Goal: Contribute content: Contribute content

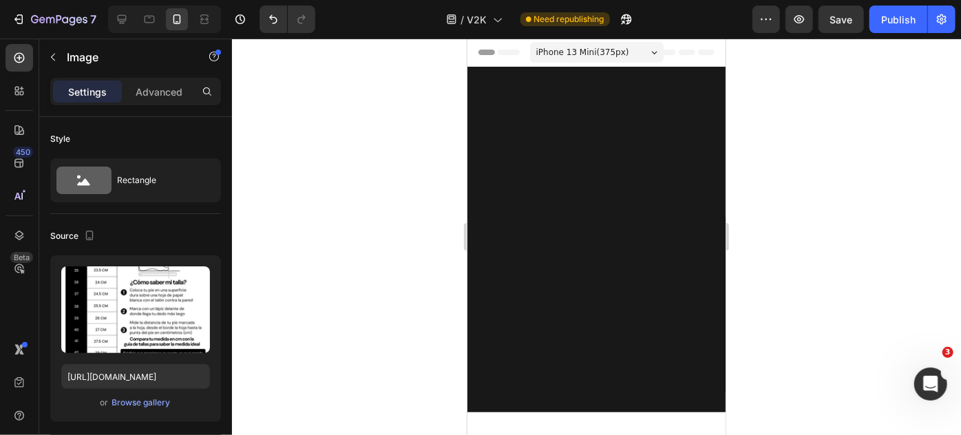
click at [137, 330] on input "file" at bounding box center [135, 332] width 95 height 23
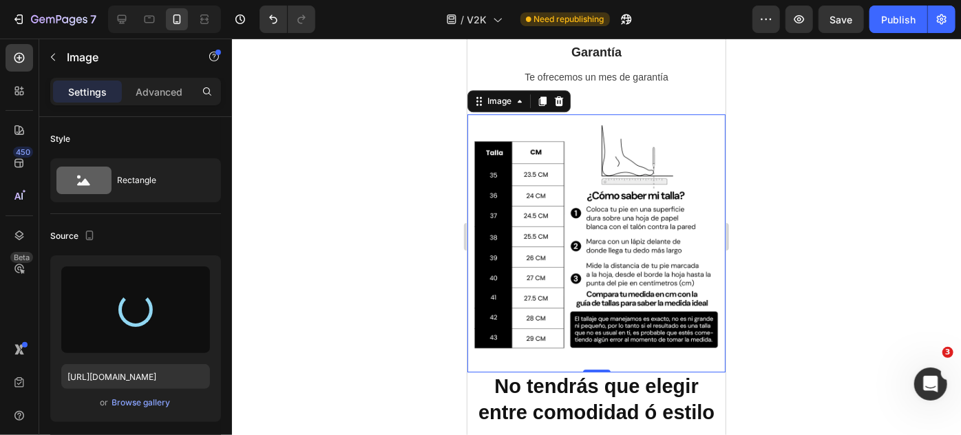
type input "[URL][DOMAIN_NAME]"
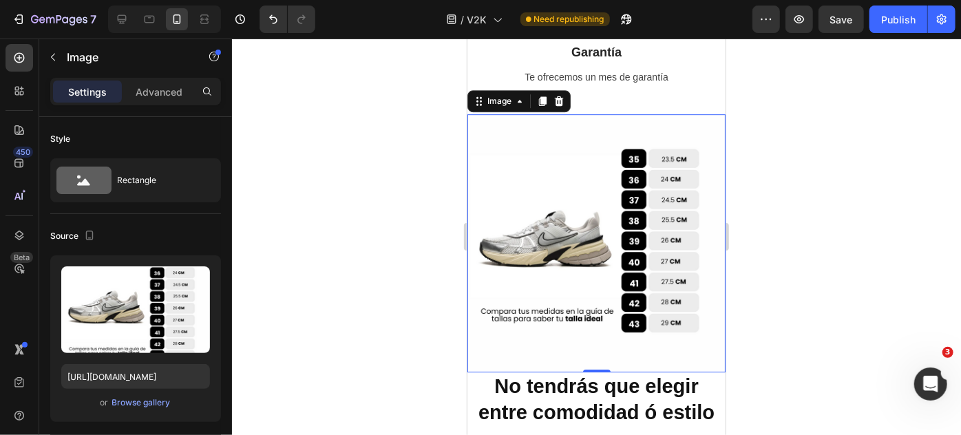
click at [761, 138] on div at bounding box center [596, 237] width 729 height 396
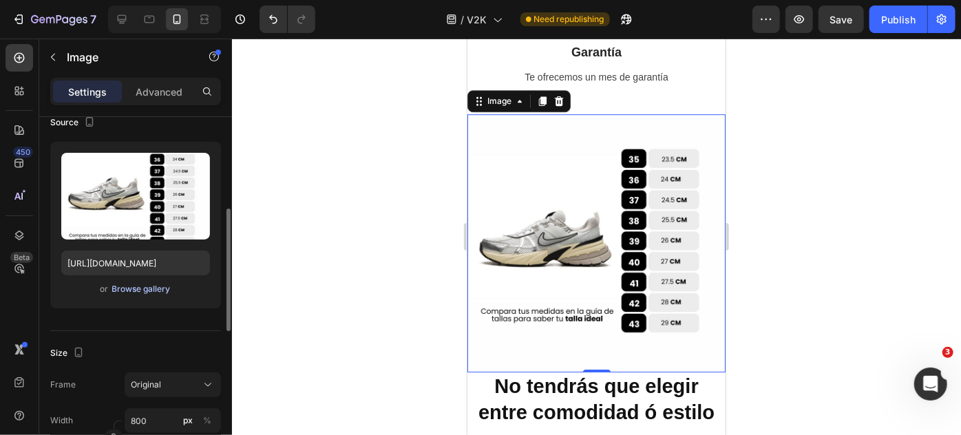
scroll to position [163, 0]
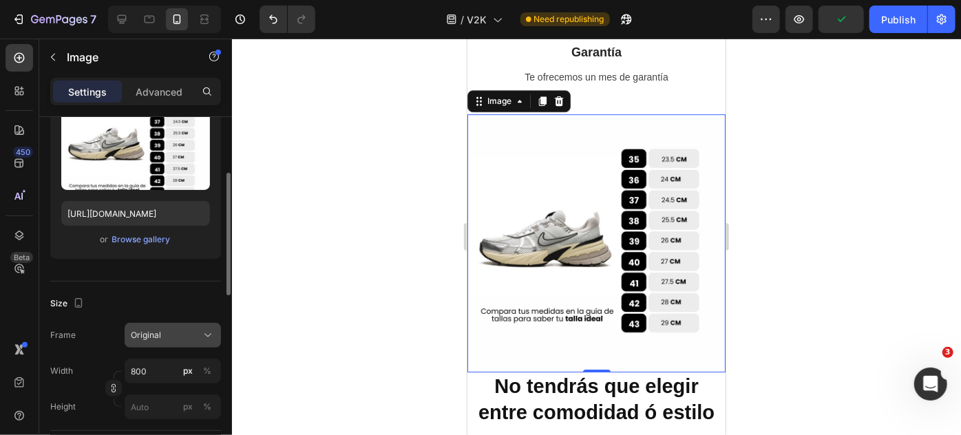
click at [173, 332] on div "Original" at bounding box center [164, 335] width 67 height 12
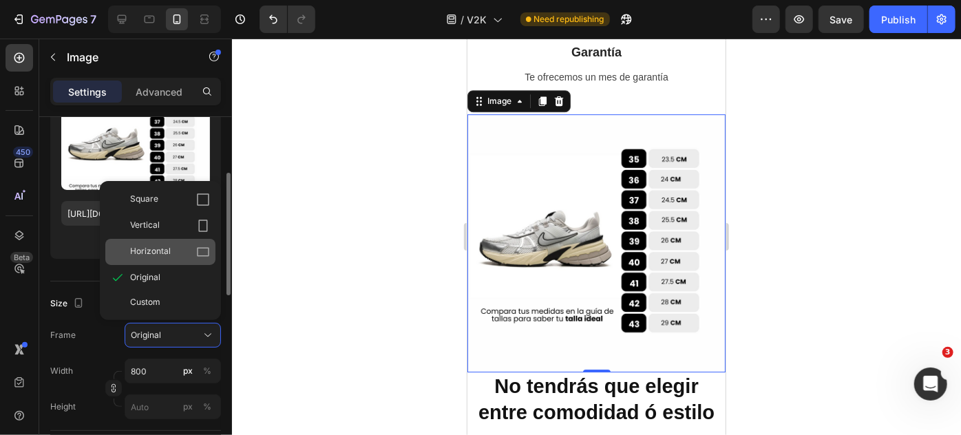
click at [200, 254] on icon at bounding box center [203, 252] width 14 height 14
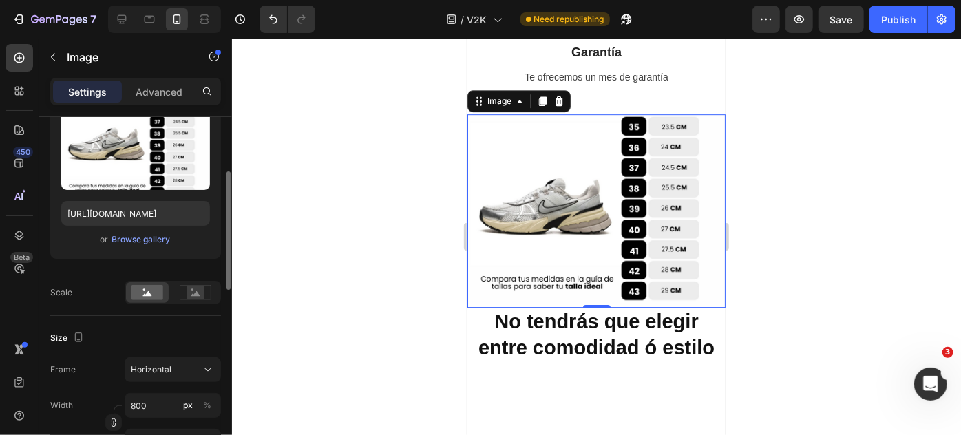
click at [348, 236] on div at bounding box center [596, 237] width 729 height 396
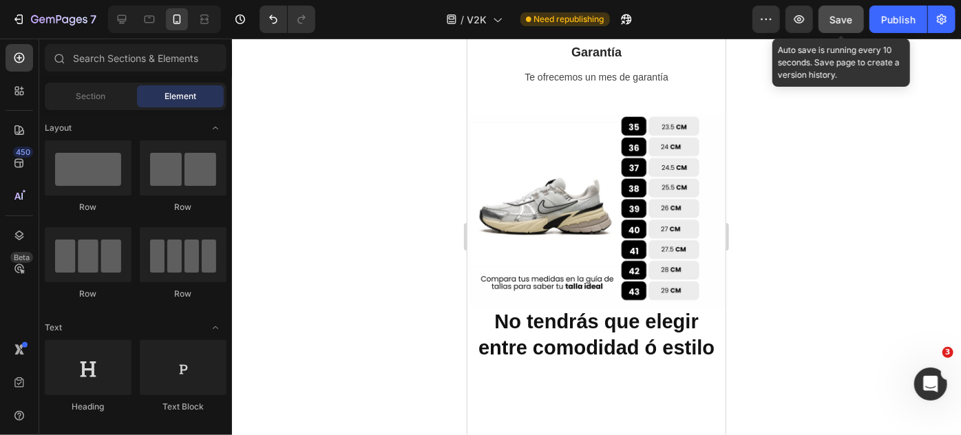
click at [843, 21] on span "Save" at bounding box center [841, 20] width 23 height 12
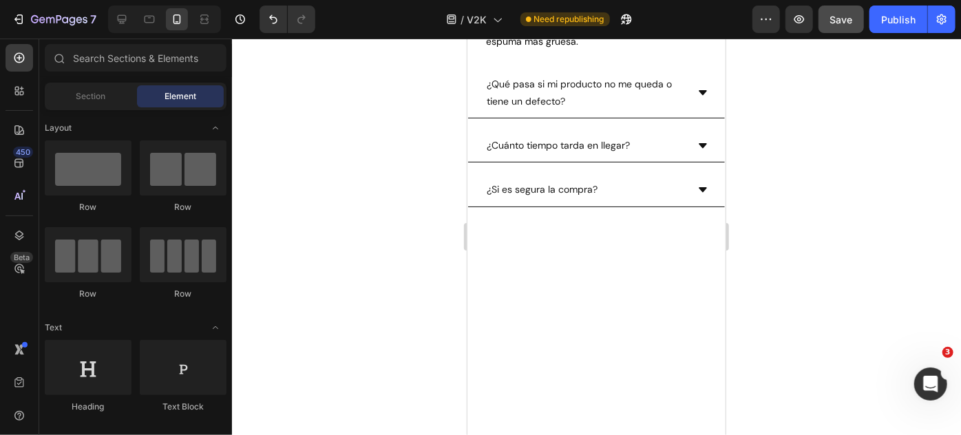
scroll to position [2790, 0]
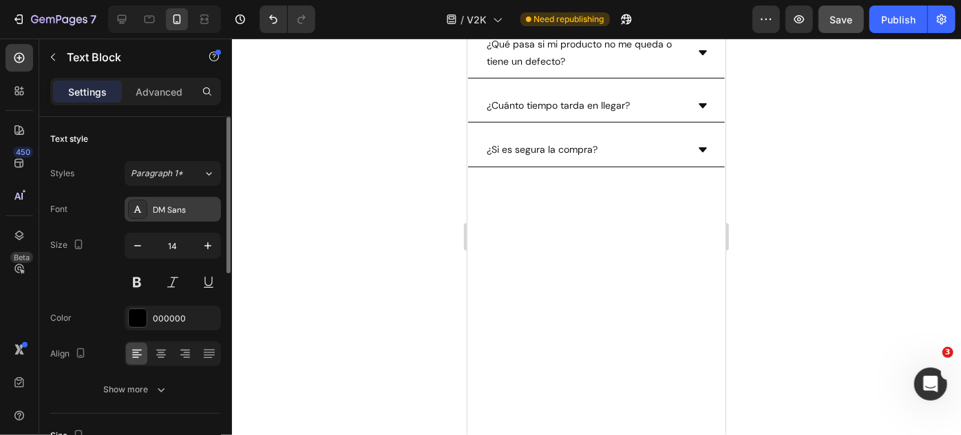
click at [187, 204] on div "DM Sans" at bounding box center [185, 210] width 65 height 12
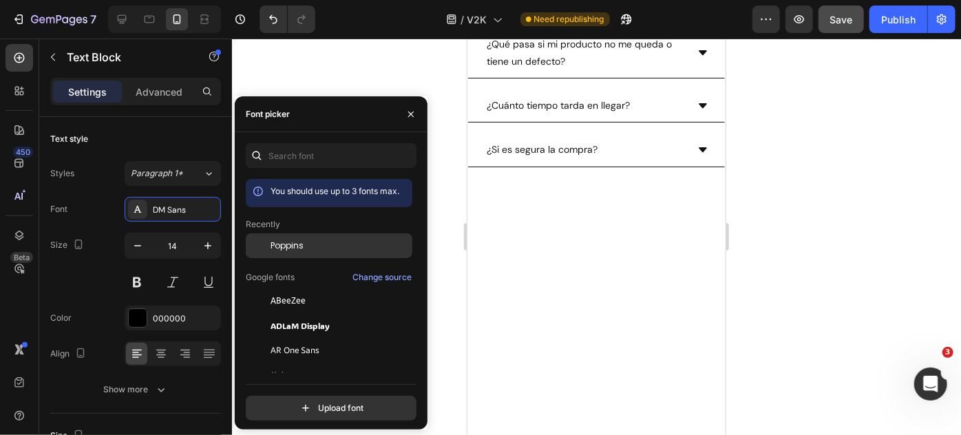
click at [286, 338] on div "Poppins" at bounding box center [329, 350] width 167 height 25
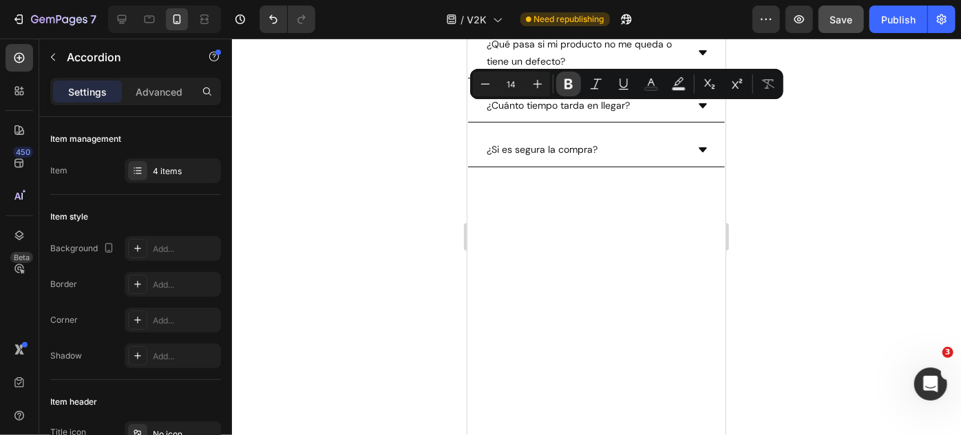
click at [571, 80] on icon "Editor contextual toolbar" at bounding box center [569, 84] width 14 height 14
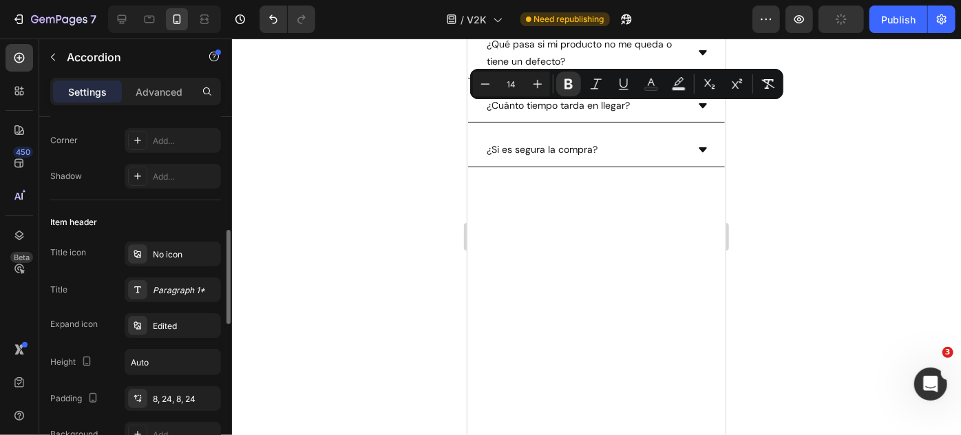
scroll to position [231, 0]
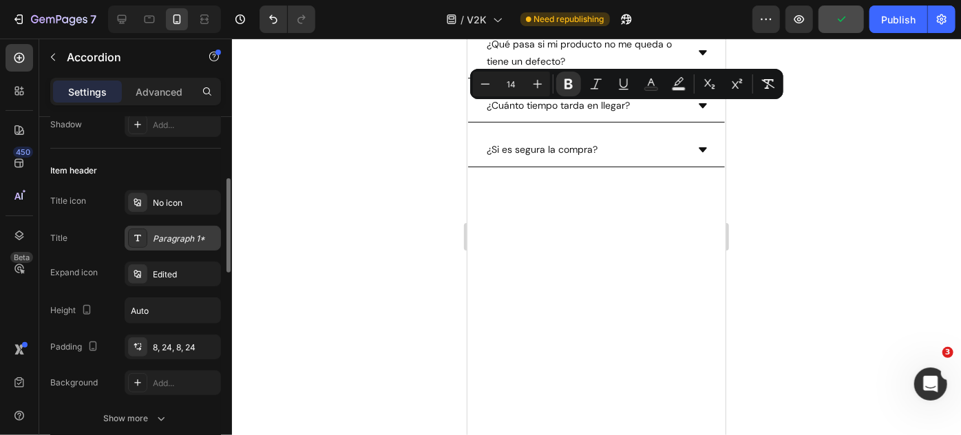
click at [166, 233] on div "Paragraph 1*" at bounding box center [185, 239] width 65 height 12
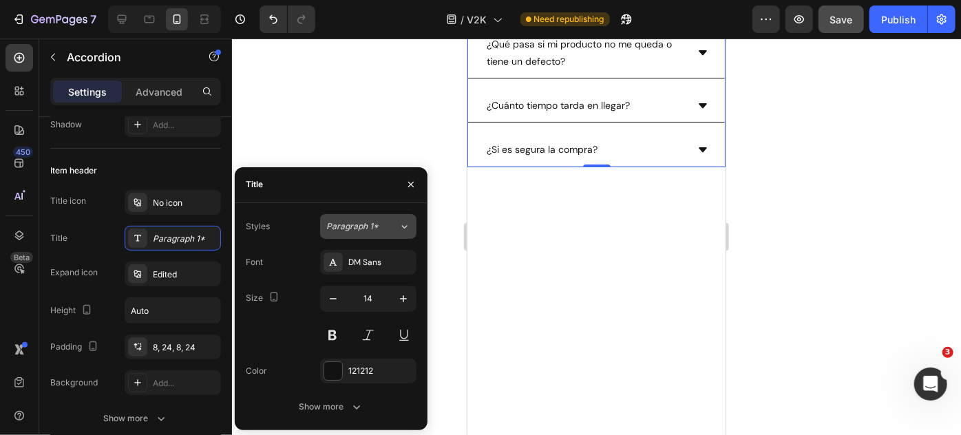
click at [351, 223] on span "Paragraph 1*" at bounding box center [352, 226] width 52 height 12
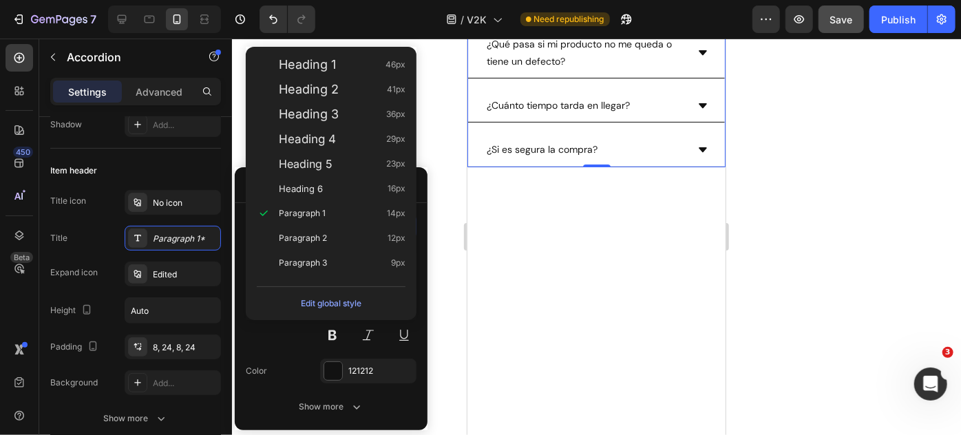
click at [351, 223] on div "Paragraph 1 14px" at bounding box center [331, 213] width 160 height 25
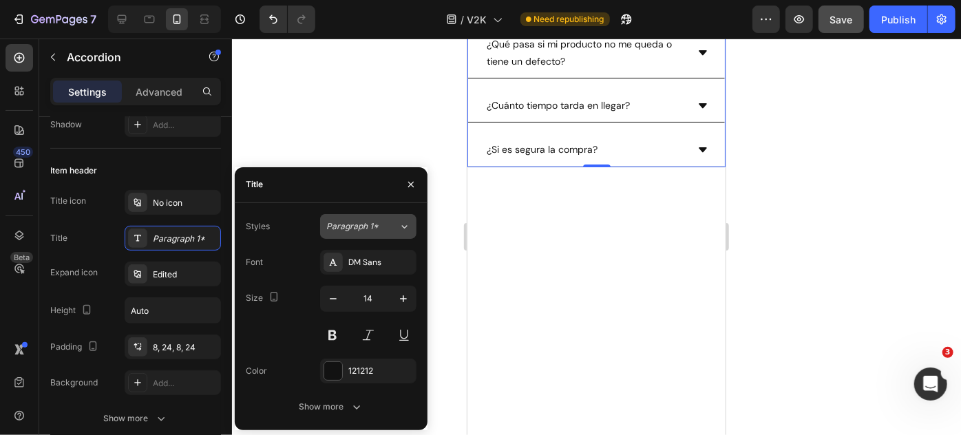
click at [351, 223] on span "Paragraph 1*" at bounding box center [352, 226] width 52 height 12
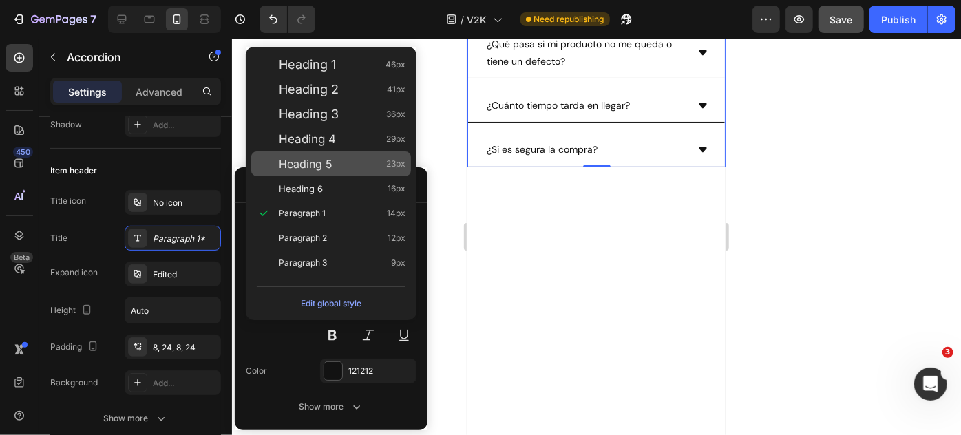
click at [363, 161] on div "Heading 5 23px" at bounding box center [342, 164] width 127 height 14
type input "23"
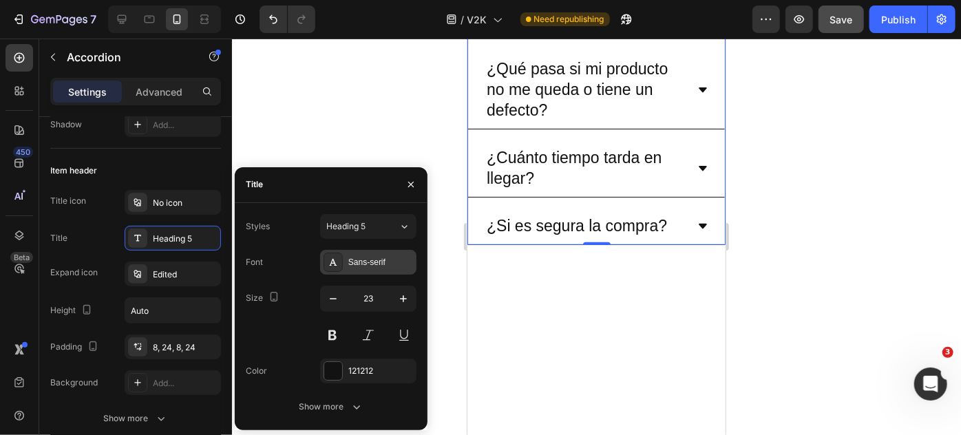
click at [365, 258] on div "Sans-serif" at bounding box center [380, 262] width 65 height 12
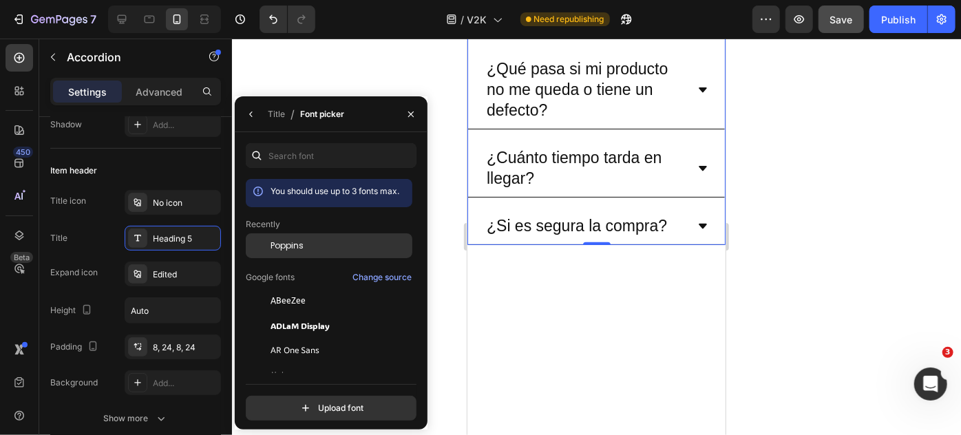
click at [307, 242] on div "Poppins" at bounding box center [339, 245] width 139 height 12
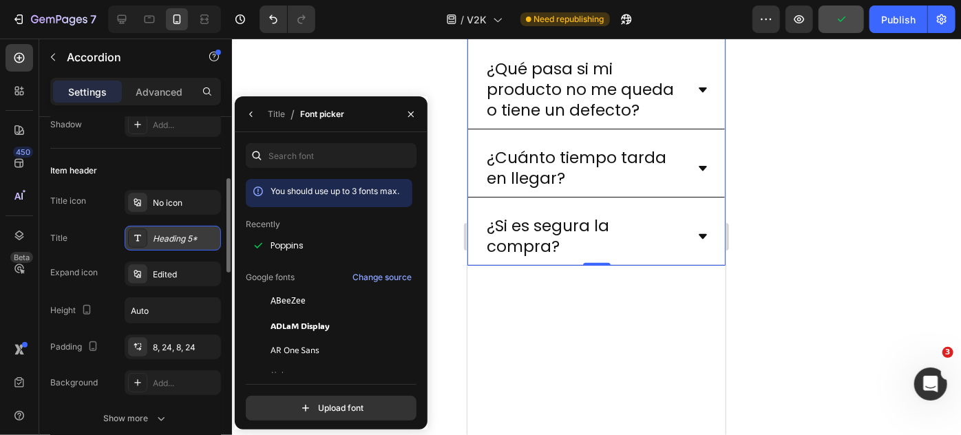
click at [193, 230] on div "Heading 5*" at bounding box center [173, 238] width 96 height 25
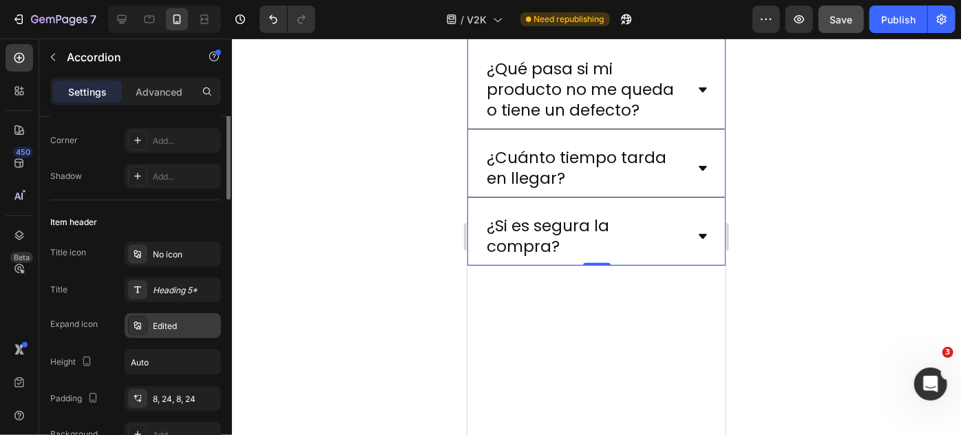
scroll to position [132, 0]
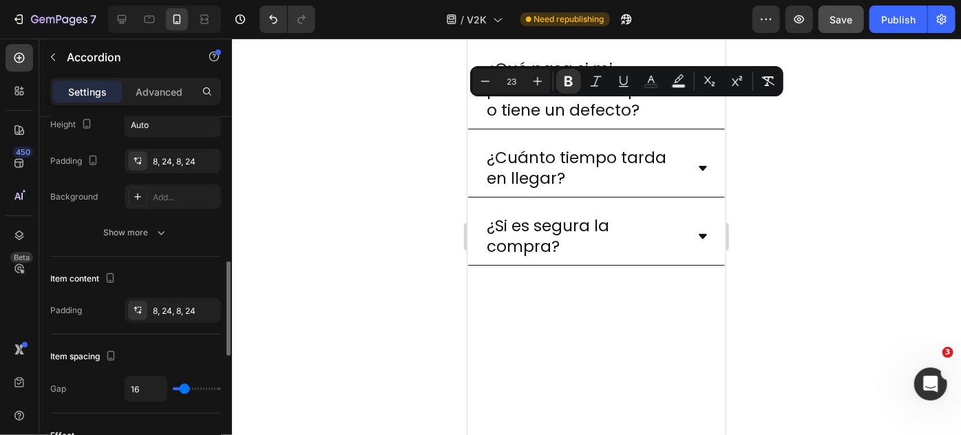
scroll to position [444, 0]
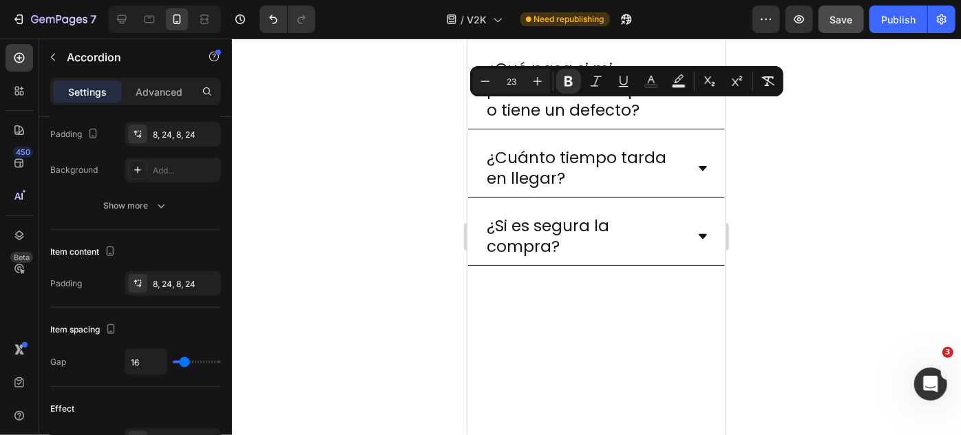
click at [446, 138] on div at bounding box center [596, 237] width 729 height 396
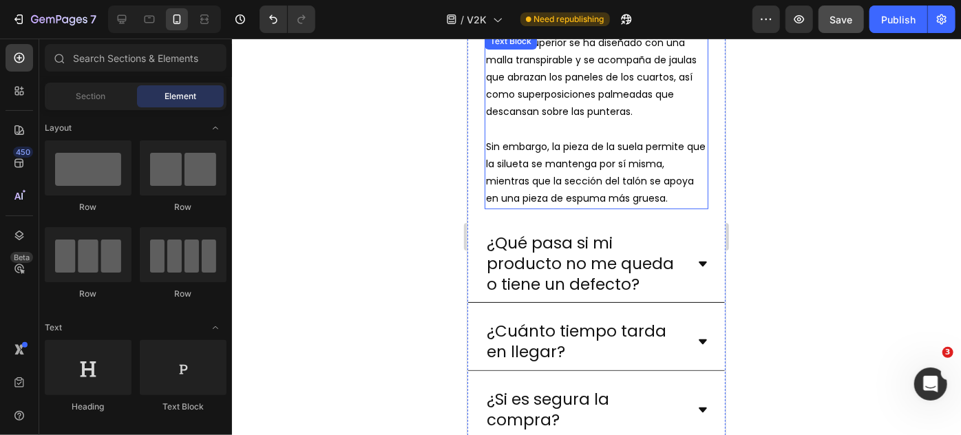
scroll to position [2918, 0]
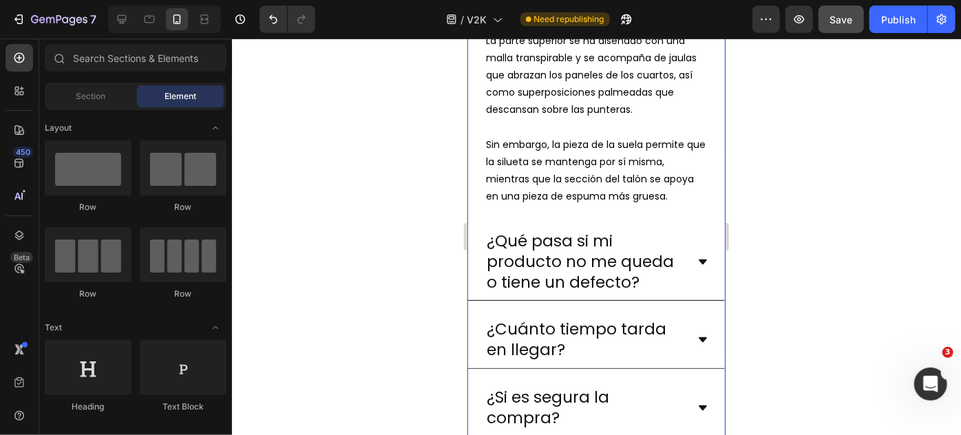
click at [543, 282] on p "¿Qué pasa si mi producto no me queda o tiene un defecto?" at bounding box center [584, 262] width 197 height 62
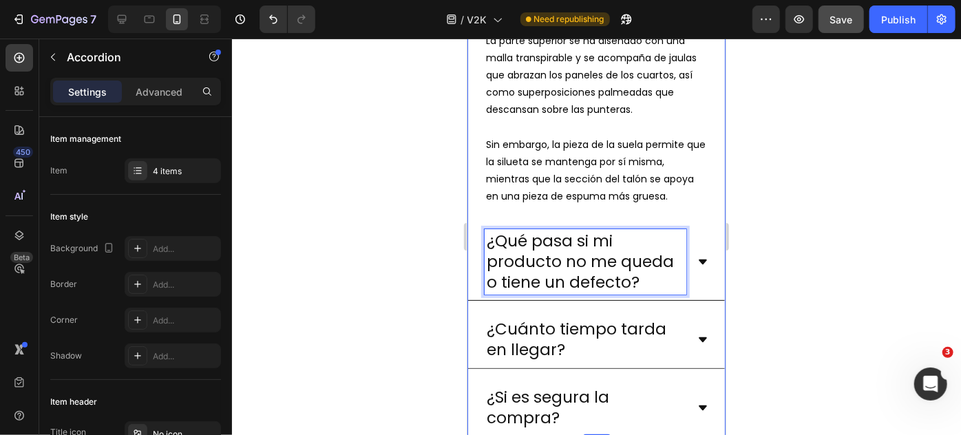
click at [543, 282] on p "¿Qué pasa si mi producto no me queda o tiene un defecto?" at bounding box center [584, 262] width 197 height 62
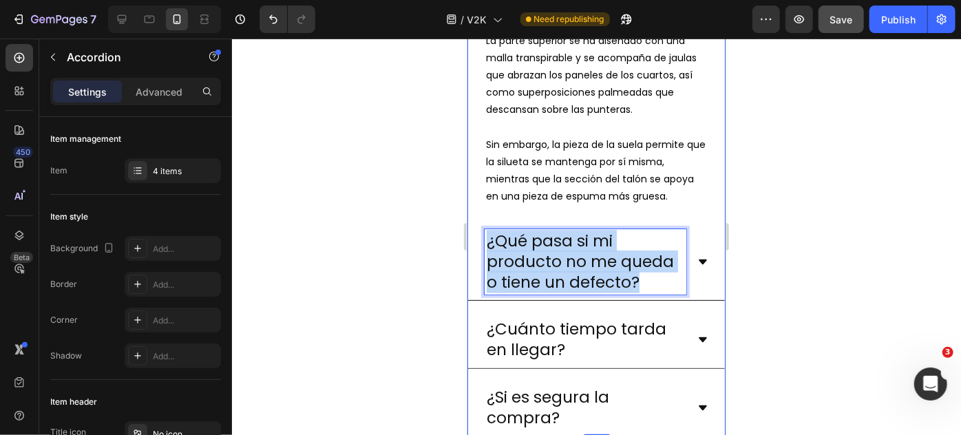
click at [543, 282] on p "¿Qué pasa si mi producto no me queda o tiene un defecto?" at bounding box center [584, 262] width 197 height 62
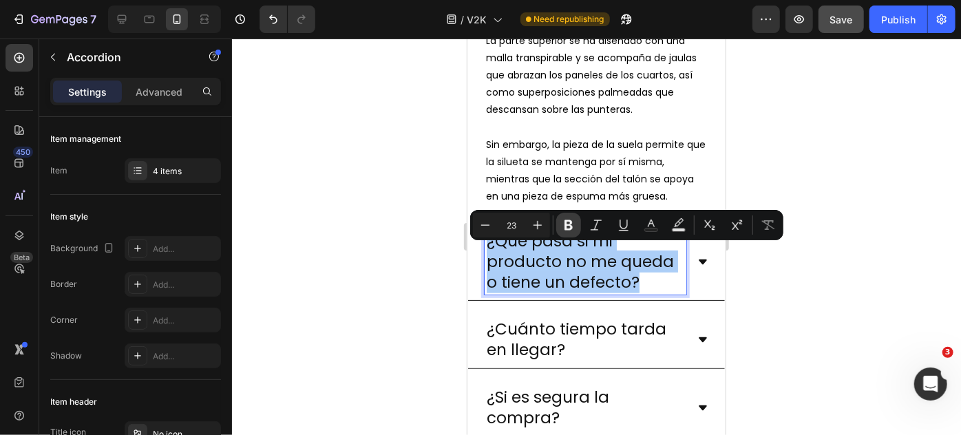
click at [568, 232] on button "Bold" at bounding box center [568, 225] width 25 height 25
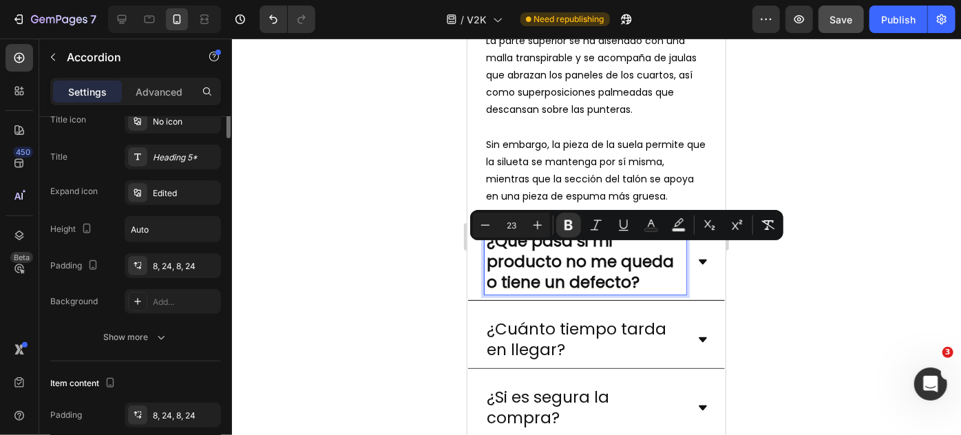
scroll to position [0, 0]
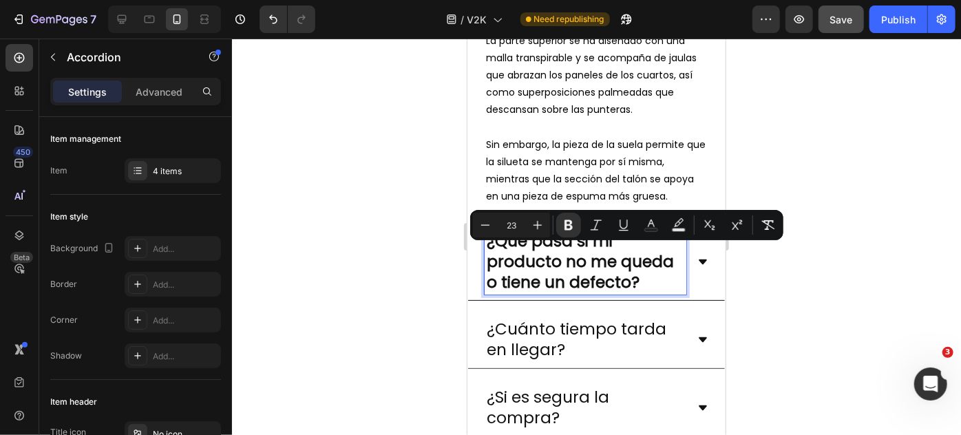
click at [391, 284] on div at bounding box center [596, 237] width 729 height 396
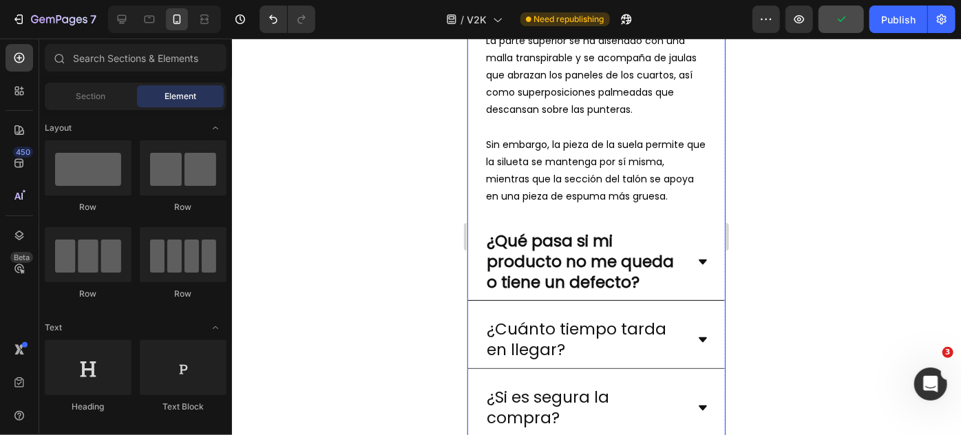
click at [511, 341] on p "¿Cuánto tiempo tarda en llegar?" at bounding box center [584, 339] width 197 height 41
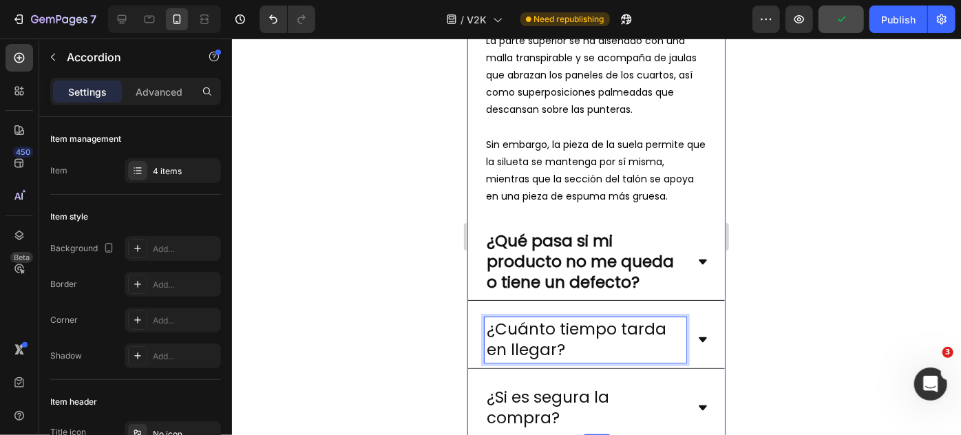
click at [541, 347] on p "¿Cuánto tiempo tarda en llegar?" at bounding box center [584, 339] width 197 height 41
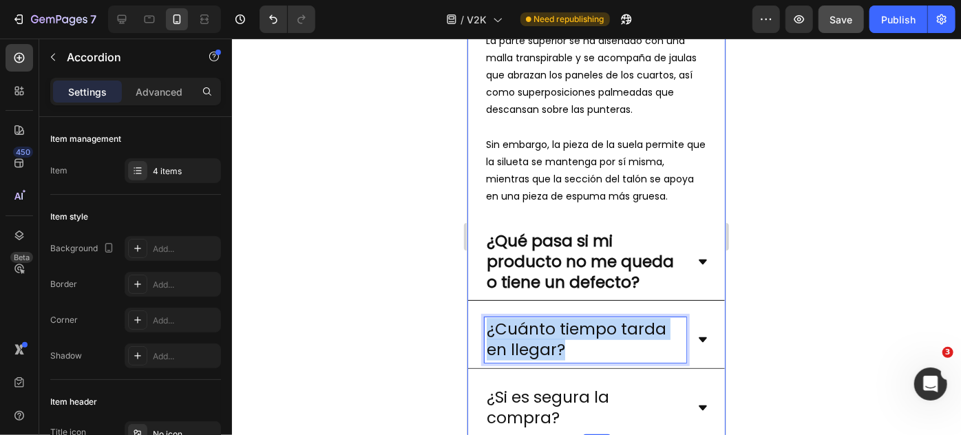
click at [541, 347] on p "¿Cuánto tiempo tarda en llegar?" at bounding box center [584, 339] width 197 height 41
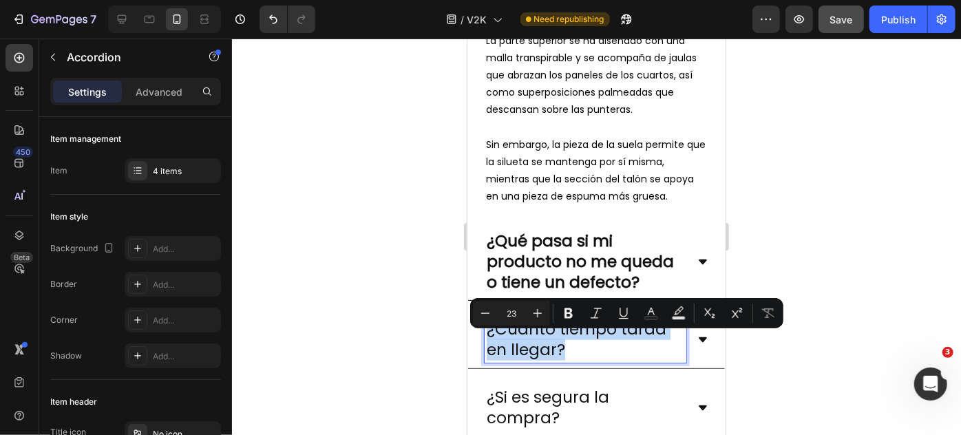
click at [541, 347] on p "¿Cuánto tiempo tarda en llegar?" at bounding box center [584, 339] width 197 height 41
click at [563, 319] on icon "Editor contextual toolbar" at bounding box center [569, 313] width 14 height 14
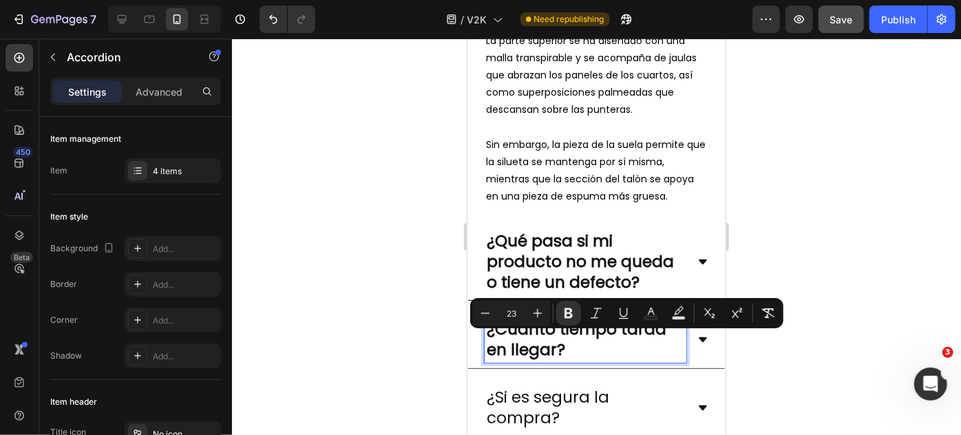
click at [533, 409] on p "¿Si es segura la compra?" at bounding box center [584, 407] width 197 height 41
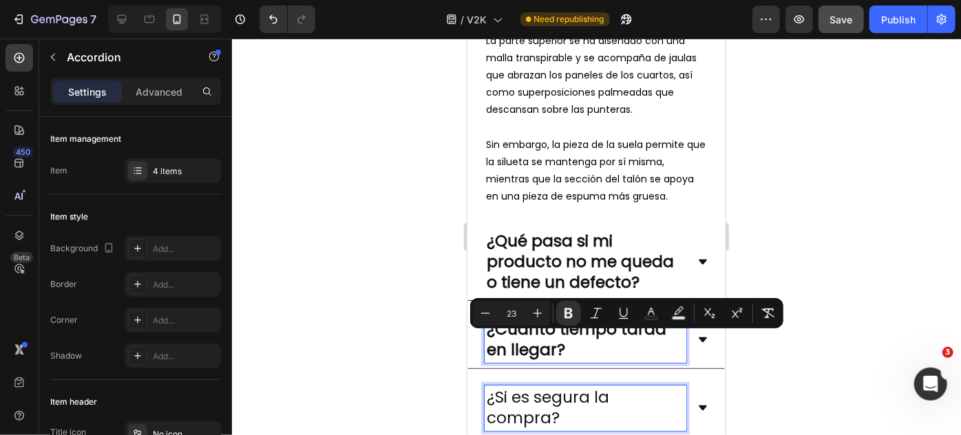
click at [533, 409] on p "¿Si es segura la compra?" at bounding box center [584, 407] width 197 height 41
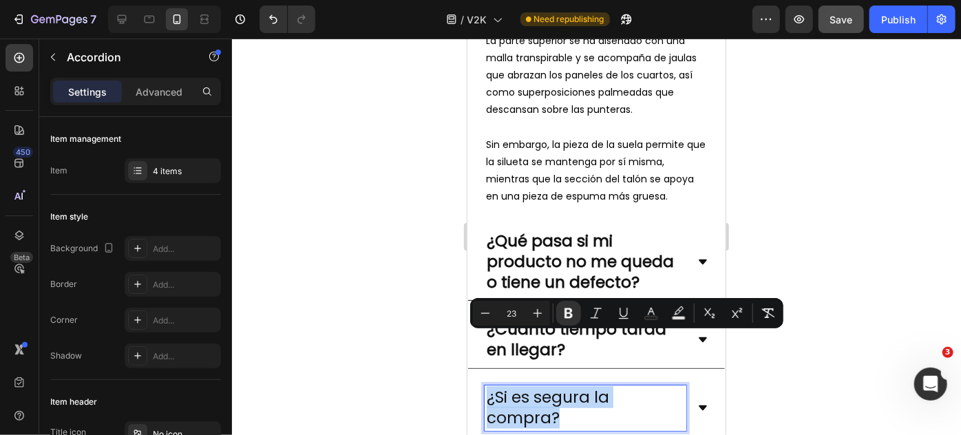
click at [533, 409] on p "¿Si es segura la compra?" at bounding box center [584, 407] width 197 height 41
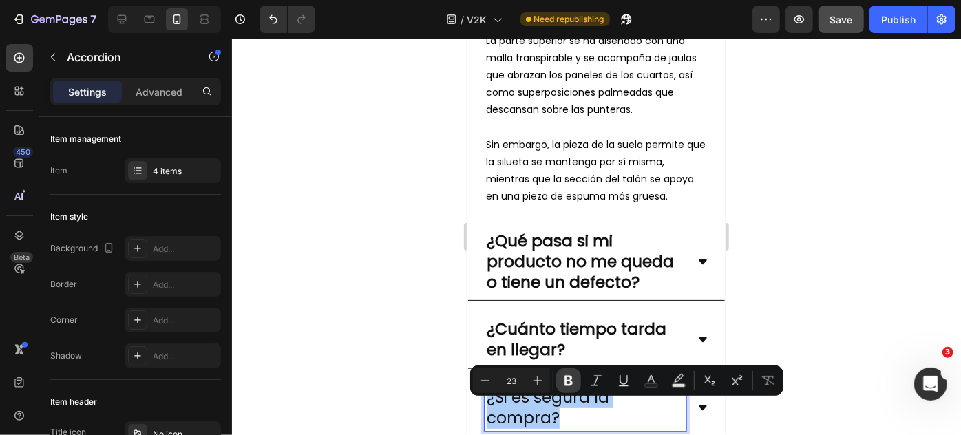
click at [566, 381] on icon "Editor contextual toolbar" at bounding box center [568, 381] width 8 height 10
click at [793, 324] on div at bounding box center [596, 237] width 729 height 396
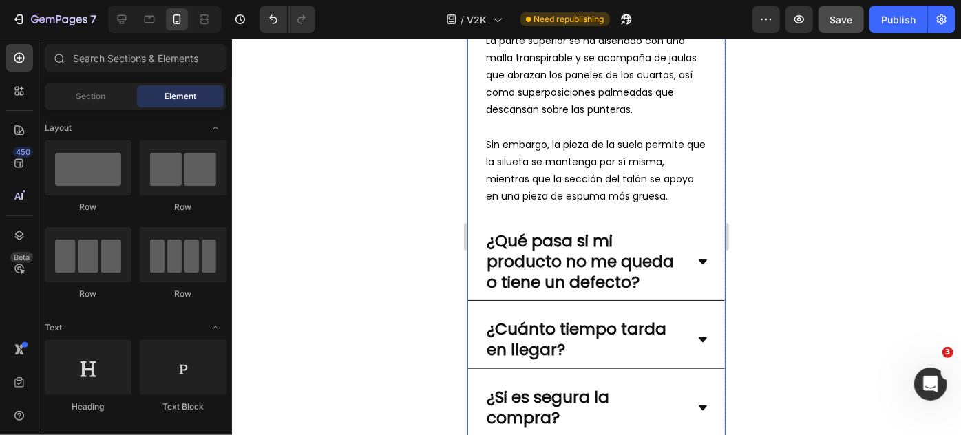
scroll to position [3053, 0]
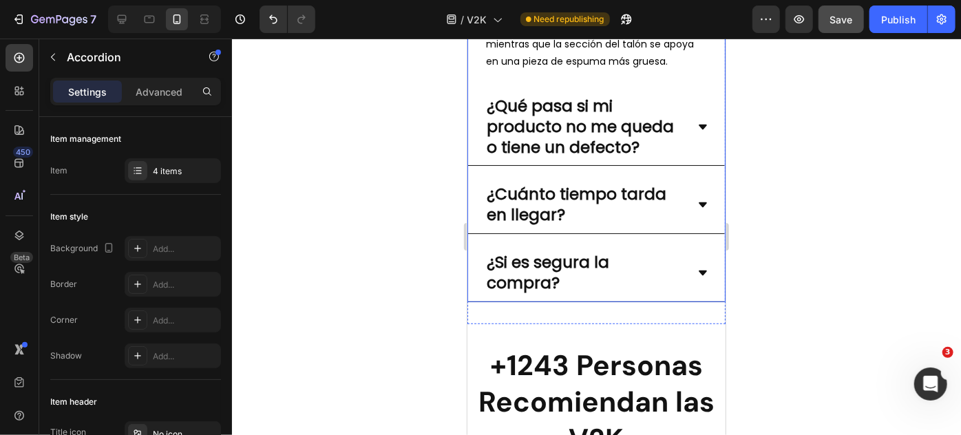
click at [696, 278] on icon at bounding box center [701, 272] width 11 height 11
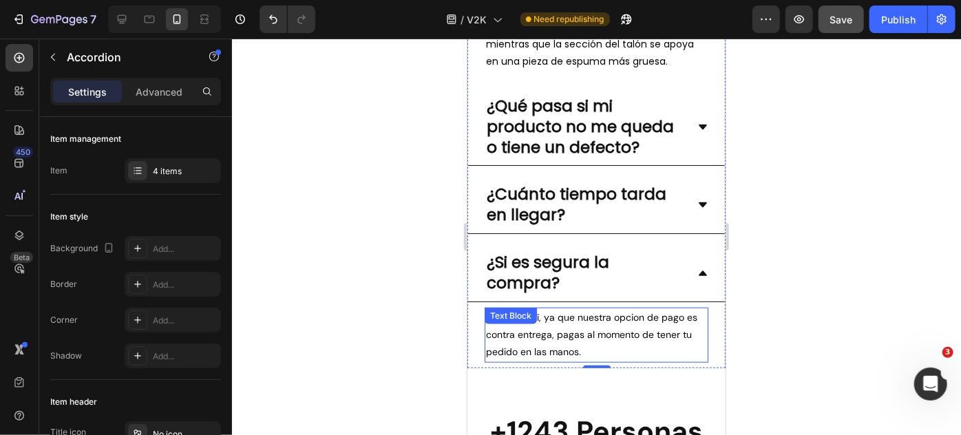
click at [661, 340] on p "Claro que sí, ya que nuestra opcion de pago es contra entrega, pagas al momento…" at bounding box center [595, 334] width 221 height 52
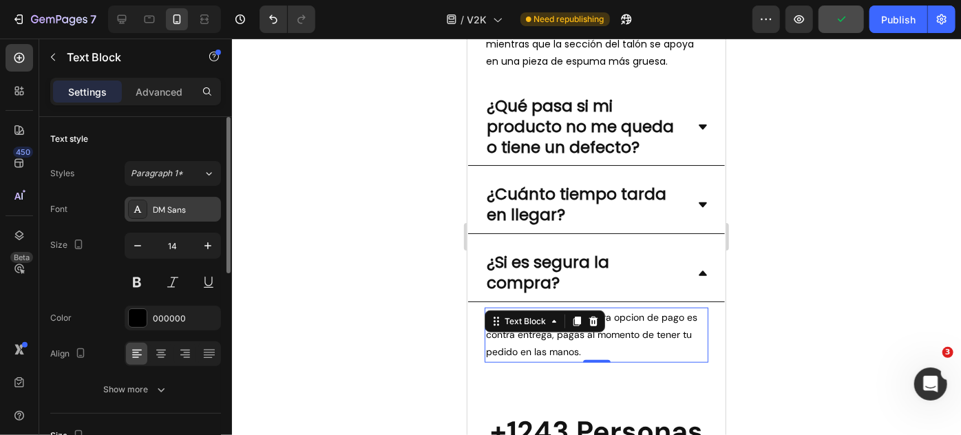
click at [162, 202] on div "DM Sans" at bounding box center [173, 209] width 96 height 25
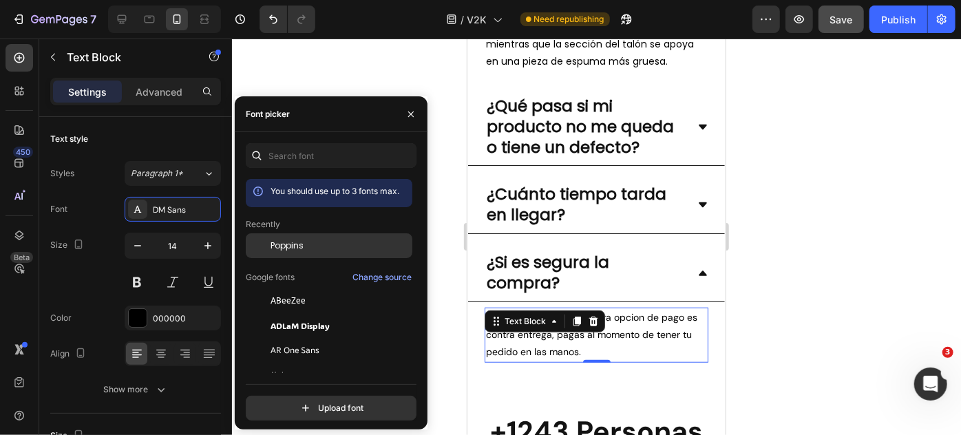
click at [292, 250] on span "Poppins" at bounding box center [286, 245] width 33 height 12
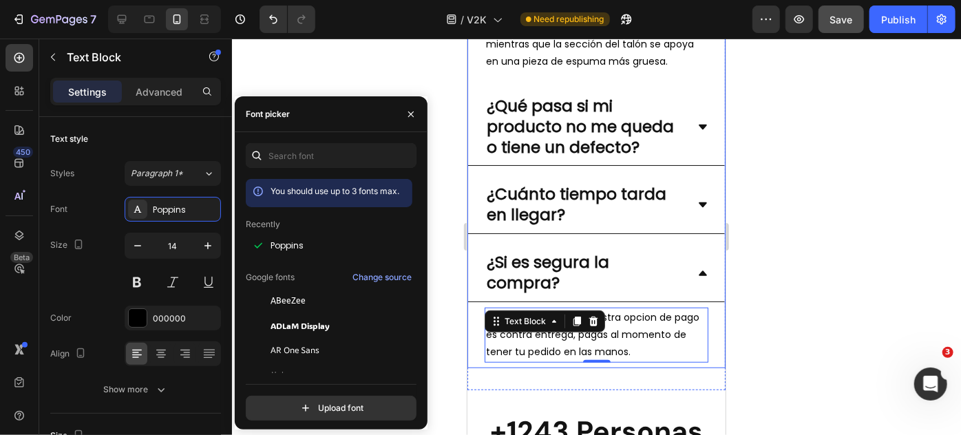
click at [589, 277] on strong "¿Si es segura la compra?" at bounding box center [547, 271] width 122 height 43
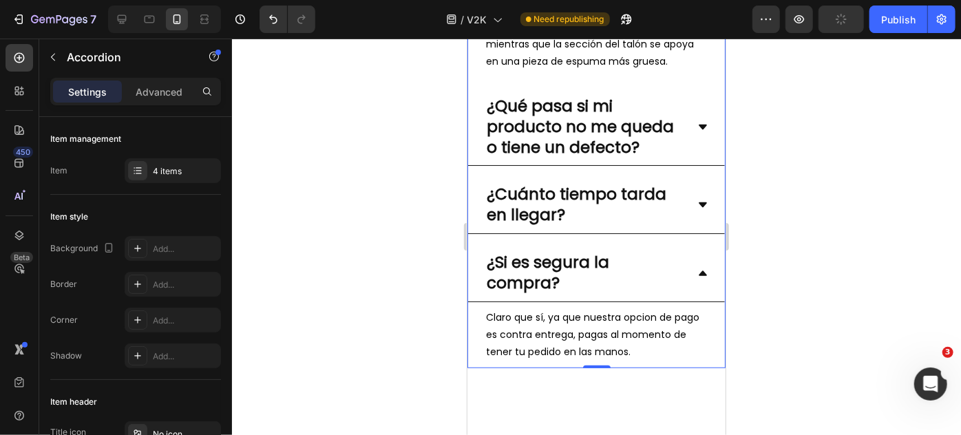
scroll to position [2970, 0]
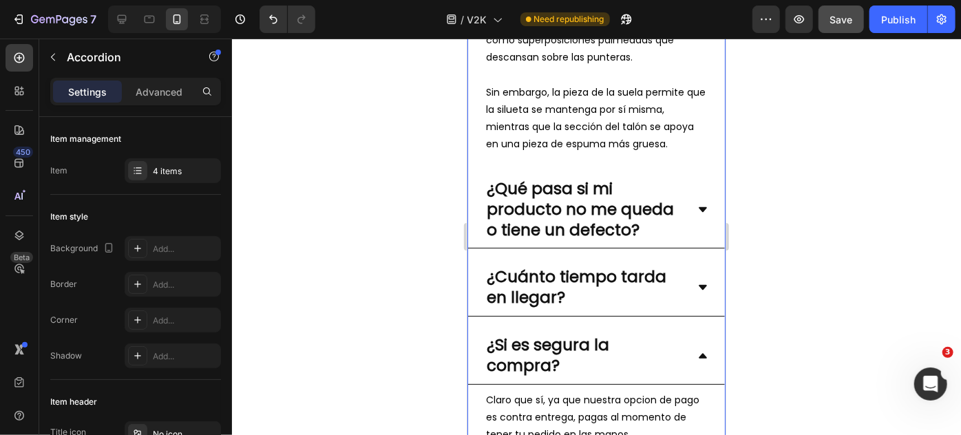
click at [698, 289] on icon at bounding box center [702, 286] width 8 height 5
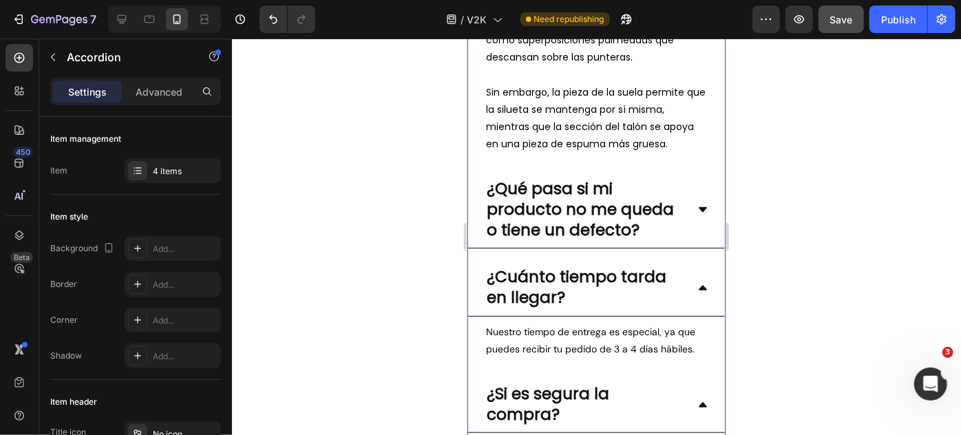
click at [698, 290] on icon at bounding box center [702, 287] width 8 height 5
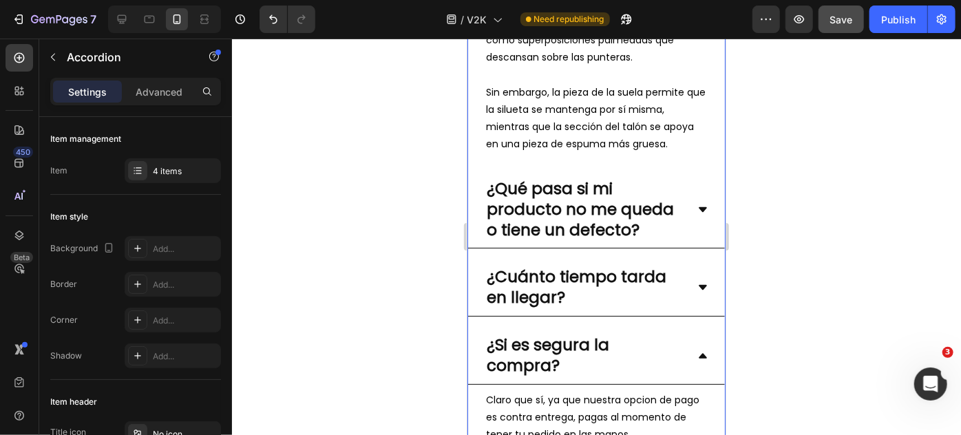
click at [696, 292] on icon at bounding box center [701, 286] width 11 height 11
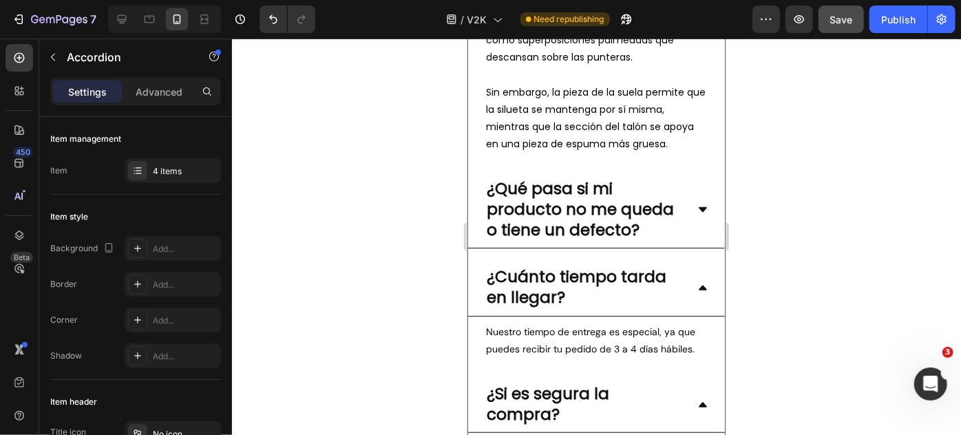
click at [696, 292] on icon at bounding box center [701, 286] width 11 height 11
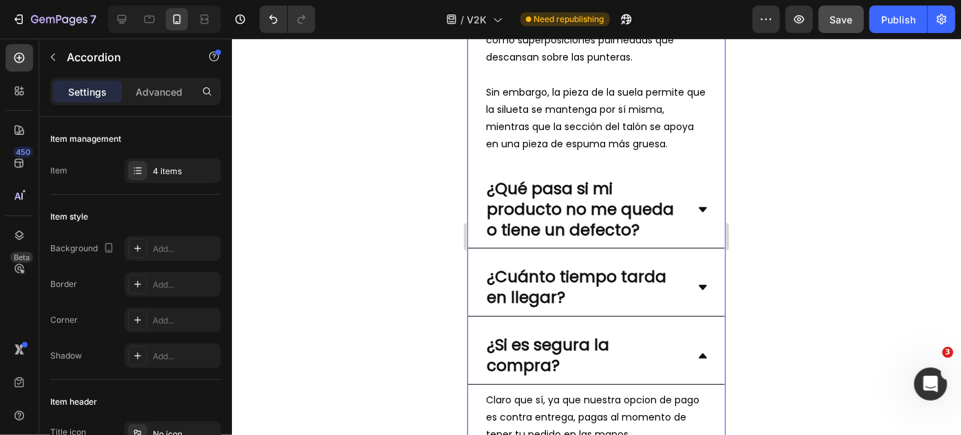
click at [696, 292] on icon at bounding box center [701, 286] width 11 height 11
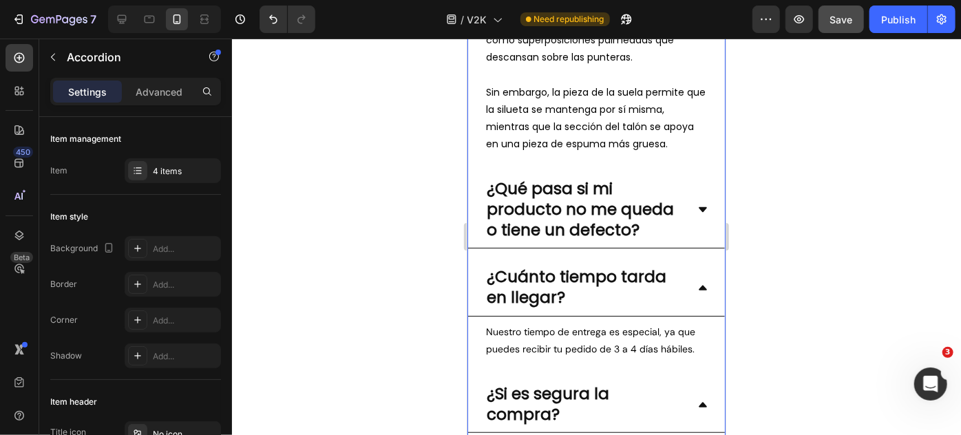
click at [696, 292] on icon at bounding box center [701, 286] width 11 height 11
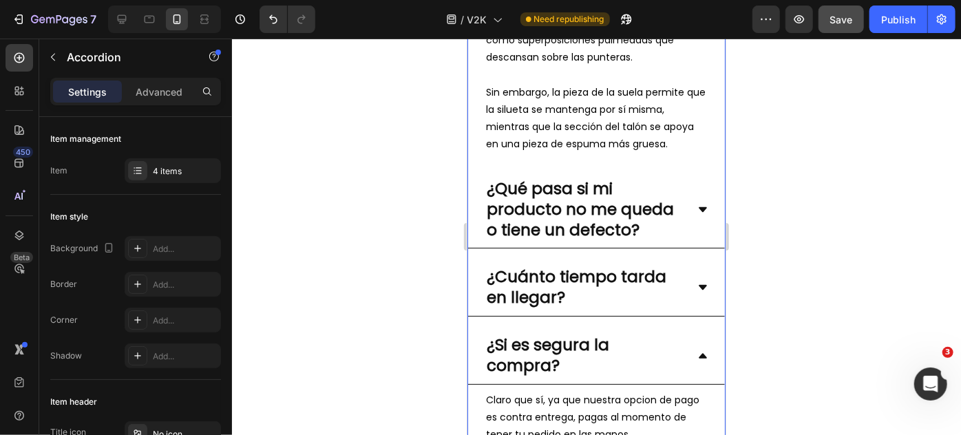
click at [696, 292] on icon at bounding box center [701, 286] width 11 height 11
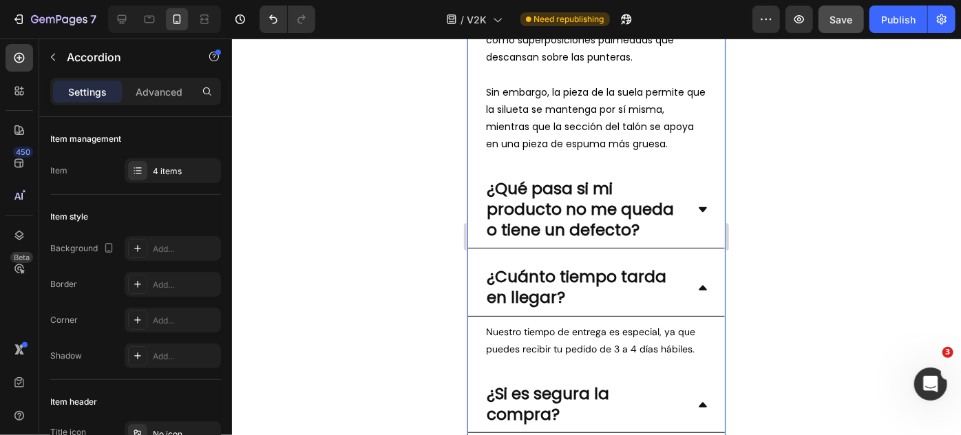
click at [698, 290] on icon at bounding box center [702, 287] width 8 height 5
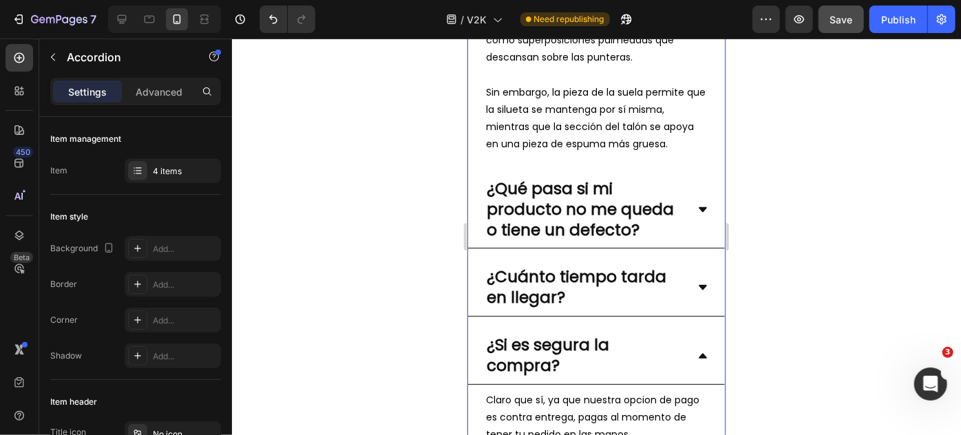
click at [696, 292] on icon at bounding box center [701, 286] width 11 height 11
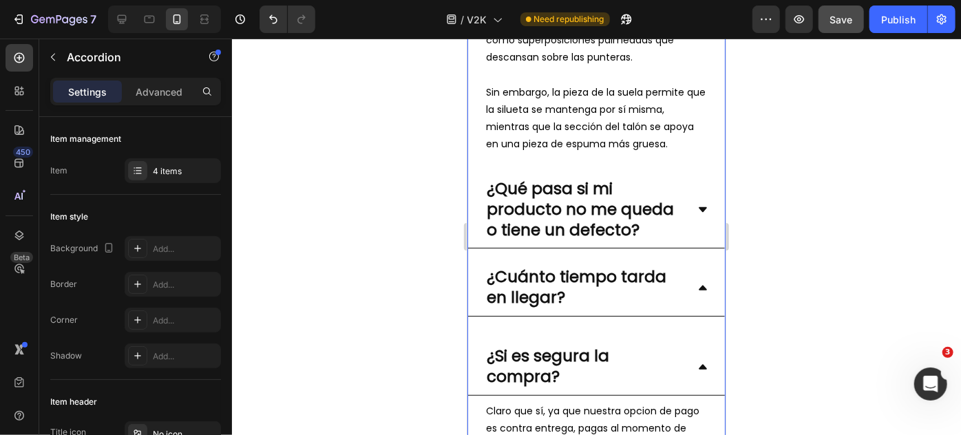
click at [698, 290] on icon at bounding box center [702, 287] width 8 height 5
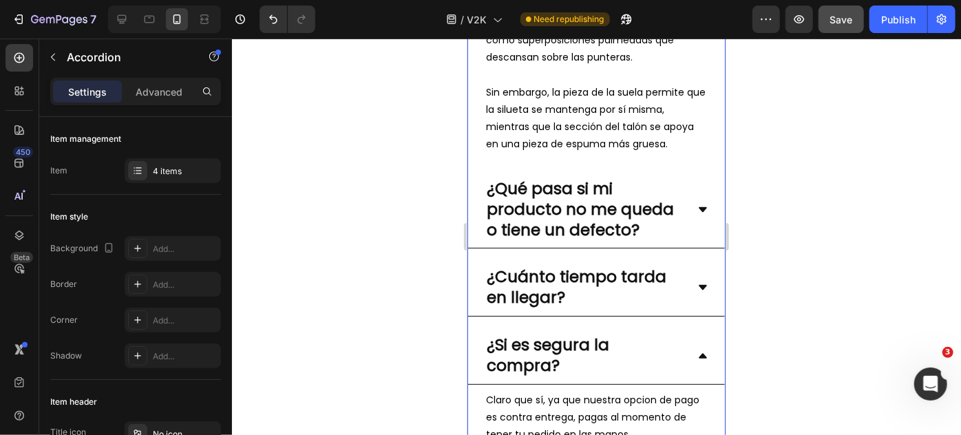
click at [696, 215] on icon at bounding box center [701, 209] width 11 height 11
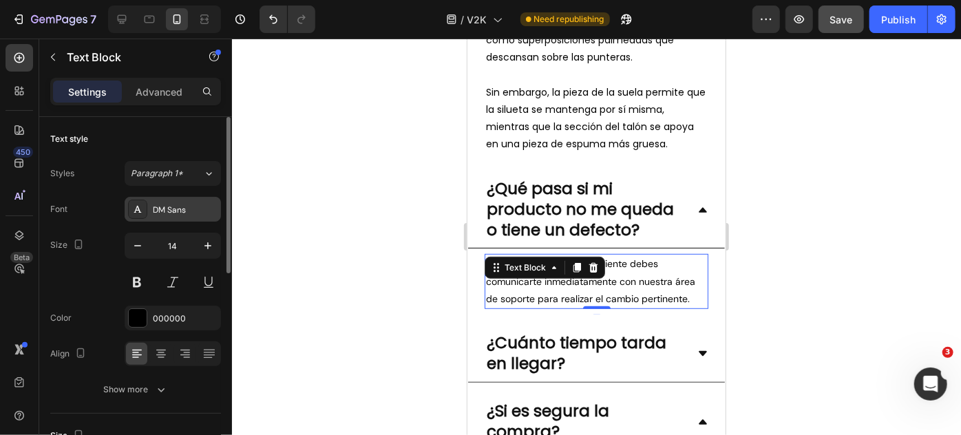
click at [180, 212] on div "DM Sans" at bounding box center [185, 210] width 65 height 12
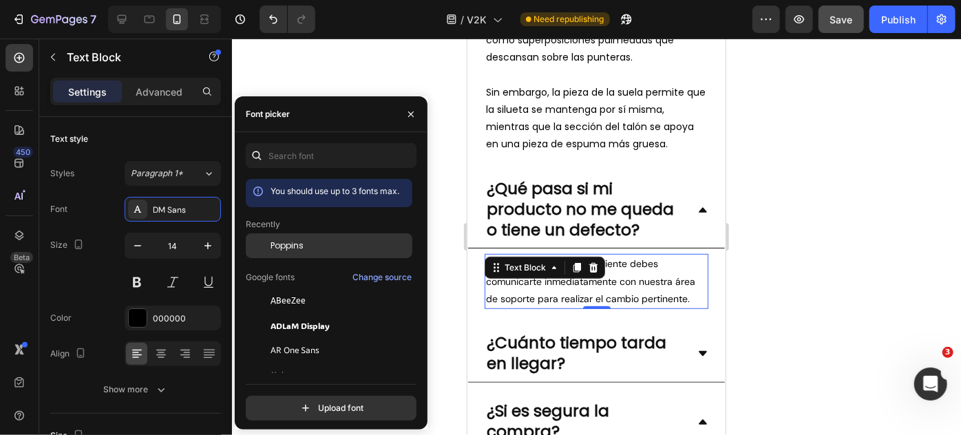
click at [273, 338] on div "Poppins" at bounding box center [329, 350] width 167 height 25
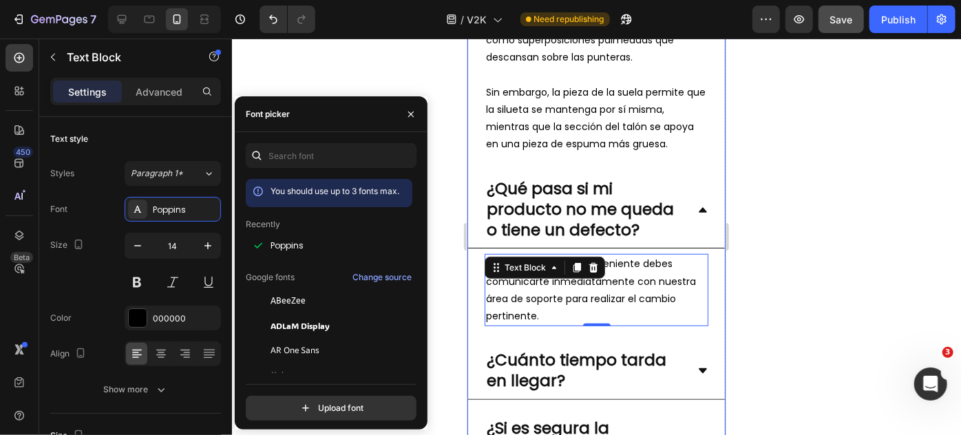
scroll to position [3103, 0]
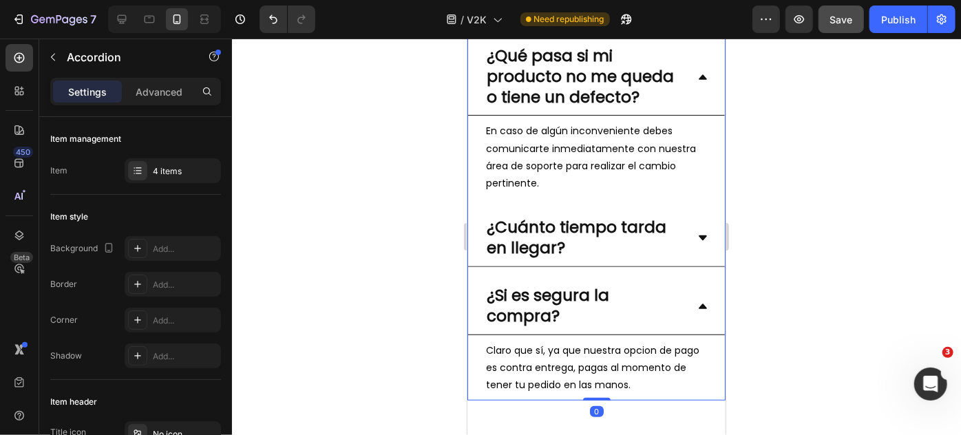
click at [690, 264] on div "¿Cuánto tiempo tarda en llegar?" at bounding box center [595, 237] width 257 height 57
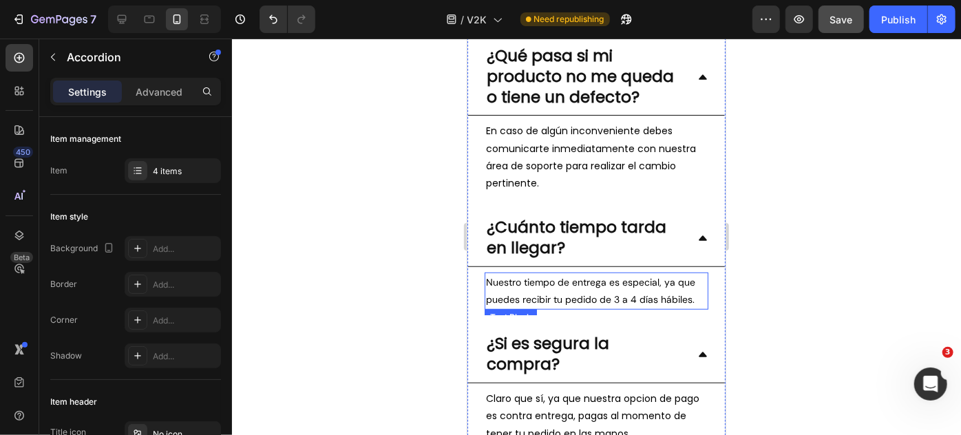
click at [626, 308] on p "Nuestro tiempo de entrega es especial, ya que puedes recibir tu pedido de 3 a 4…" at bounding box center [595, 290] width 221 height 34
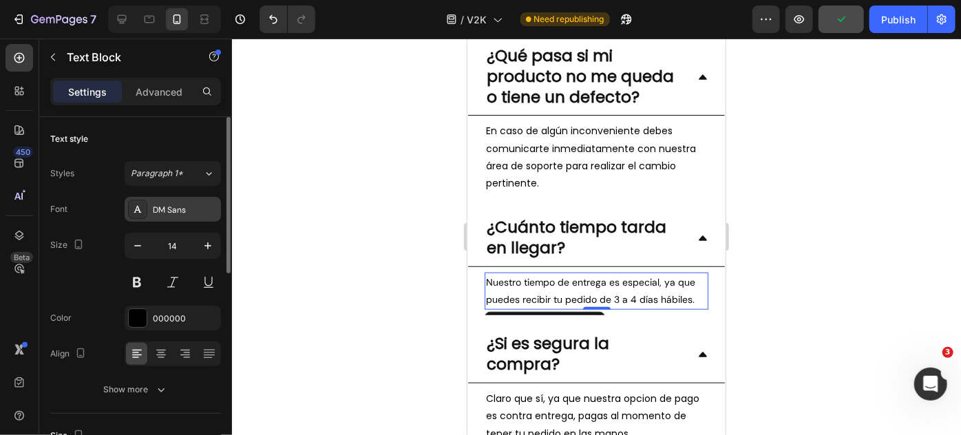
click at [170, 197] on div "DM Sans" at bounding box center [173, 209] width 96 height 25
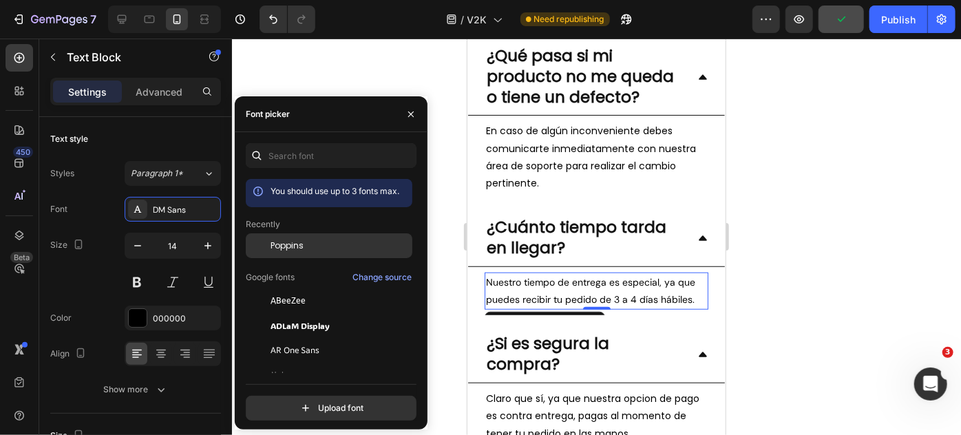
click at [284, 241] on span "Poppins" at bounding box center [286, 245] width 33 height 12
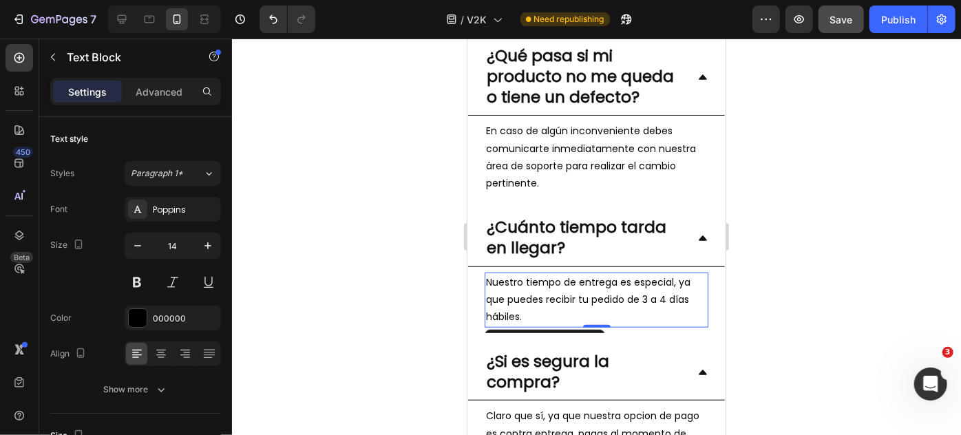
click at [769, 202] on div at bounding box center [596, 237] width 729 height 396
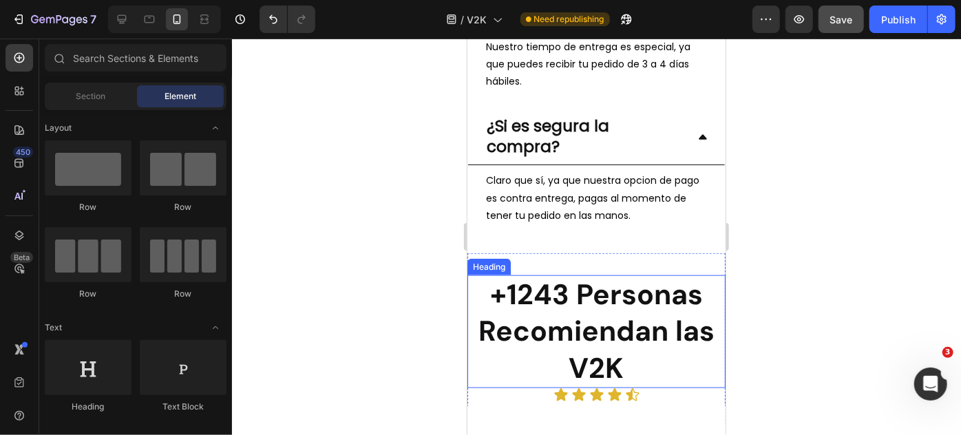
scroll to position [3359, 0]
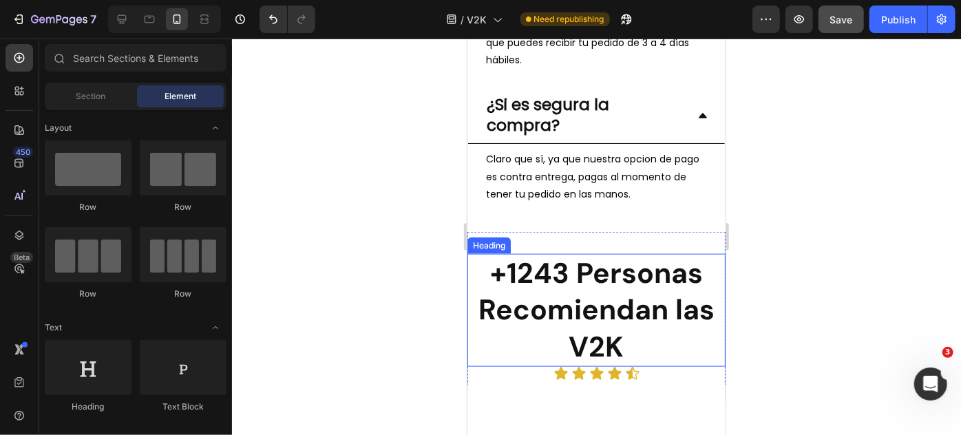
click at [628, 314] on h2 "+1243 Personas Recomiendan las V2K" at bounding box center [596, 309] width 258 height 113
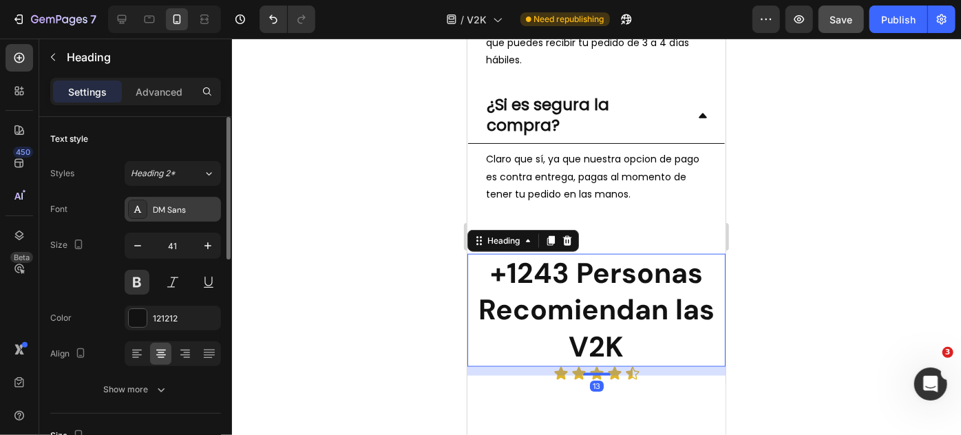
click at [200, 212] on div "DM Sans" at bounding box center [185, 210] width 65 height 12
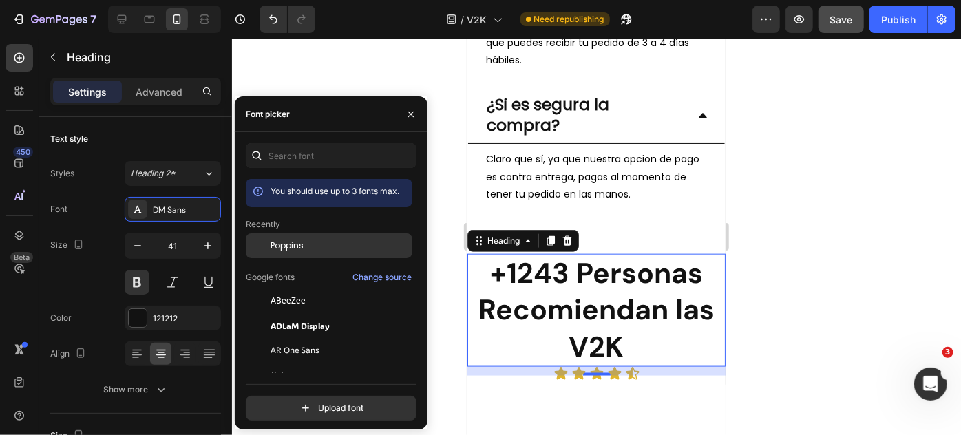
click at [275, 338] on div "Poppins" at bounding box center [329, 350] width 167 height 25
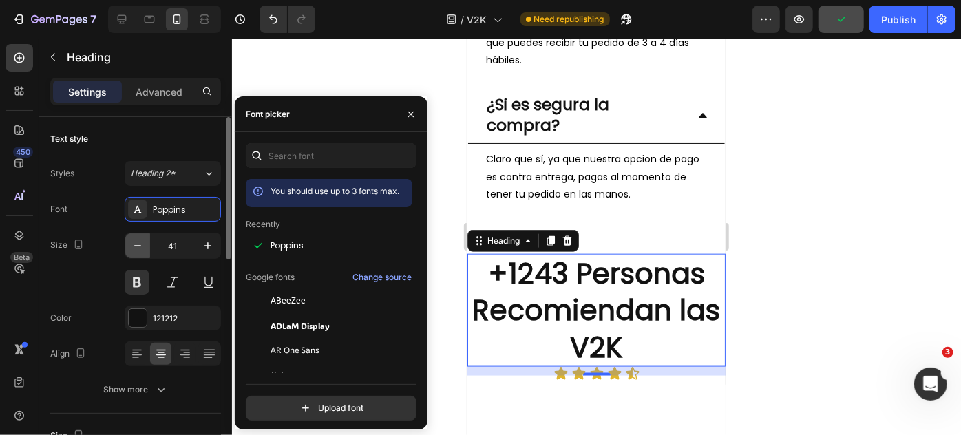
click at [147, 244] on button "button" at bounding box center [137, 245] width 25 height 25
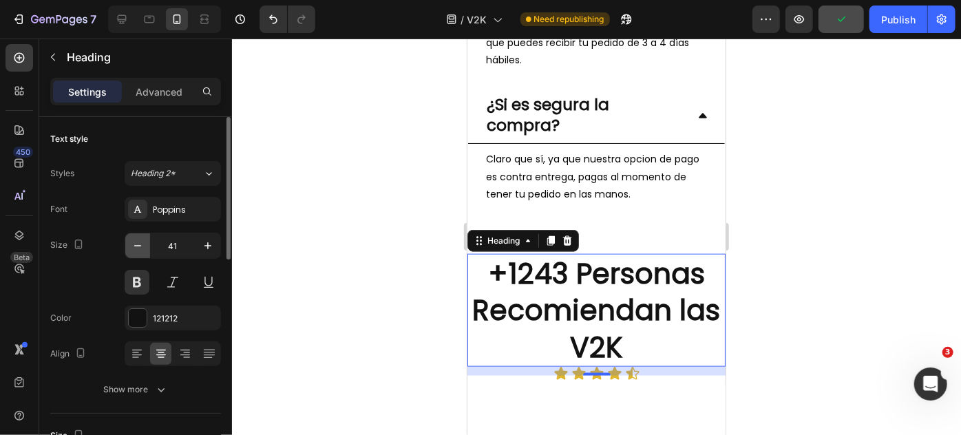
click at [147, 244] on button "button" at bounding box center [137, 245] width 25 height 25
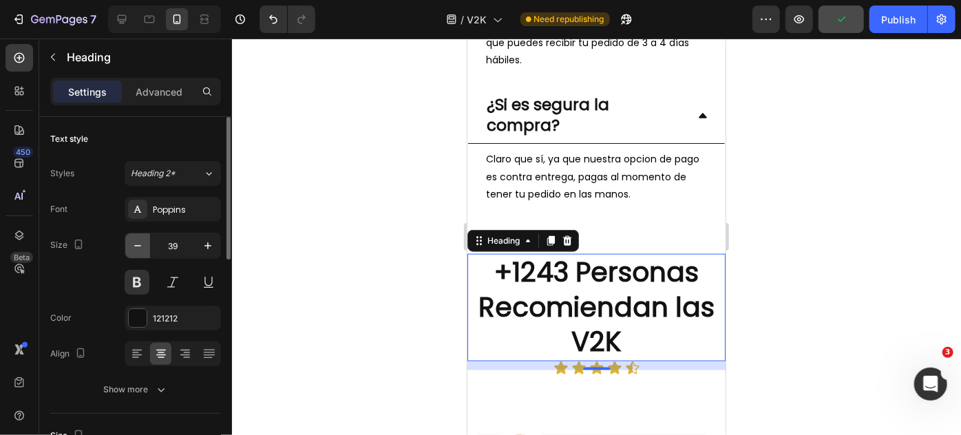
click at [147, 244] on button "button" at bounding box center [137, 245] width 25 height 25
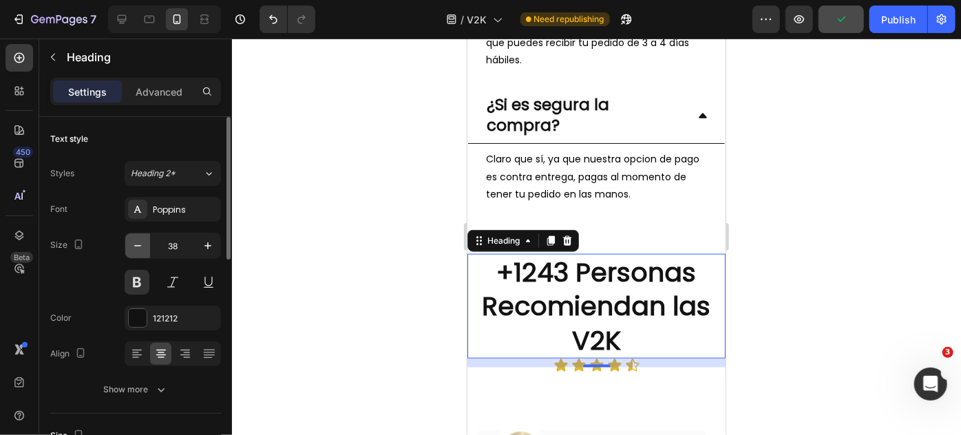
click at [147, 244] on button "button" at bounding box center [137, 245] width 25 height 25
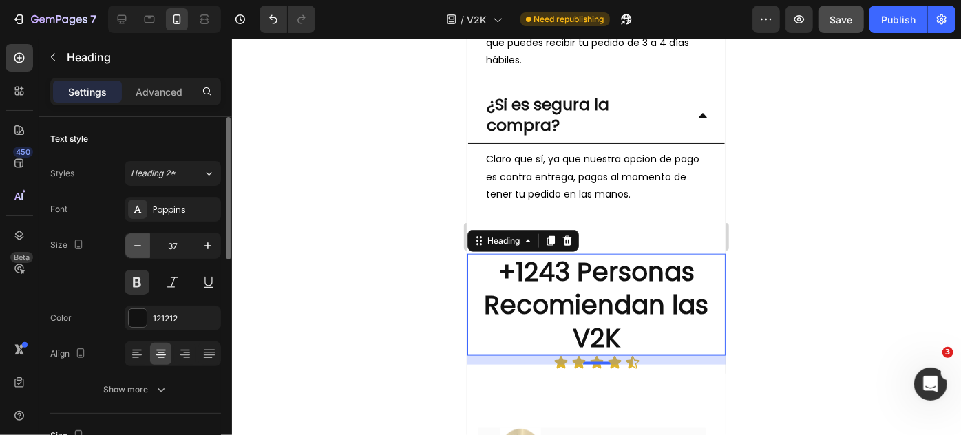
click at [147, 244] on button "button" at bounding box center [137, 245] width 25 height 25
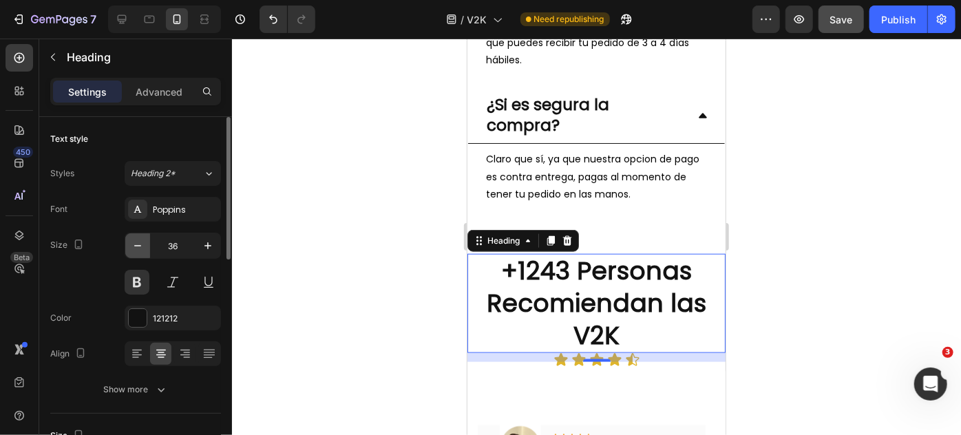
click at [147, 244] on button "button" at bounding box center [137, 245] width 25 height 25
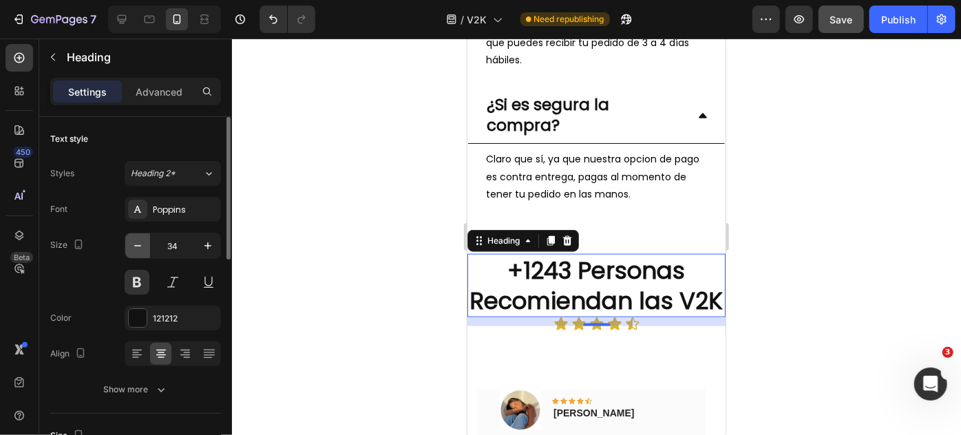
click at [147, 244] on button "button" at bounding box center [137, 245] width 25 height 25
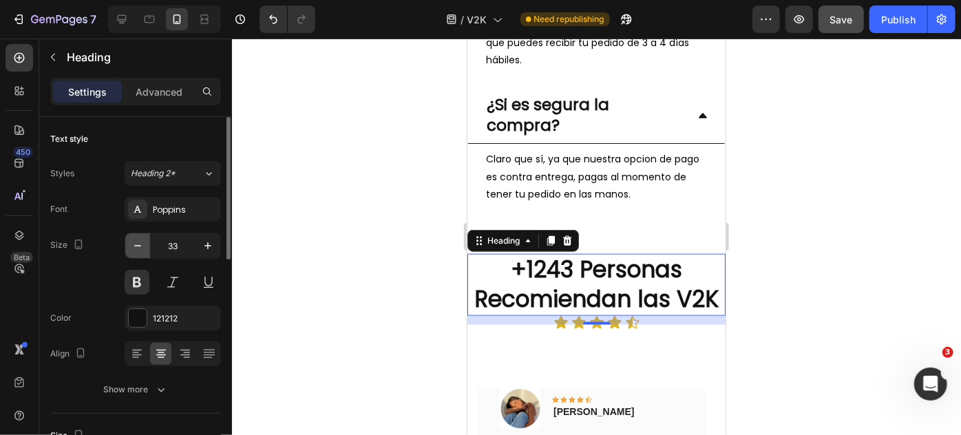
click at [147, 244] on button "button" at bounding box center [137, 245] width 25 height 25
type input "31"
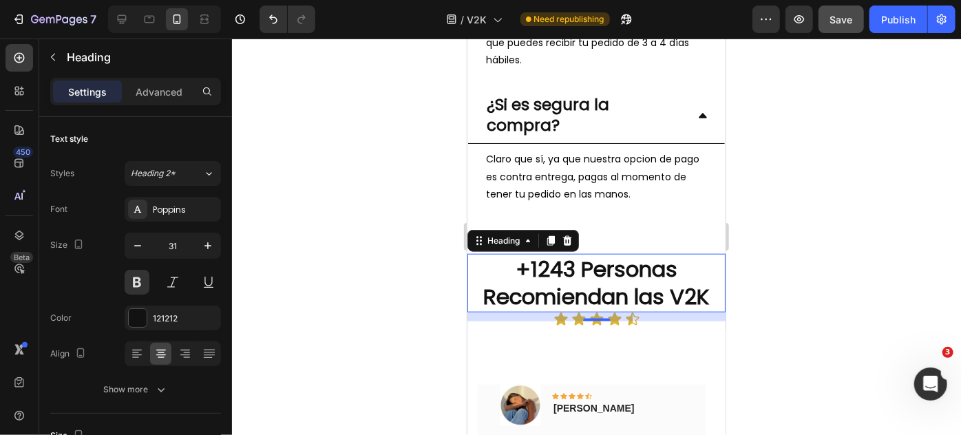
click at [295, 280] on div at bounding box center [596, 237] width 729 height 396
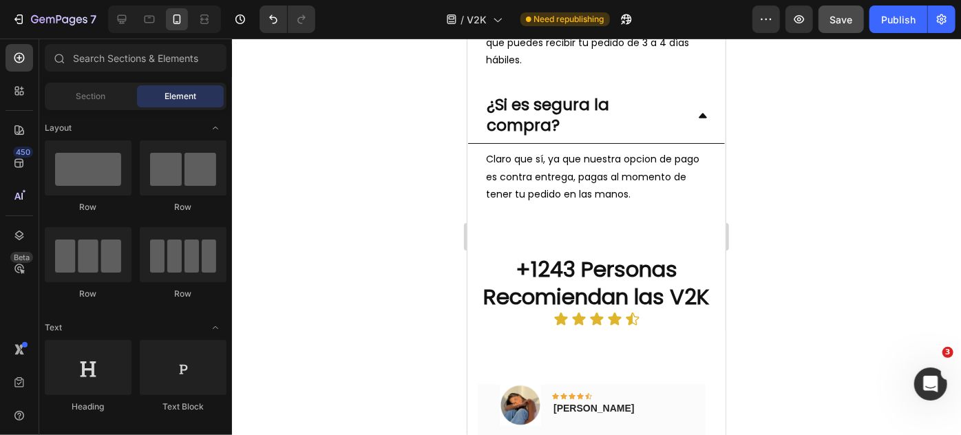
click at [295, 280] on div at bounding box center [596, 237] width 729 height 396
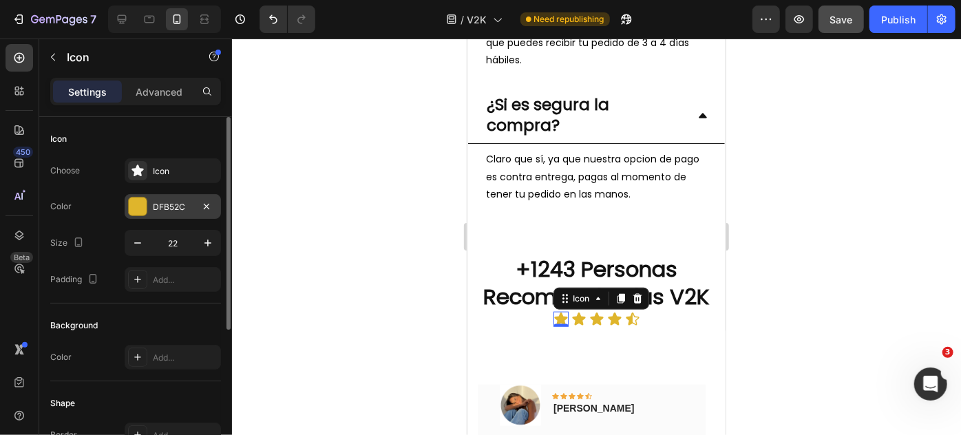
click at [138, 205] on div at bounding box center [138, 206] width 18 height 18
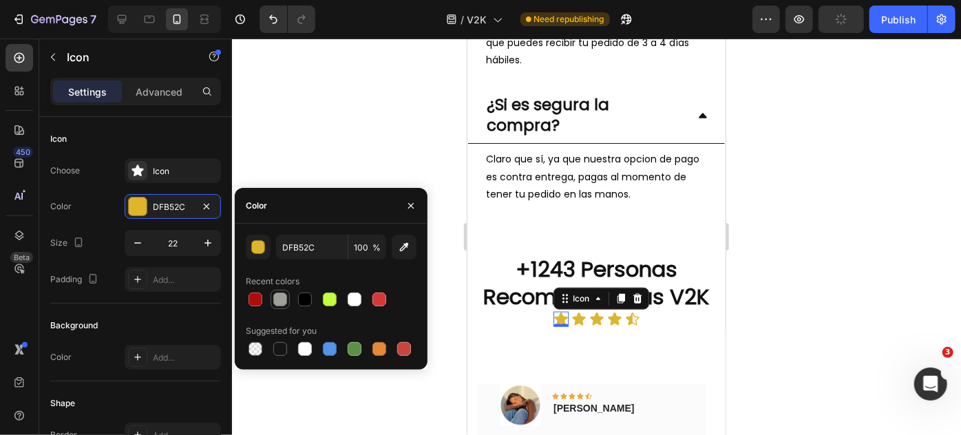
click at [286, 295] on div at bounding box center [280, 299] width 14 height 14
click at [327, 299] on div at bounding box center [330, 299] width 14 height 14
drag, startPoint x: 281, startPoint y: 306, endPoint x: 101, endPoint y: 292, distance: 180.1
click at [281, 306] on div at bounding box center [280, 299] width 14 height 14
type input "9EA09A"
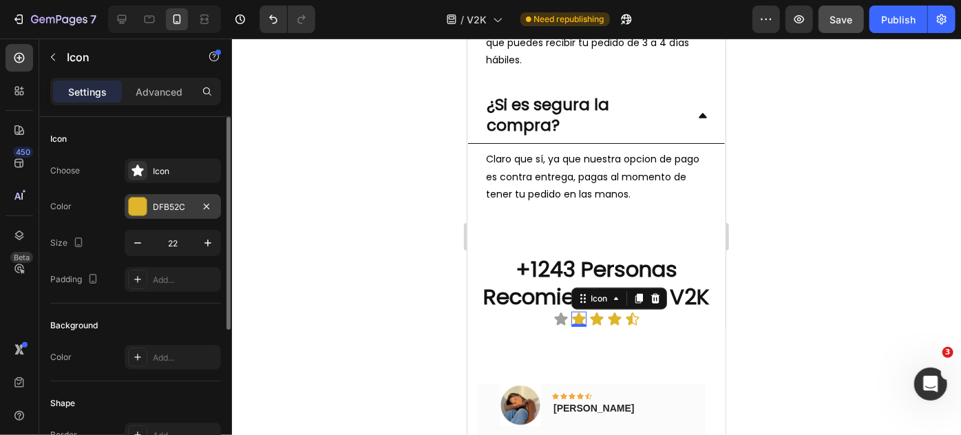
click at [138, 209] on div at bounding box center [138, 206] width 18 height 18
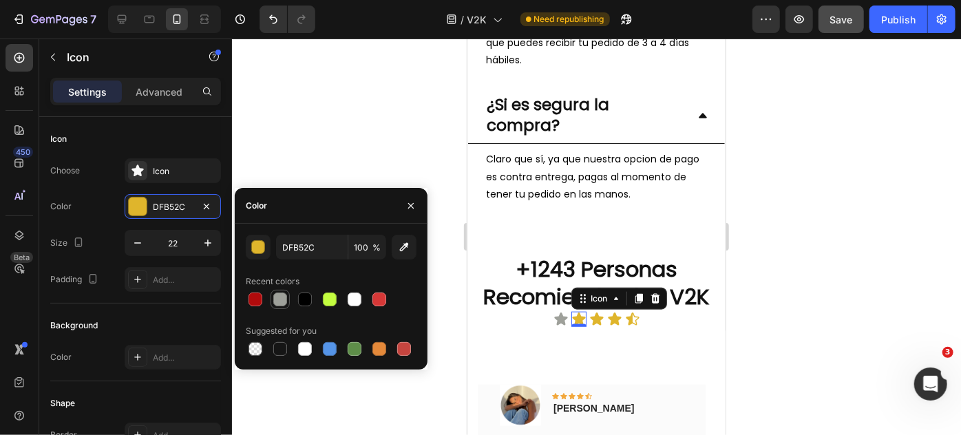
drag, startPoint x: 285, startPoint y: 301, endPoint x: 151, endPoint y: 301, distance: 134.2
click at [285, 301] on div at bounding box center [280, 299] width 14 height 14
type input "9EA09A"
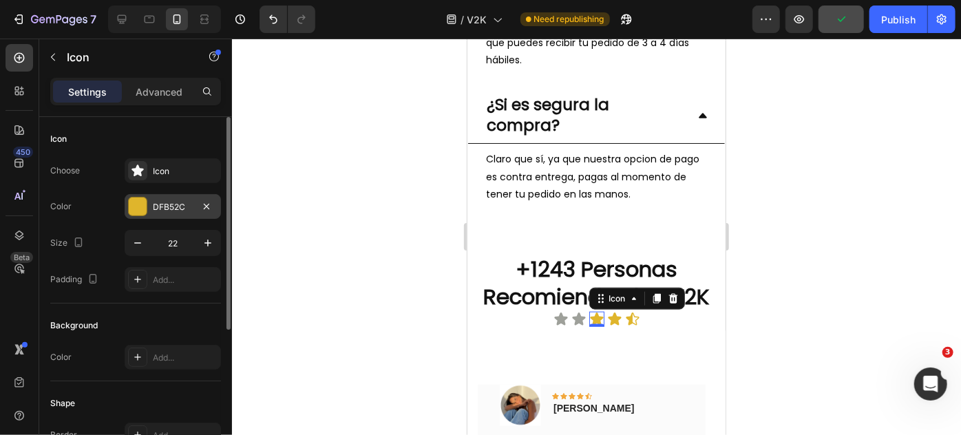
click at [149, 213] on div "DFB52C" at bounding box center [173, 206] width 96 height 25
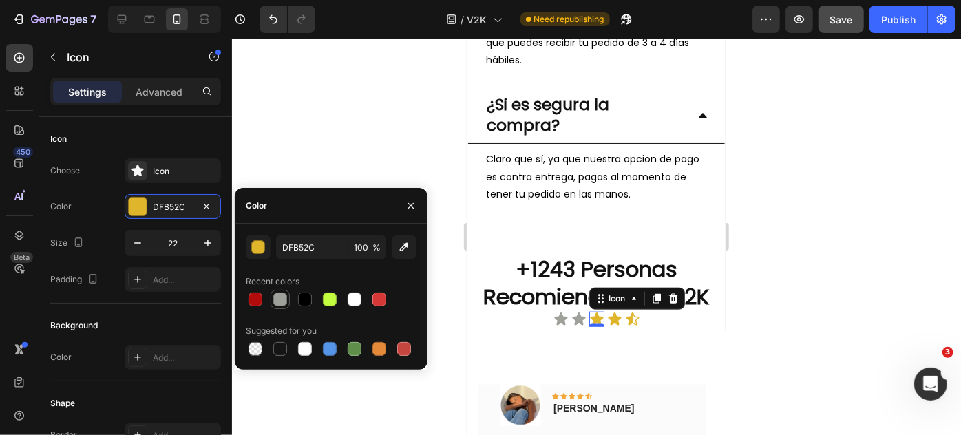
drag, startPoint x: 279, startPoint y: 293, endPoint x: 129, endPoint y: 305, distance: 150.5
click at [279, 293] on div at bounding box center [280, 299] width 14 height 14
type input "9EA09A"
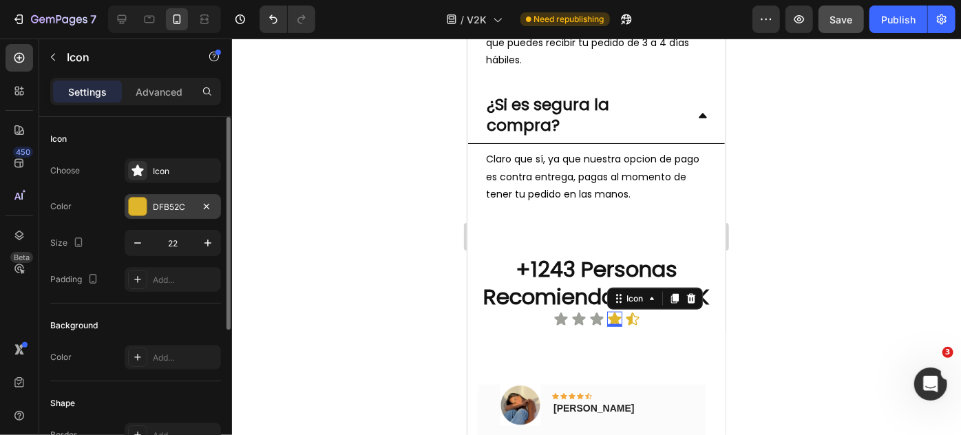
click at [130, 198] on div at bounding box center [138, 206] width 18 height 18
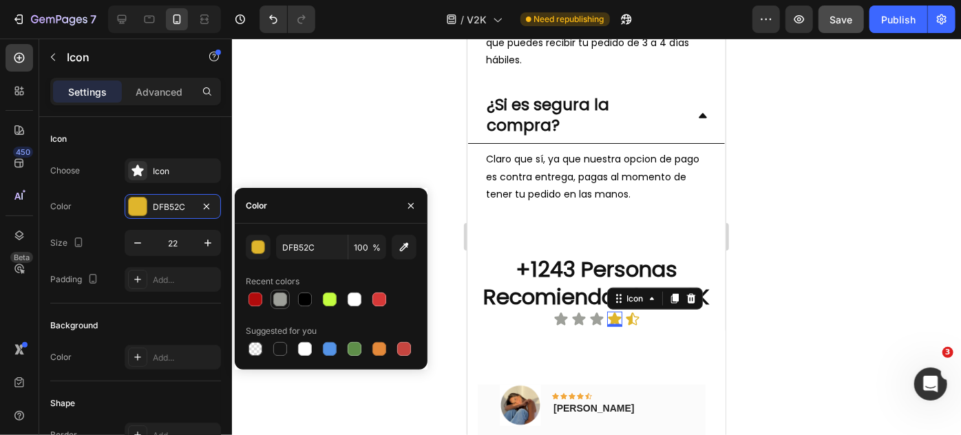
drag, startPoint x: 273, startPoint y: 300, endPoint x: 72, endPoint y: 314, distance: 201.4
click at [273, 300] on div at bounding box center [280, 299] width 14 height 14
type input "9EA09A"
click at [626, 325] on icon at bounding box center [631, 318] width 13 height 13
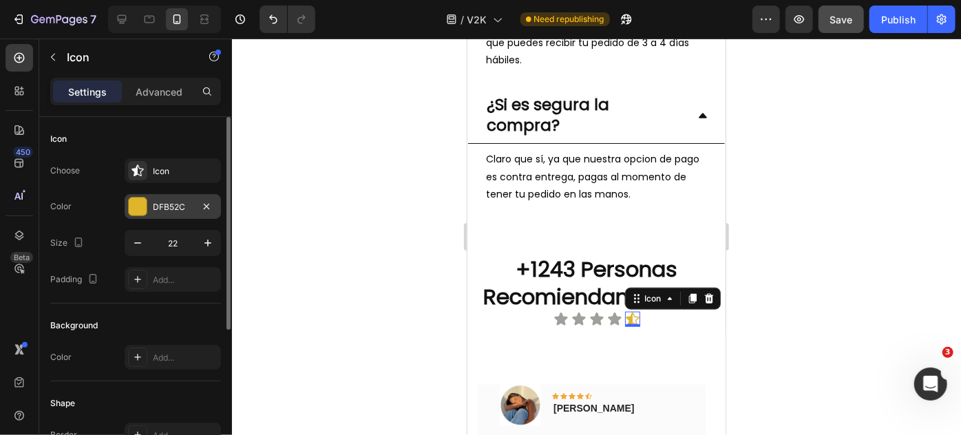
click at [130, 213] on div at bounding box center [138, 206] width 18 height 18
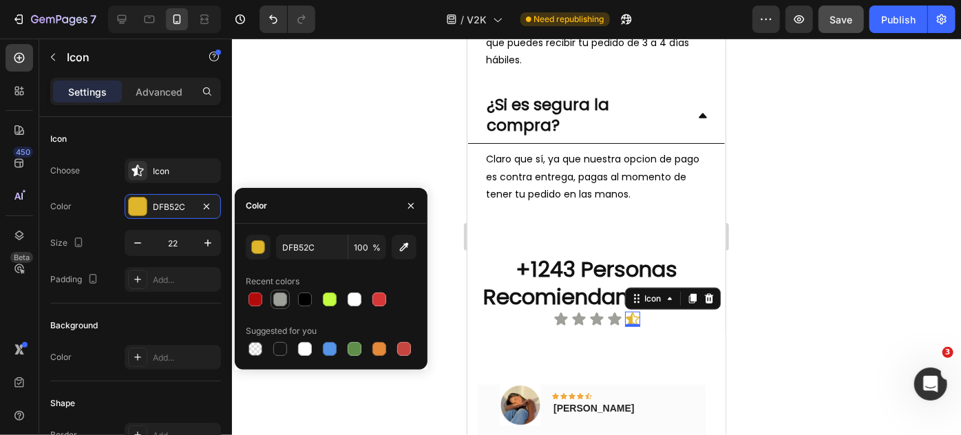
click at [277, 299] on div at bounding box center [280, 299] width 14 height 14
type input "9EA09A"
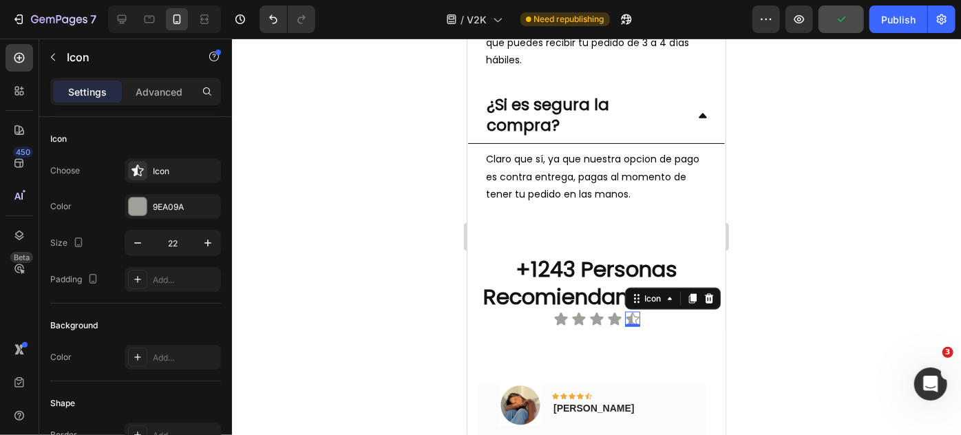
click at [431, 116] on div at bounding box center [596, 237] width 729 height 396
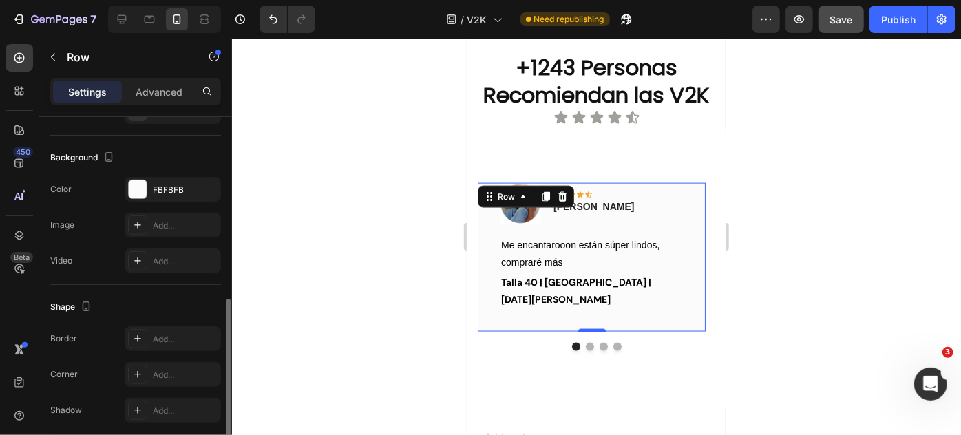
scroll to position [398, 0]
click at [142, 181] on div at bounding box center [138, 184] width 18 height 18
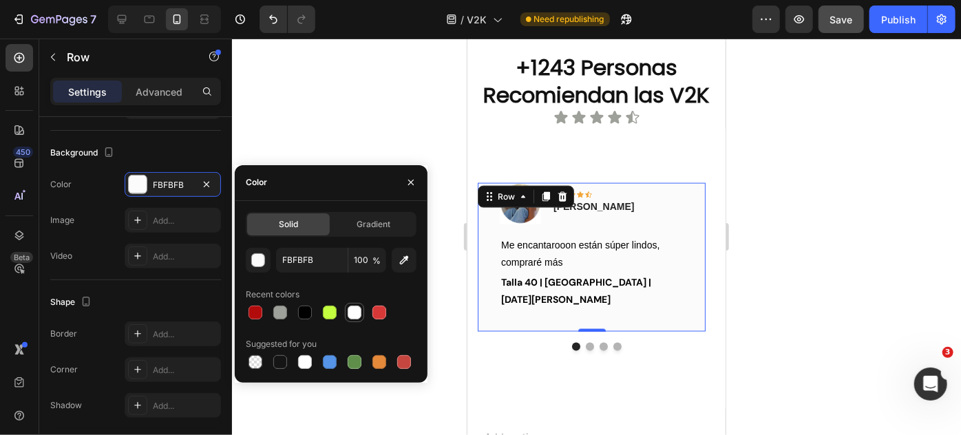
click at [354, 312] on div at bounding box center [355, 313] width 14 height 14
type input "FFFFFF"
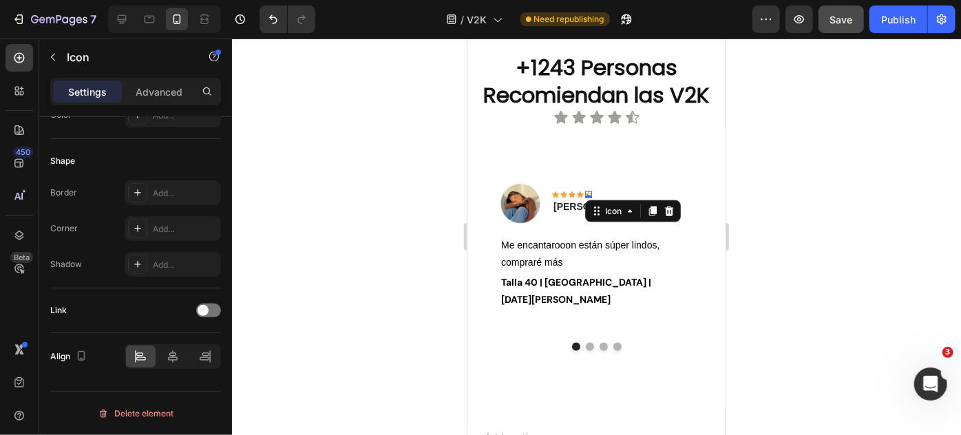
scroll to position [0, 0]
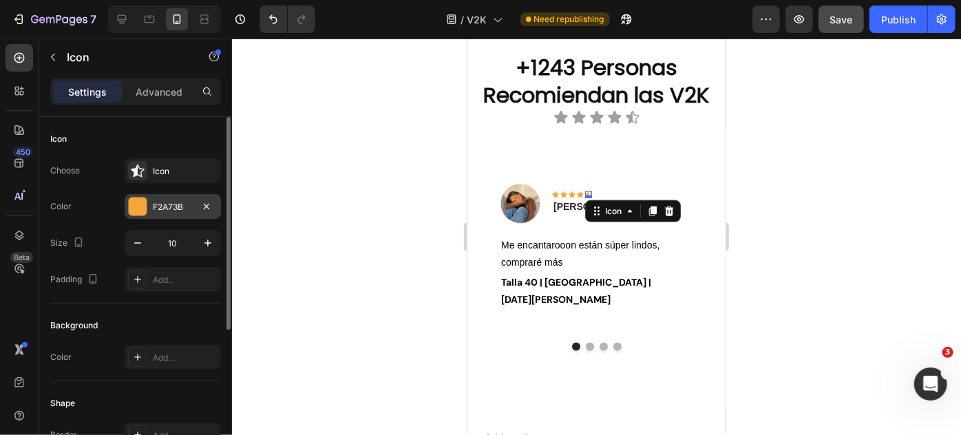
click at [136, 209] on div at bounding box center [138, 206] width 18 height 18
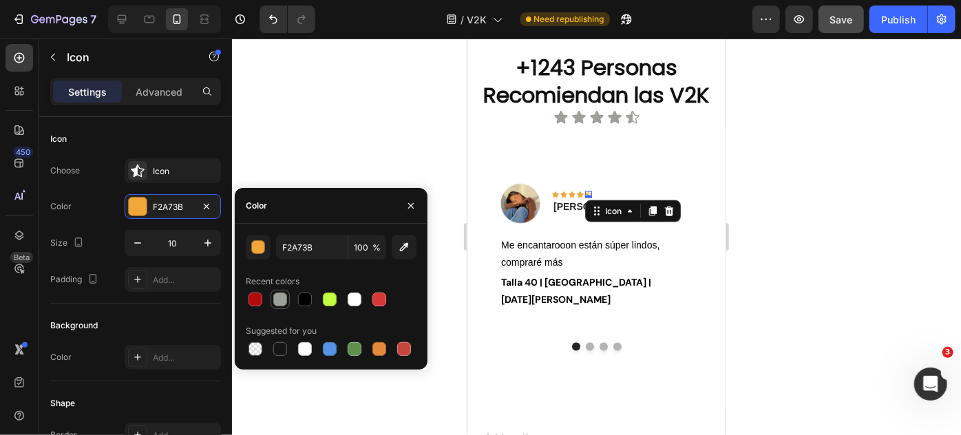
drag, startPoint x: 277, startPoint y: 293, endPoint x: 128, endPoint y: 176, distance: 189.7
click at [278, 293] on div at bounding box center [280, 299] width 14 height 14
type input "9EA09A"
click at [575, 191] on div "Icon Icon Icon Icon Icon 0 Row" at bounding box center [592, 194] width 83 height 7
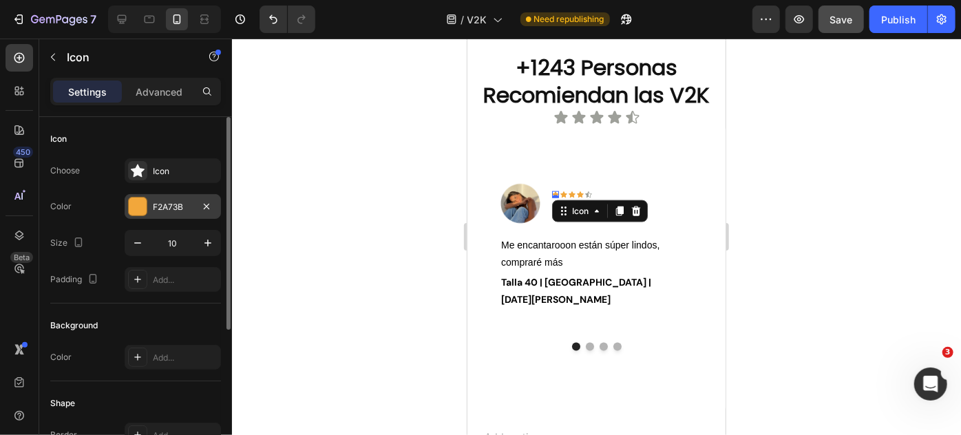
click at [197, 194] on div "F2A73B" at bounding box center [173, 206] width 96 height 25
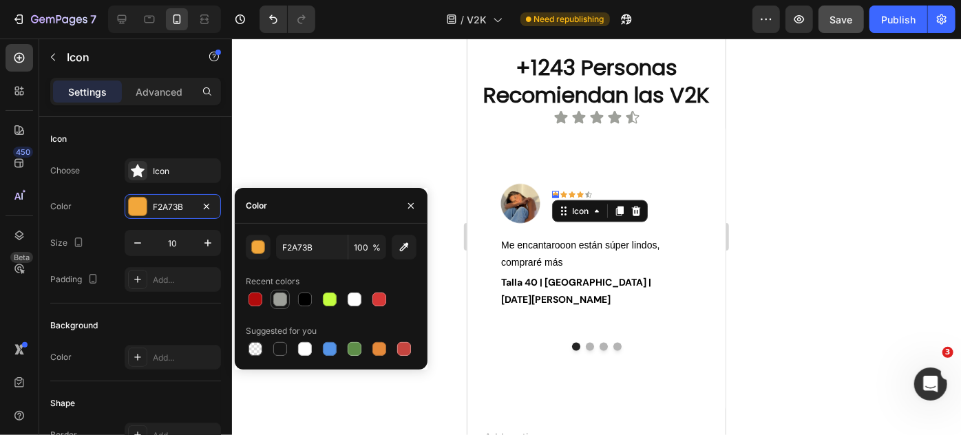
drag, startPoint x: 283, startPoint y: 293, endPoint x: 86, endPoint y: 186, distance: 223.8
click at [283, 293] on div at bounding box center [280, 299] width 14 height 14
type input "9EA09A"
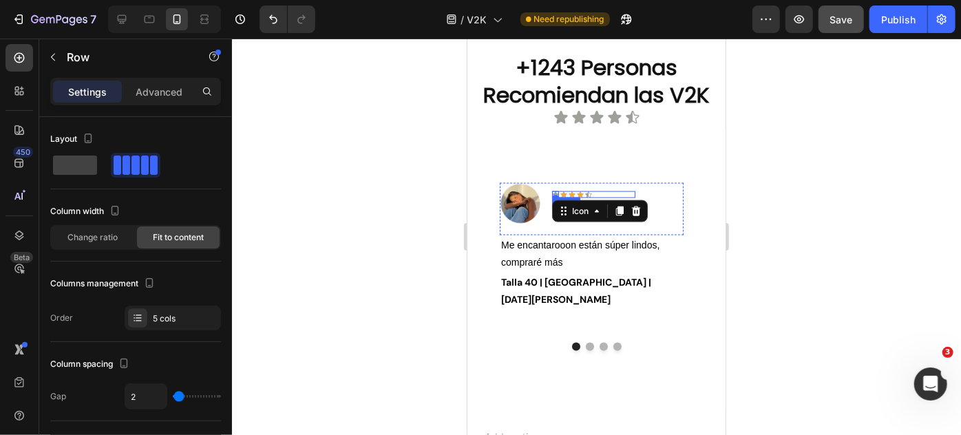
click at [566, 193] on div "Icon 0 Icon Icon Icon Icon Row" at bounding box center [592, 194] width 83 height 7
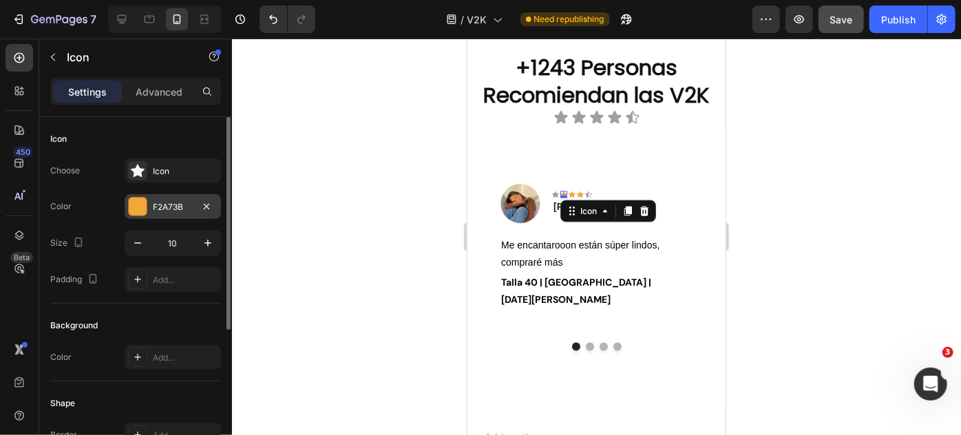
click at [145, 206] on div at bounding box center [138, 206] width 18 height 18
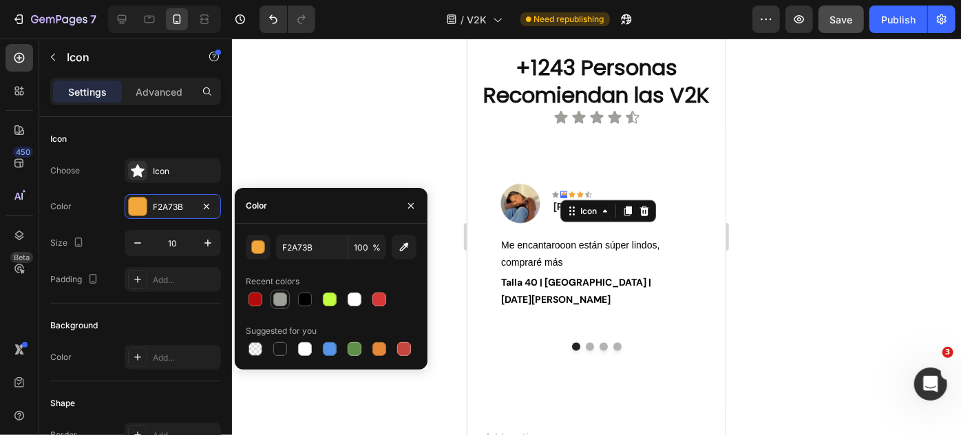
click at [284, 306] on div at bounding box center [280, 299] width 14 height 14
type input "9EA09A"
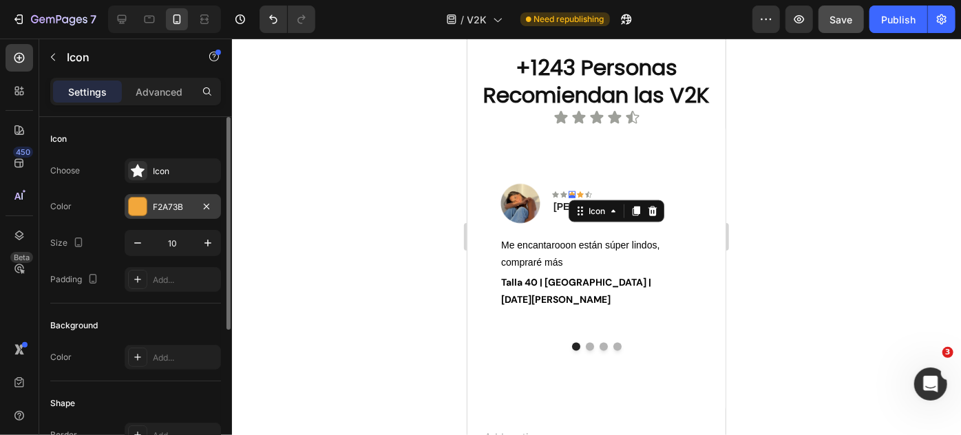
click at [138, 200] on div at bounding box center [138, 206] width 18 height 18
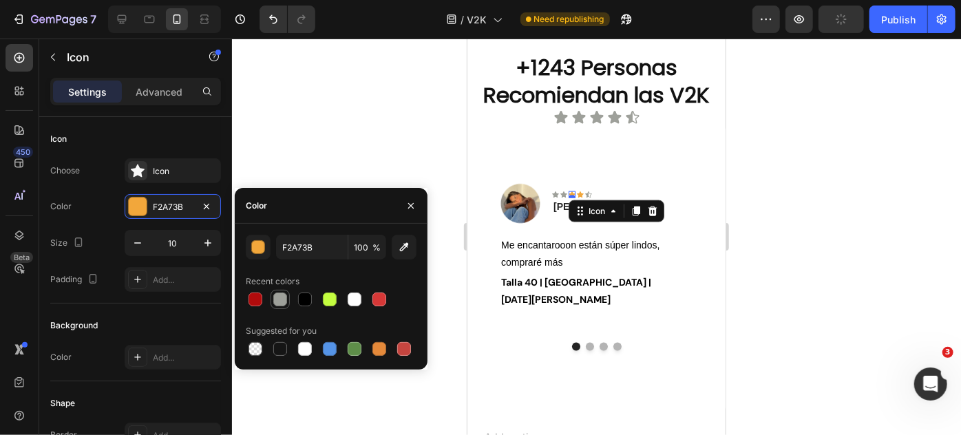
drag, startPoint x: 275, startPoint y: 296, endPoint x: 116, endPoint y: 190, distance: 190.5
click at [275, 296] on div at bounding box center [280, 299] width 14 height 14
type input "9EA09A"
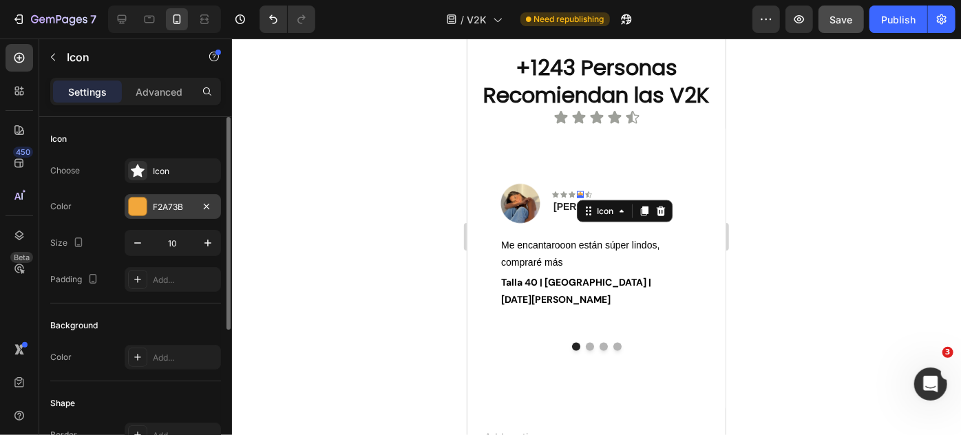
click at [134, 207] on div at bounding box center [138, 206] width 18 height 18
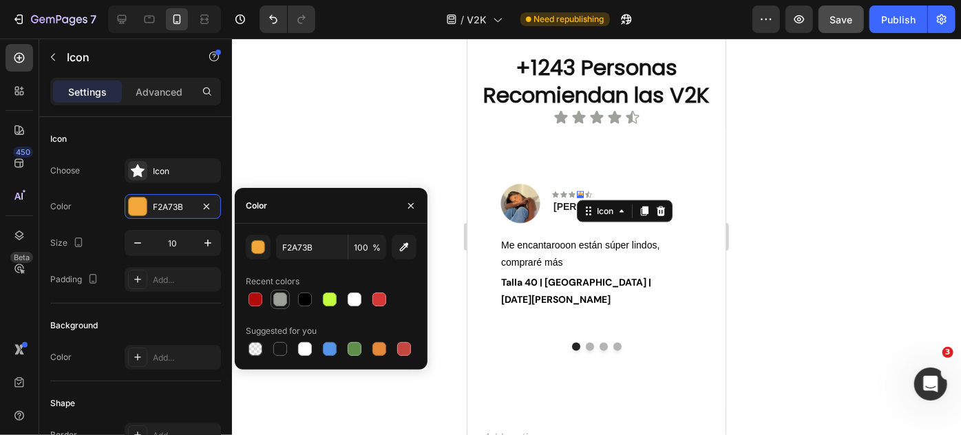
click at [275, 303] on div at bounding box center [280, 299] width 14 height 14
type input "9EA09A"
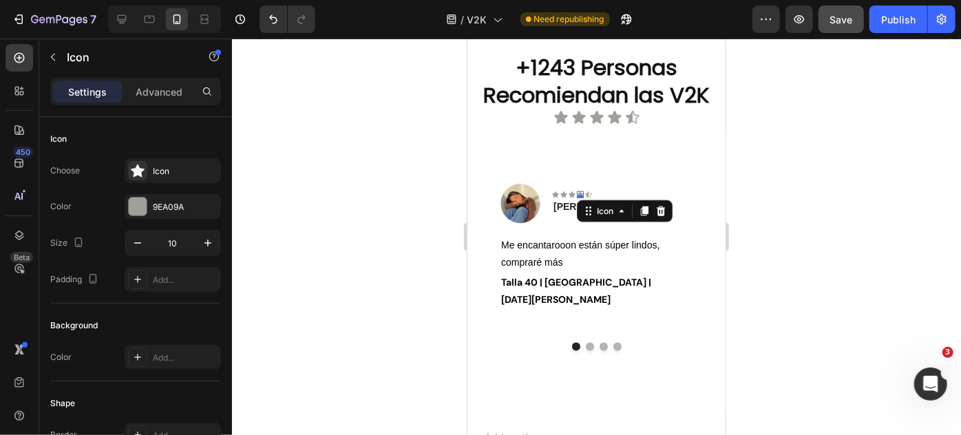
click at [453, 149] on div at bounding box center [596, 237] width 729 height 396
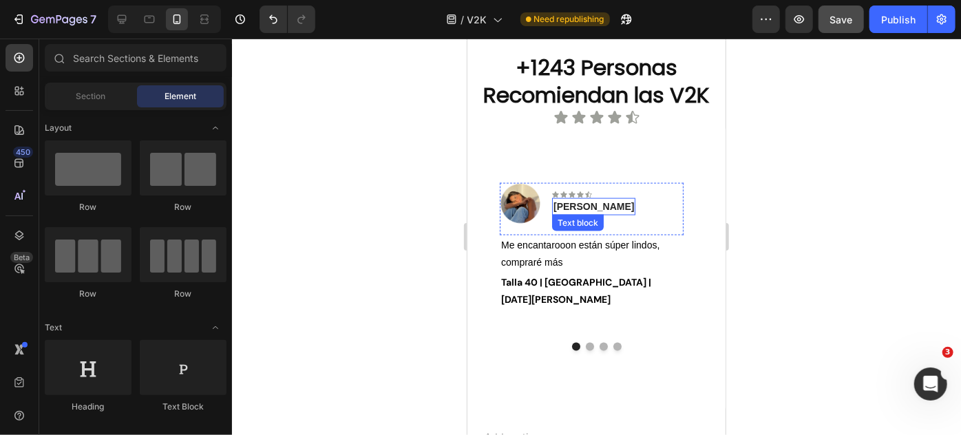
click at [579, 207] on p "[PERSON_NAME]" at bounding box center [593, 206] width 81 height 14
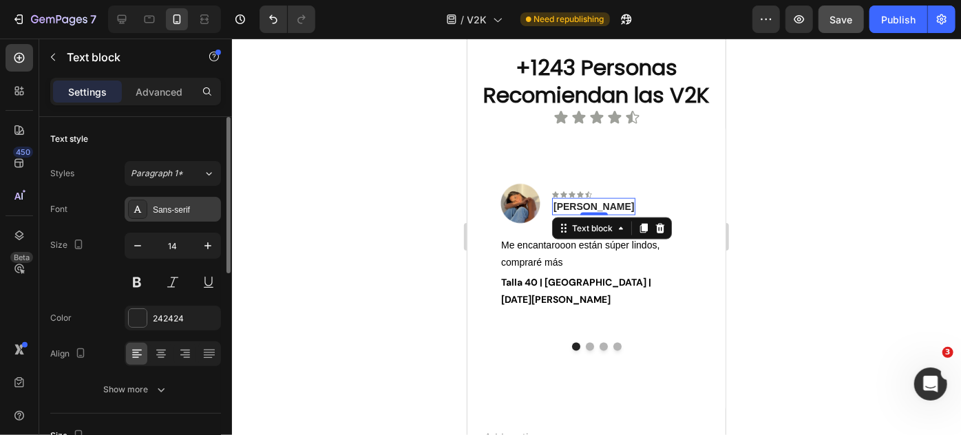
click at [172, 217] on div "Sans-serif" at bounding box center [173, 209] width 96 height 25
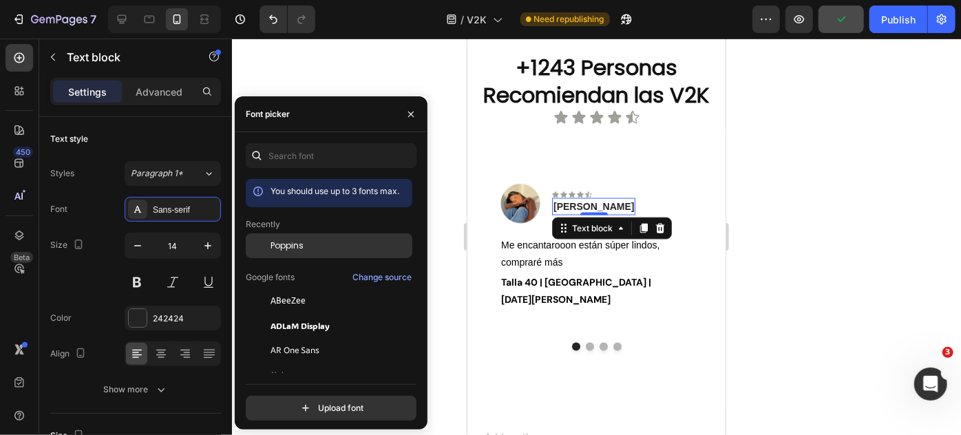
click at [301, 338] on div "Poppins" at bounding box center [329, 350] width 167 height 25
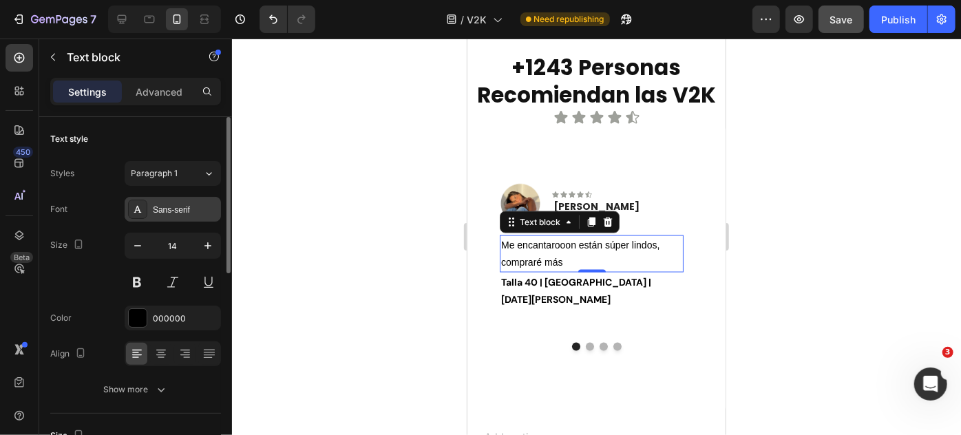
click at [177, 211] on div "Sans-serif" at bounding box center [185, 210] width 65 height 12
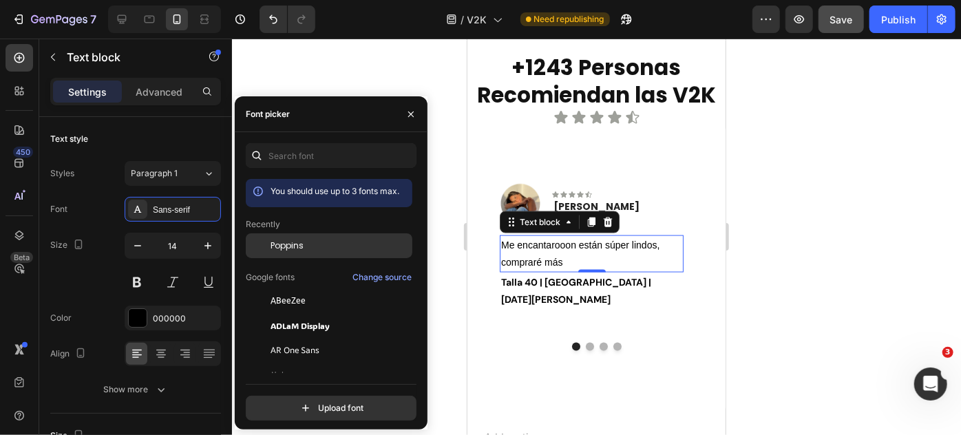
click at [286, 247] on span "Poppins" at bounding box center [286, 245] width 33 height 12
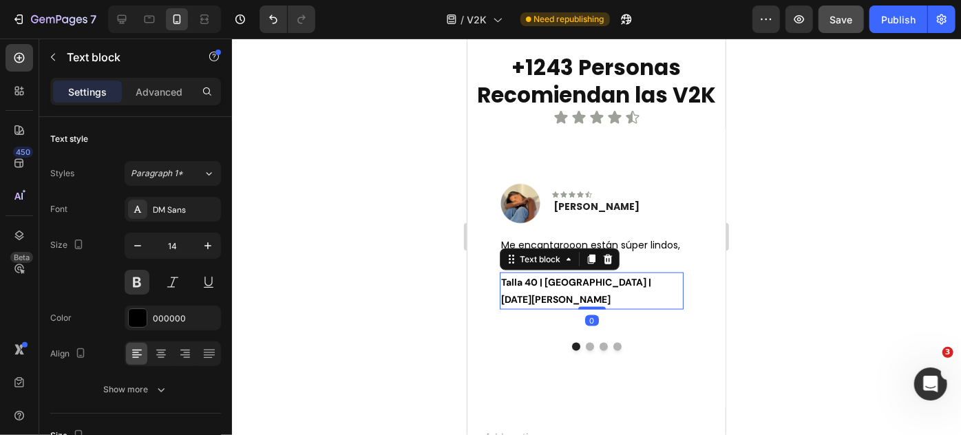
click at [500, 285] on p "Talla 40 | [GEOGRAPHIC_DATA] | [DATE][PERSON_NAME]" at bounding box center [590, 290] width 181 height 34
click at [167, 204] on div "DM Sans" at bounding box center [185, 210] width 65 height 12
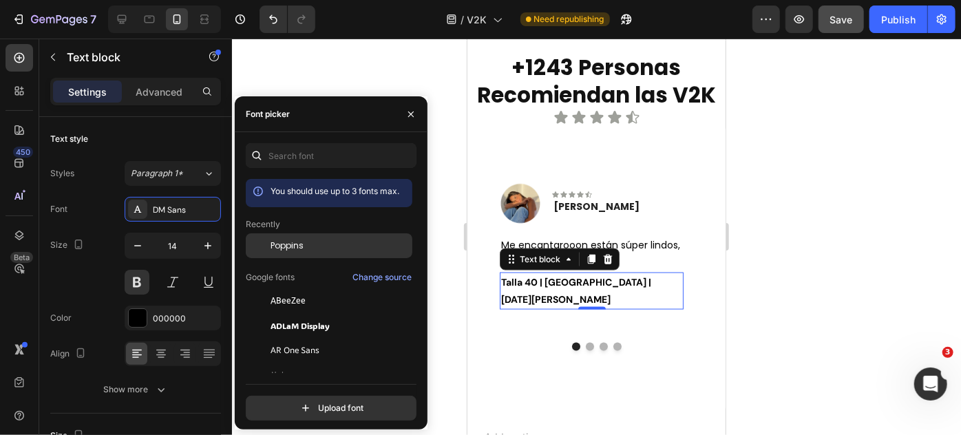
click at [268, 239] on div at bounding box center [258, 245] width 25 height 25
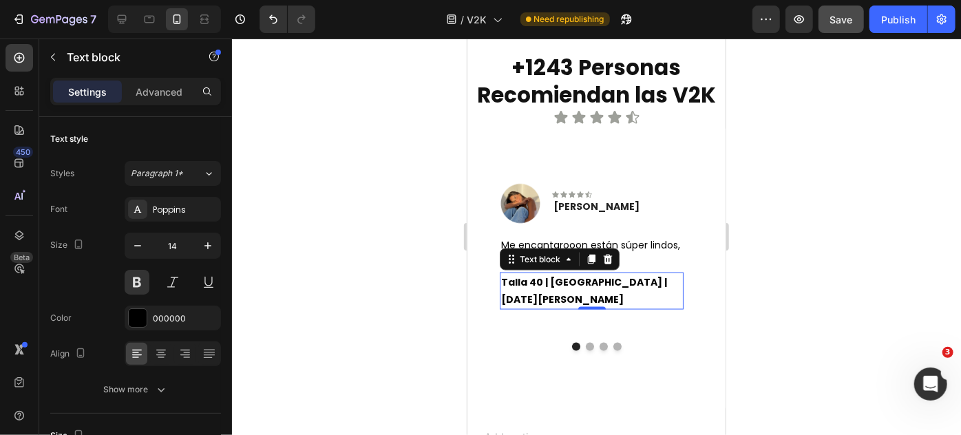
click at [773, 229] on div at bounding box center [596, 237] width 729 height 396
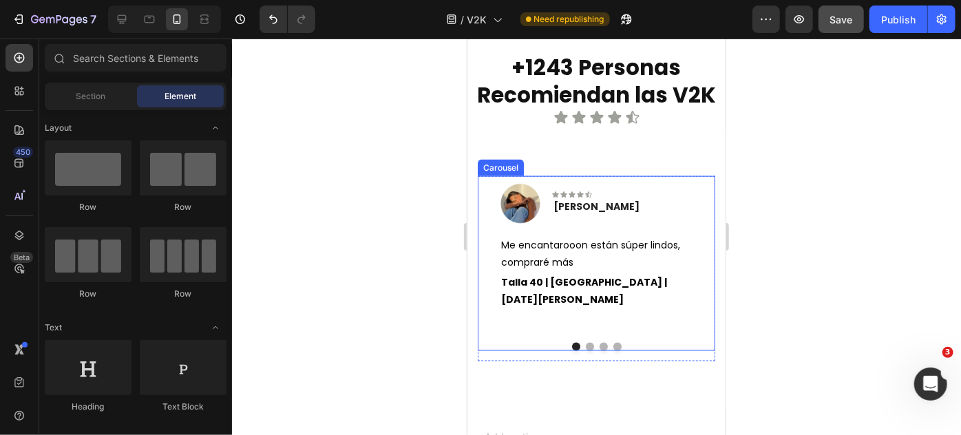
click at [585, 342] on button "Dot" at bounding box center [589, 346] width 8 height 8
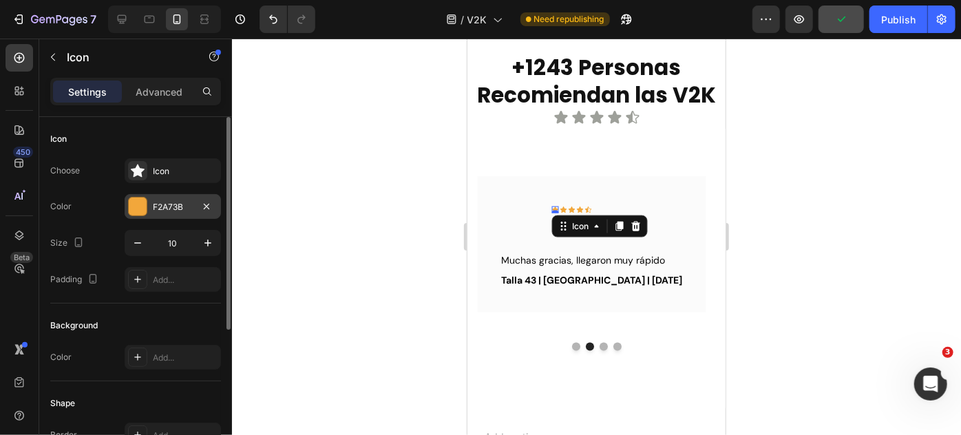
click at [140, 203] on div at bounding box center [138, 206] width 18 height 18
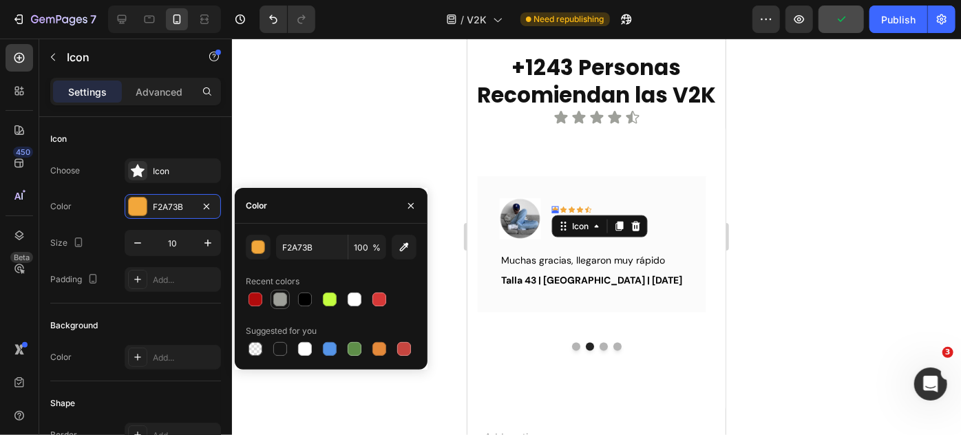
drag, startPoint x: 272, startPoint y: 298, endPoint x: 3, endPoint y: 199, distance: 286.7
click at [273, 298] on div at bounding box center [280, 299] width 14 height 14
type input "9EA09A"
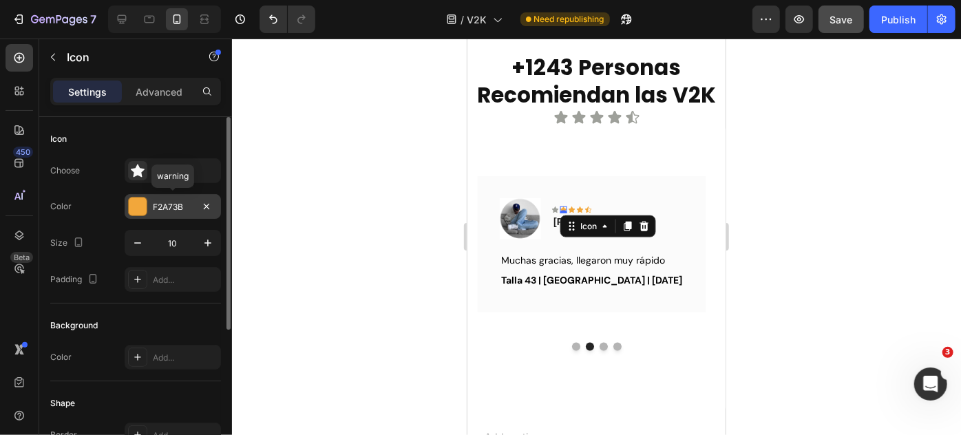
click at [140, 199] on div at bounding box center [138, 206] width 18 height 18
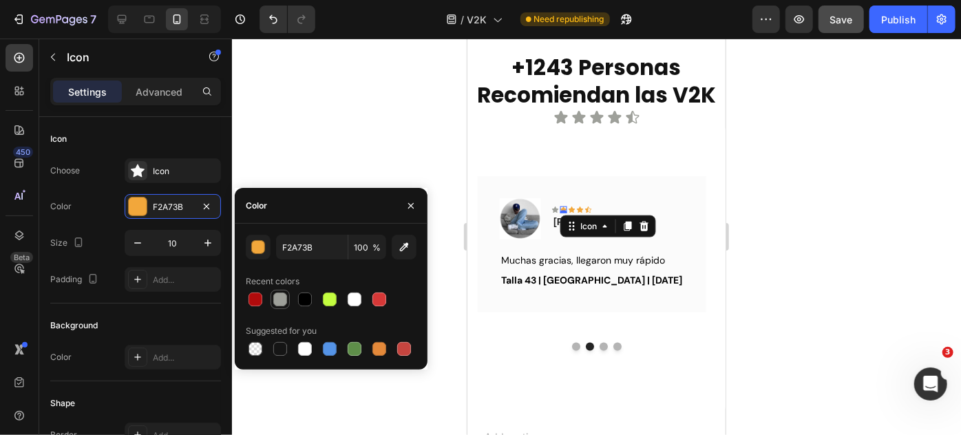
click at [278, 306] on div at bounding box center [280, 299] width 17 height 17
type input "9EA09A"
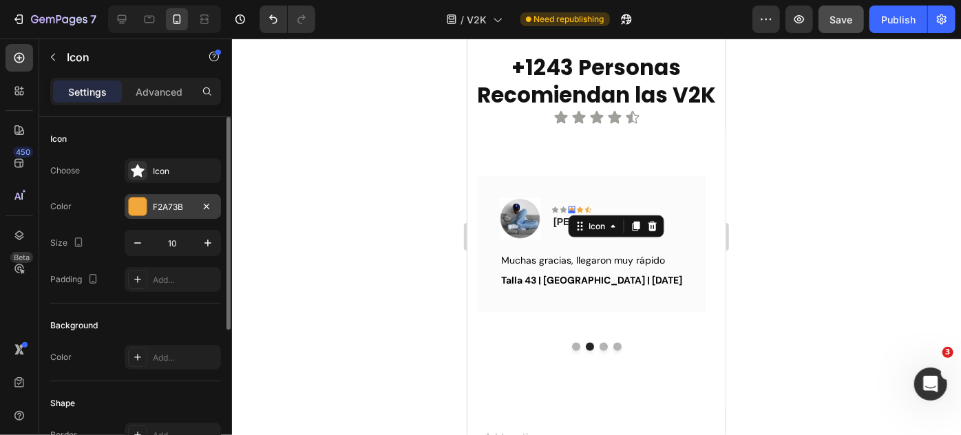
click at [131, 209] on div at bounding box center [138, 206] width 18 height 18
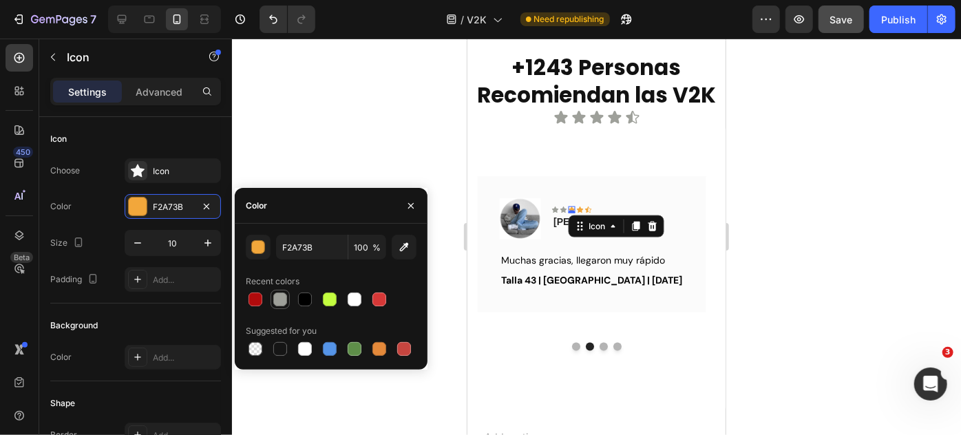
click at [279, 306] on div at bounding box center [280, 299] width 14 height 14
type input "9EA09A"
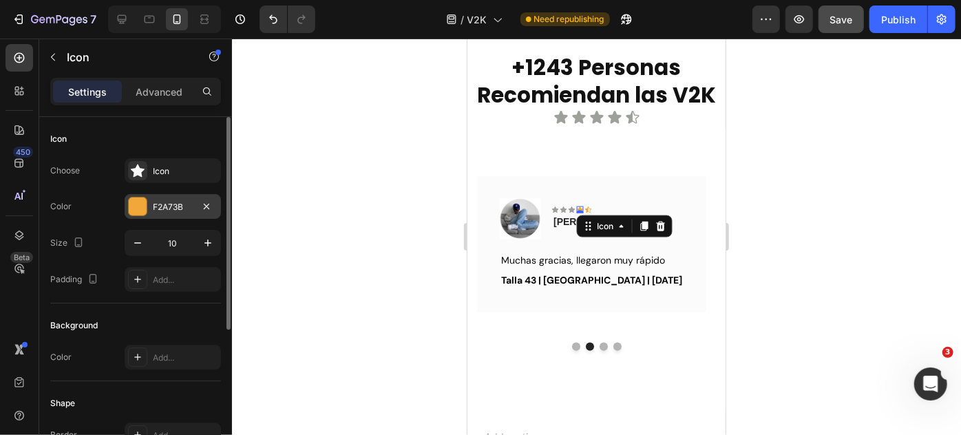
click at [128, 206] on div at bounding box center [137, 206] width 19 height 19
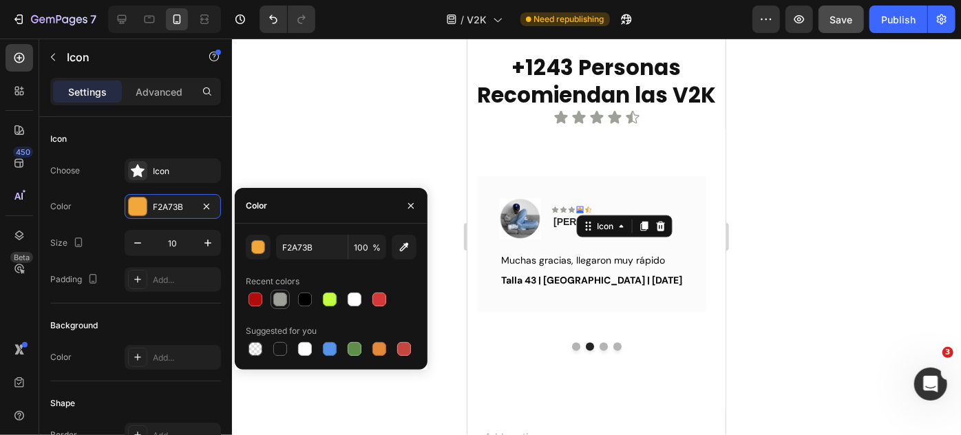
drag, startPoint x: 282, startPoint y: 294, endPoint x: 122, endPoint y: 171, distance: 201.2
click at [283, 294] on div at bounding box center [280, 299] width 14 height 14
type input "9EA09A"
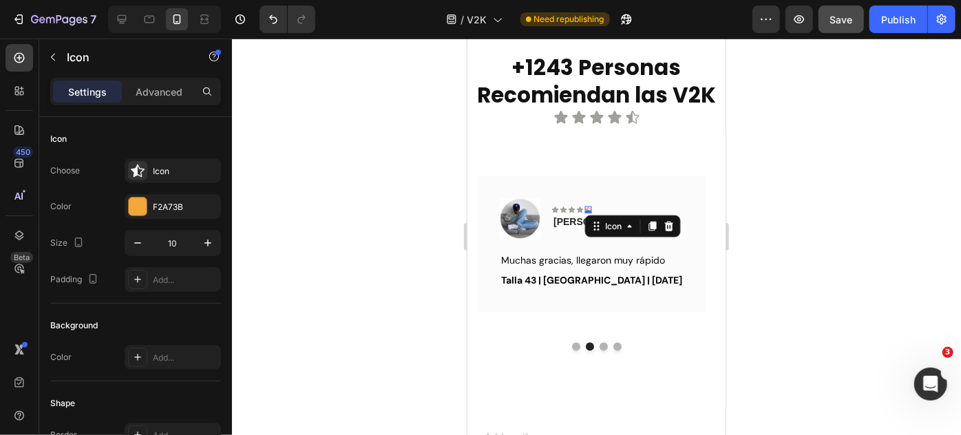
click at [589, 209] on div "Icon 0" at bounding box center [587, 209] width 7 height 7
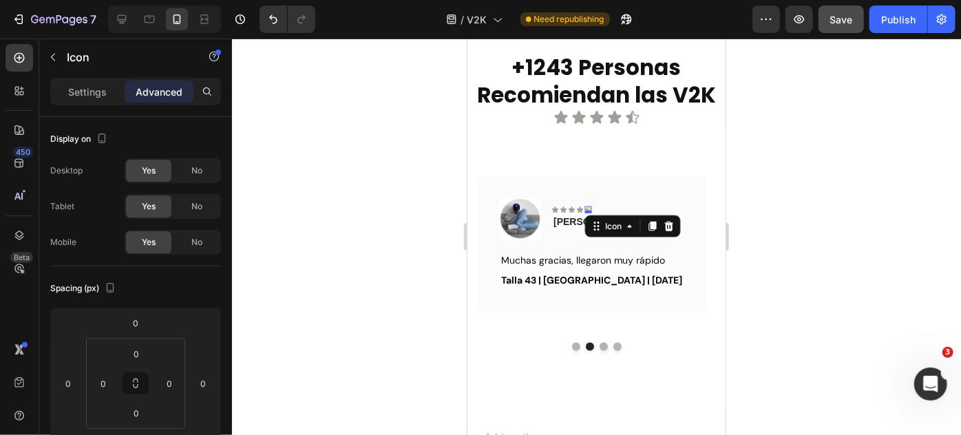
click at [587, 206] on icon at bounding box center [587, 209] width 7 height 6
click at [566, 222] on div "Row" at bounding box center [580, 225] width 50 height 17
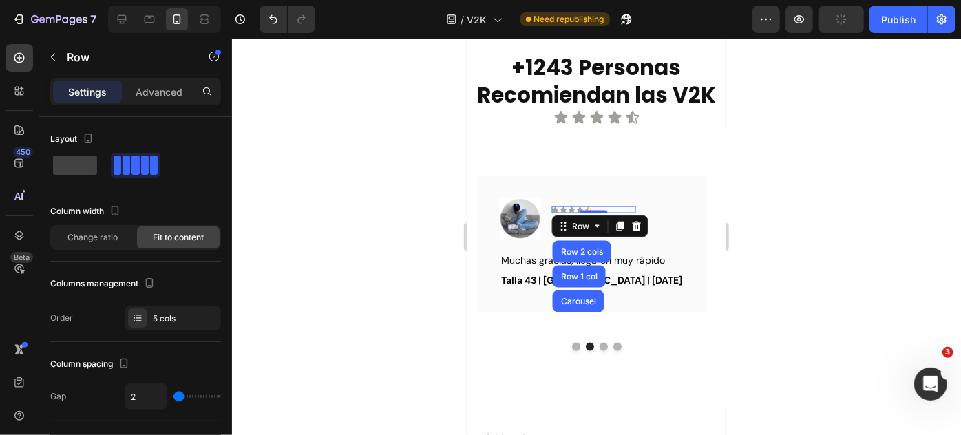
click at [586, 207] on div "0" at bounding box center [593, 212] width 14 height 11
click at [758, 220] on div at bounding box center [596, 237] width 729 height 396
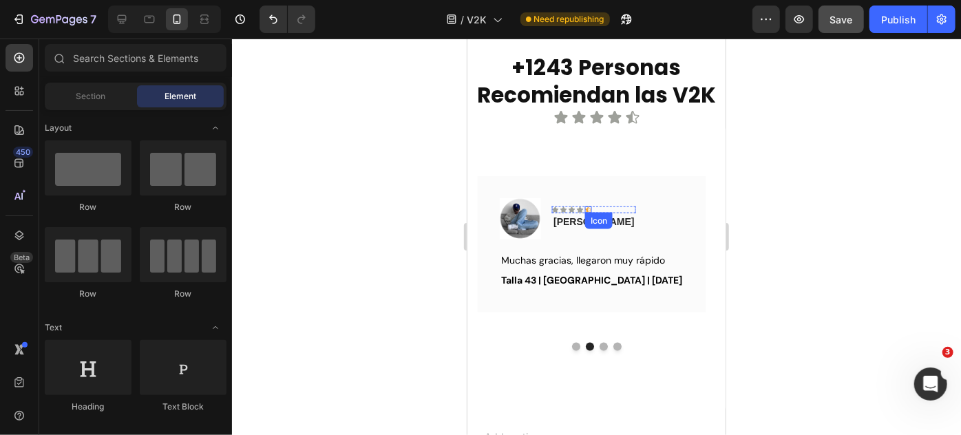
click at [588, 206] on icon at bounding box center [587, 209] width 7 height 7
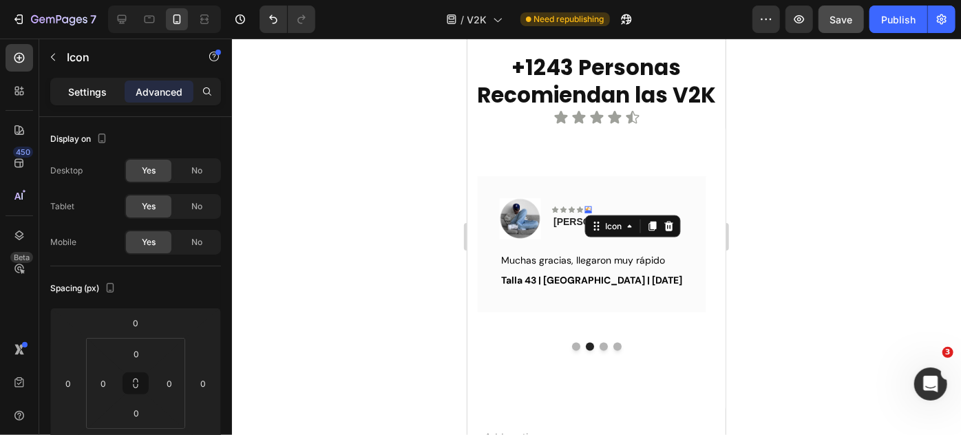
click at [93, 93] on p "Settings" at bounding box center [87, 92] width 39 height 14
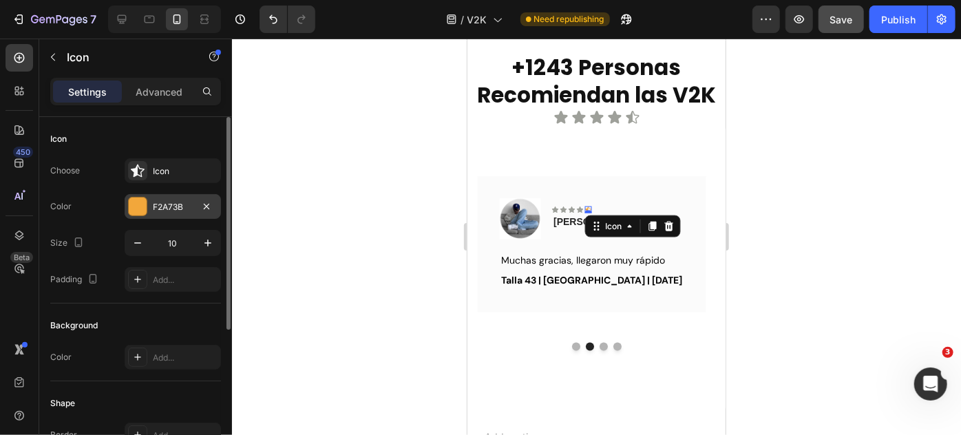
click at [139, 197] on div at bounding box center [138, 206] width 18 height 18
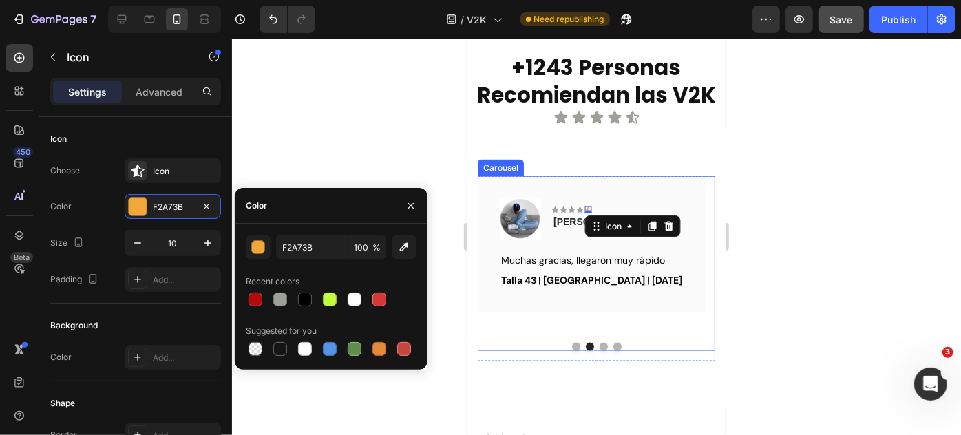
click at [599, 342] on button "Dot" at bounding box center [603, 346] width 8 height 8
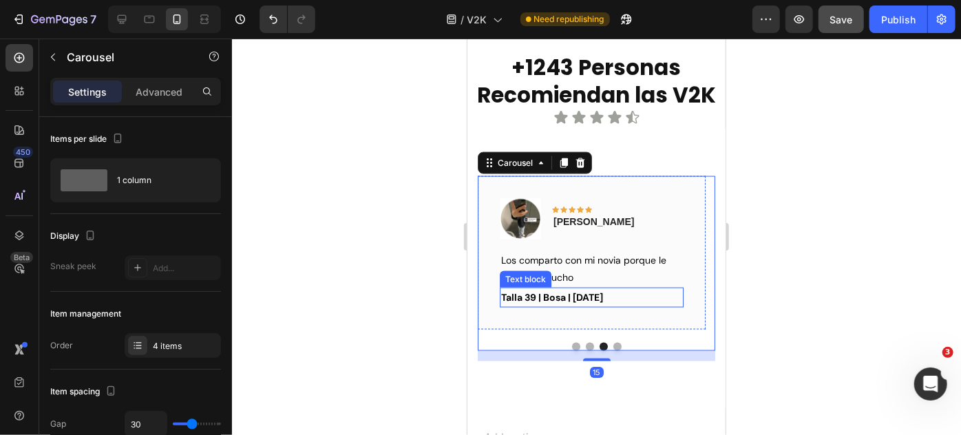
click at [603, 296] on p "Talla 39 | Bosa | [DATE]" at bounding box center [590, 296] width 181 height 17
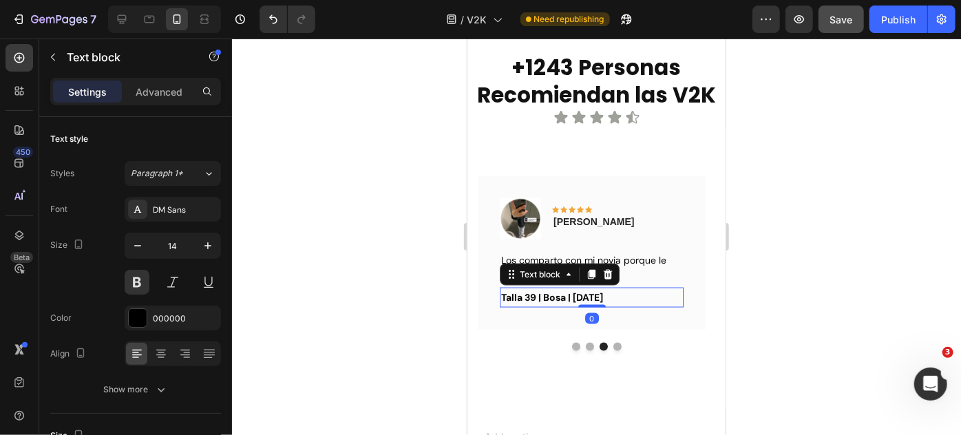
click at [603, 296] on p "Talla 39 | Bosa | [DATE]" at bounding box center [590, 296] width 181 height 17
click at [169, 206] on div "DM Sans" at bounding box center [185, 210] width 65 height 12
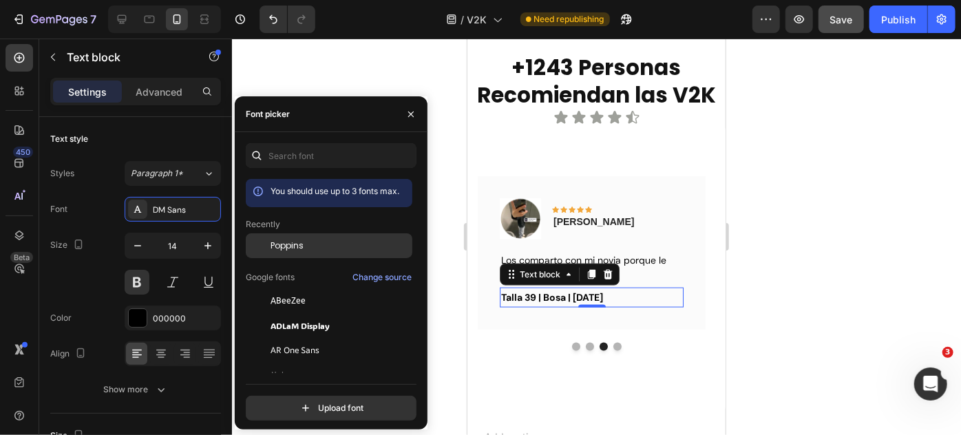
click at [295, 244] on span "Poppins" at bounding box center [286, 245] width 33 height 12
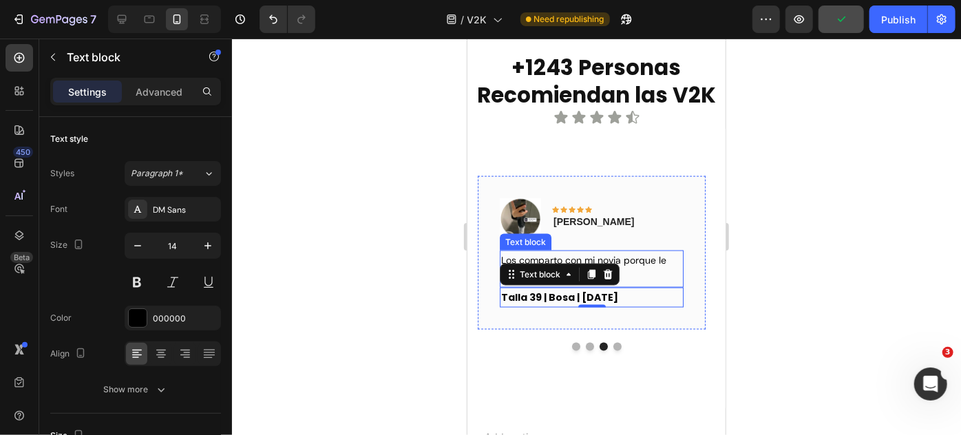
click at [641, 263] on p "Los comparto con mi novia porque le gustaron mucho" at bounding box center [590, 268] width 181 height 34
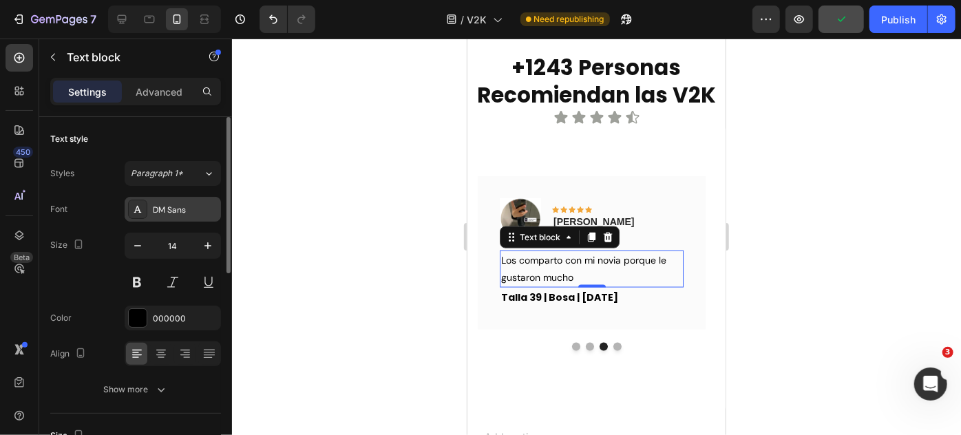
click at [197, 208] on div "DM Sans" at bounding box center [185, 210] width 65 height 12
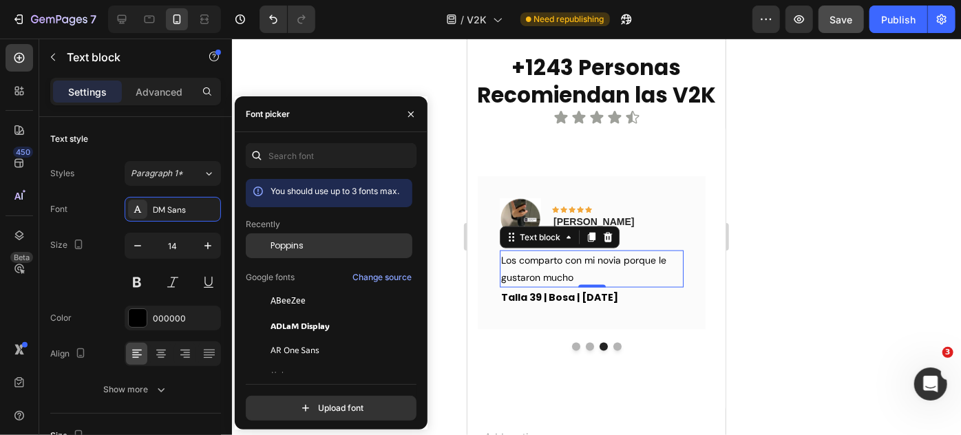
drag, startPoint x: 298, startPoint y: 244, endPoint x: 125, endPoint y: 170, distance: 187.8
click at [298, 244] on span "Poppins" at bounding box center [286, 245] width 33 height 12
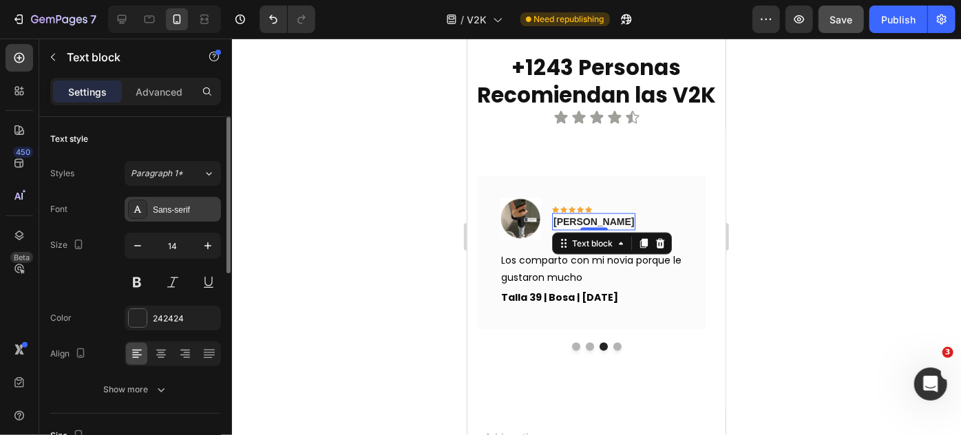
click at [170, 204] on div "Sans-serif" at bounding box center [185, 210] width 65 height 12
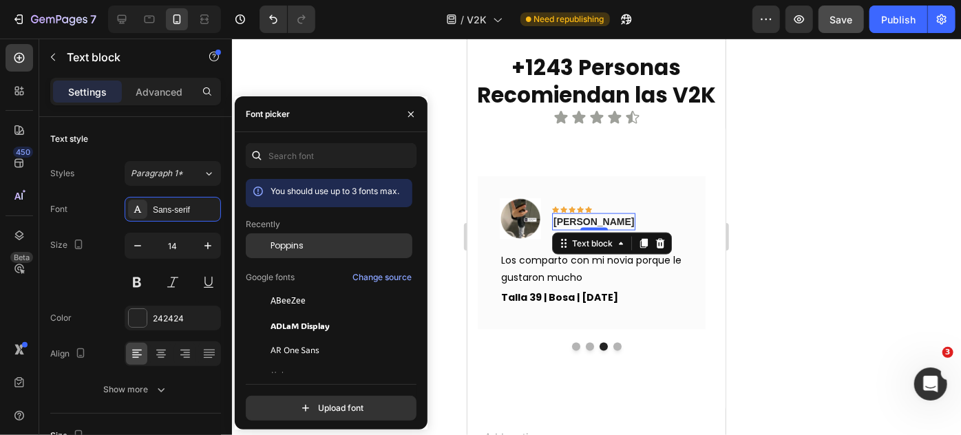
click at [276, 338] on div "Poppins" at bounding box center [329, 350] width 167 height 25
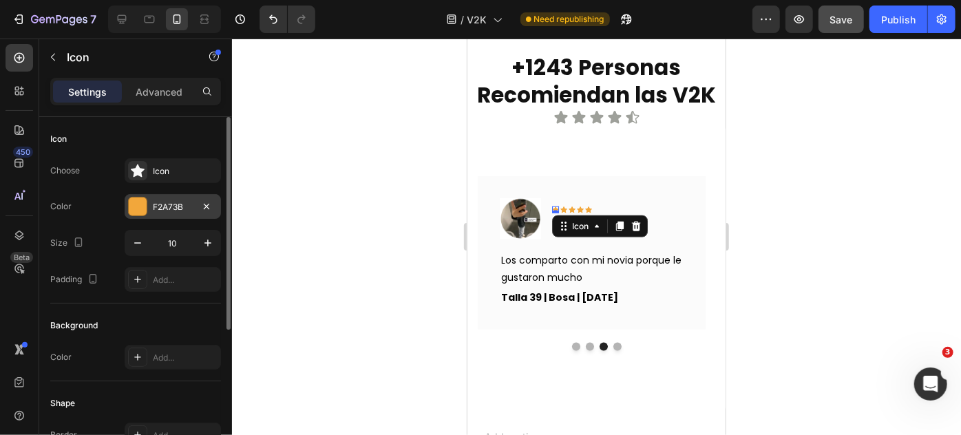
click at [152, 197] on div "F2A73B" at bounding box center [173, 206] width 96 height 25
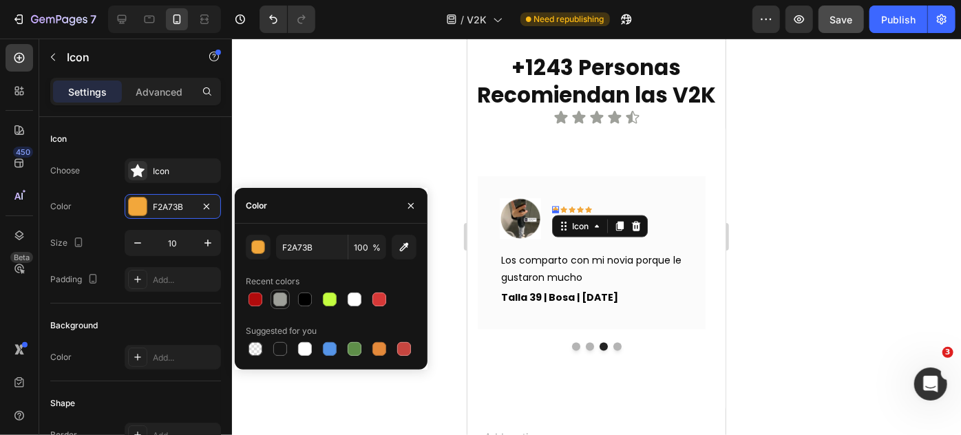
drag, startPoint x: 288, startPoint y: 296, endPoint x: 149, endPoint y: 135, distance: 212.7
click at [288, 296] on div at bounding box center [280, 299] width 17 height 17
type input "9EA09A"
click at [565, 208] on icon at bounding box center [562, 209] width 7 height 6
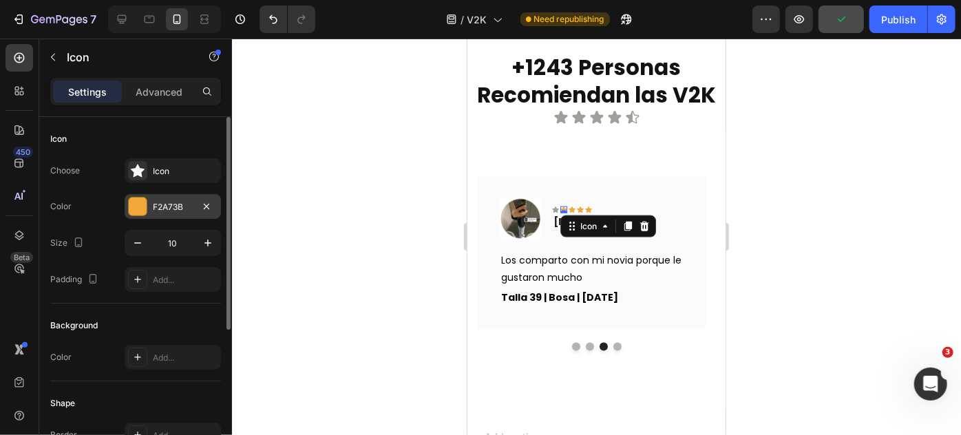
click at [174, 199] on div "F2A73B" at bounding box center [173, 206] width 96 height 25
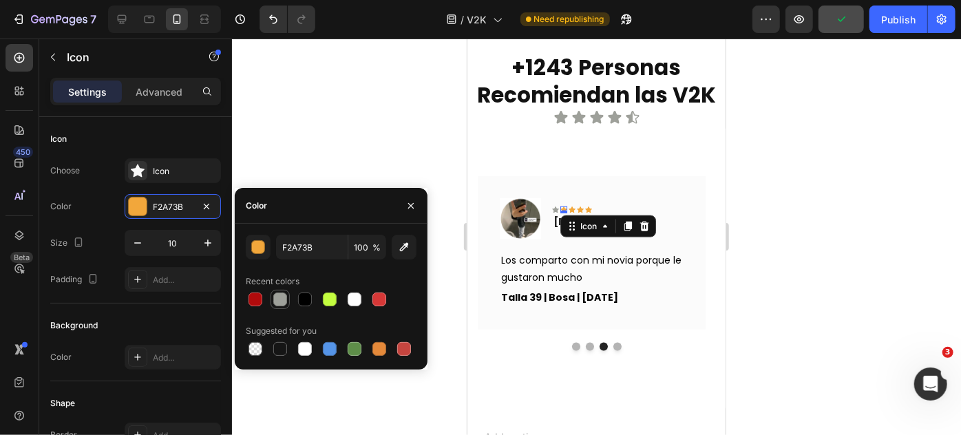
drag, startPoint x: 282, startPoint y: 292, endPoint x: 127, endPoint y: 148, distance: 211.3
click at [282, 292] on div at bounding box center [280, 299] width 14 height 14
type input "9EA09A"
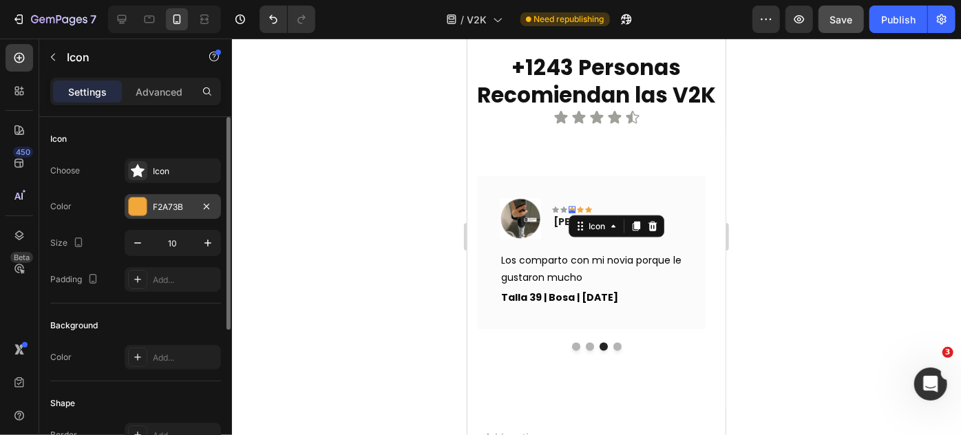
click at [146, 195] on div "F2A73B" at bounding box center [173, 206] width 96 height 25
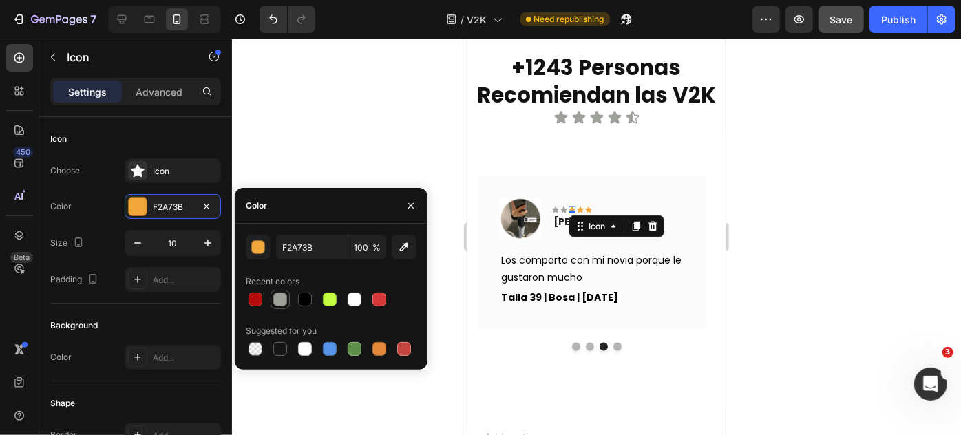
click at [285, 297] on div at bounding box center [280, 299] width 14 height 14
type input "9EA09A"
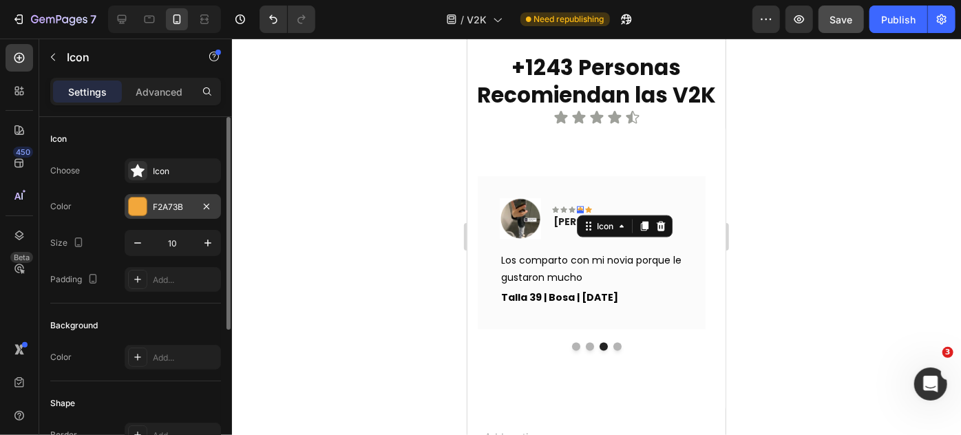
click at [139, 214] on div at bounding box center [138, 206] width 18 height 18
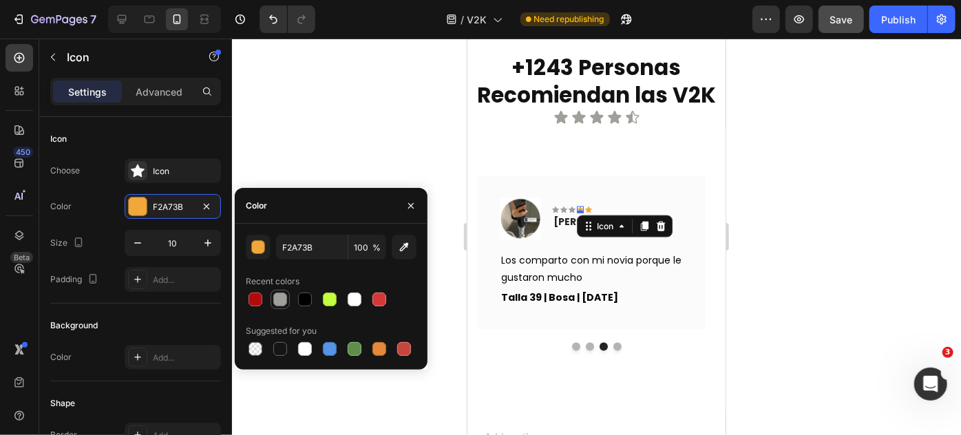
drag, startPoint x: 271, startPoint y: 296, endPoint x: 31, endPoint y: 191, distance: 262.2
click at [271, 296] on div at bounding box center [279, 299] width 19 height 19
type input "9EA09A"
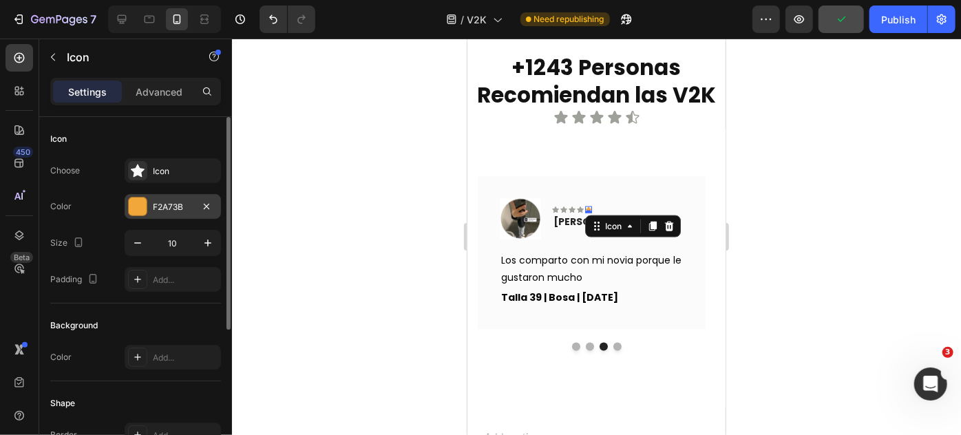
click at [165, 202] on div "F2A73B" at bounding box center [173, 207] width 40 height 12
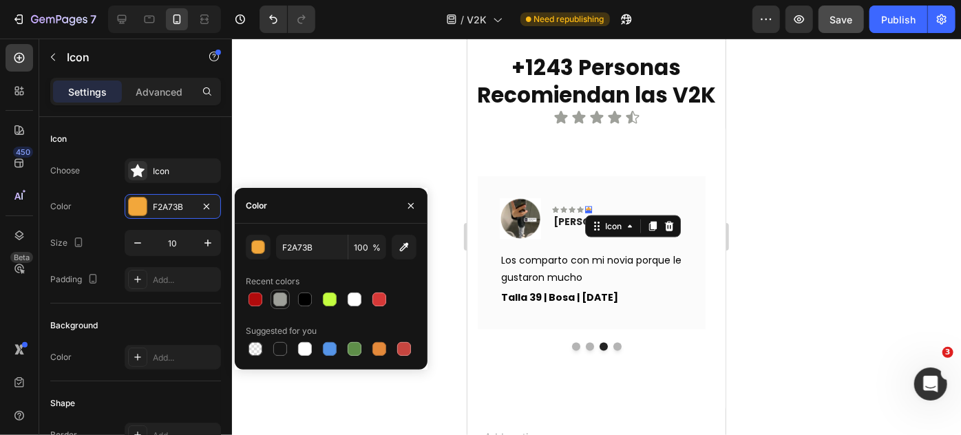
click at [281, 297] on div at bounding box center [280, 299] width 14 height 14
type input "9EA09A"
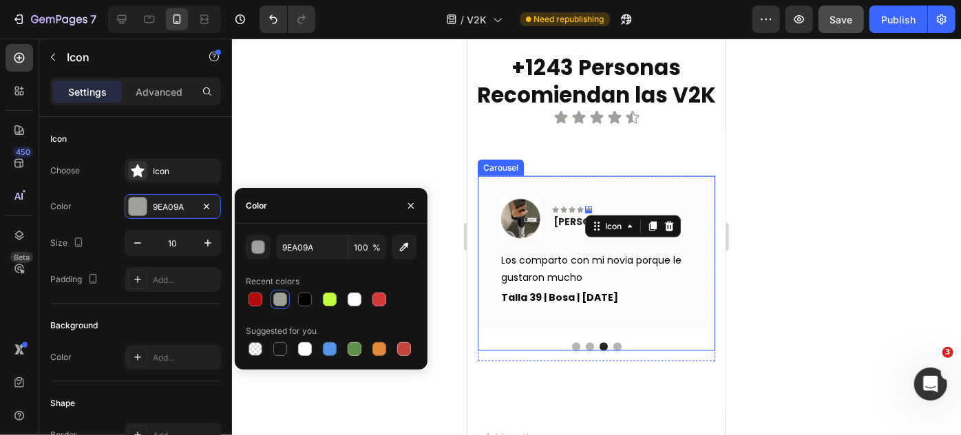
click at [612, 345] on button "Dot" at bounding box center [616, 346] width 8 height 8
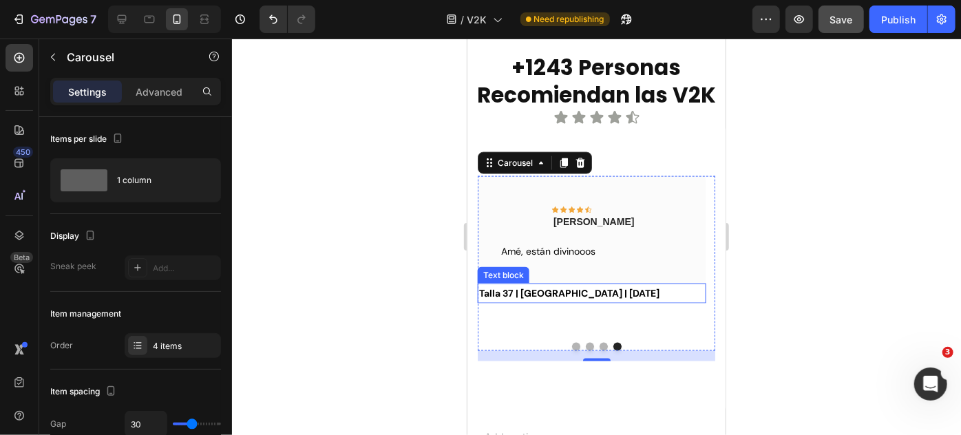
click at [582, 299] on p "Talla 37 | [GEOGRAPHIC_DATA] | [DATE]" at bounding box center [590, 301] width 225 height 17
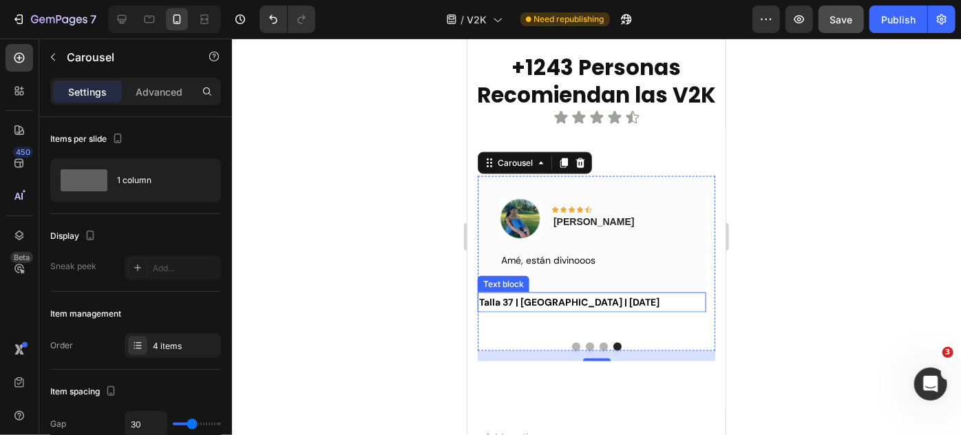
click at [582, 299] on p "Talla 37 | [GEOGRAPHIC_DATA] | [DATE]" at bounding box center [590, 301] width 225 height 17
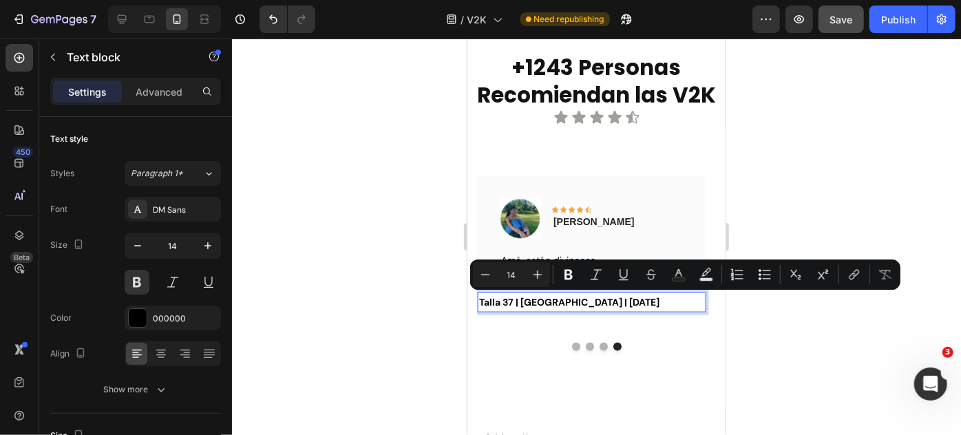
click at [582, 299] on p "Talla 37 | [GEOGRAPHIC_DATA] | [DATE]" at bounding box center [590, 301] width 225 height 17
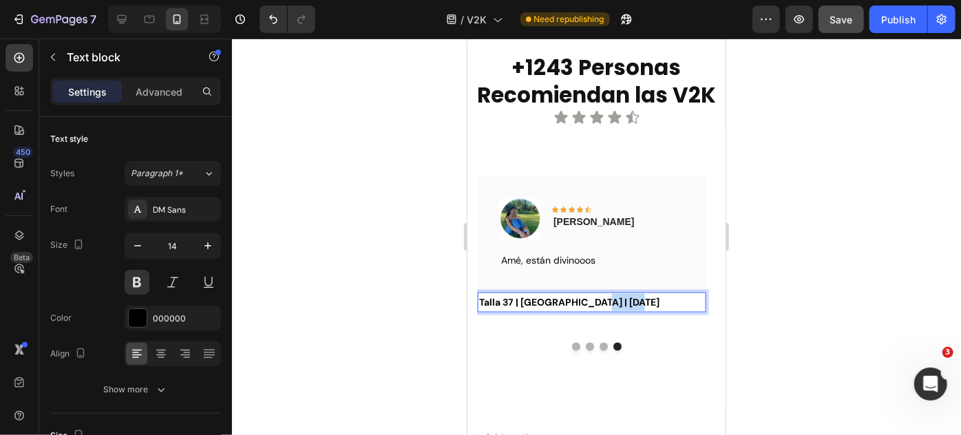
click at [582, 299] on p "Talla 37 | [GEOGRAPHIC_DATA] | [DATE]" at bounding box center [590, 301] width 225 height 17
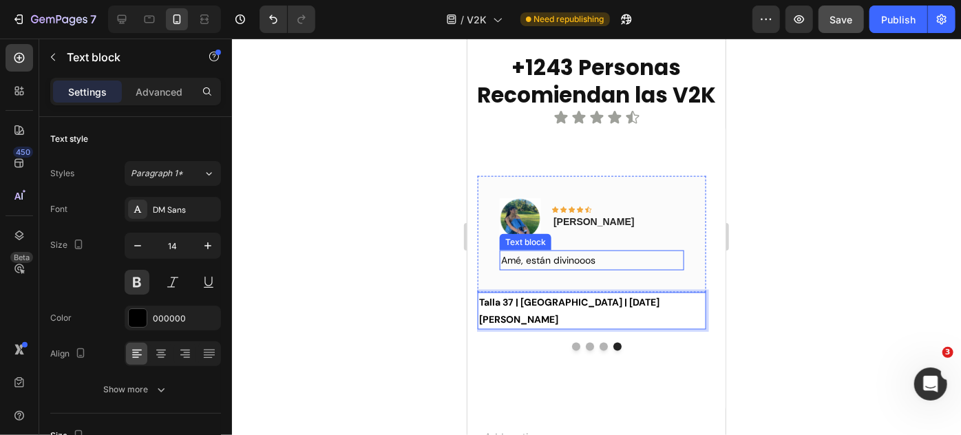
click at [564, 261] on p "Amé, están divinooos" at bounding box center [590, 259] width 181 height 17
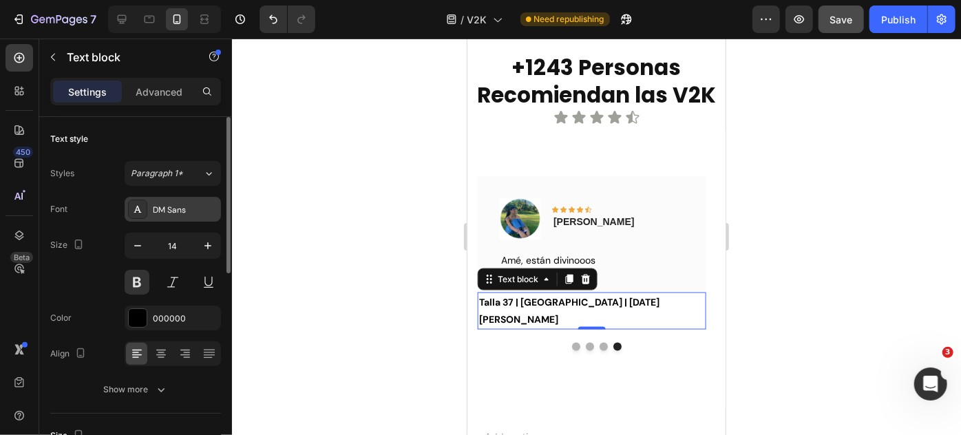
click at [185, 200] on div "DM Sans" at bounding box center [173, 209] width 96 height 25
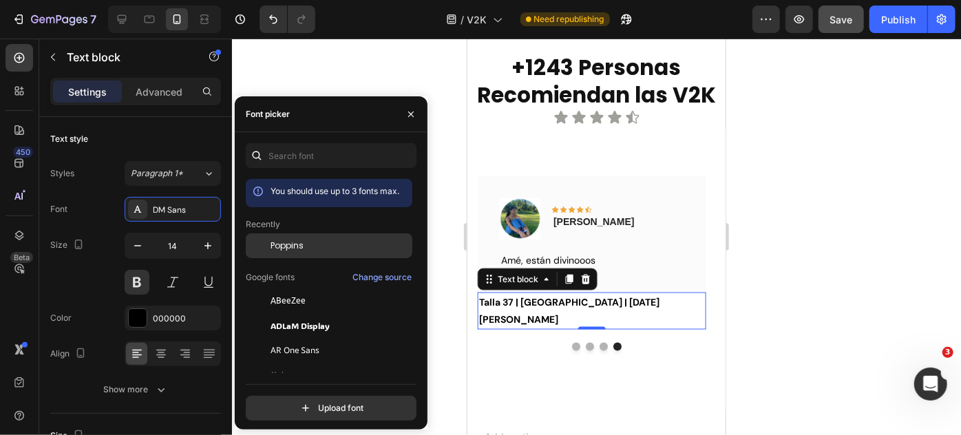
click at [283, 338] on div "Poppins" at bounding box center [329, 350] width 167 height 25
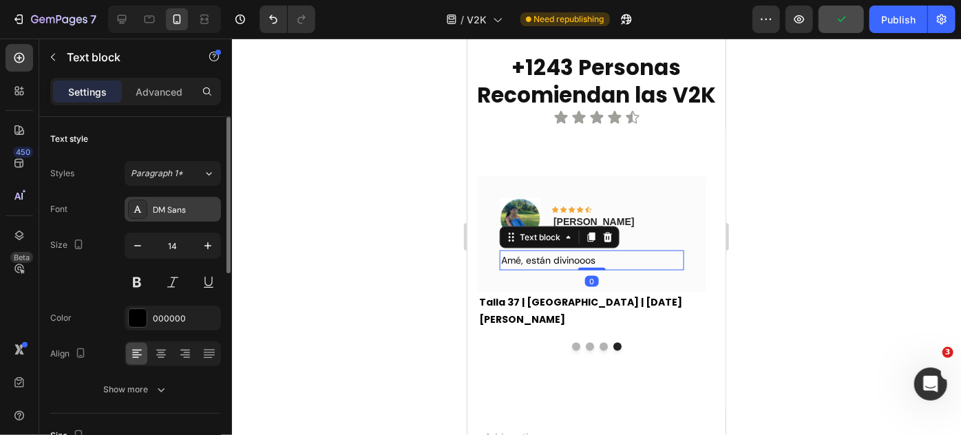
click at [175, 212] on div "DM Sans" at bounding box center [185, 210] width 65 height 12
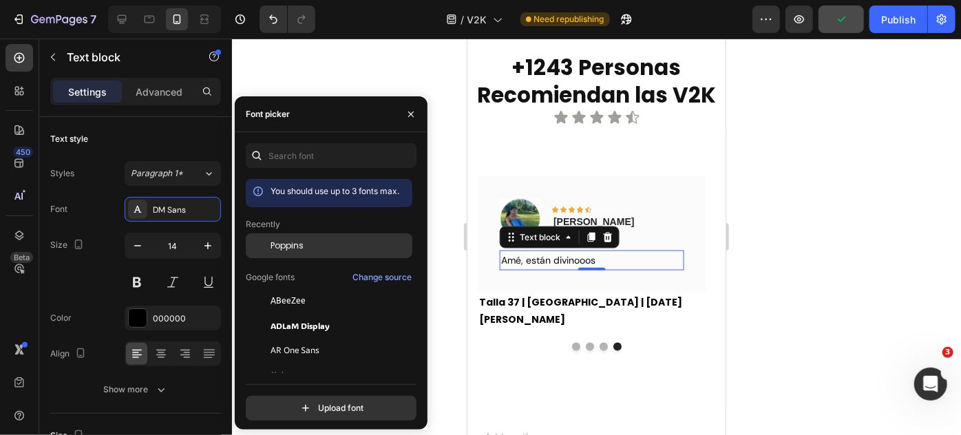
drag, startPoint x: 299, startPoint y: 242, endPoint x: 134, endPoint y: 168, distance: 180.8
click at [299, 242] on span "Poppins" at bounding box center [286, 245] width 33 height 12
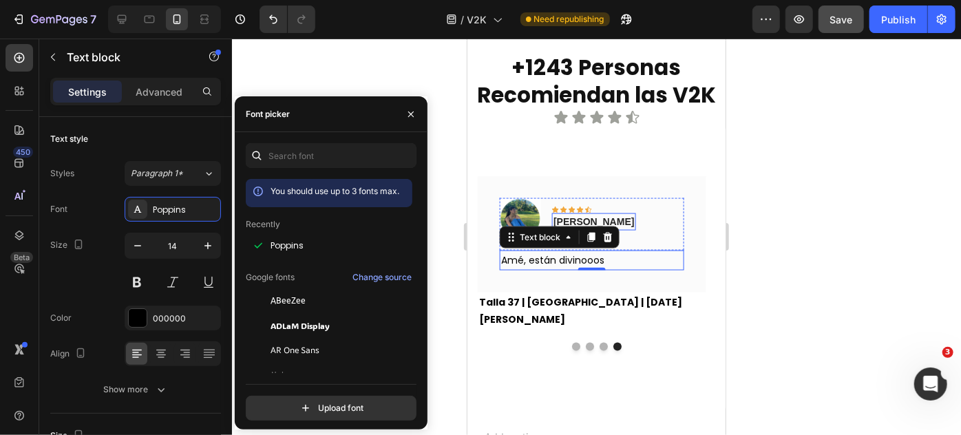
click at [599, 215] on p "[PERSON_NAME]" at bounding box center [593, 221] width 81 height 14
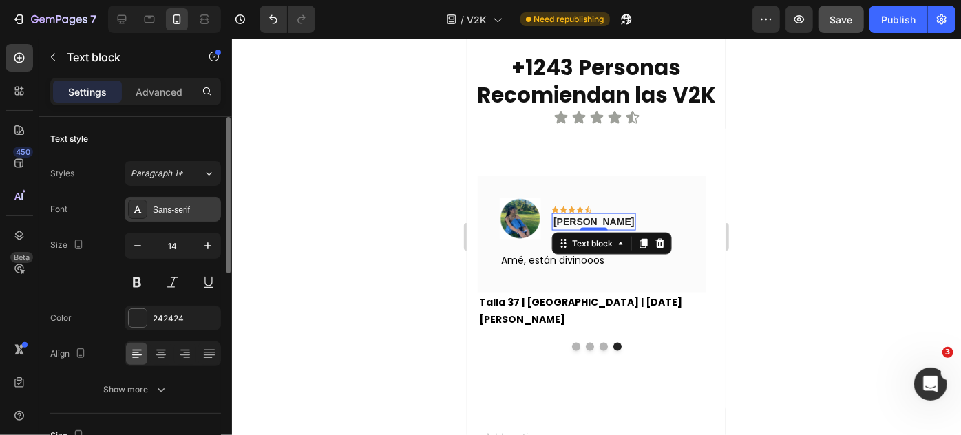
click at [187, 212] on div "Sans-serif" at bounding box center [185, 210] width 65 height 12
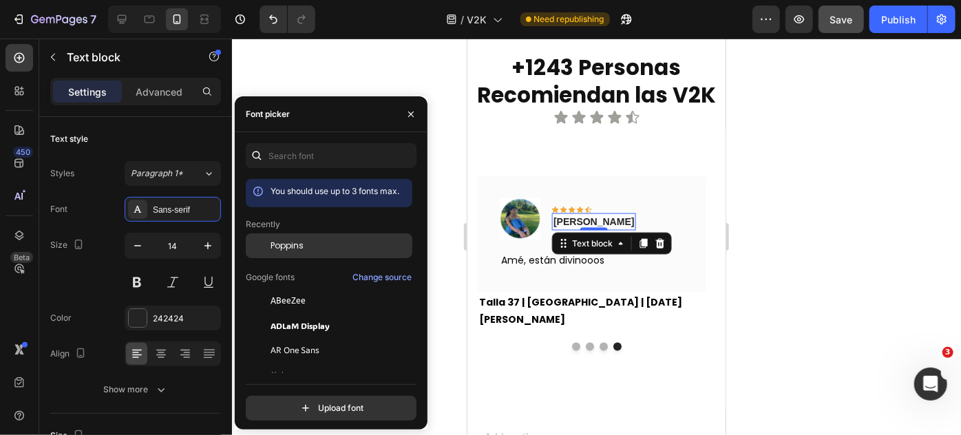
drag, startPoint x: 288, startPoint y: 238, endPoint x: 144, endPoint y: 147, distance: 170.1
click at [288, 338] on div "Poppins" at bounding box center [329, 350] width 167 height 25
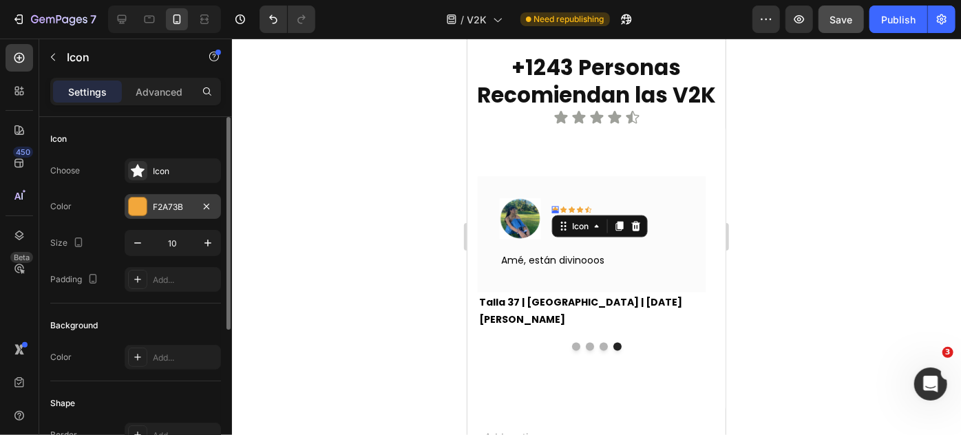
click at [184, 197] on div "F2A73B" at bounding box center [173, 206] width 96 height 25
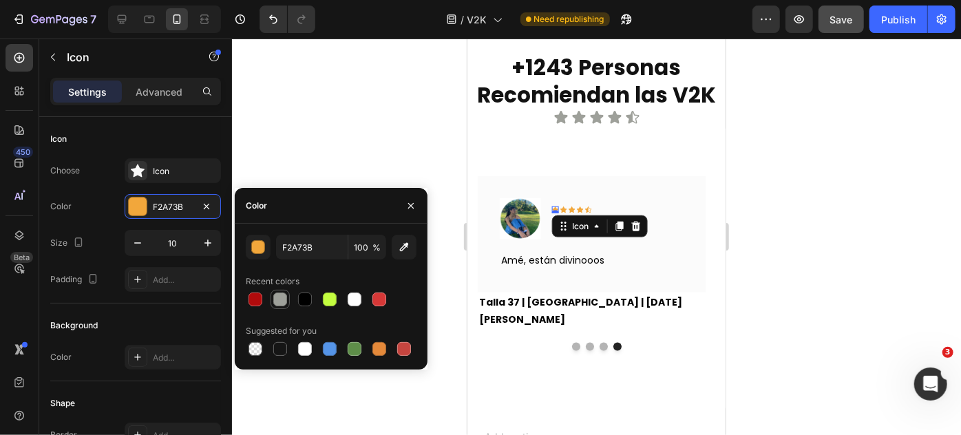
drag, startPoint x: 279, startPoint y: 299, endPoint x: 11, endPoint y: 194, distance: 288.0
click at [279, 299] on div at bounding box center [280, 299] width 14 height 14
type input "9EA09A"
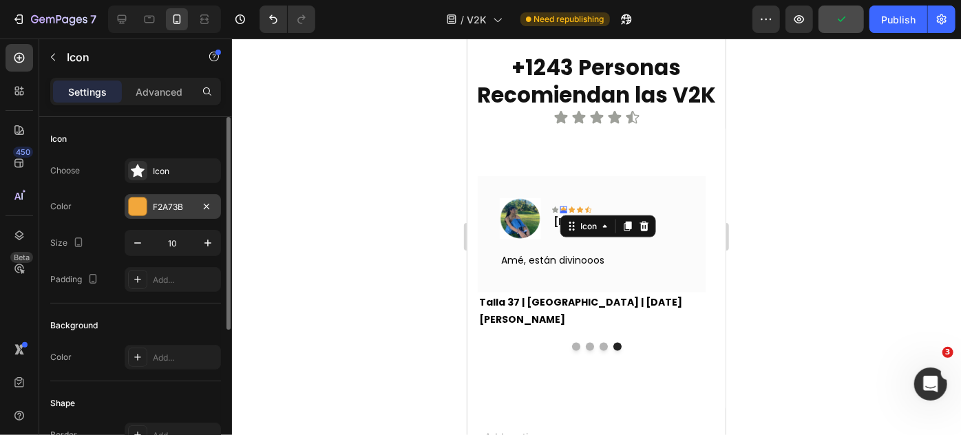
click at [138, 204] on div at bounding box center [138, 206] width 18 height 18
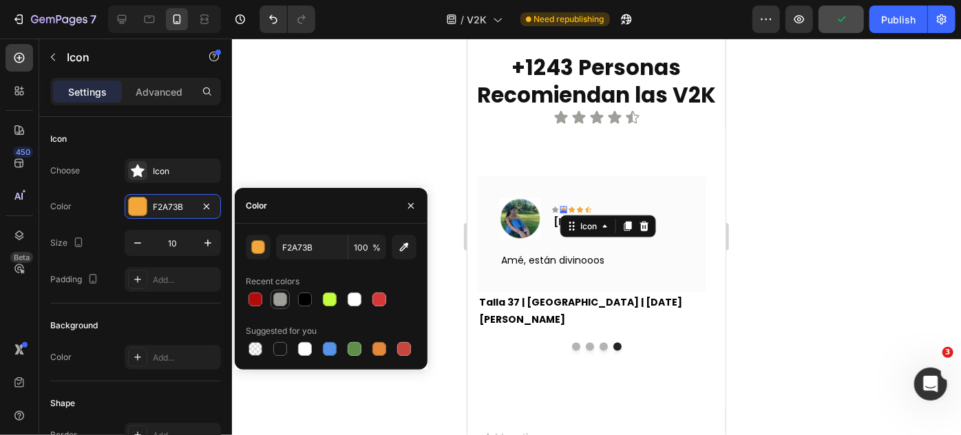
drag, startPoint x: 270, startPoint y: 296, endPoint x: 69, endPoint y: 173, distance: 235.9
click at [270, 296] on div at bounding box center [279, 299] width 19 height 19
type input "9EA09A"
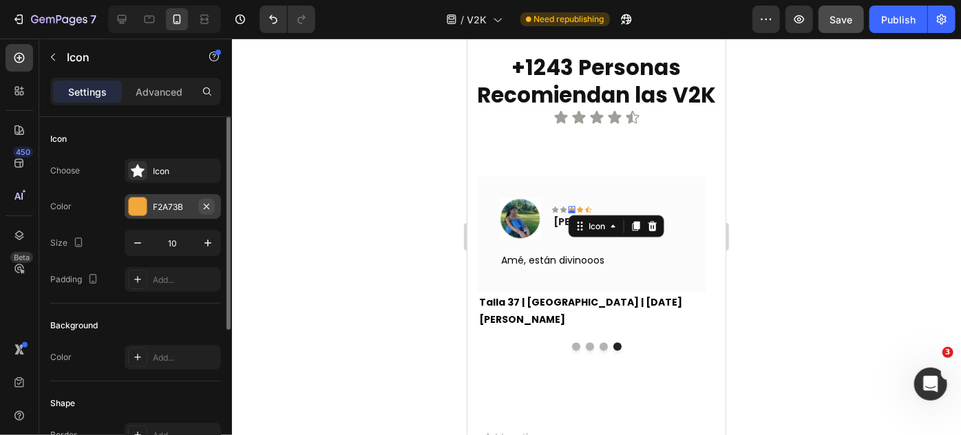
click at [205, 206] on icon "button" at bounding box center [206, 206] width 11 height 11
click at [263, 25] on button "Undo/Redo" at bounding box center [273, 20] width 28 height 28
click at [143, 199] on div at bounding box center [138, 206] width 18 height 18
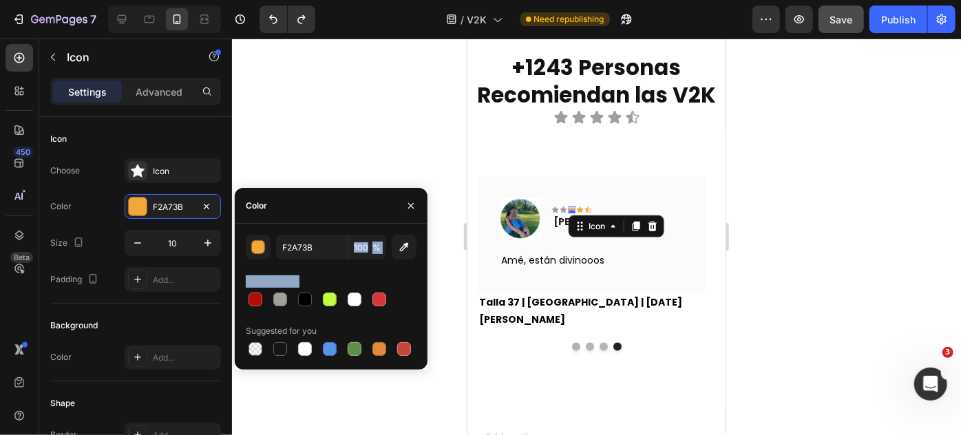
drag, startPoint x: 745, startPoint y: 334, endPoint x: 628, endPoint y: 156, distance: 213.2
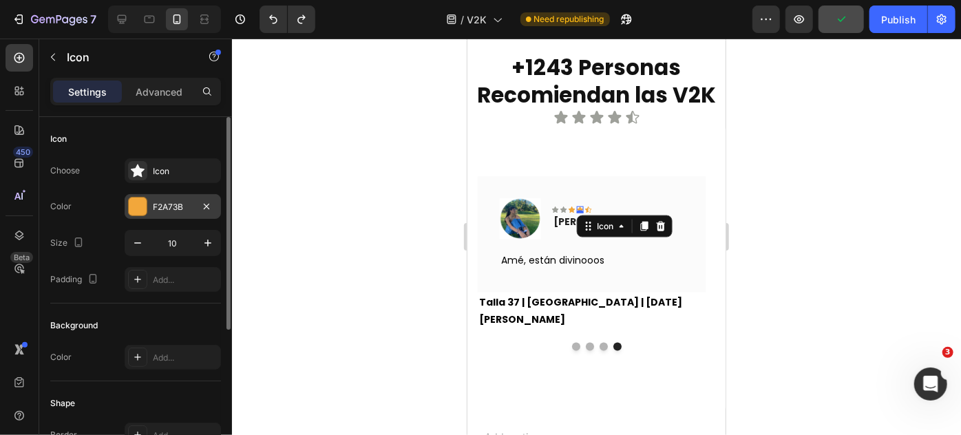
click at [209, 210] on icon "button" at bounding box center [206, 206] width 11 height 11
click at [273, 14] on icon "Undo/Redo" at bounding box center [273, 19] width 14 height 14
click at [155, 202] on div "F2A73B" at bounding box center [173, 207] width 40 height 12
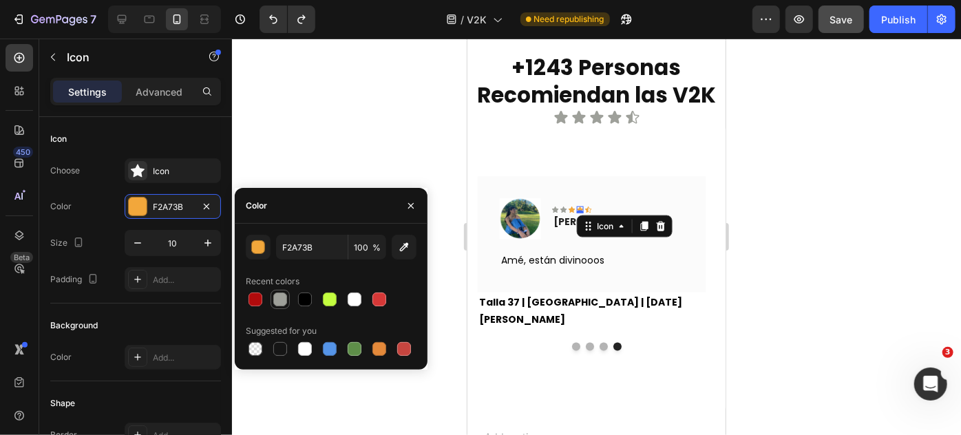
click at [285, 294] on div at bounding box center [280, 299] width 14 height 14
type input "9EA09A"
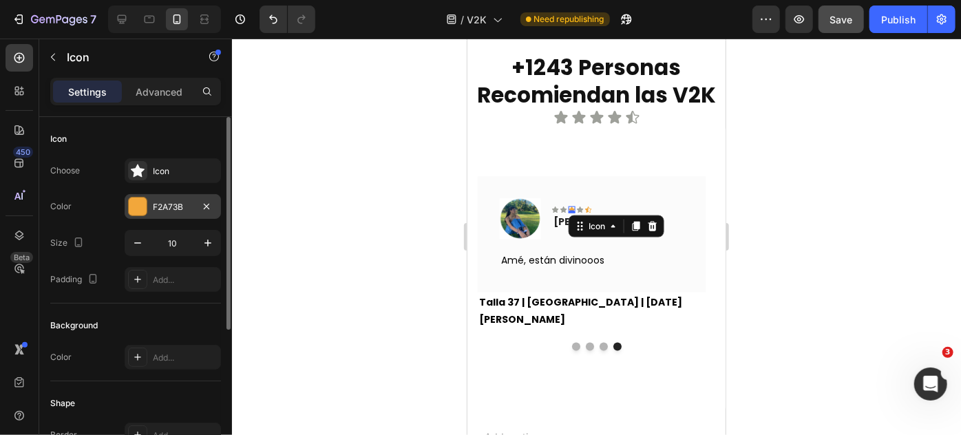
click at [153, 211] on div "F2A73B" at bounding box center [173, 207] width 40 height 12
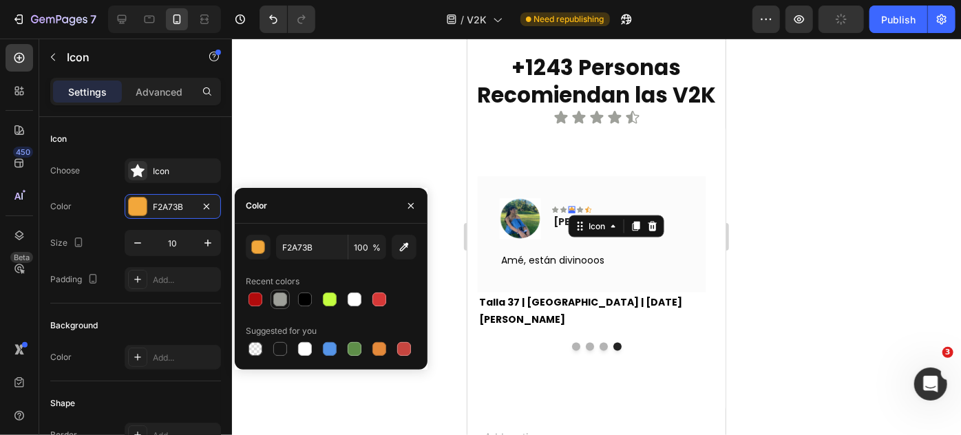
click at [281, 298] on div at bounding box center [280, 299] width 14 height 14
type input "9EA09A"
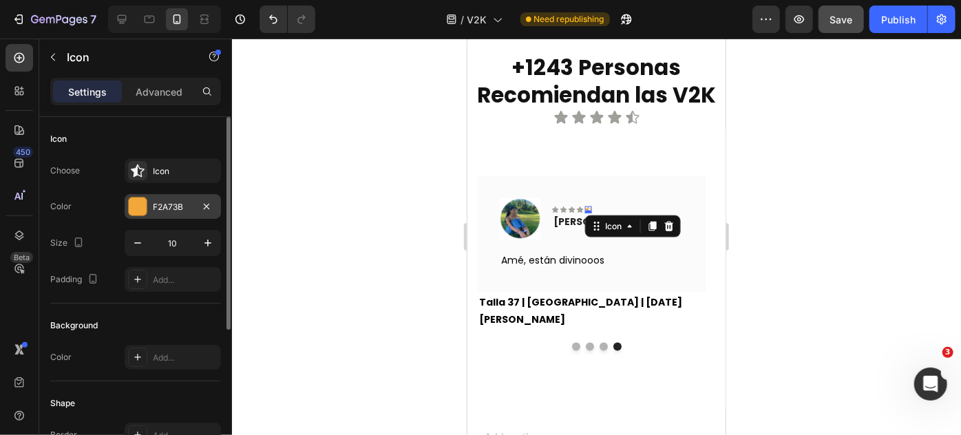
click at [195, 205] on div "F2A73B" at bounding box center [173, 206] width 96 height 25
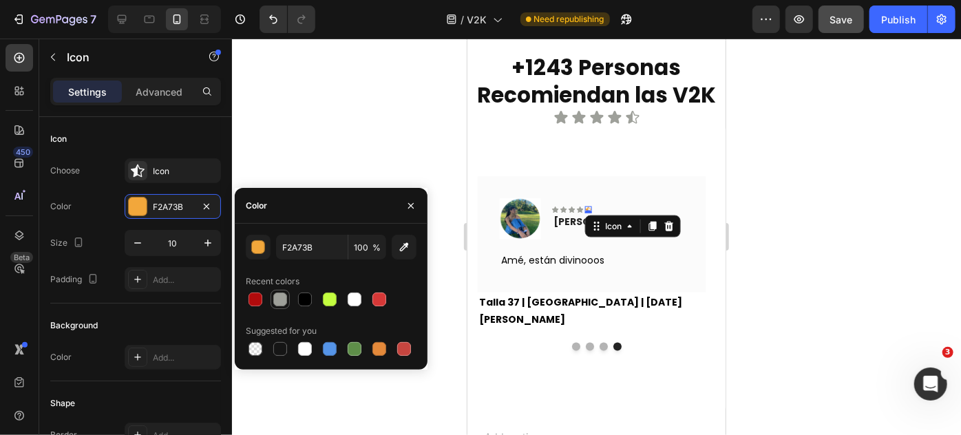
click at [280, 301] on div at bounding box center [280, 299] width 14 height 14
type input "9EA09A"
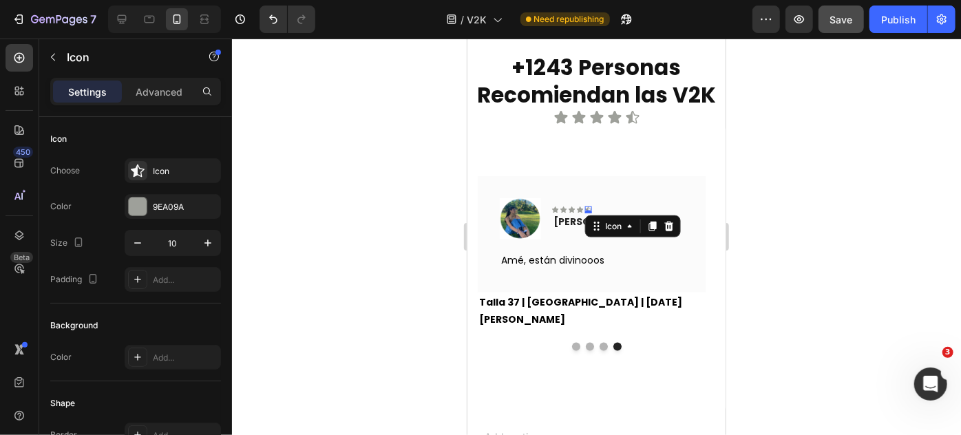
click at [398, 141] on div at bounding box center [596, 237] width 729 height 396
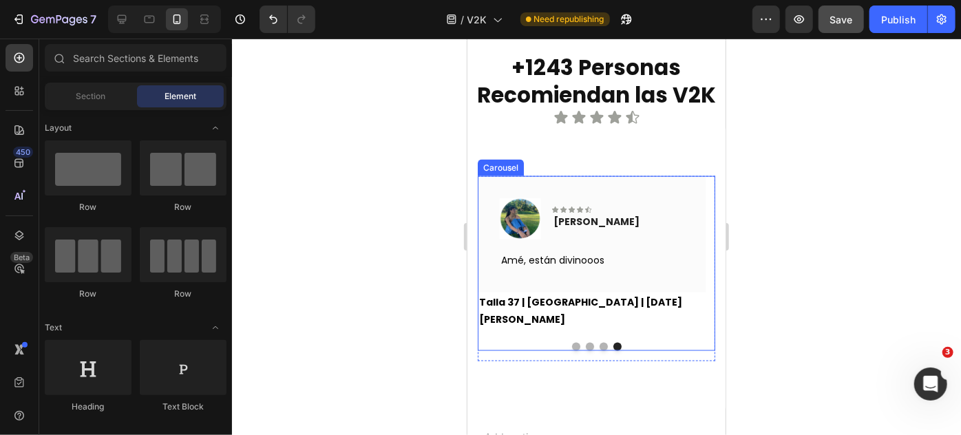
click at [571, 342] on button "Dot" at bounding box center [575, 346] width 8 height 8
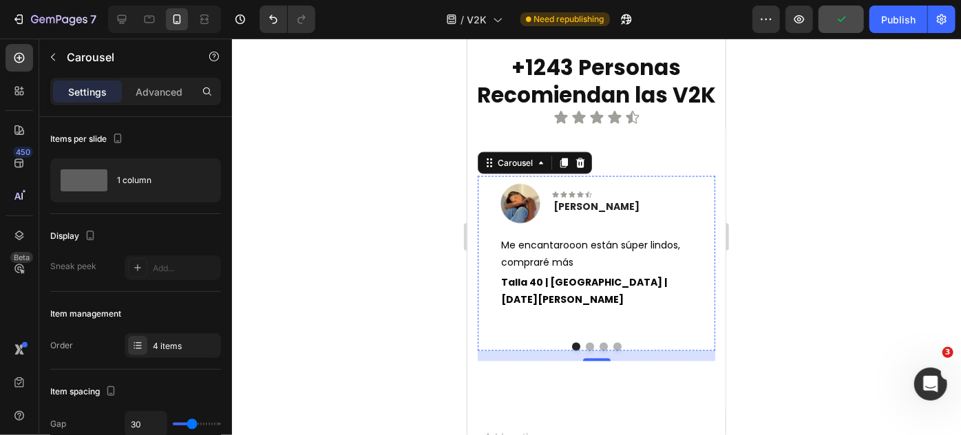
click at [585, 342] on button "Dot" at bounding box center [589, 346] width 8 height 8
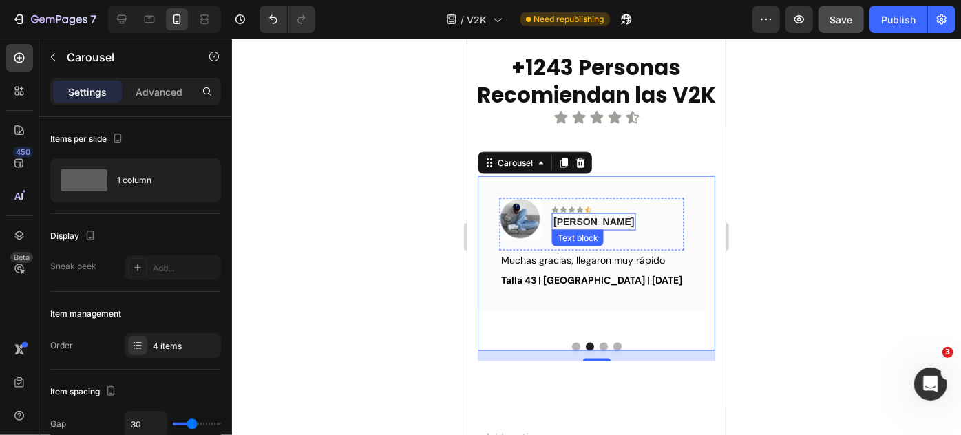
click at [597, 222] on p "[PERSON_NAME]" at bounding box center [593, 221] width 81 height 14
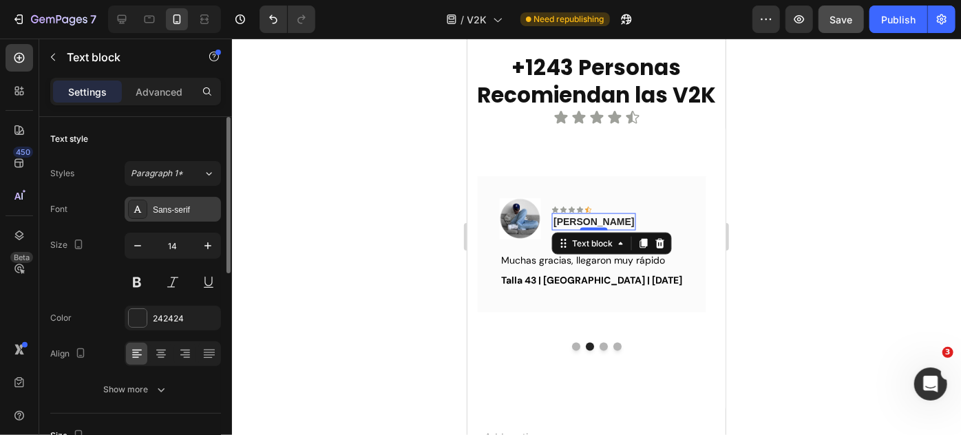
click at [167, 209] on div "Sans-serif" at bounding box center [185, 210] width 65 height 12
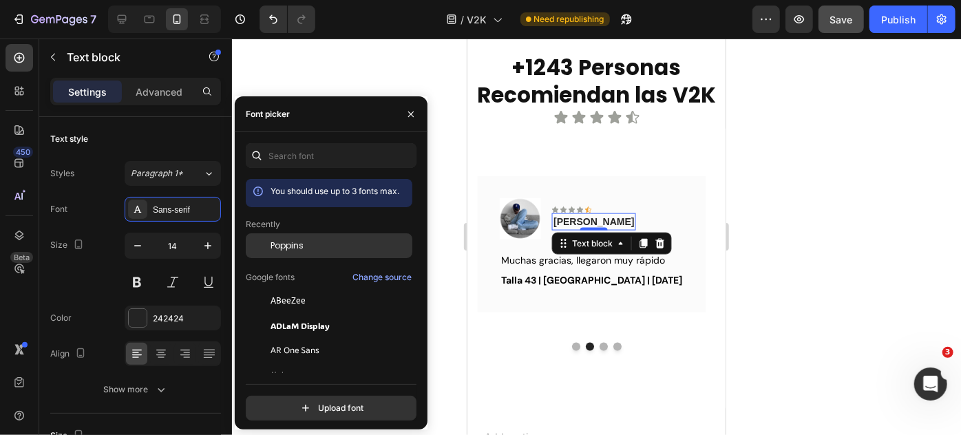
drag, startPoint x: 299, startPoint y: 250, endPoint x: 24, endPoint y: 180, distance: 283.6
click at [299, 250] on span "Poppins" at bounding box center [286, 245] width 33 height 12
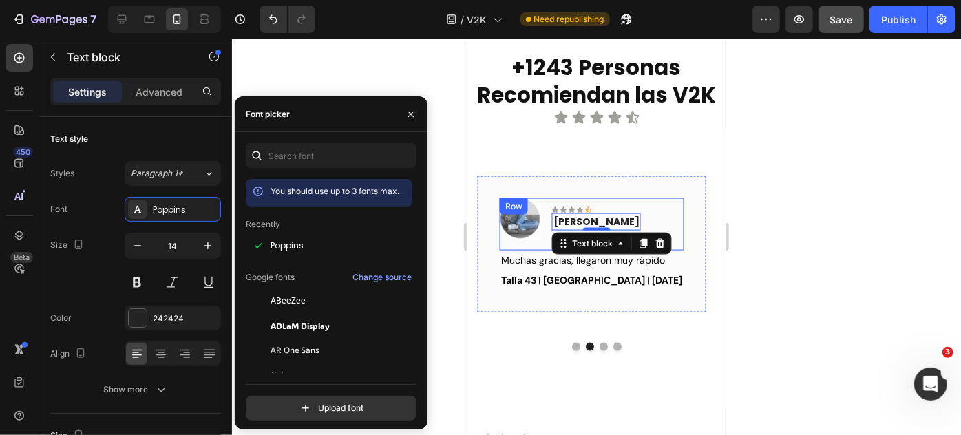
click at [573, 204] on div "Image Icon Icon Icon Icon Icon Row [PERSON_NAME] Text block 0 Row" at bounding box center [591, 223] width 184 height 52
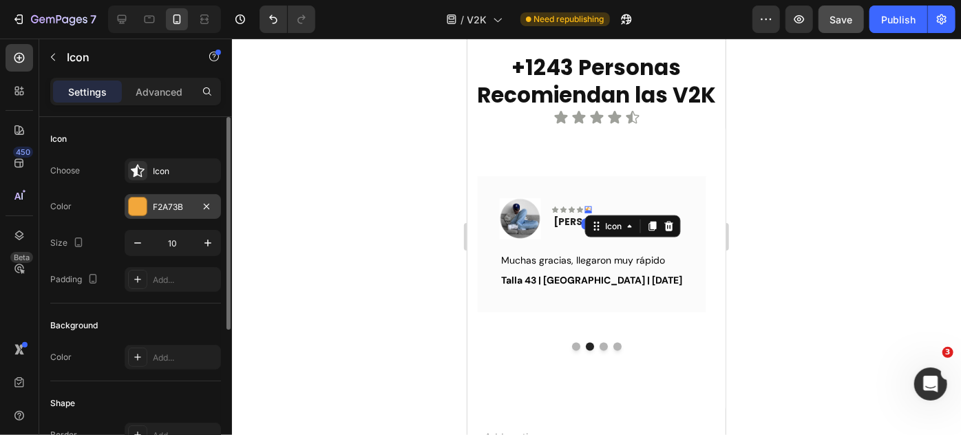
click at [169, 204] on div "F2A73B" at bounding box center [173, 207] width 40 height 12
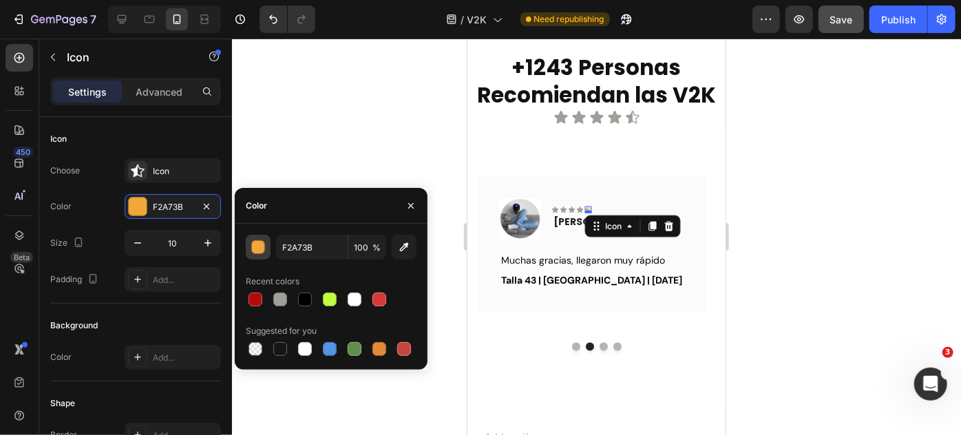
click at [257, 249] on div "button" at bounding box center [259, 248] width 14 height 14
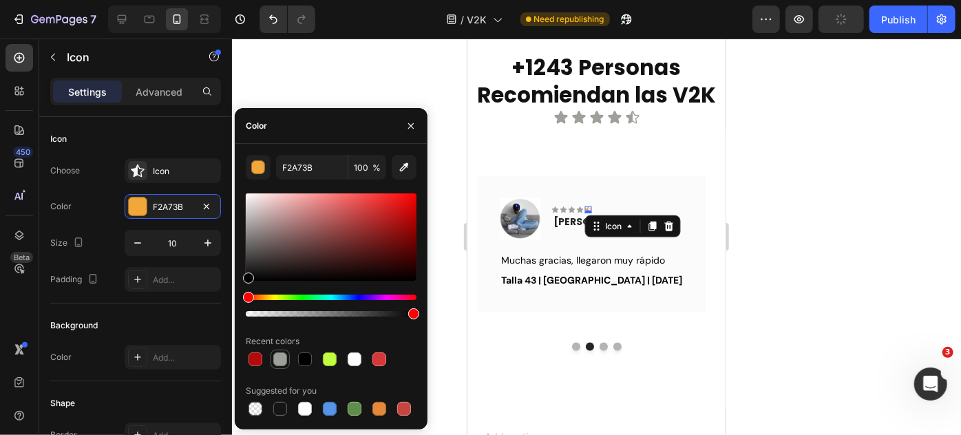
click at [279, 361] on div at bounding box center [280, 359] width 14 height 14
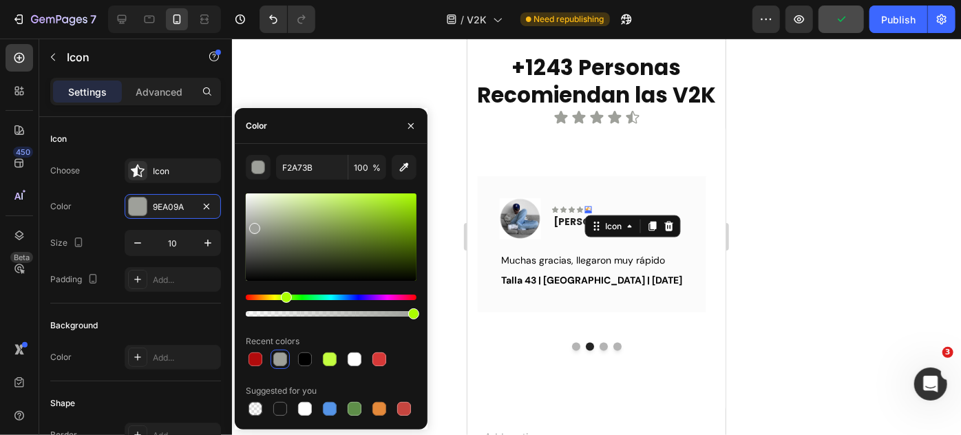
type input "9EA09A"
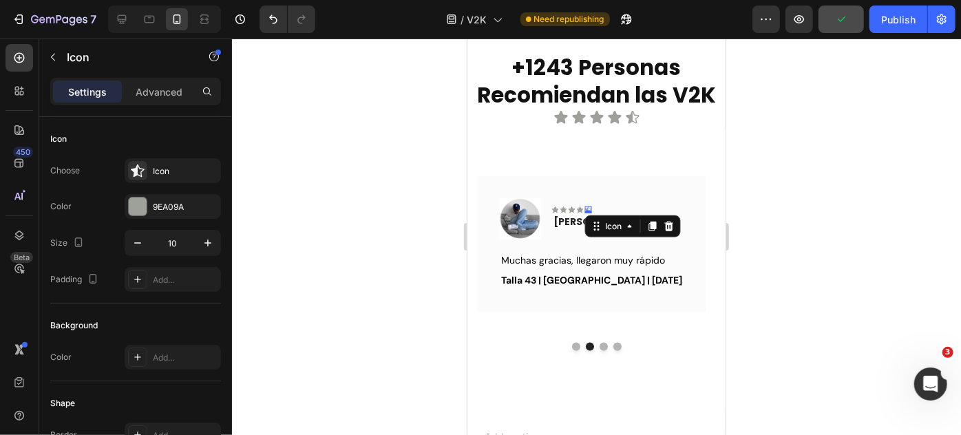
click at [741, 209] on div at bounding box center [596, 237] width 729 height 396
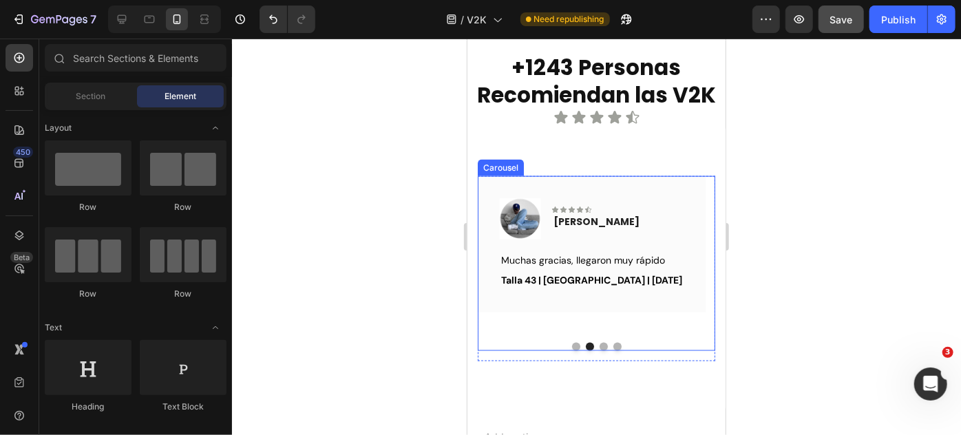
click at [599, 346] on button "Dot" at bounding box center [603, 346] width 8 height 8
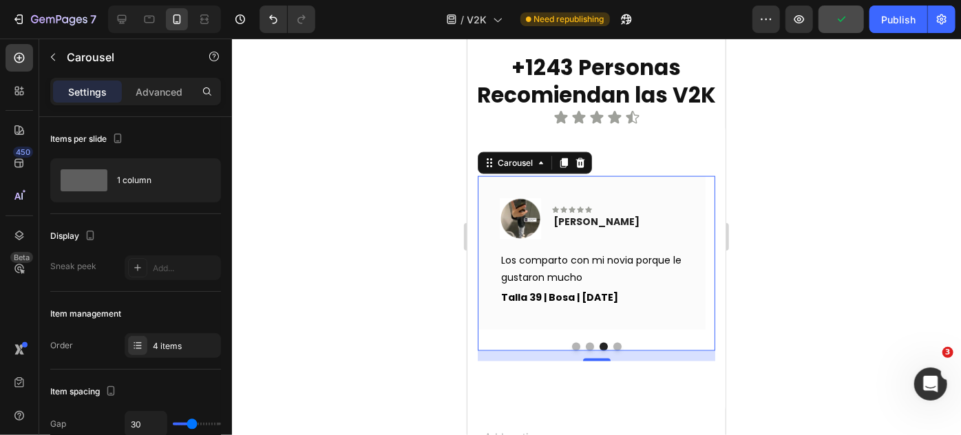
click at [612, 342] on button "Dot" at bounding box center [616, 346] width 8 height 8
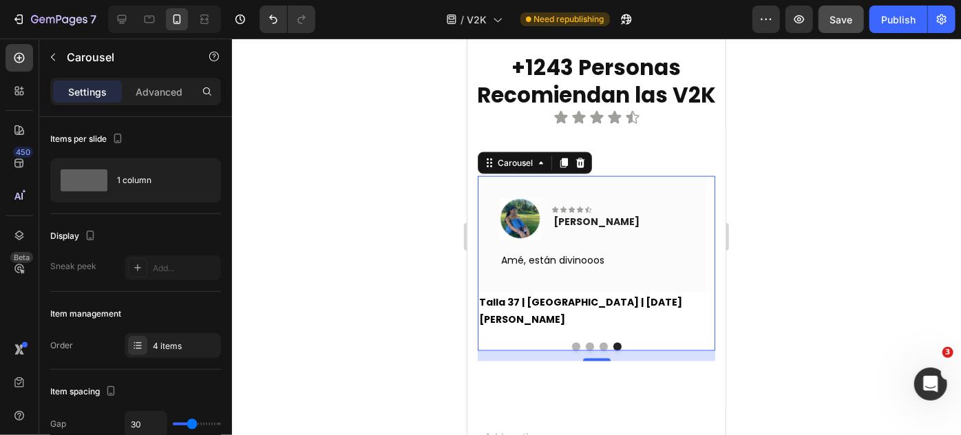
click at [798, 270] on div at bounding box center [596, 237] width 729 height 396
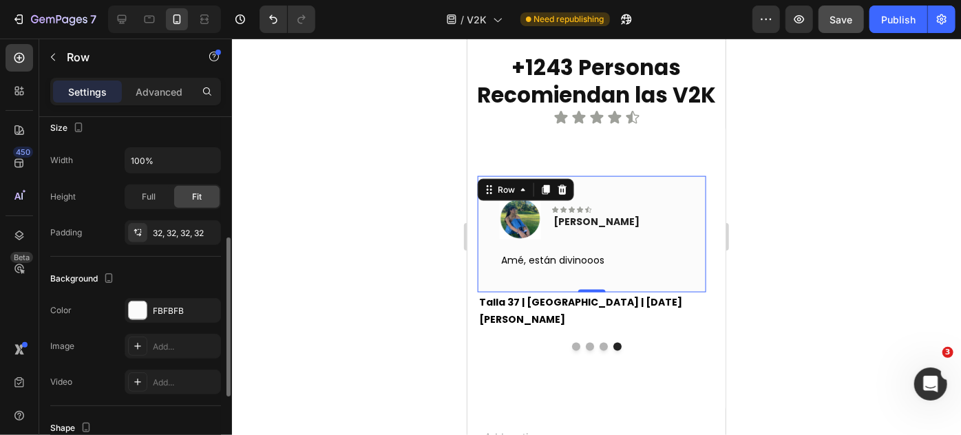
scroll to position [304, 0]
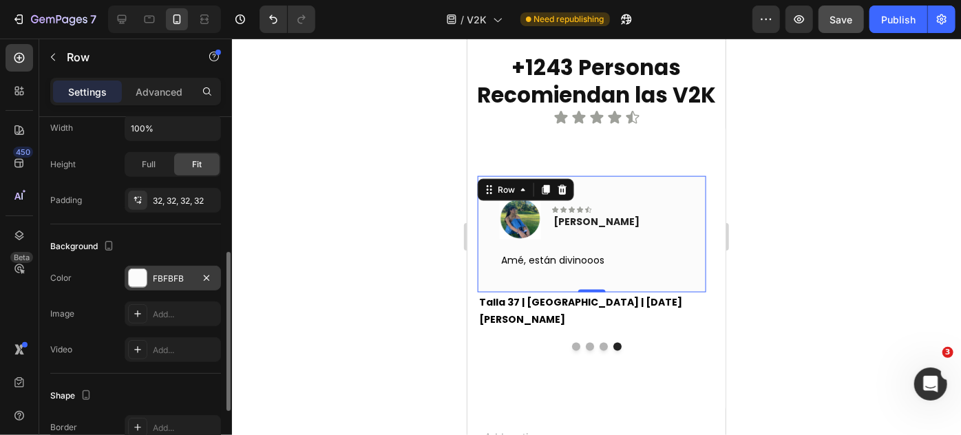
click at [179, 283] on div "FBFBFB" at bounding box center [173, 278] width 96 height 25
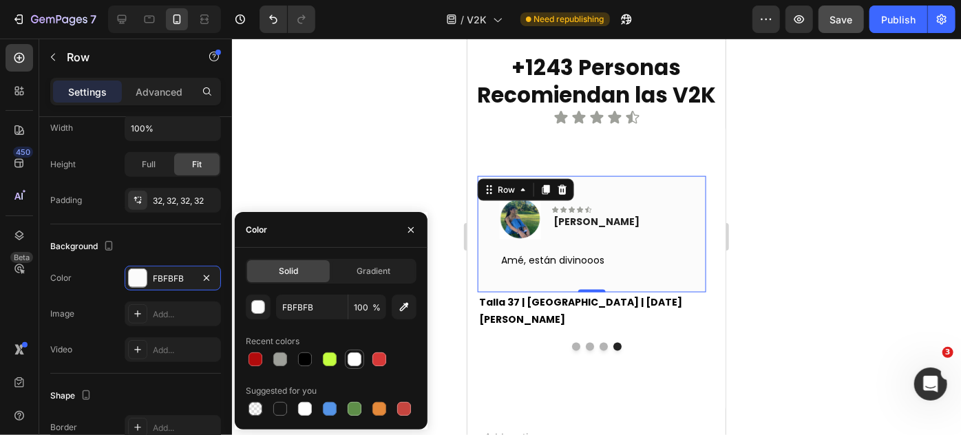
click at [358, 363] on div at bounding box center [355, 359] width 14 height 14
type input "FFFFFF"
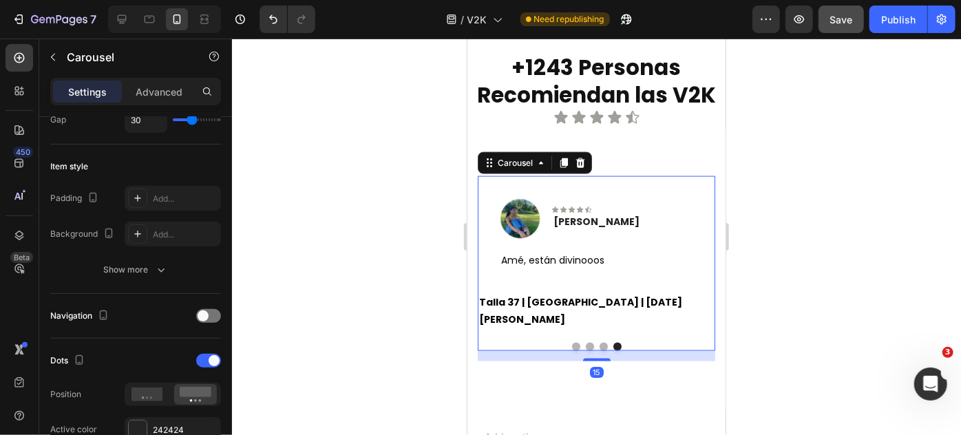
scroll to position [0, 0]
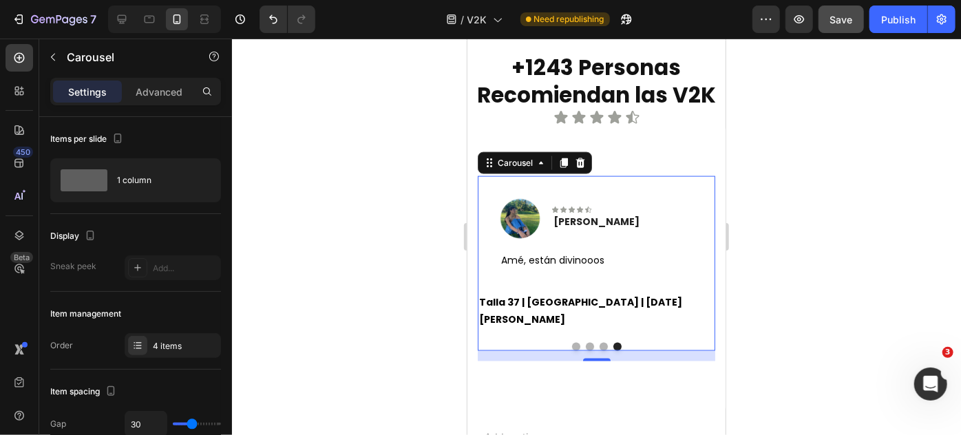
click at [599, 343] on button "Dot" at bounding box center [603, 346] width 8 height 8
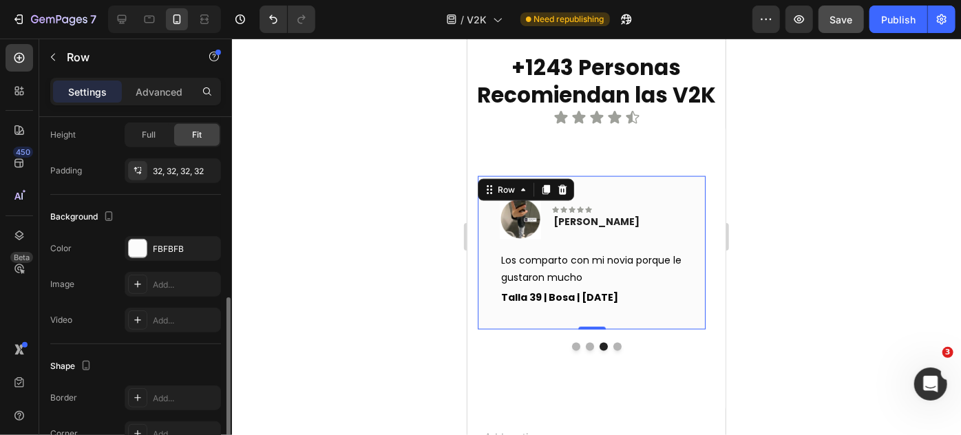
scroll to position [356, 0]
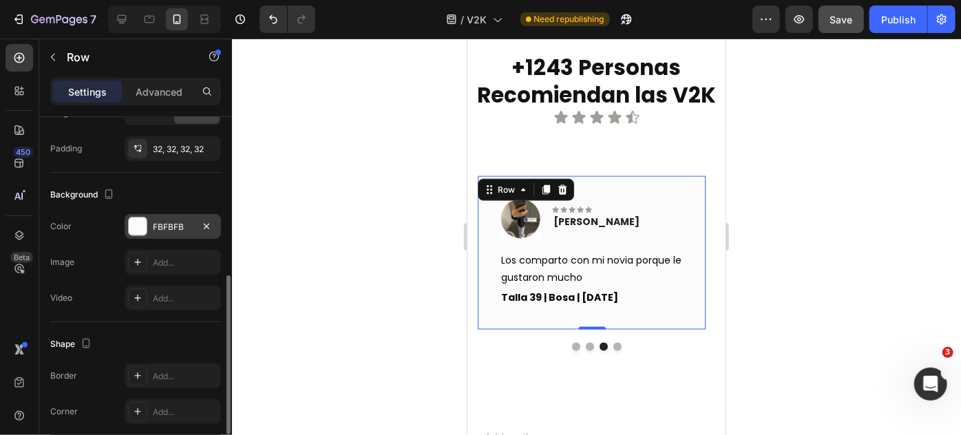
click at [185, 217] on div "FBFBFB" at bounding box center [173, 226] width 96 height 25
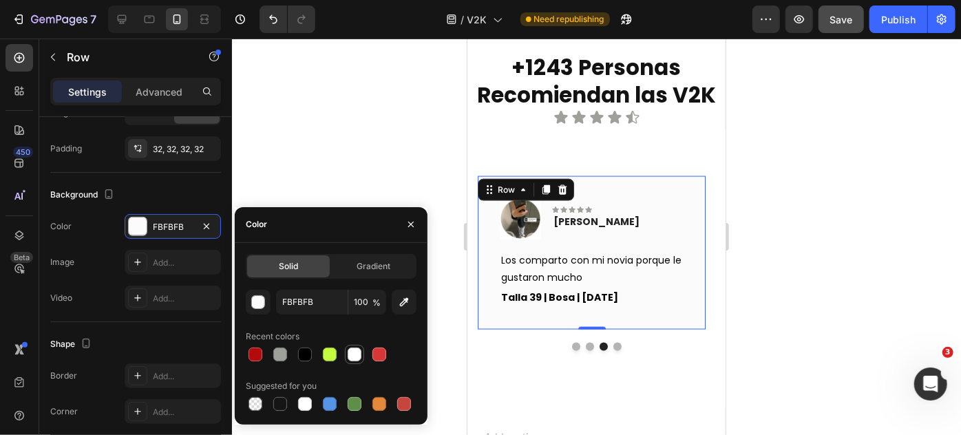
click at [352, 359] on div at bounding box center [355, 355] width 14 height 14
type input "FFFFFF"
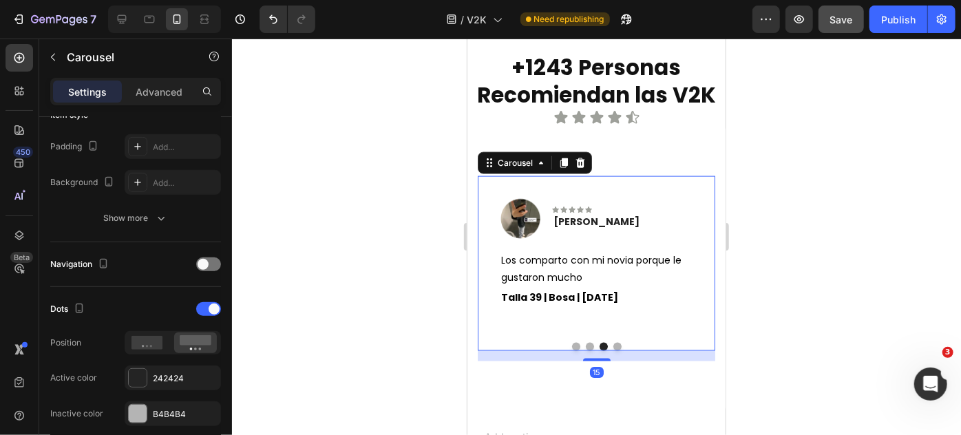
click at [586, 343] on button "Dot" at bounding box center [589, 346] width 8 height 8
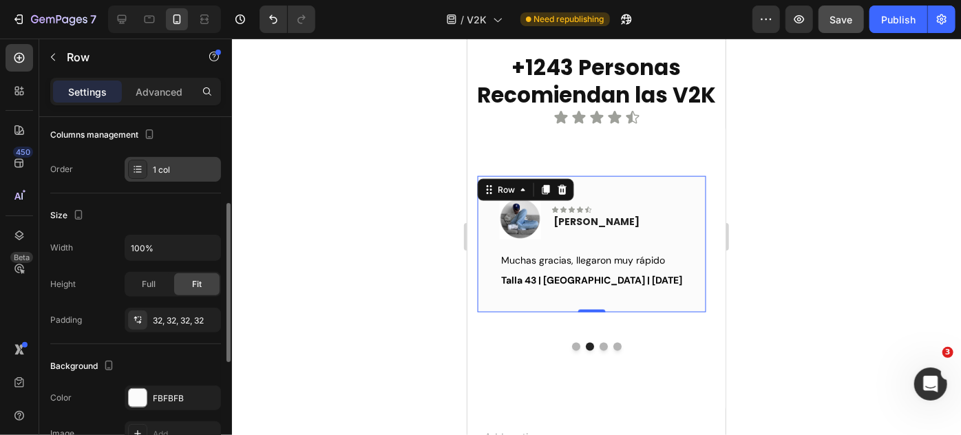
scroll to position [191, 0]
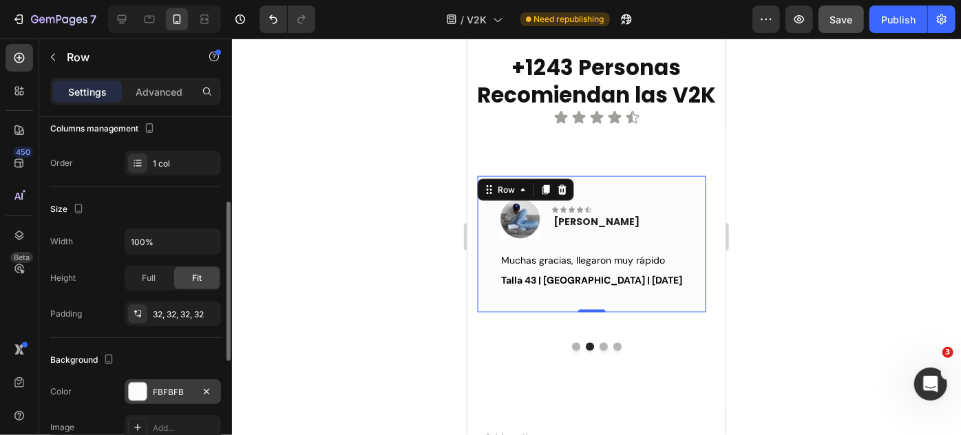
click at [151, 380] on div "FBFBFB" at bounding box center [173, 391] width 96 height 25
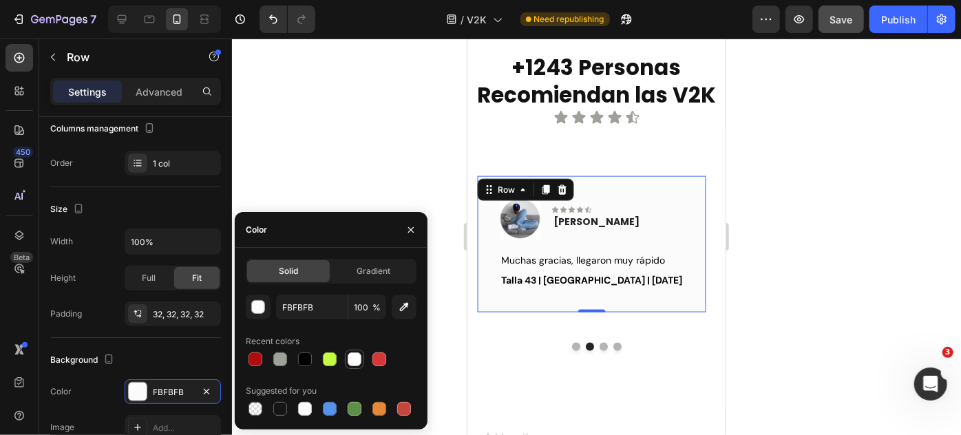
click at [348, 363] on div at bounding box center [355, 359] width 14 height 14
type input "FFFFFF"
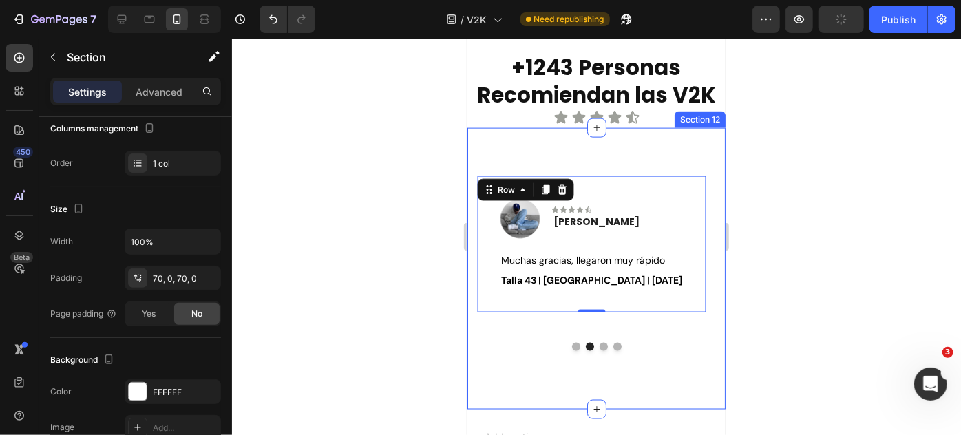
click at [469, 359] on div "Image Icon Icon Icon Icon Icon Row [PERSON_NAME] Text block Row Me encantarooon…" at bounding box center [596, 268] width 258 height 282
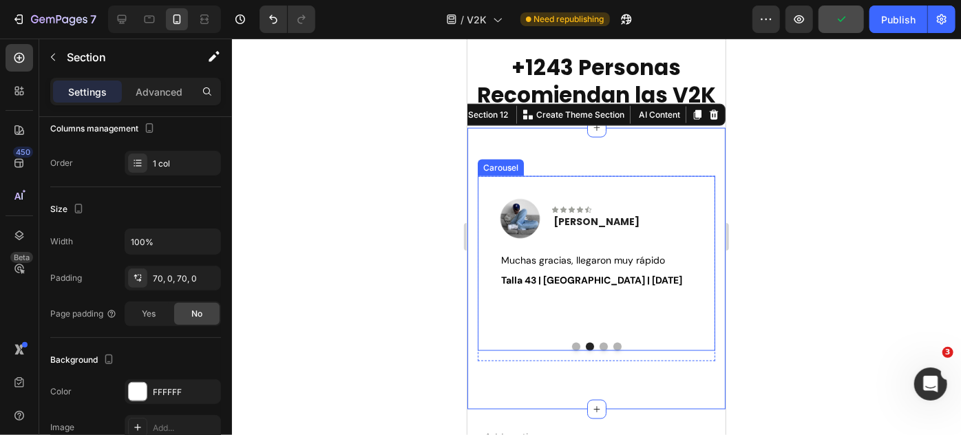
scroll to position [0, 0]
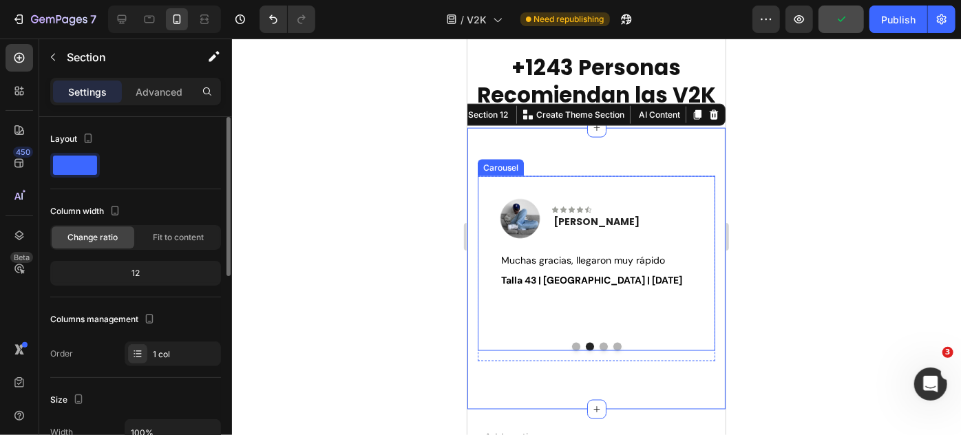
click at [566, 347] on div at bounding box center [595, 346] width 237 height 8
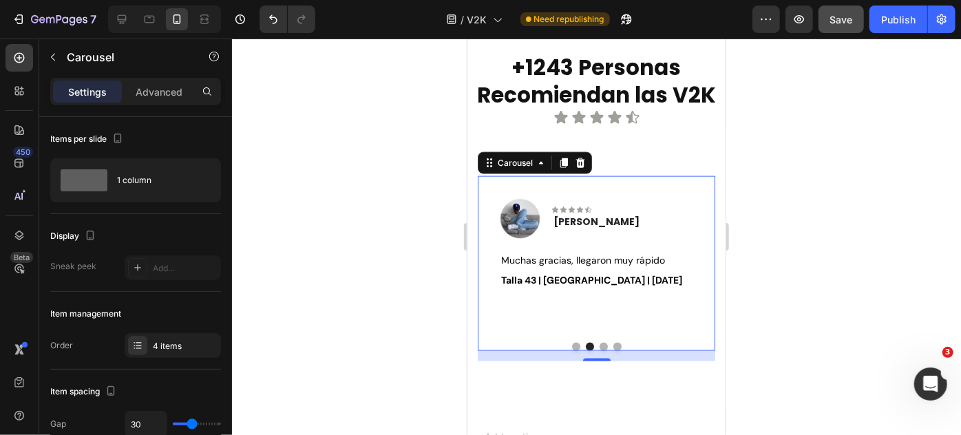
click at [571, 342] on button "Dot" at bounding box center [575, 346] width 8 height 8
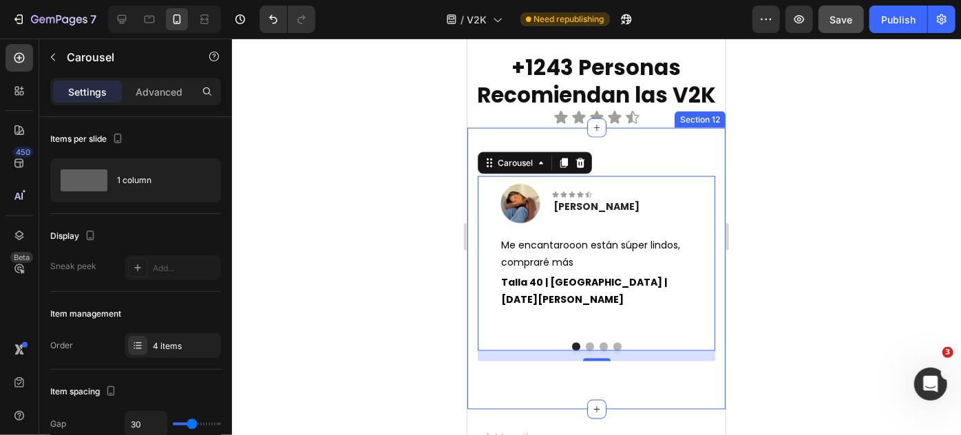
click at [739, 286] on div at bounding box center [596, 237] width 729 height 396
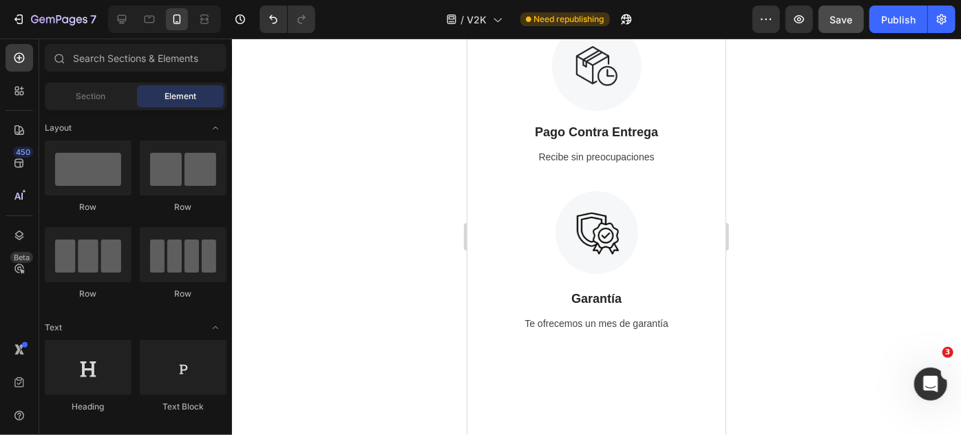
scroll to position [1592, 0]
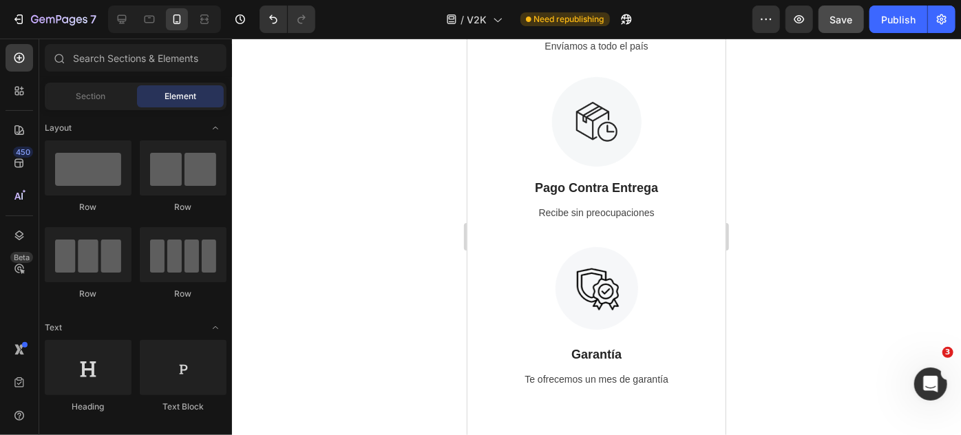
click at [815, 279] on div at bounding box center [596, 237] width 729 height 396
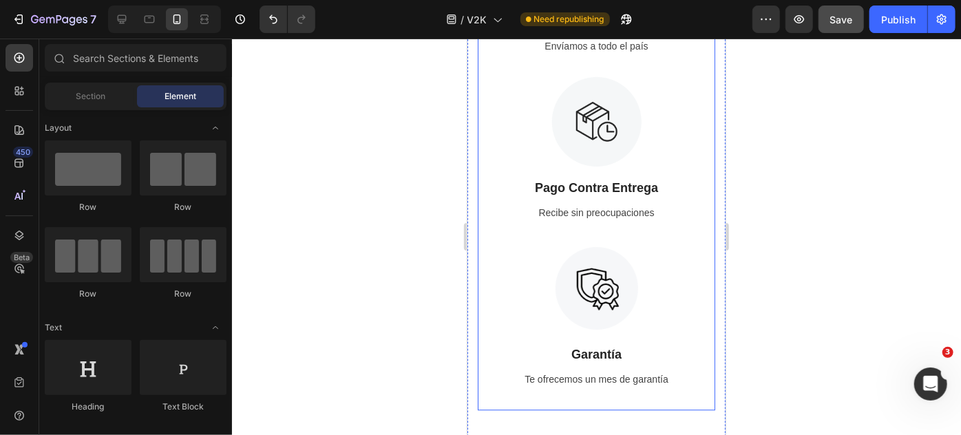
click at [663, 367] on div "Image Garantía Text Block Te ofrecemos un mes de garantía Text" at bounding box center [595, 326] width 237 height 167
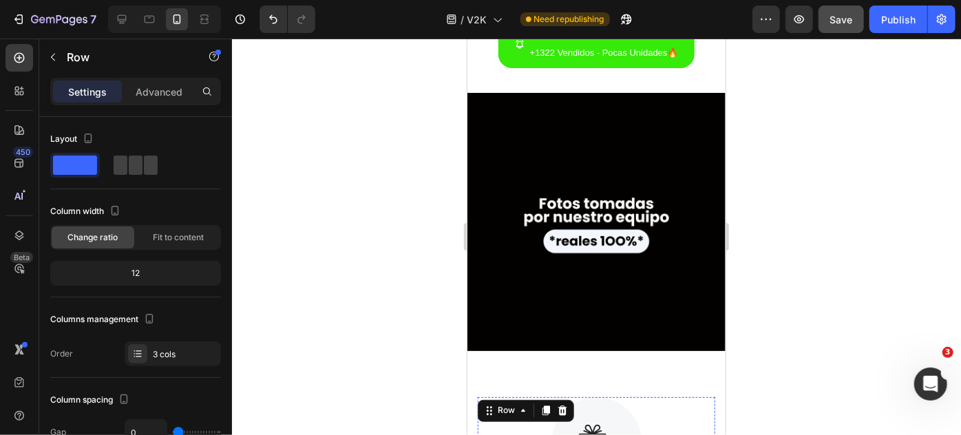
scroll to position [1328, 0]
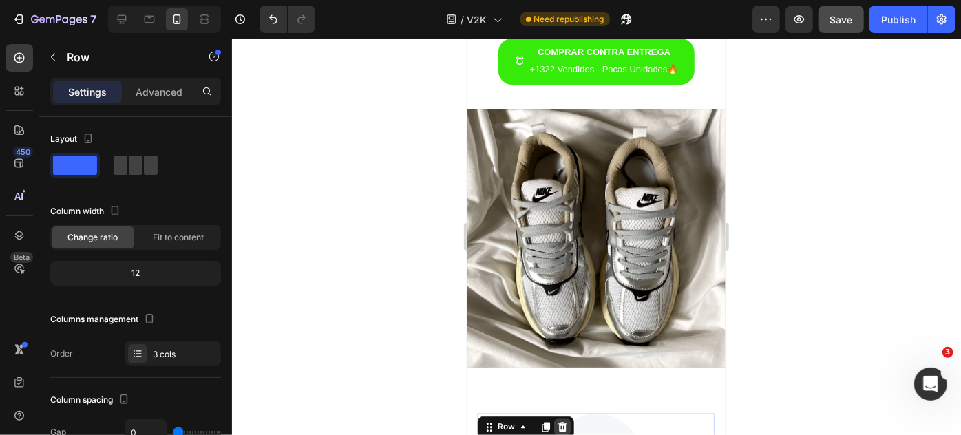
click at [558, 421] on icon at bounding box center [561, 426] width 9 height 10
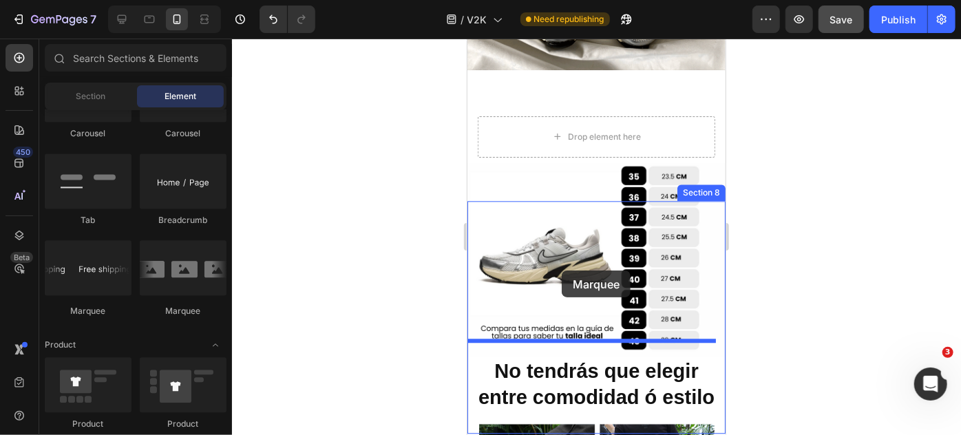
scroll to position [1642, 0]
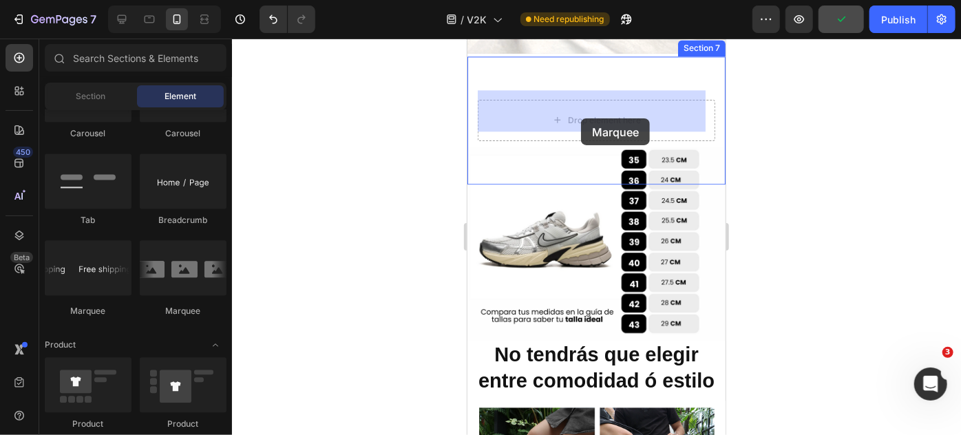
drag, startPoint x: 547, startPoint y: 312, endPoint x: 580, endPoint y: 118, distance: 197.5
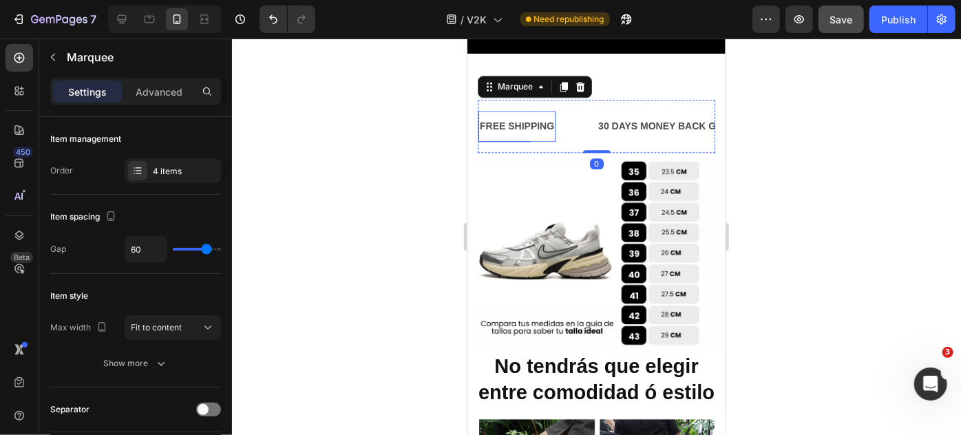
click at [522, 116] on div "FREE SHIPPING" at bounding box center [516, 126] width 77 height 20
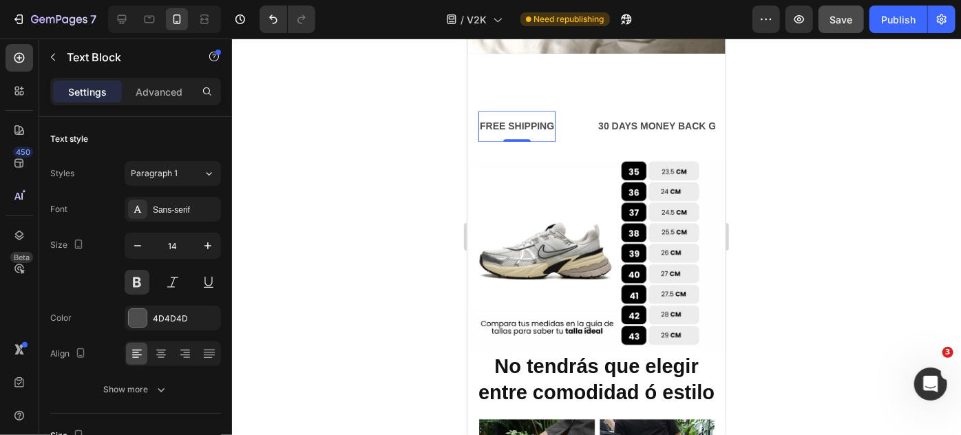
click at [522, 117] on p "FREE SHIPPING" at bounding box center [516, 125] width 74 height 17
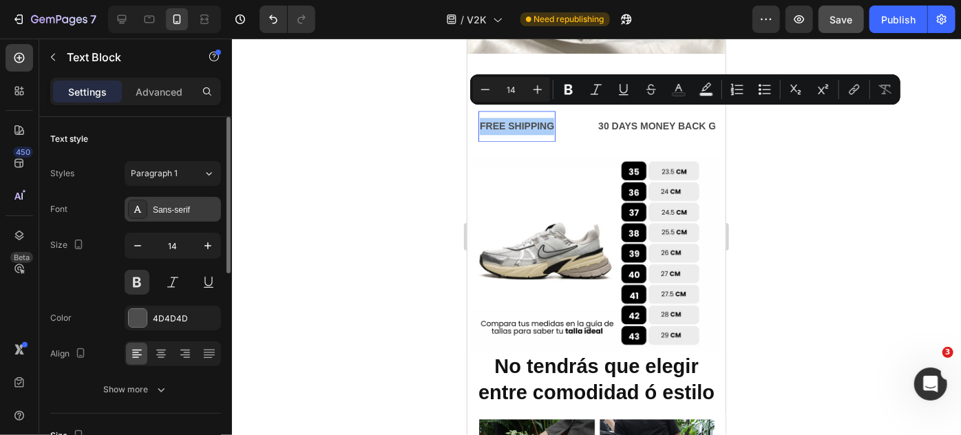
click at [199, 204] on div "Sans-serif" at bounding box center [185, 210] width 65 height 12
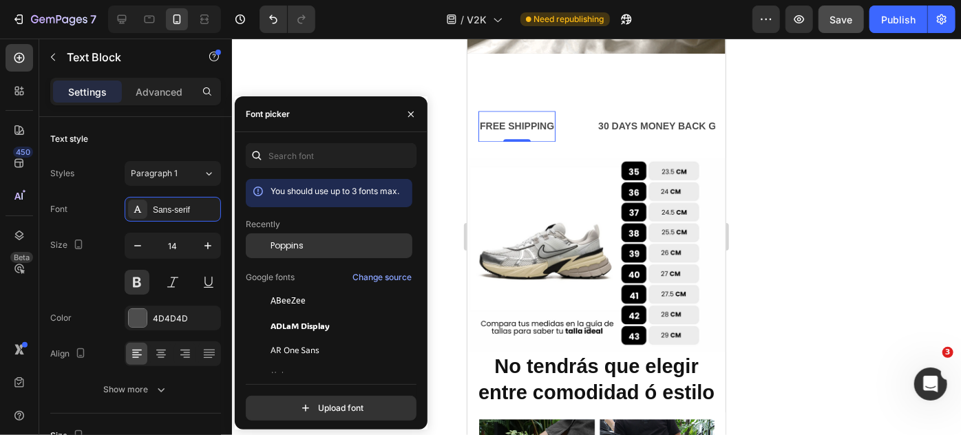
click at [279, 338] on div "Poppins" at bounding box center [329, 350] width 167 height 25
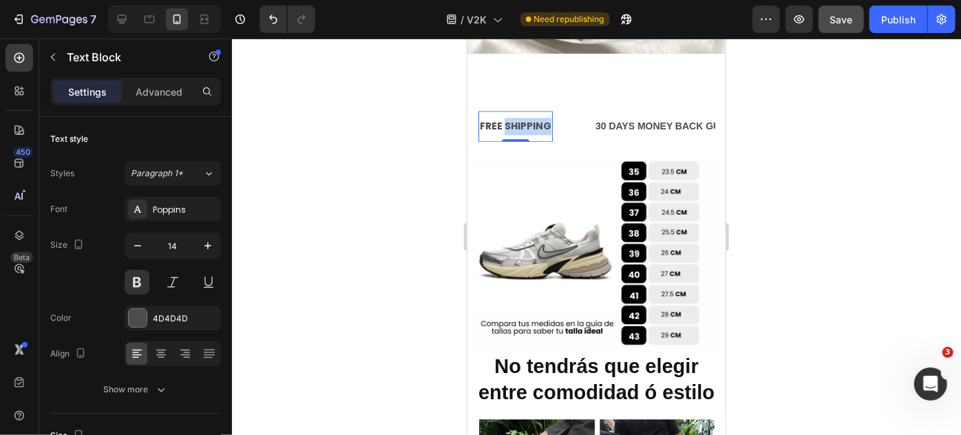
click at [525, 117] on p "FREE SHIPPING" at bounding box center [515, 125] width 72 height 17
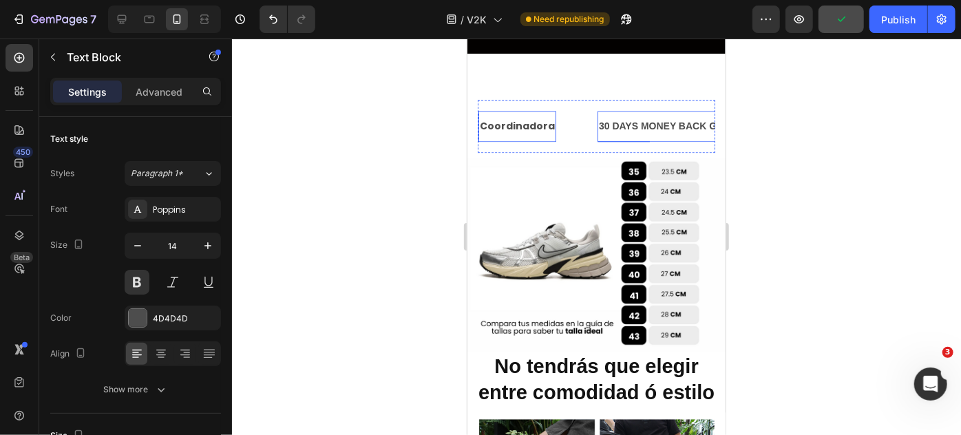
click at [597, 119] on div "30 DAYS MONEY BACK GUARANTEE" at bounding box center [684, 126] width 174 height 20
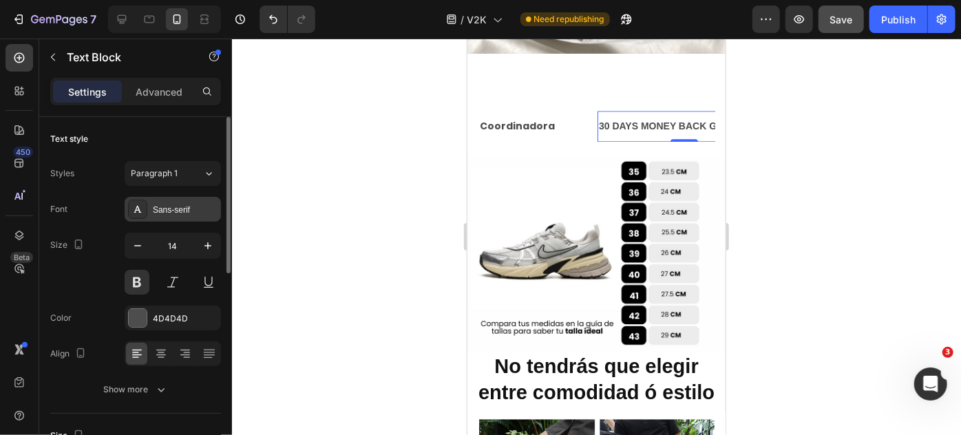
click at [180, 205] on div "Sans-serif" at bounding box center [185, 210] width 65 height 12
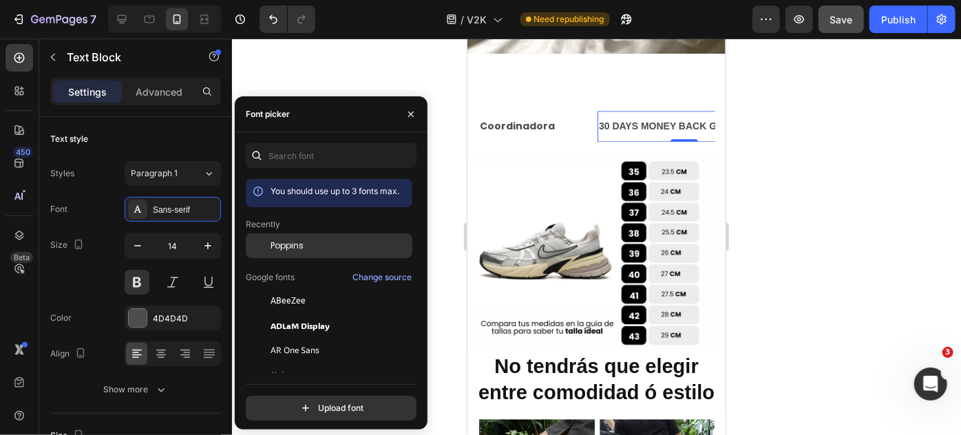
click at [281, 338] on div "Poppins" at bounding box center [329, 350] width 167 height 25
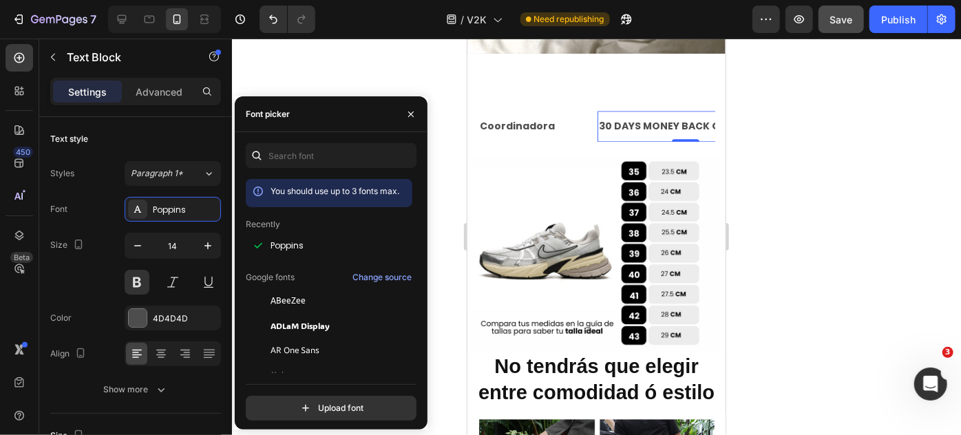
click at [641, 121] on div "30 DAYS MONEY BACK GUARANTEE" at bounding box center [685, 126] width 176 height 20
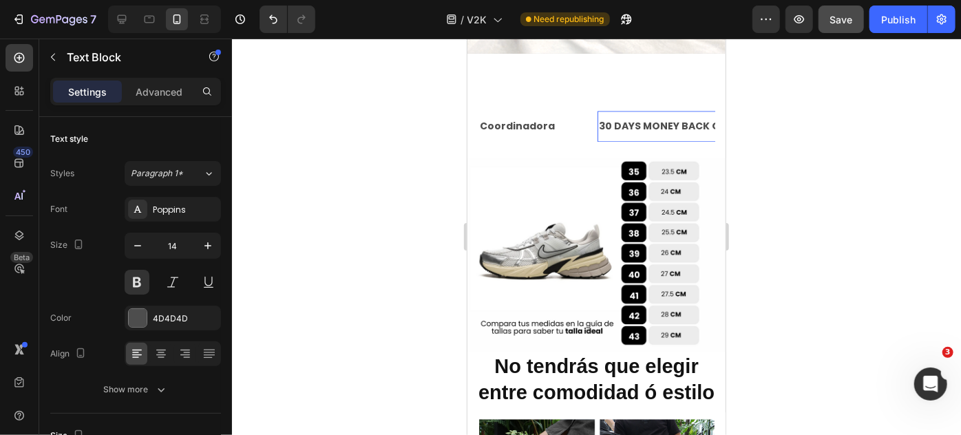
click at [641, 121] on p "30 DAYS MONEY BACK GUARANTEE" at bounding box center [684, 125] width 173 height 17
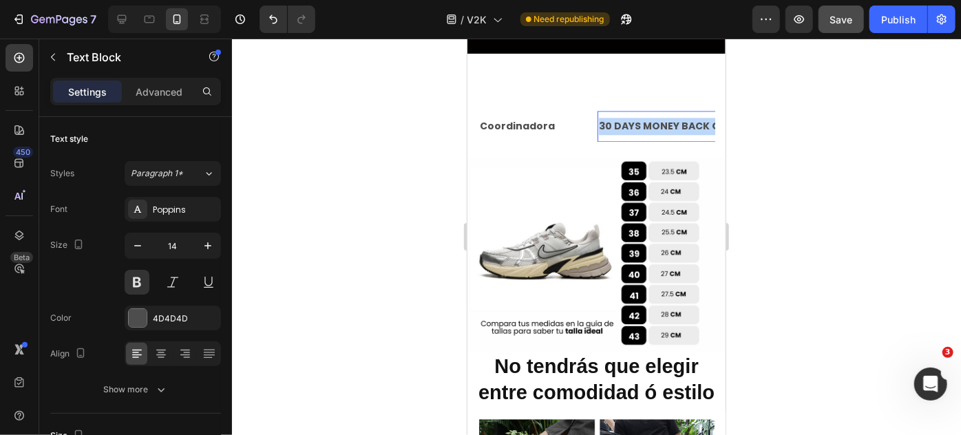
click at [641, 121] on p "30 DAYS MONEY BACK GUARANTEE" at bounding box center [684, 125] width 173 height 17
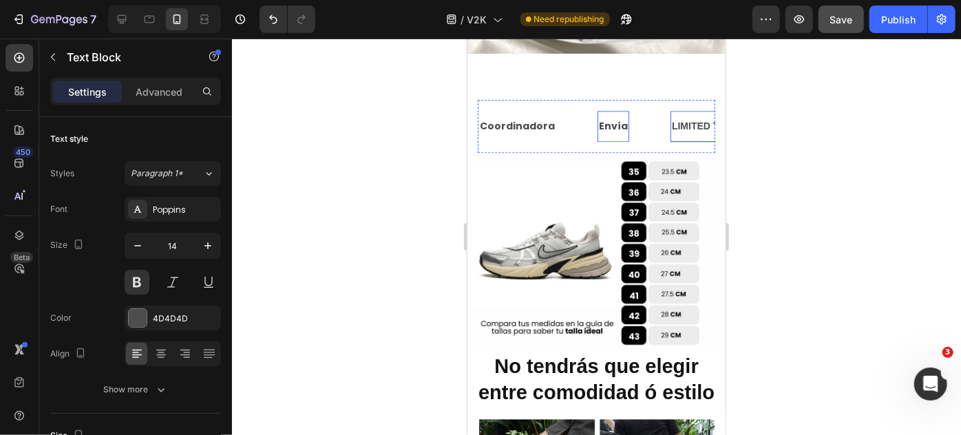
click at [670, 116] on div "LIMITED TIME 50% OFF SALE" at bounding box center [739, 126] width 139 height 20
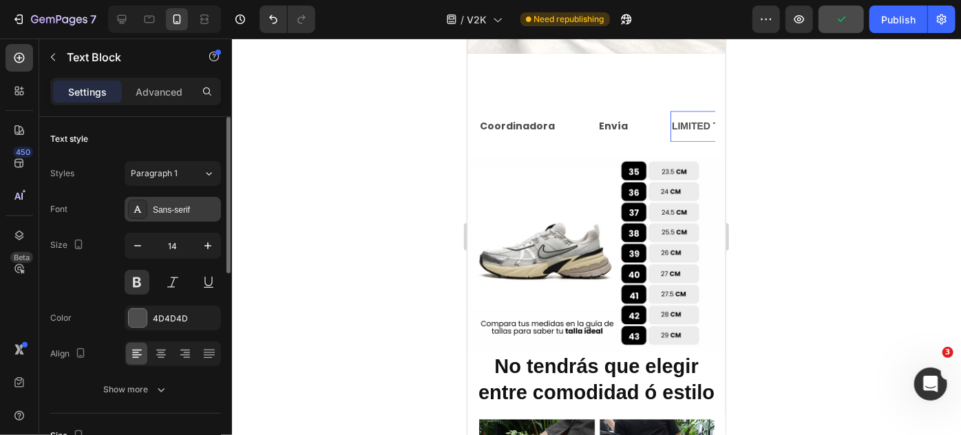
click at [206, 204] on div "Sans-serif" at bounding box center [185, 210] width 65 height 12
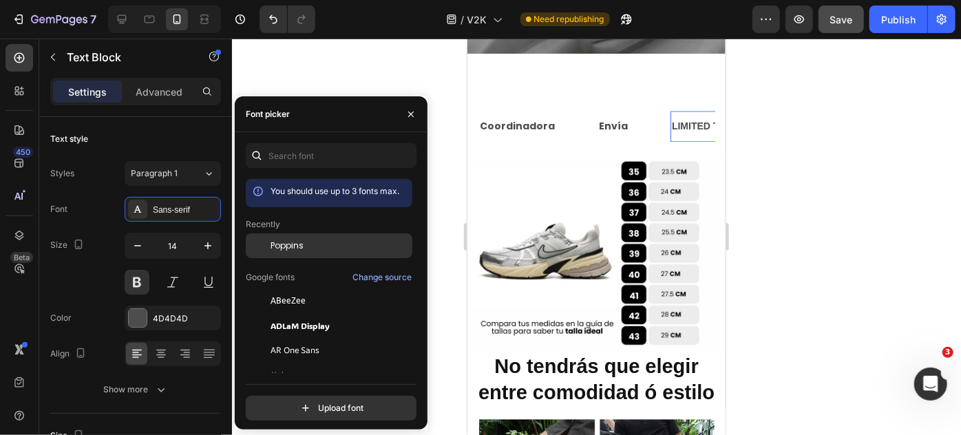
drag, startPoint x: 278, startPoint y: 242, endPoint x: 108, endPoint y: 100, distance: 220.9
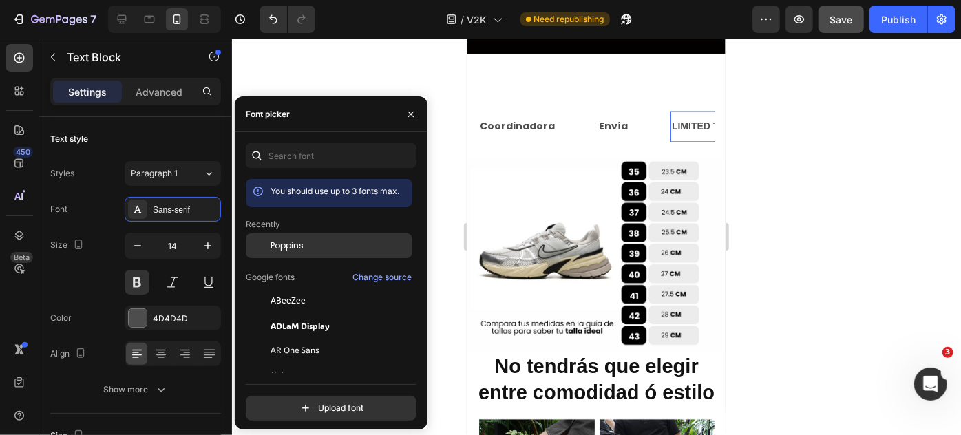
click at [278, 242] on span "Poppins" at bounding box center [286, 245] width 33 height 12
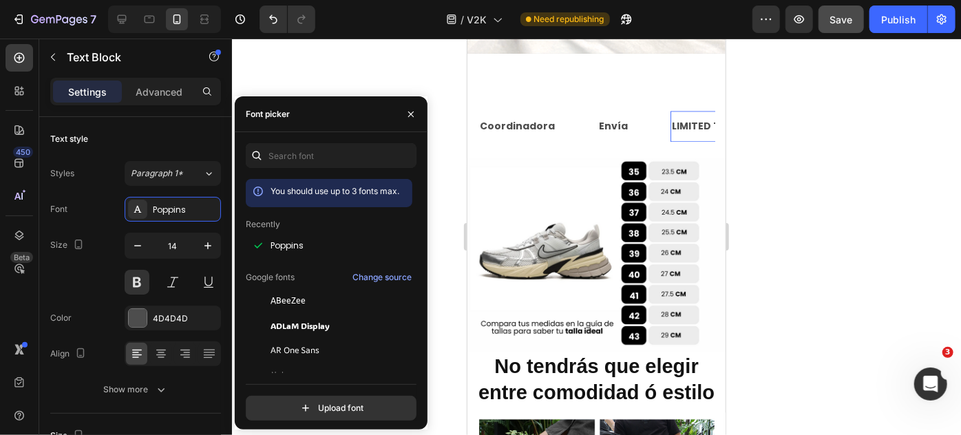
click at [692, 116] on div "LIMITED TIME 50% OFF SALE" at bounding box center [739, 126] width 139 height 20
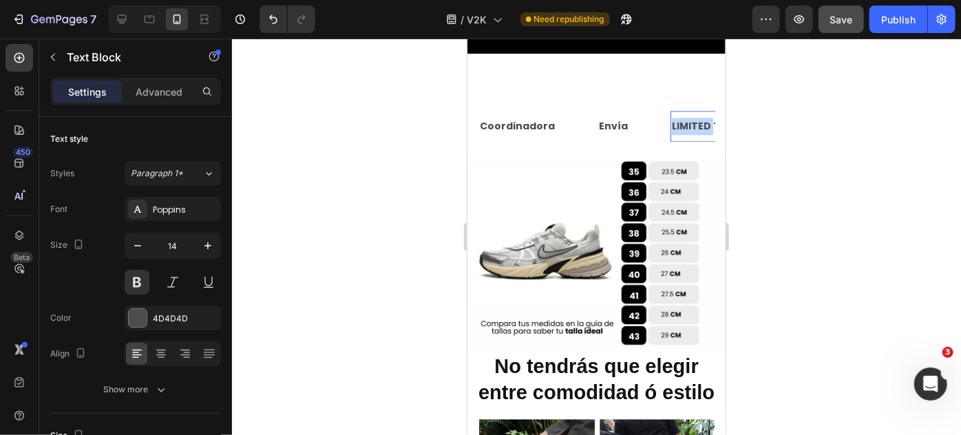
click at [692, 117] on p "LIMITED TIME 50% OFF SALE" at bounding box center [739, 125] width 136 height 17
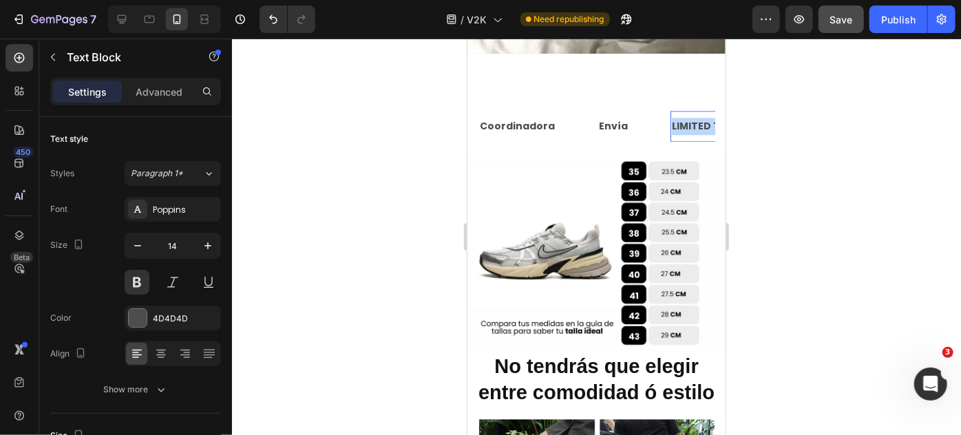
click at [692, 117] on p "LIMITED TIME 50% OFF SALE" at bounding box center [739, 125] width 136 height 17
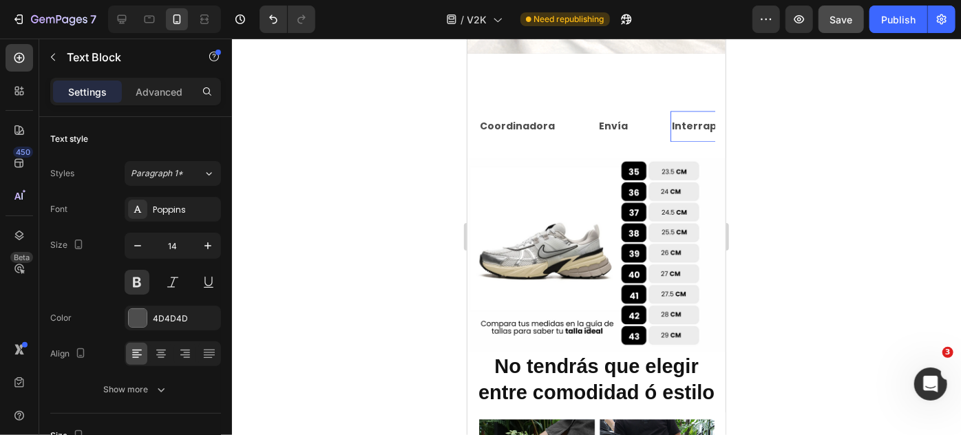
click at [774, 116] on div at bounding box center [596, 237] width 729 height 396
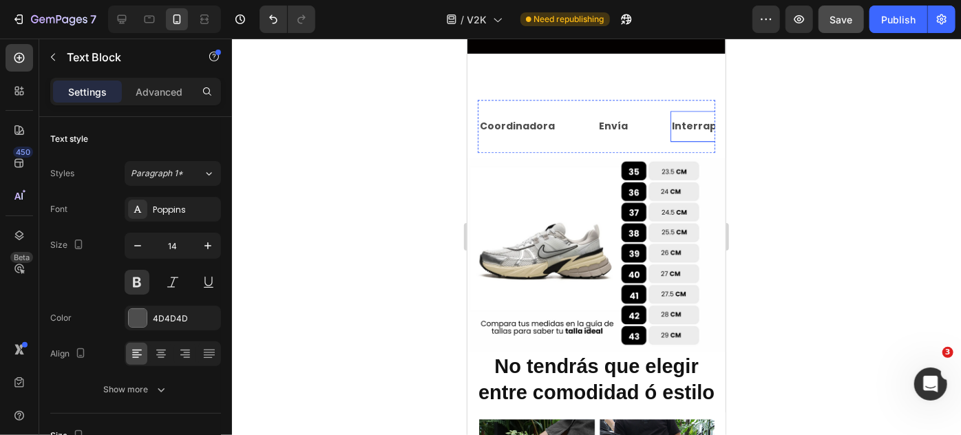
click at [687, 129] on div "Interrapidísimo Text Block" at bounding box center [713, 125] width 86 height 31
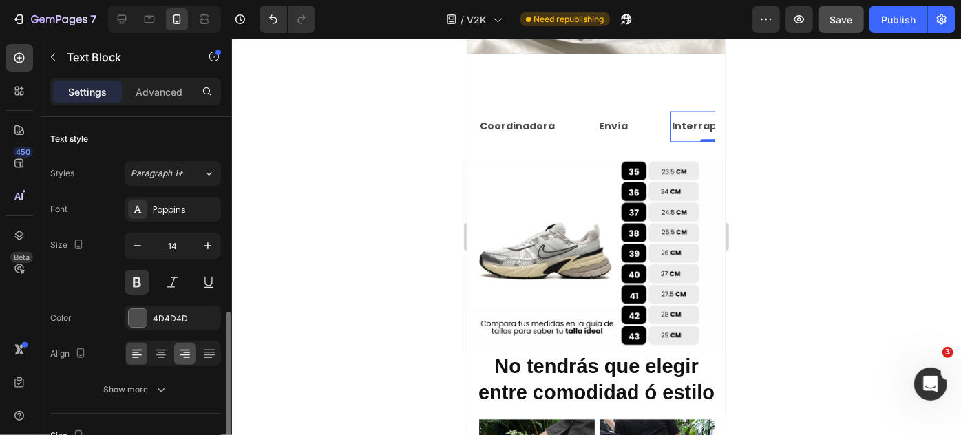
scroll to position [138, 0]
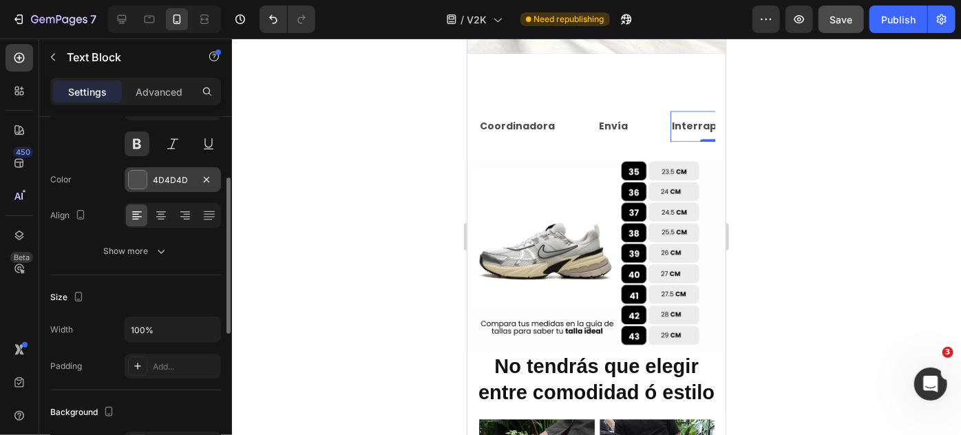
click at [189, 170] on div "4D4D4D" at bounding box center [173, 179] width 96 height 25
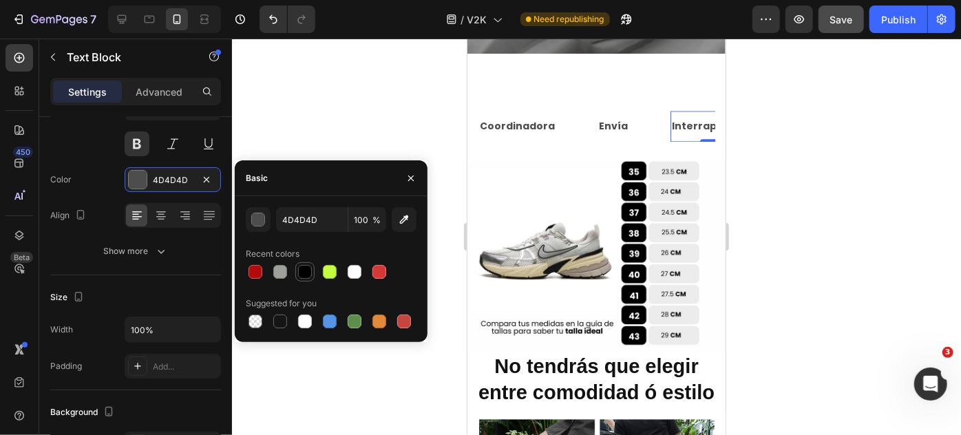
click at [301, 271] on div at bounding box center [305, 272] width 14 height 14
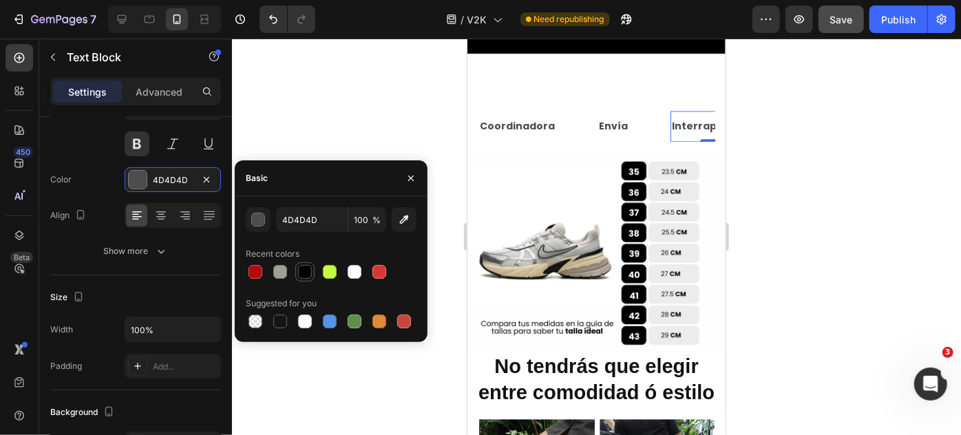
type input "000000"
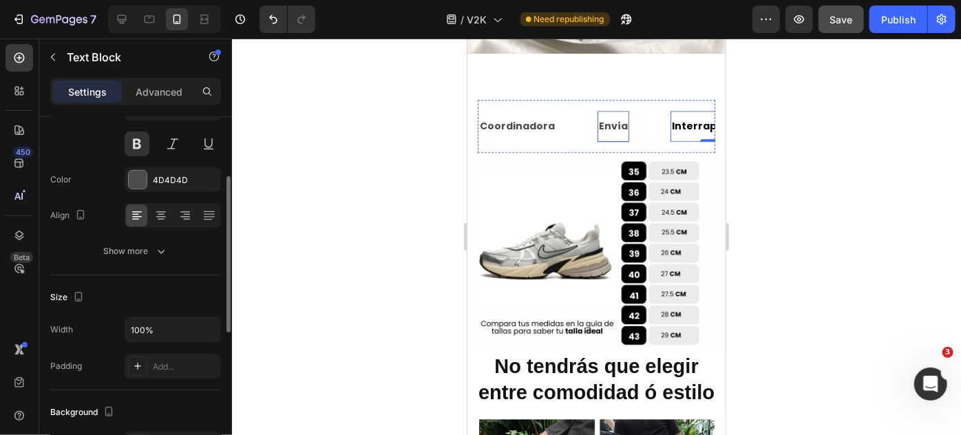
click at [601, 117] on p "Envía" at bounding box center [612, 125] width 29 height 17
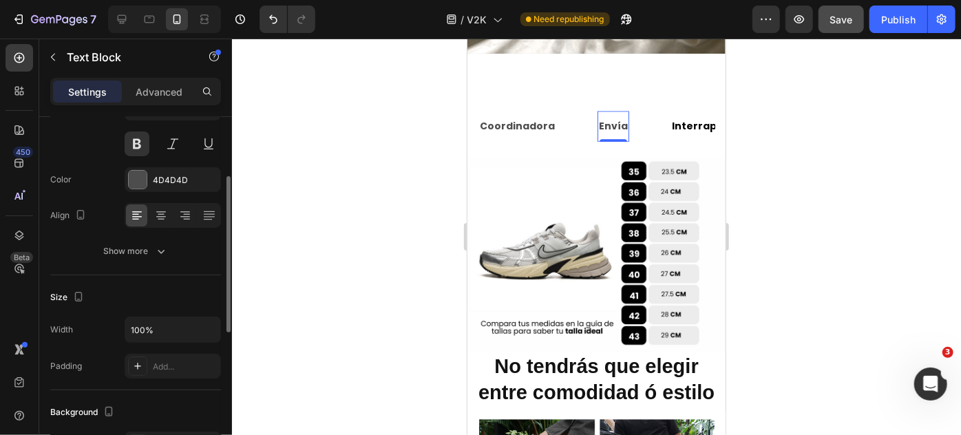
scroll to position [138, 0]
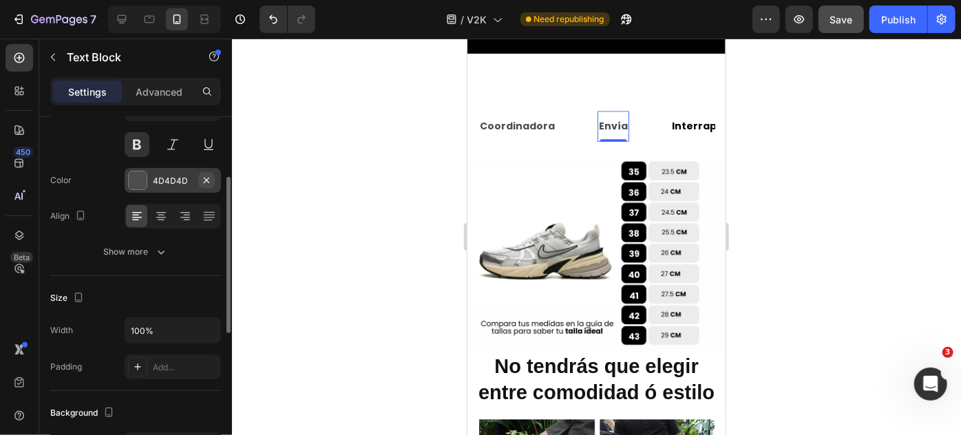
click at [201, 185] on button "button" at bounding box center [206, 180] width 17 height 17
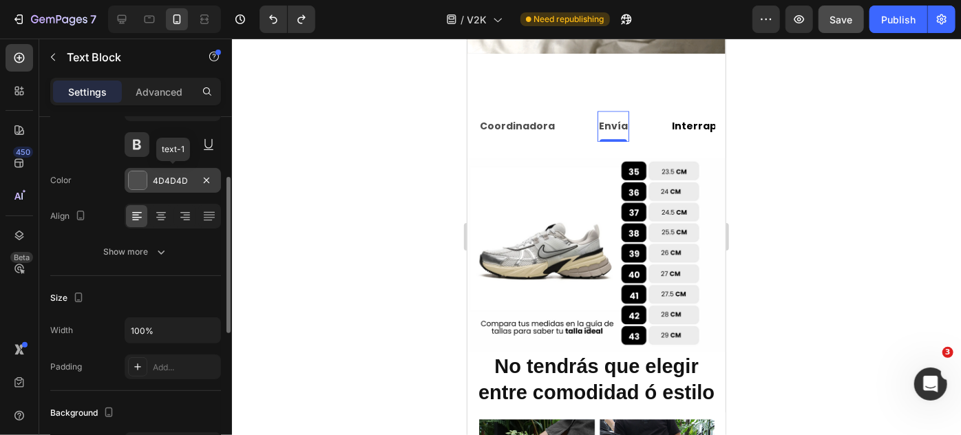
click at [183, 182] on div "4D4D4D" at bounding box center [173, 181] width 40 height 12
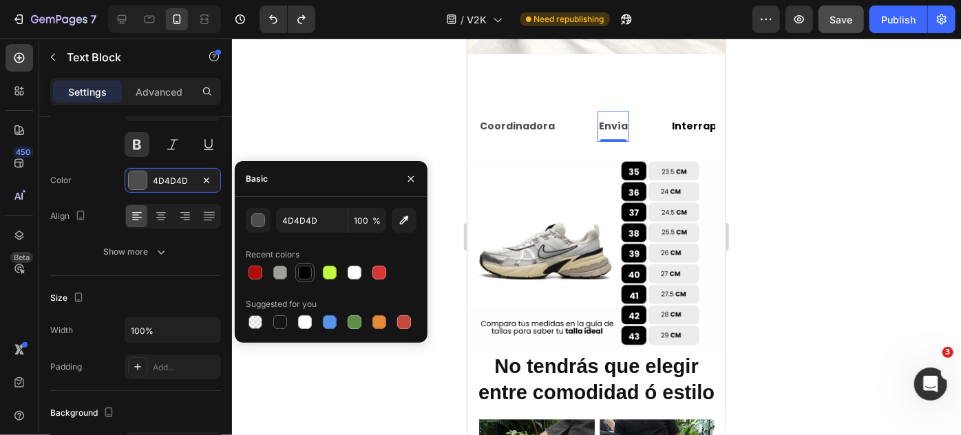
drag, startPoint x: 308, startPoint y: 278, endPoint x: 47, endPoint y: 82, distance: 325.8
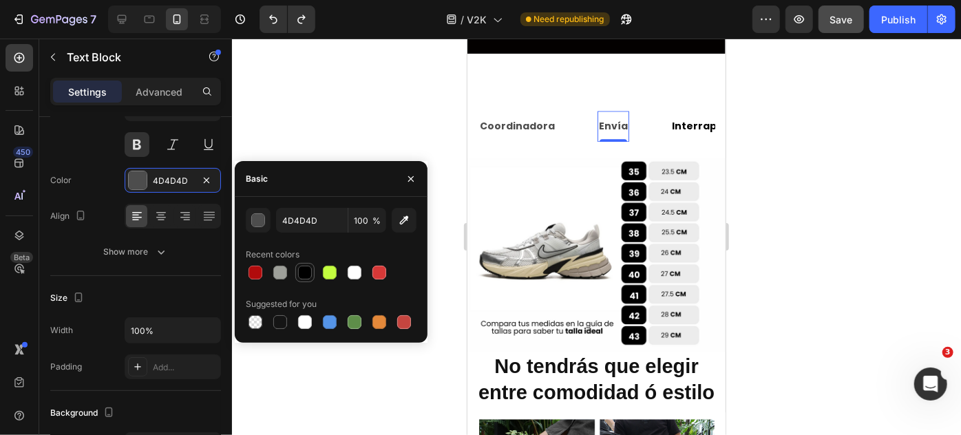
click at [308, 278] on div at bounding box center [305, 273] width 14 height 14
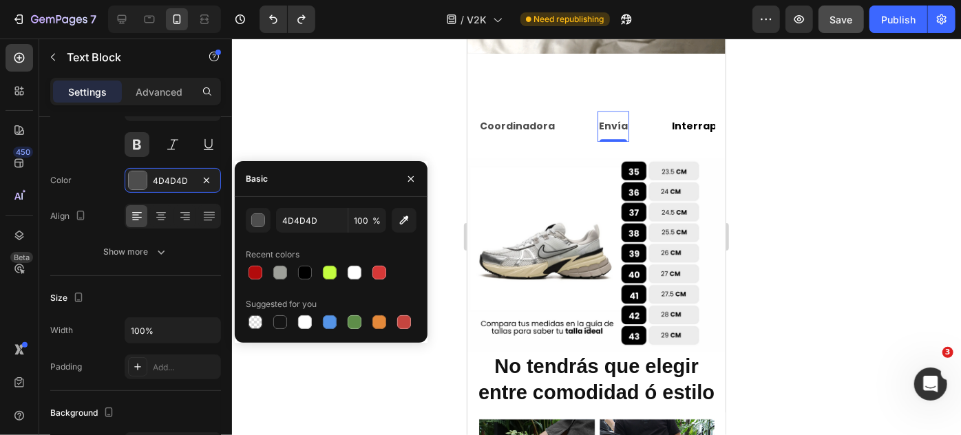
type input "000000"
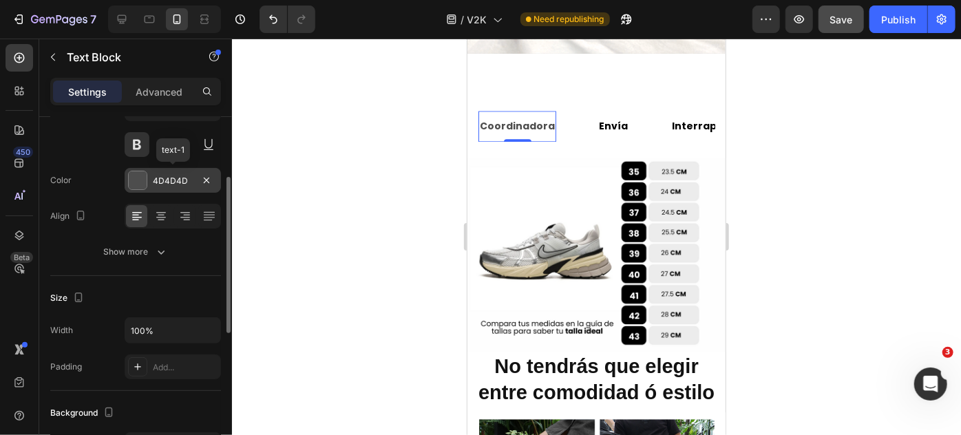
click at [139, 178] on div at bounding box center [138, 180] width 18 height 18
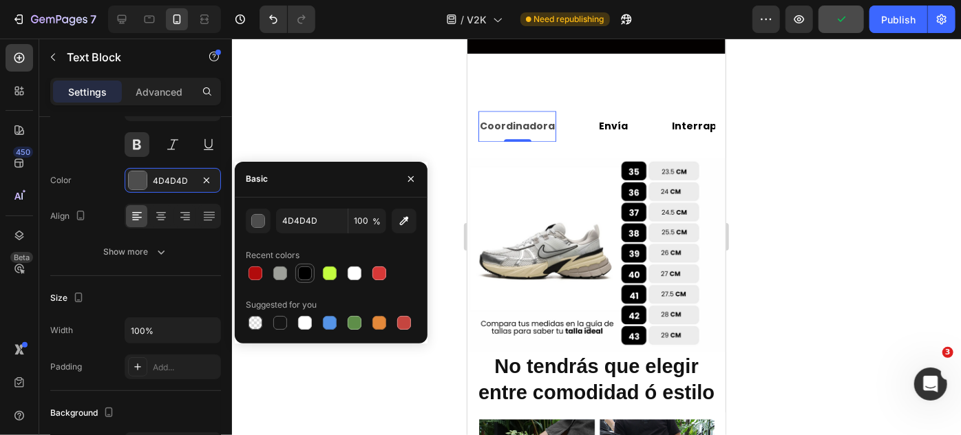
click at [307, 271] on div at bounding box center [305, 273] width 14 height 14
type input "000000"
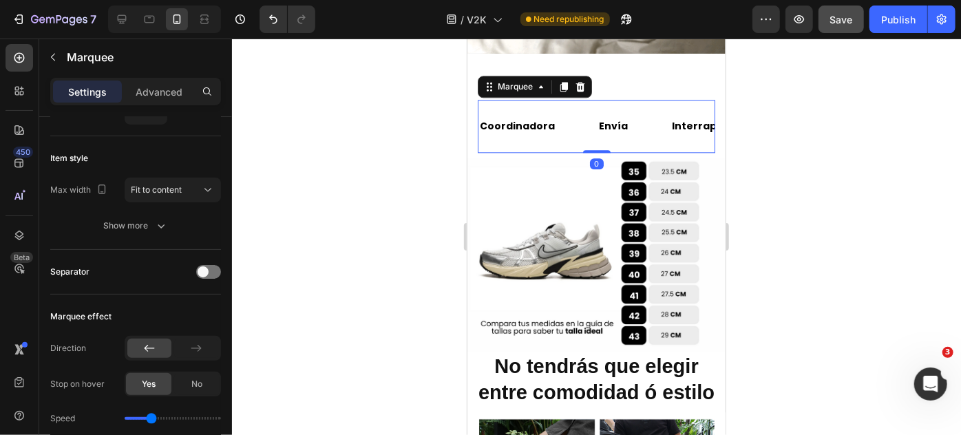
click at [555, 135] on div "Coordinadora Text Block Envía Text Block Interrapidísimo Text Block LIFE TIME W…" at bounding box center [595, 125] width 237 height 53
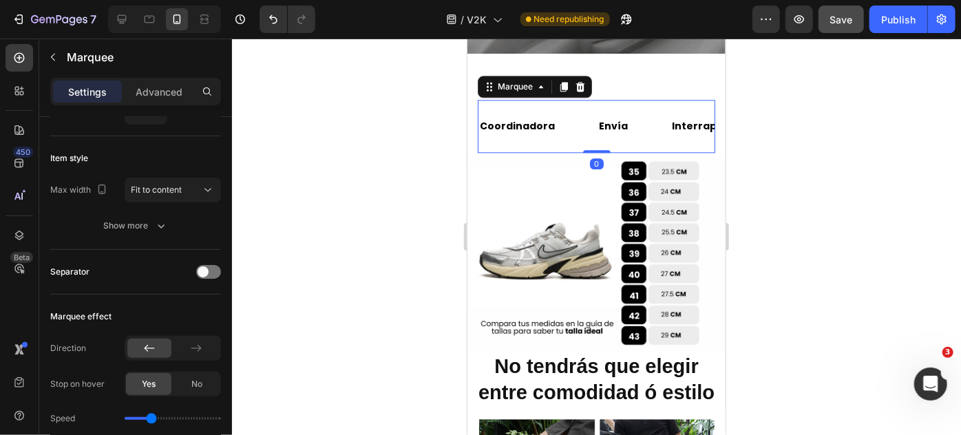
scroll to position [0, 0]
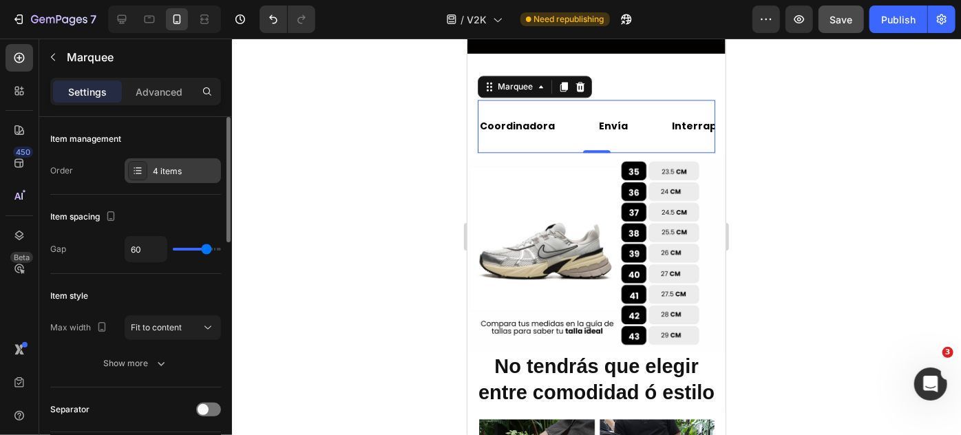
click at [186, 175] on div "4 items" at bounding box center [185, 171] width 65 height 12
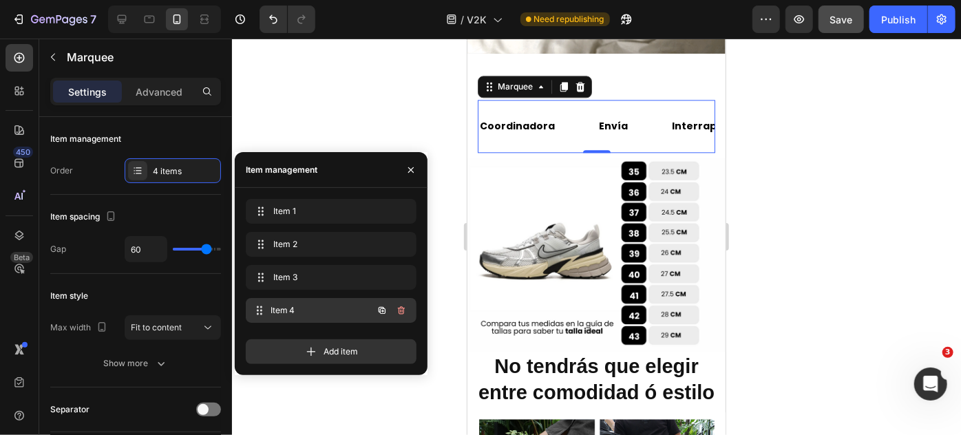
click at [301, 308] on span "Item 4" at bounding box center [321, 310] width 102 height 12
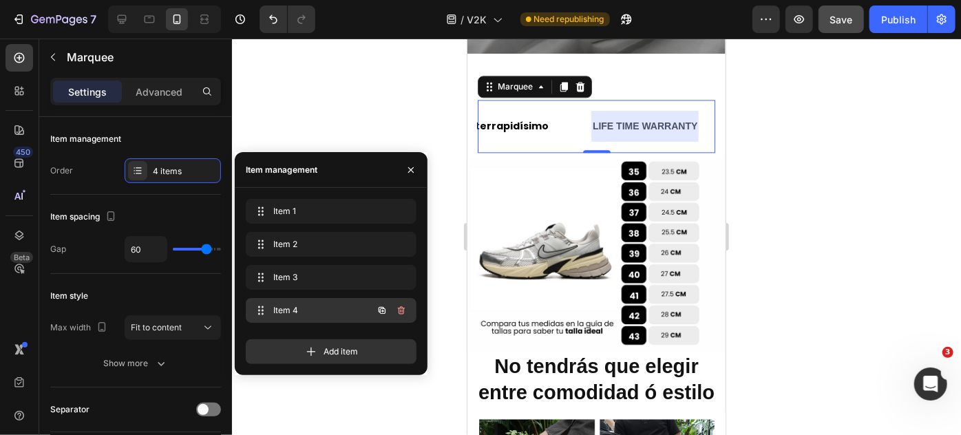
scroll to position [0, 247]
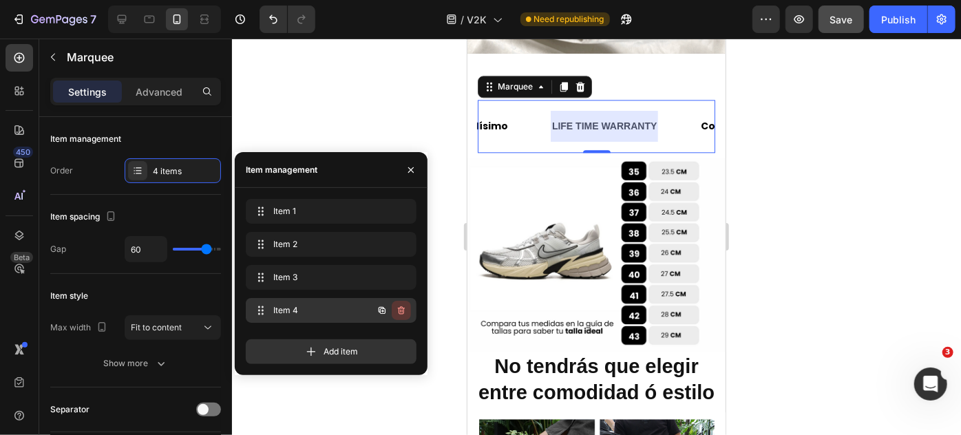
click at [405, 314] on icon "button" at bounding box center [401, 310] width 11 height 11
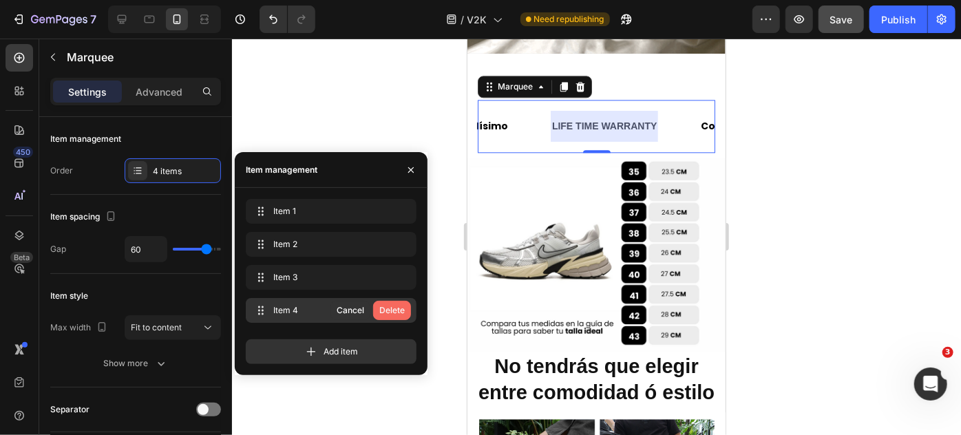
click at [399, 310] on div "Delete" at bounding box center [391, 310] width 25 height 12
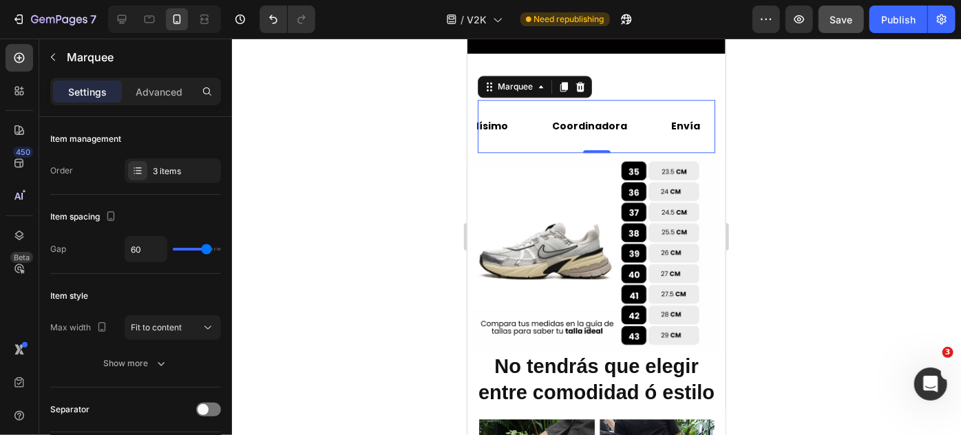
click at [394, 113] on div at bounding box center [596, 237] width 729 height 396
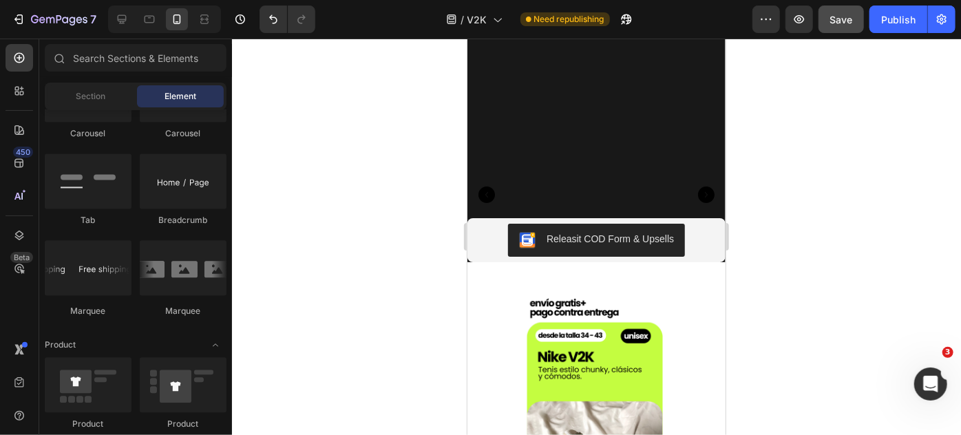
scroll to position [0, 0]
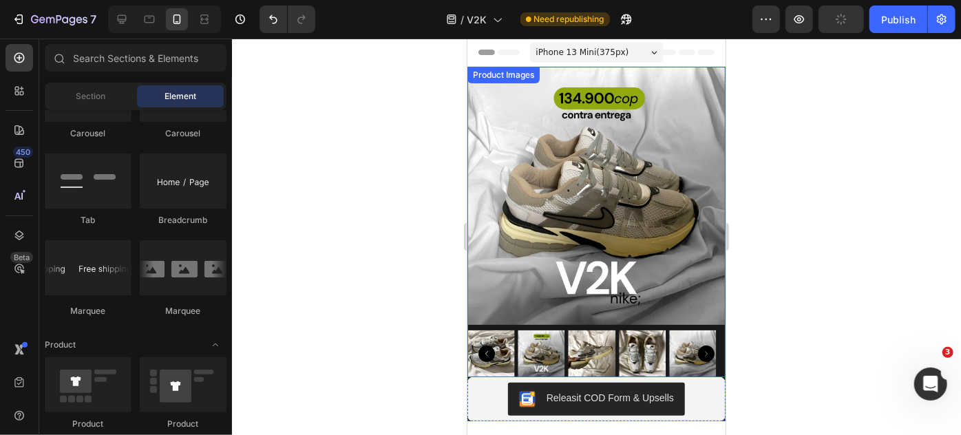
click at [510, 312] on img at bounding box center [596, 195] width 258 height 258
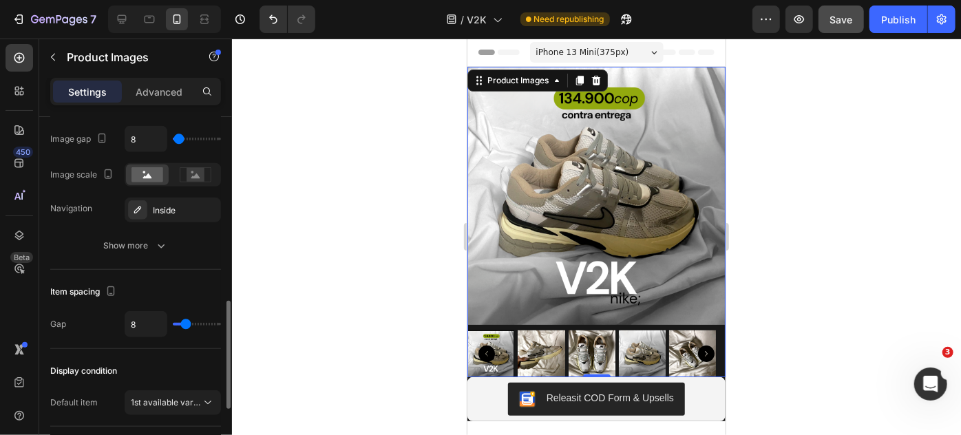
scroll to position [614, 0]
click at [174, 200] on div "Inside" at bounding box center [173, 212] width 96 height 25
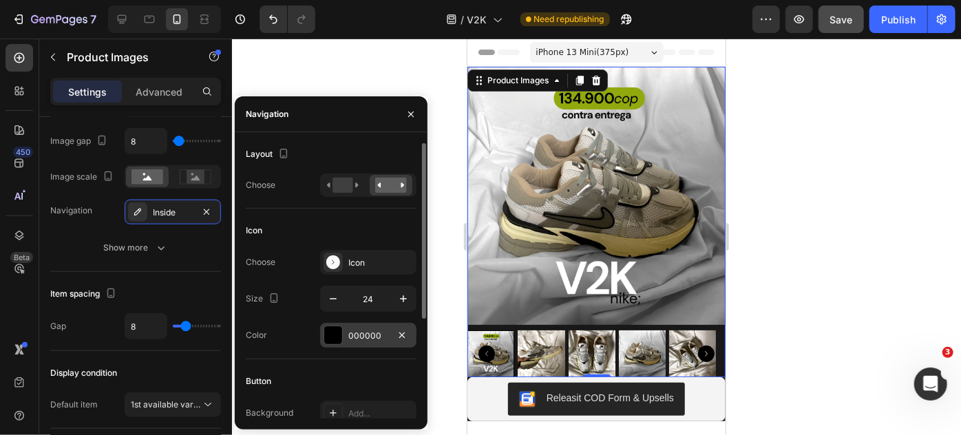
click at [332, 336] on div at bounding box center [333, 335] width 18 height 18
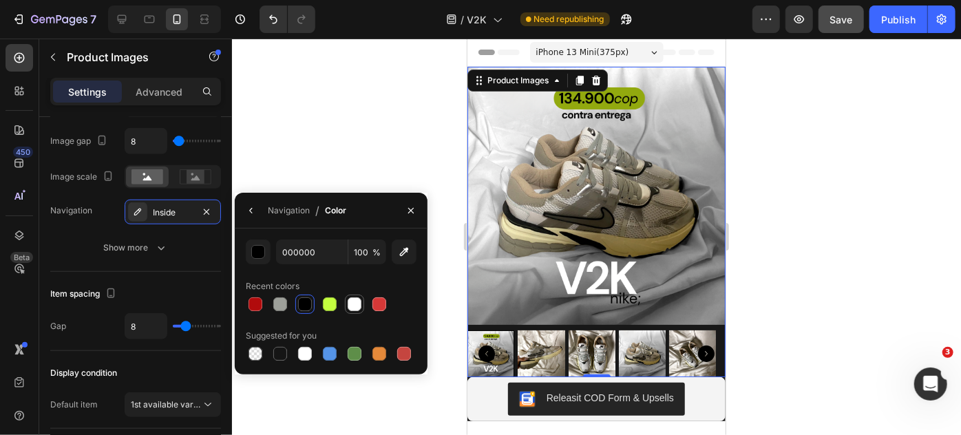
click at [358, 308] on div at bounding box center [355, 304] width 14 height 14
click at [306, 308] on div at bounding box center [305, 304] width 14 height 14
type input "000000"
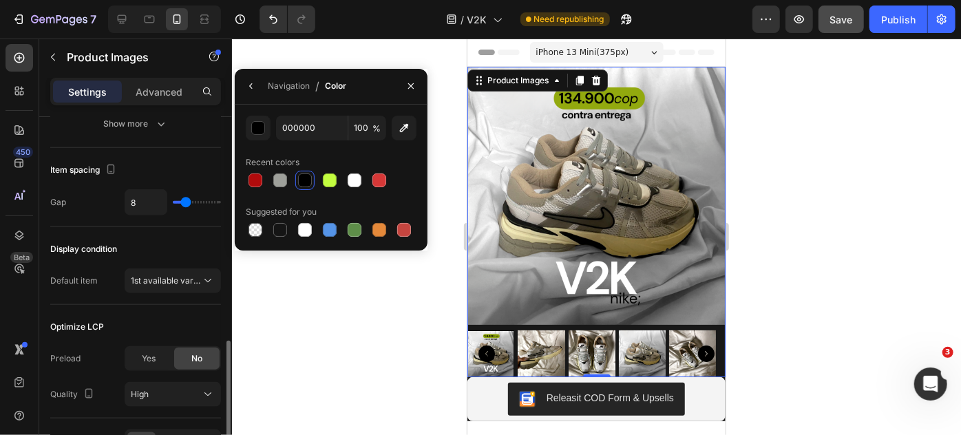
scroll to position [822, 0]
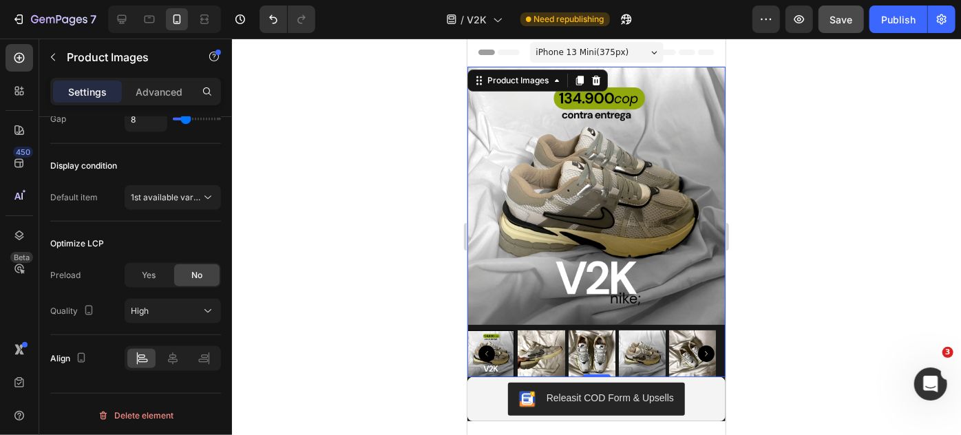
click at [491, 310] on img at bounding box center [596, 195] width 258 height 258
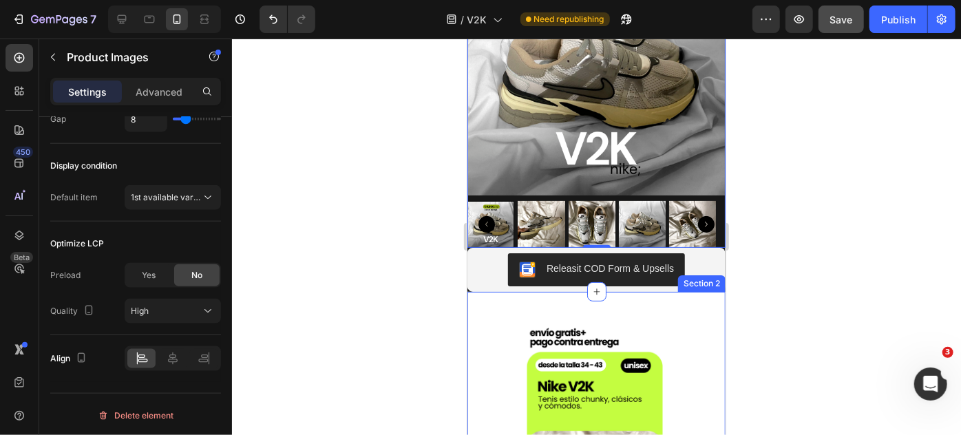
scroll to position [132, 0]
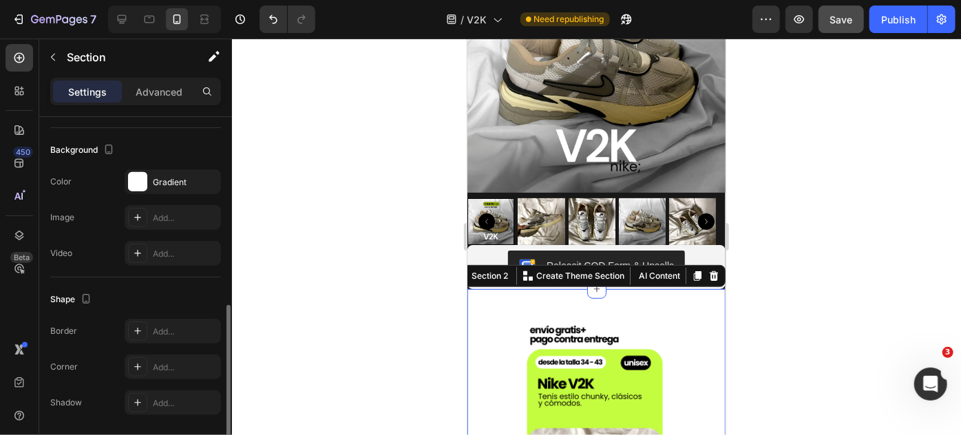
scroll to position [408, 0]
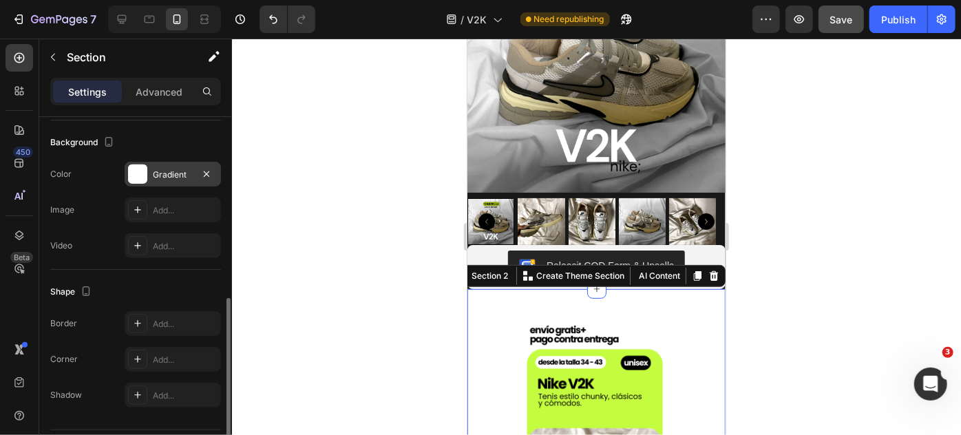
click at [175, 175] on div "Gradient" at bounding box center [173, 175] width 40 height 12
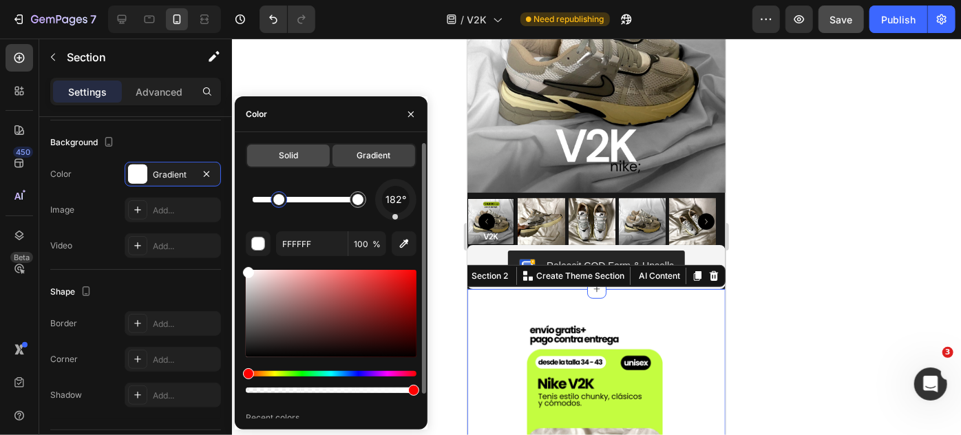
click at [292, 156] on span "Solid" at bounding box center [288, 155] width 19 height 12
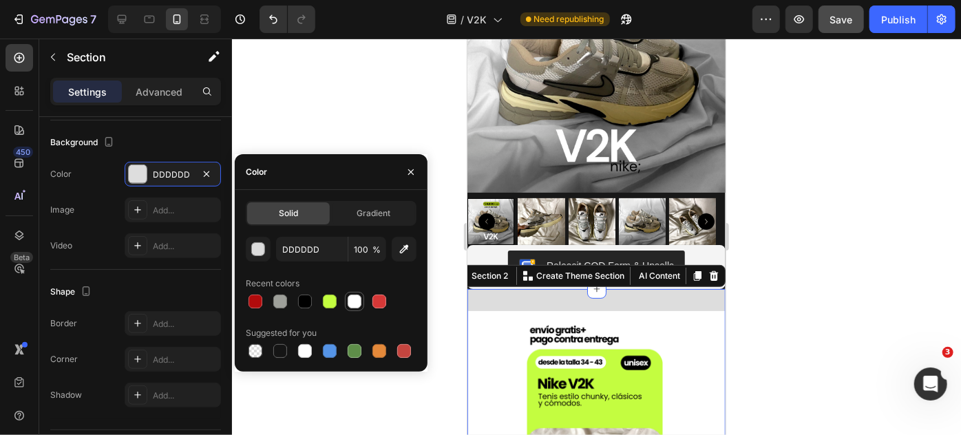
click at [359, 310] on div at bounding box center [354, 301] width 19 height 19
type input "FFFFFF"
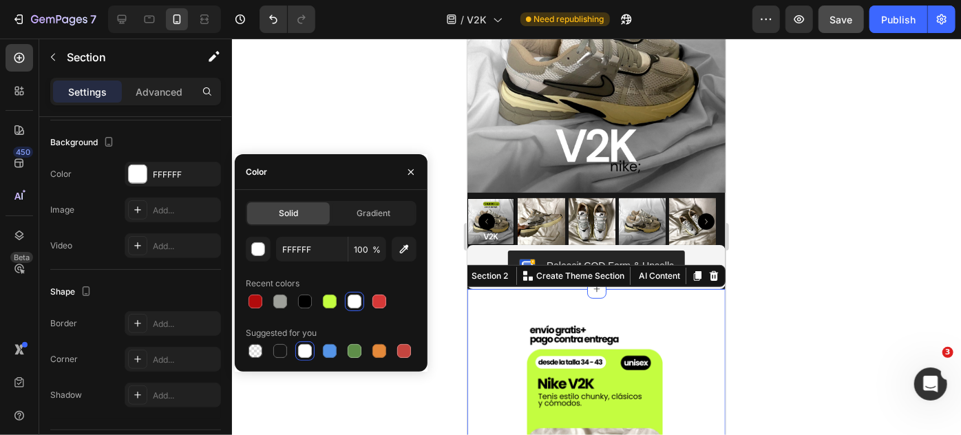
click at [769, 212] on div at bounding box center [596, 237] width 729 height 396
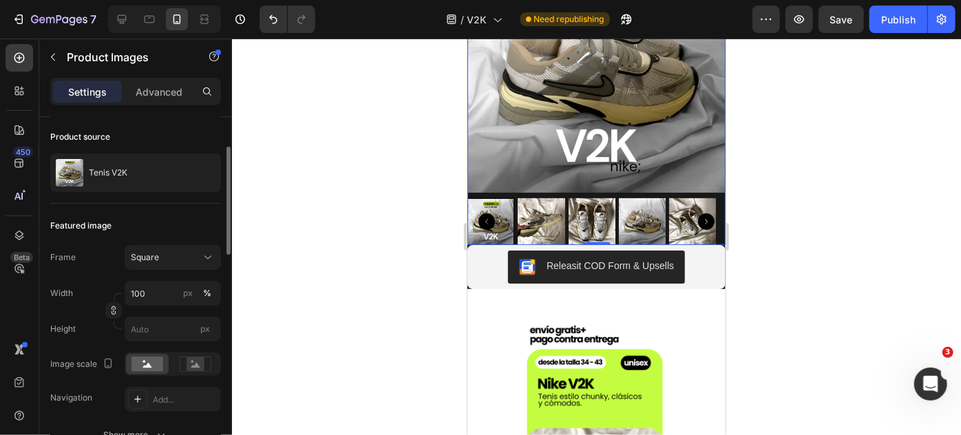
scroll to position [171, 0]
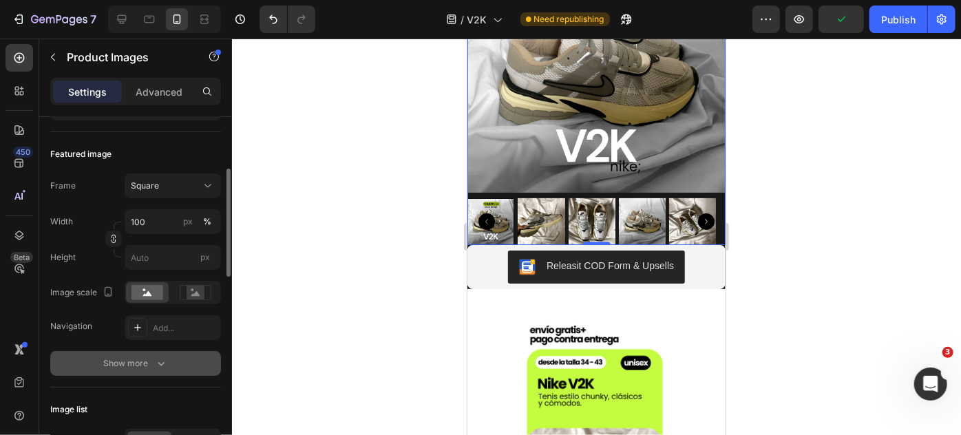
click at [139, 367] on div "Show more" at bounding box center [136, 363] width 64 height 14
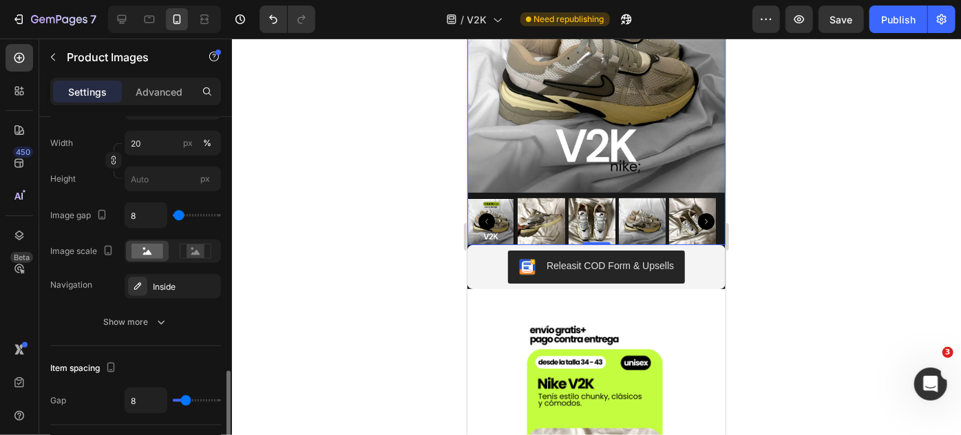
scroll to position [859, 0]
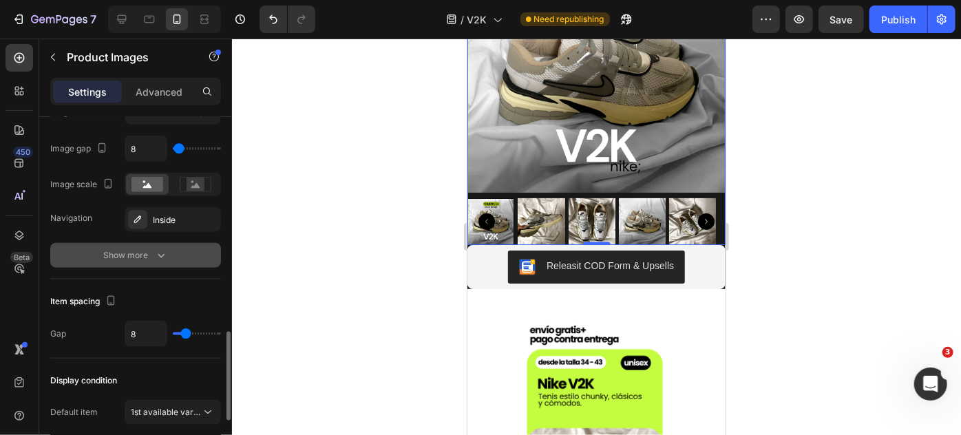
click at [149, 255] on div "Show more" at bounding box center [136, 255] width 64 height 14
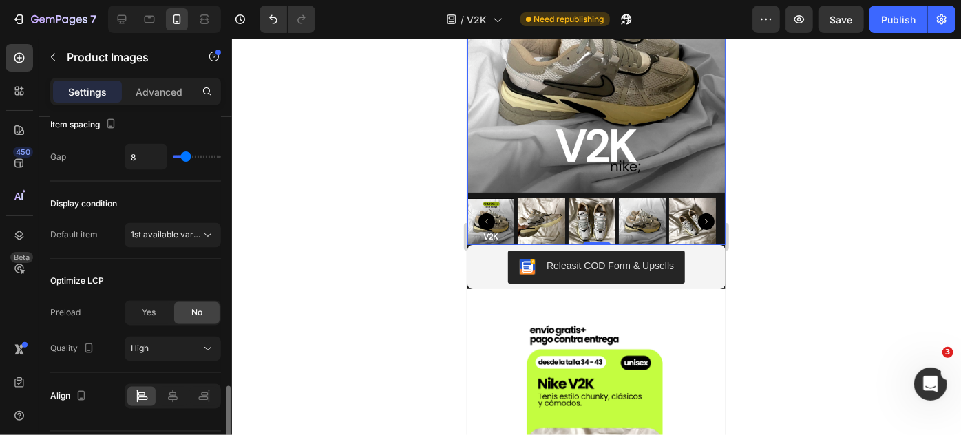
scroll to position [1252, 0]
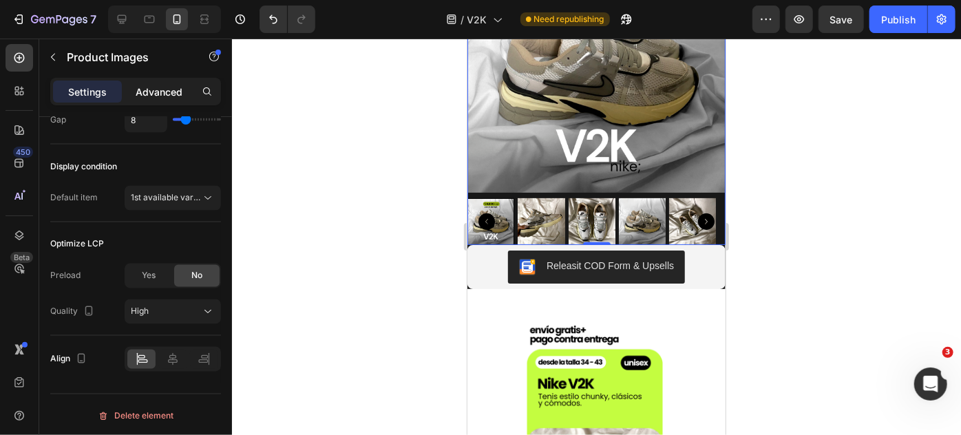
click at [180, 85] on p "Advanced" at bounding box center [159, 92] width 47 height 14
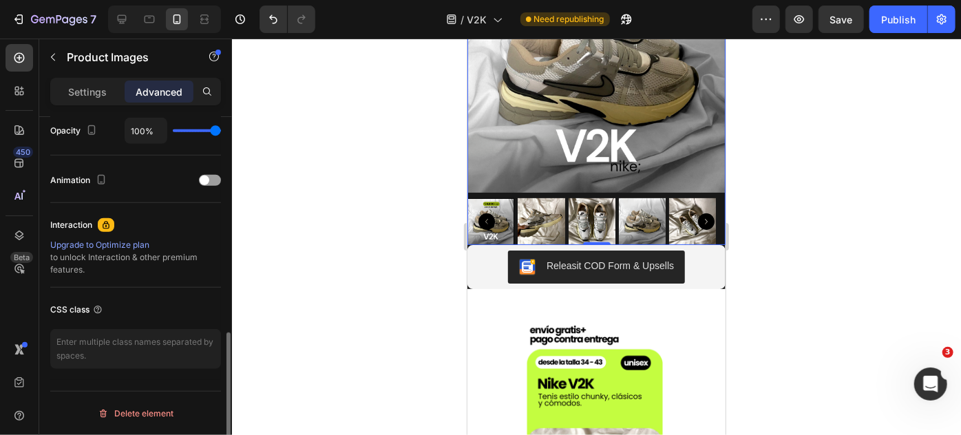
scroll to position [559, 0]
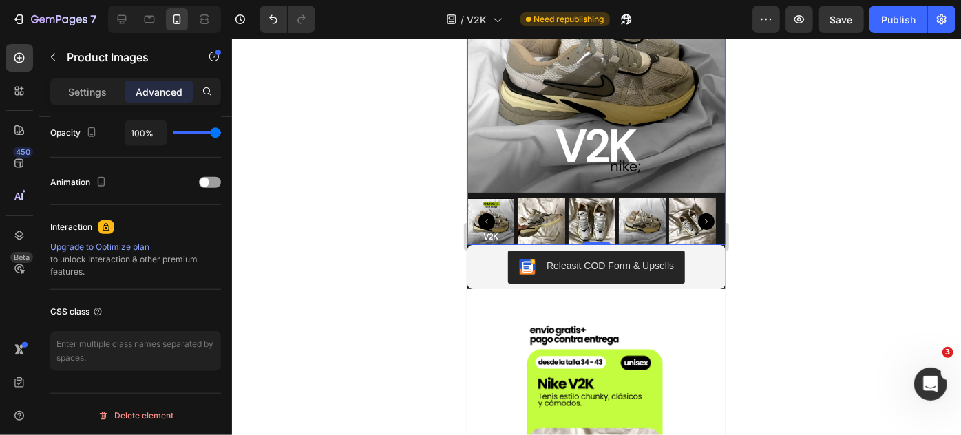
click at [505, 184] on div at bounding box center [596, 89] width 258 height 310
click at [498, 133] on img at bounding box center [596, 63] width 258 height 258
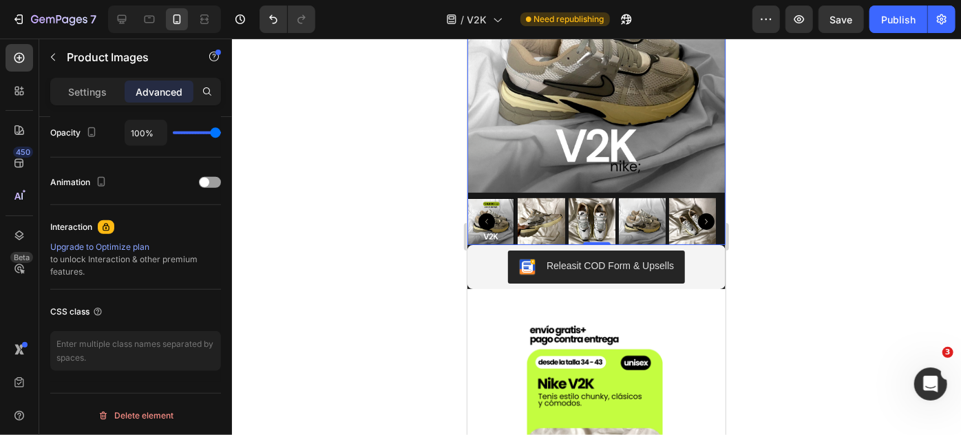
scroll to position [0, 0]
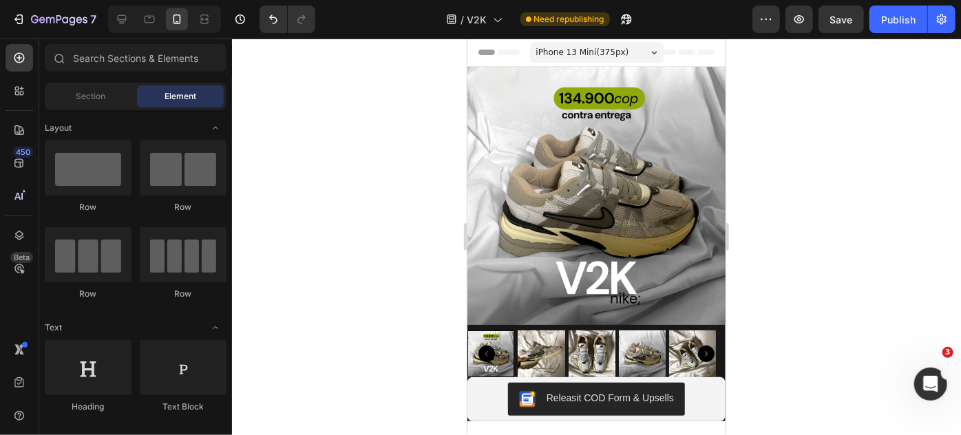
click at [708, 61] on div "Header" at bounding box center [596, 52] width 258 height 28
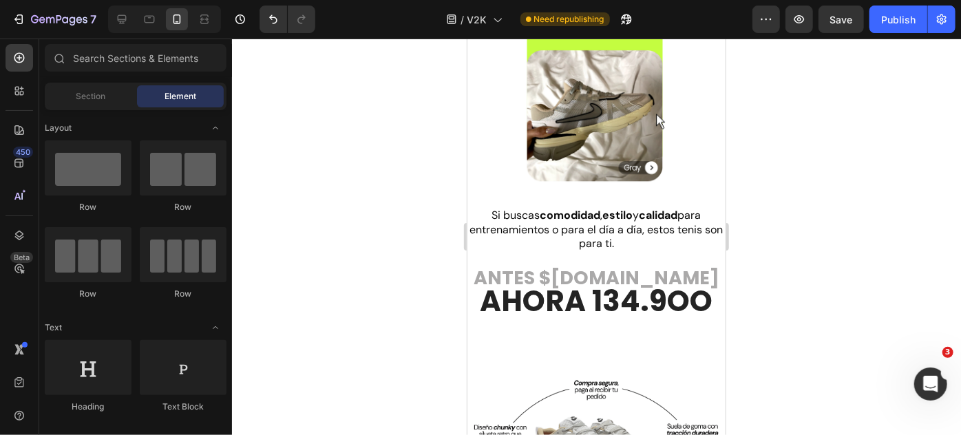
scroll to position [552, 0]
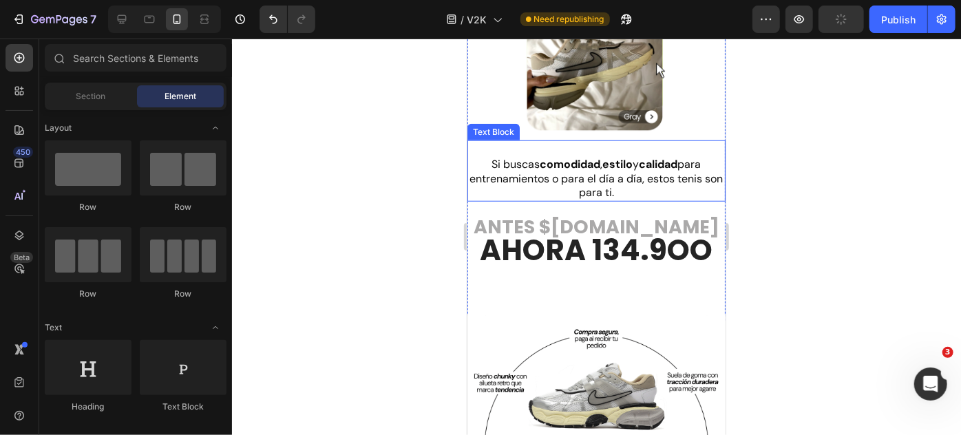
click at [647, 175] on p "Si buscas comodidad , estilo y calidad para entrenamientos o para el día a día,…" at bounding box center [595, 178] width 255 height 43
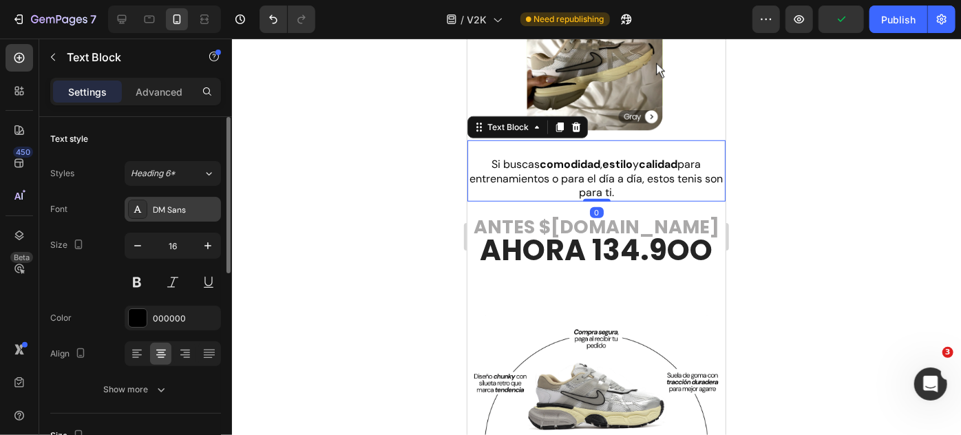
click at [193, 205] on div "DM Sans" at bounding box center [185, 210] width 65 height 12
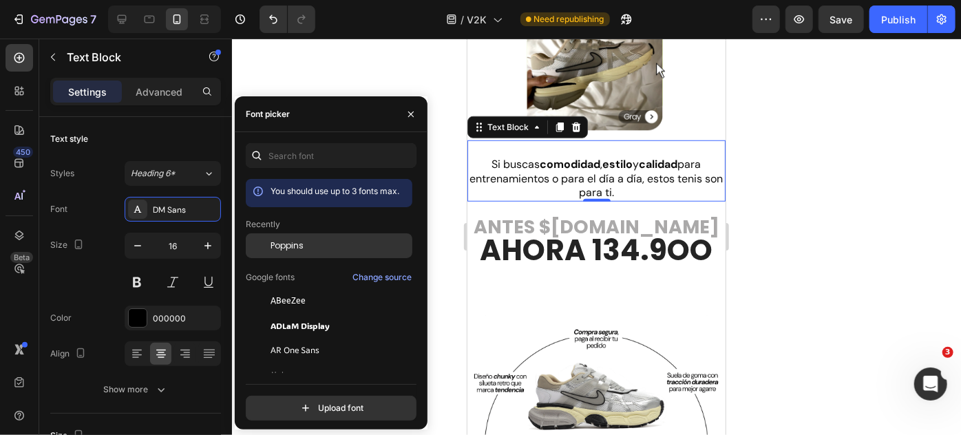
click at [292, 249] on span "Poppins" at bounding box center [286, 245] width 33 height 12
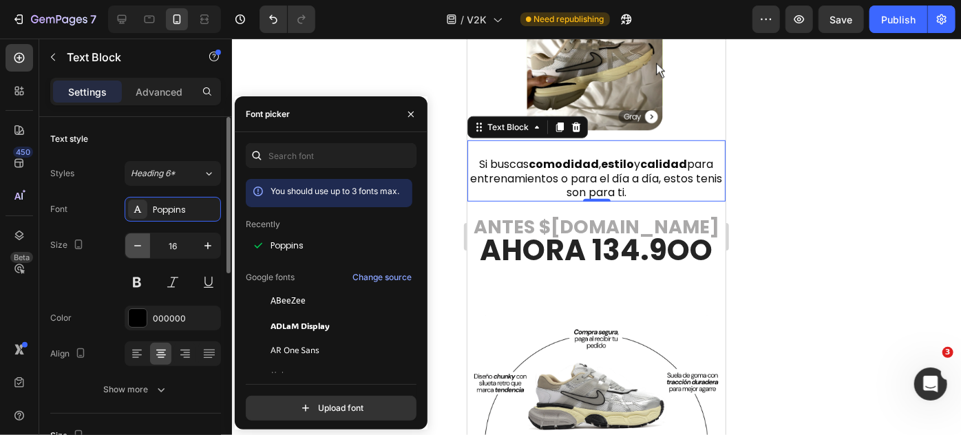
click at [136, 239] on icon "button" at bounding box center [138, 246] width 14 height 14
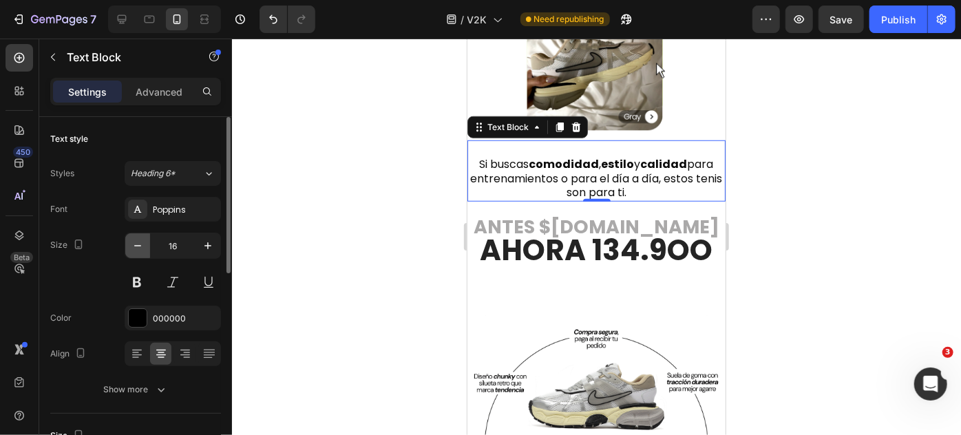
type input "15"
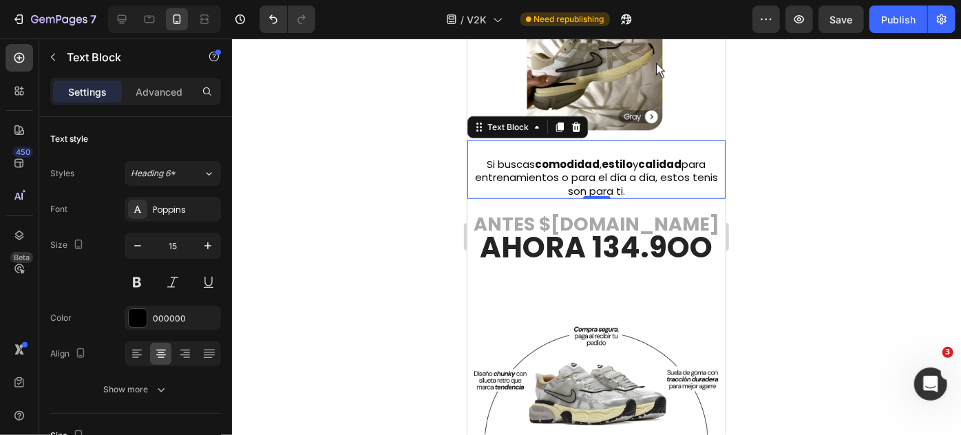
click at [360, 171] on div at bounding box center [596, 237] width 729 height 396
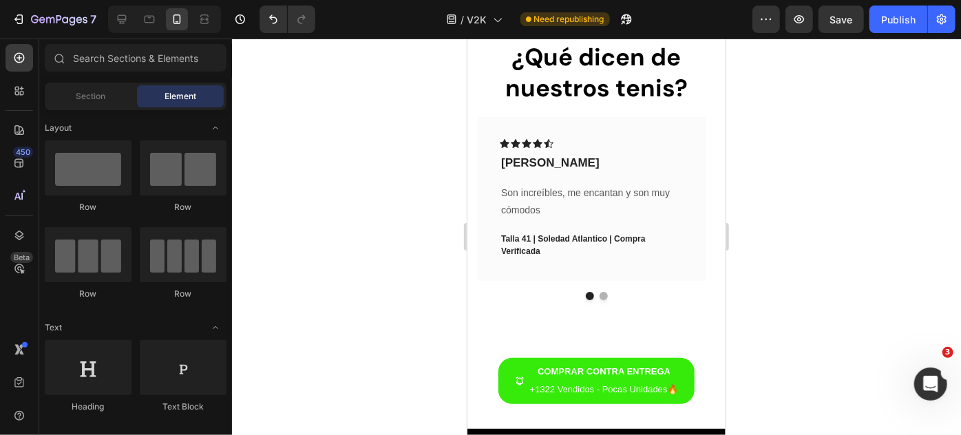
scroll to position [1025, 0]
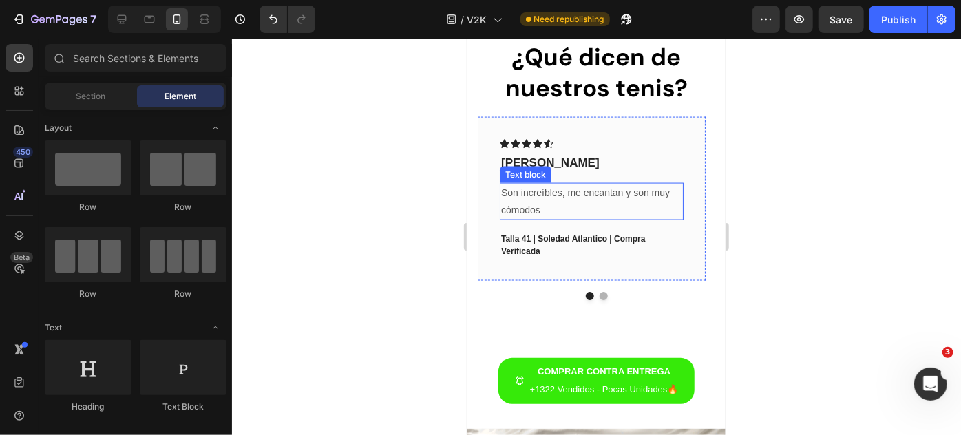
click at [559, 209] on p "Son increíbles, me encantan y son muy cómodos" at bounding box center [590, 201] width 181 height 34
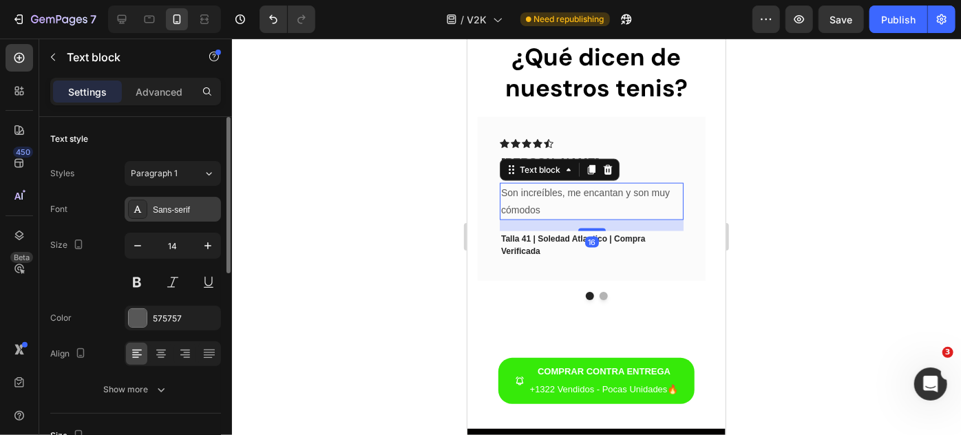
click at [175, 219] on div "Sans-serif" at bounding box center [173, 209] width 96 height 25
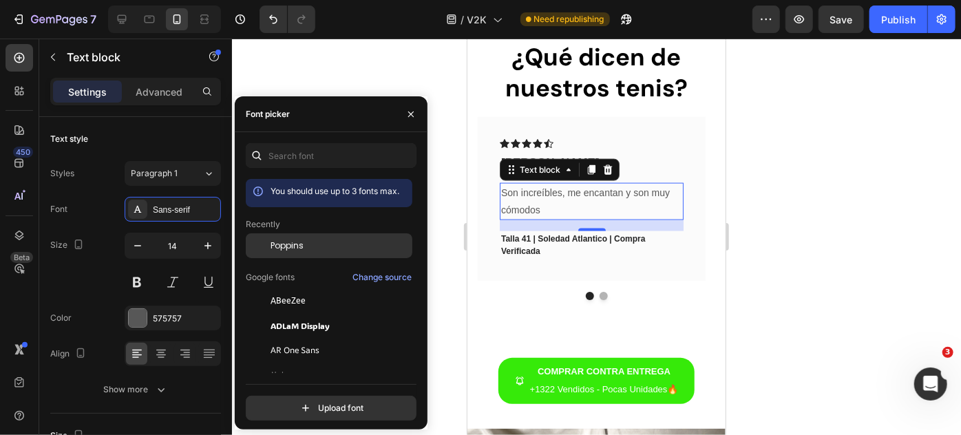
click at [284, 247] on span "Poppins" at bounding box center [286, 245] width 33 height 12
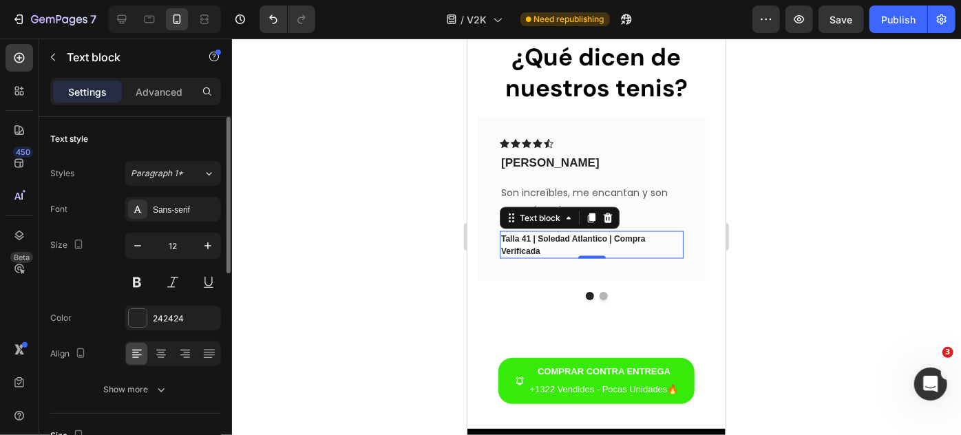
scroll to position [0, 0]
click at [182, 218] on div "Sans-serif" at bounding box center [173, 209] width 96 height 25
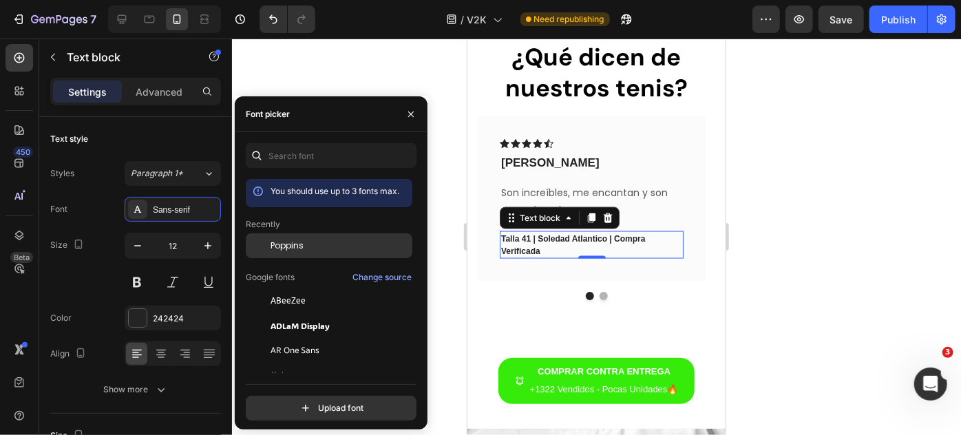
click at [303, 248] on span "Poppins" at bounding box center [286, 245] width 33 height 12
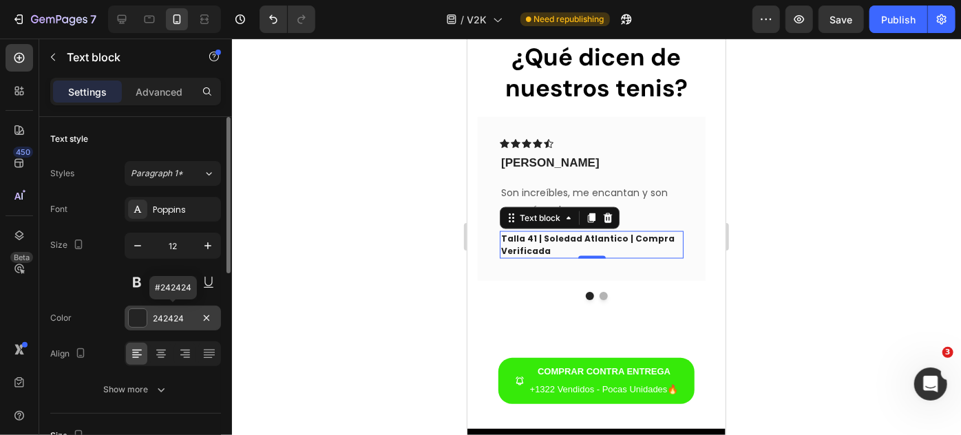
click at [165, 314] on div "242424" at bounding box center [173, 318] width 40 height 12
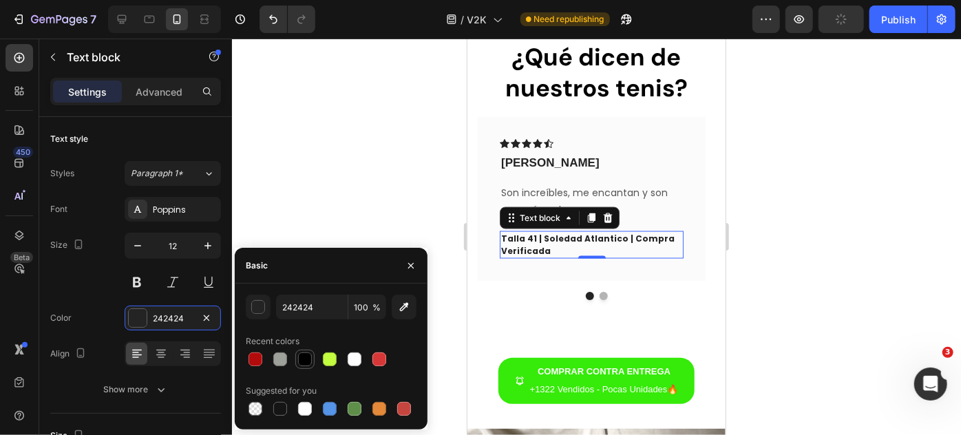
click at [308, 366] on div at bounding box center [305, 359] width 17 height 17
type input "000000"
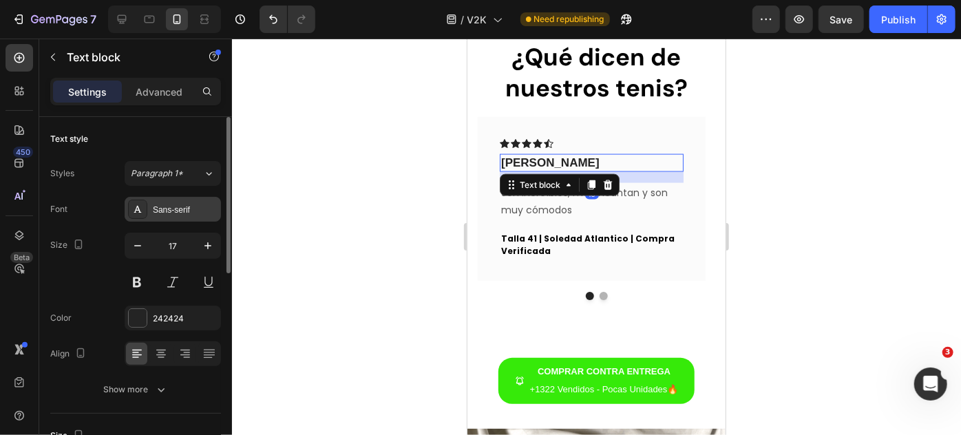
click at [177, 204] on div "Sans-serif" at bounding box center [185, 210] width 65 height 12
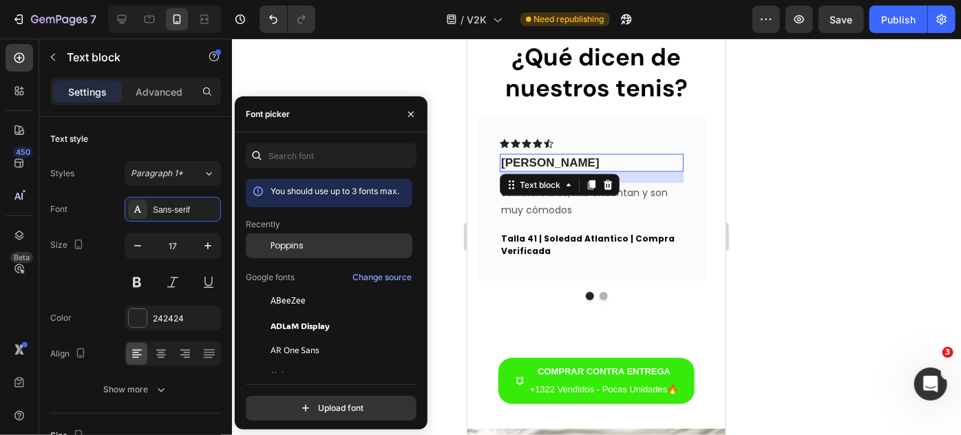
click at [309, 243] on div "Poppins" at bounding box center [339, 245] width 139 height 12
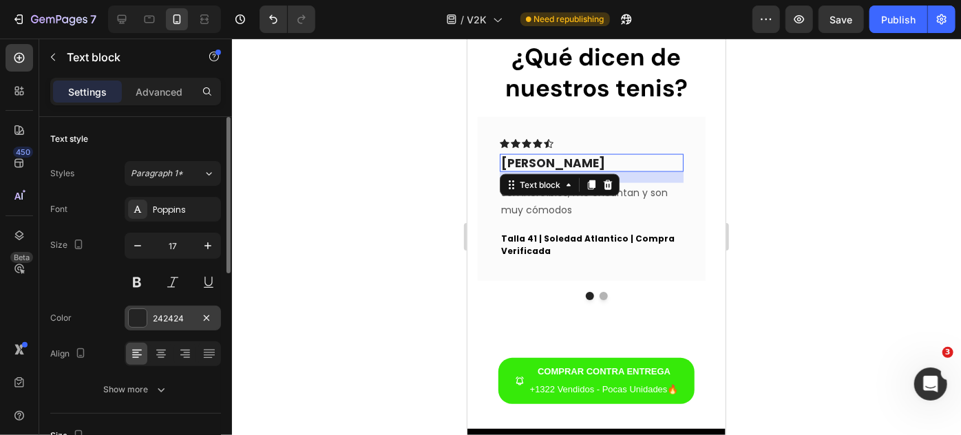
click at [158, 320] on div "242424" at bounding box center [173, 318] width 40 height 12
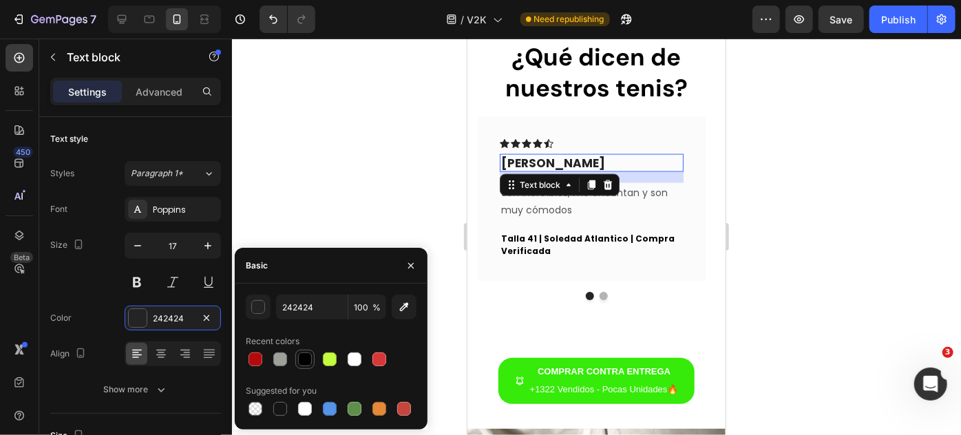
click at [312, 359] on div at bounding box center [305, 359] width 17 height 17
type input "000000"
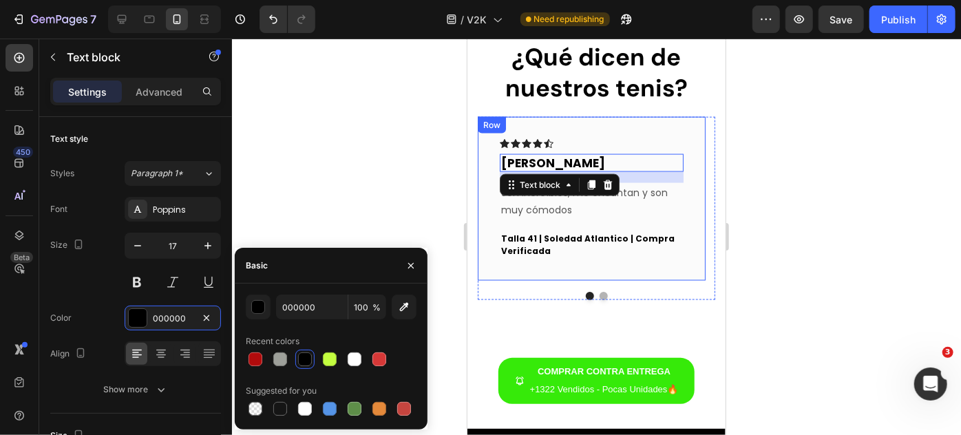
click at [517, 264] on div "Icon Icon Icon Icon Icon Row Felipe Barros Text block 16 Son increíbles, me enc…" at bounding box center [591, 198] width 228 height 164
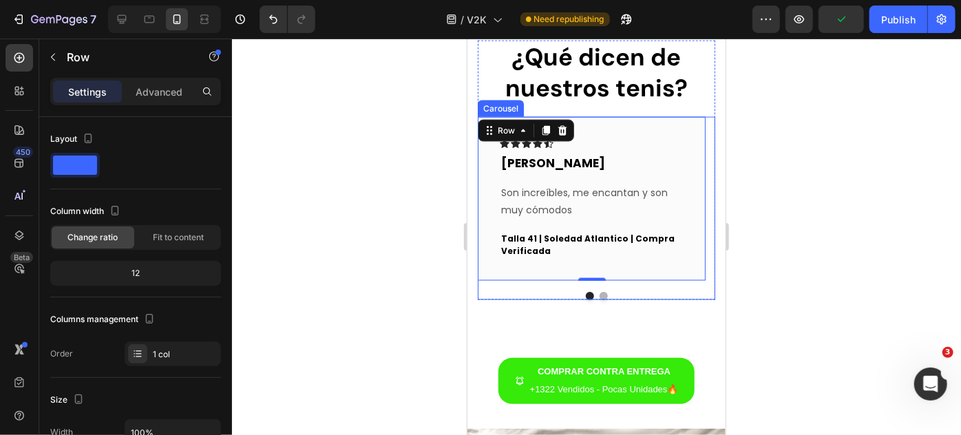
click at [599, 294] on button "Dot" at bounding box center [603, 295] width 8 height 8
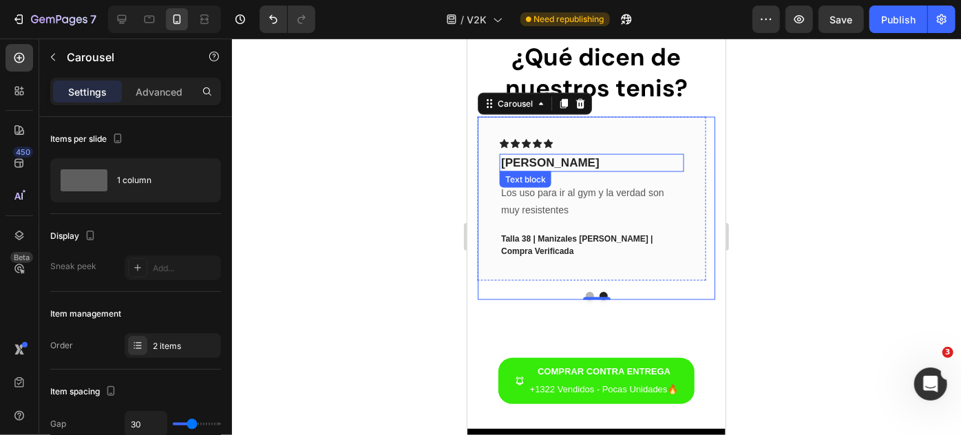
click at [512, 162] on p "[PERSON_NAME]" at bounding box center [590, 162] width 181 height 15
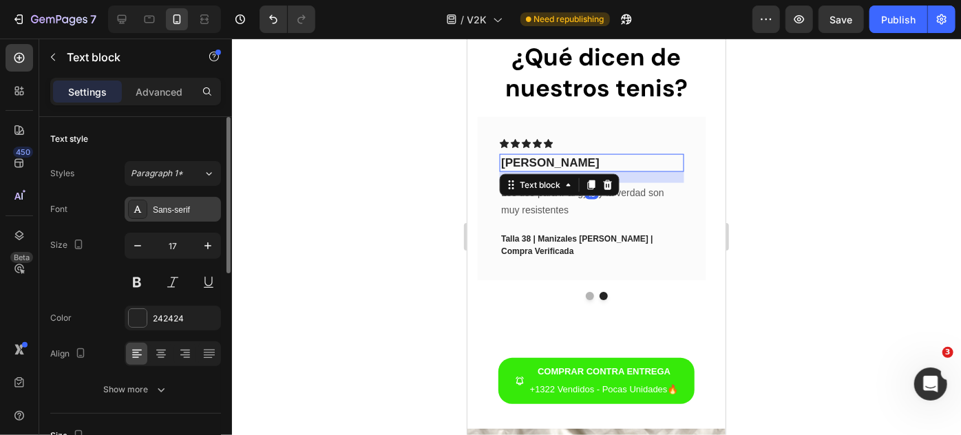
click at [161, 201] on div "Sans-serif" at bounding box center [173, 209] width 96 height 25
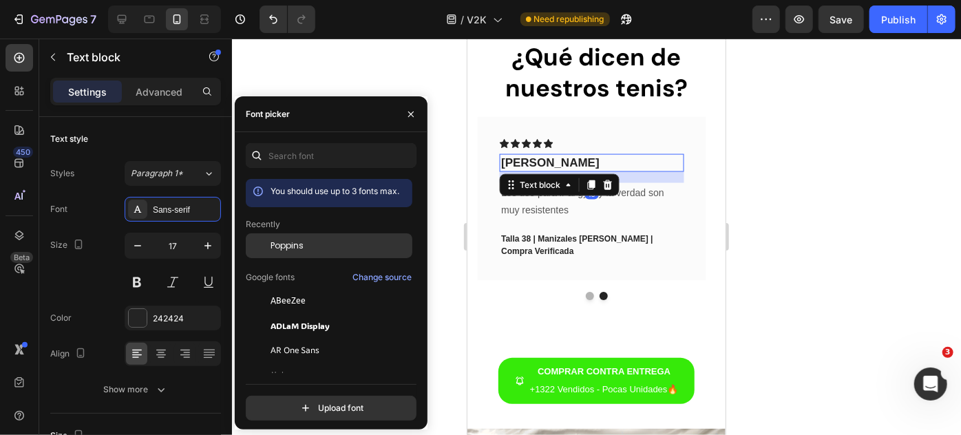
drag, startPoint x: 264, startPoint y: 244, endPoint x: 23, endPoint y: 175, distance: 251.1
click at [264, 244] on div at bounding box center [258, 245] width 25 height 25
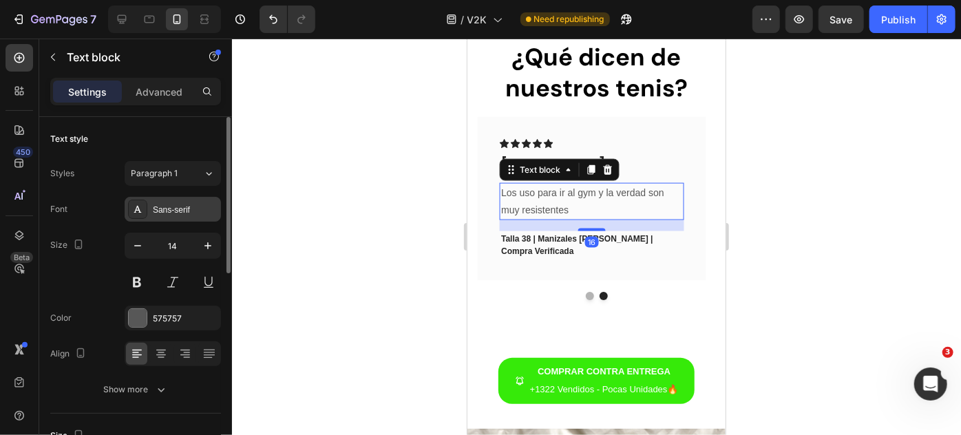
click at [189, 208] on div "Sans-serif" at bounding box center [185, 210] width 65 height 12
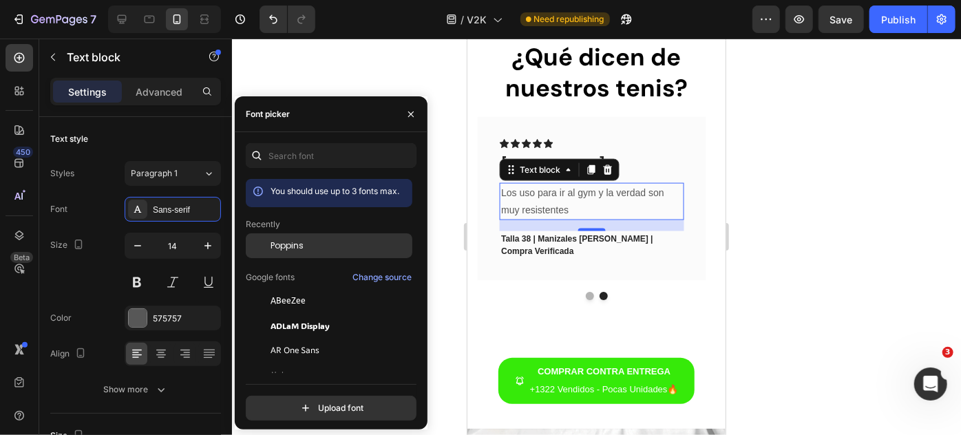
click at [286, 250] on span "Poppins" at bounding box center [286, 245] width 33 height 12
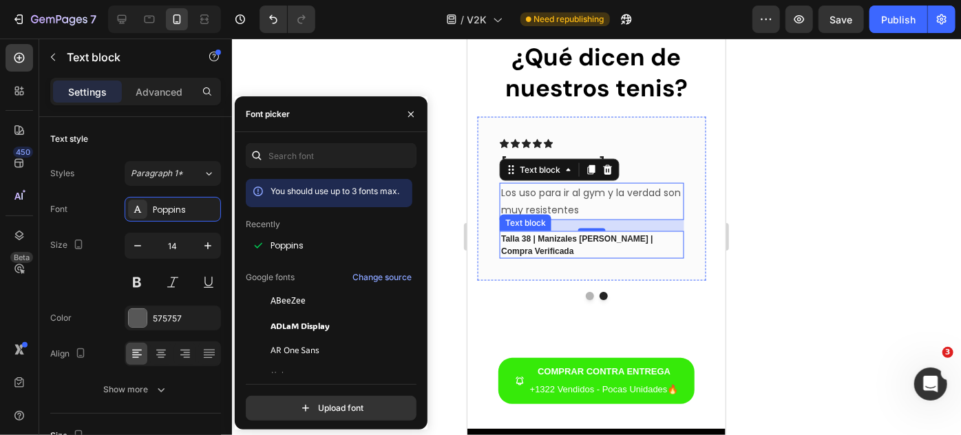
click at [546, 242] on p "Talla 38 | Manizales [PERSON_NAME] | Compra Verificada" at bounding box center [590, 244] width 181 height 25
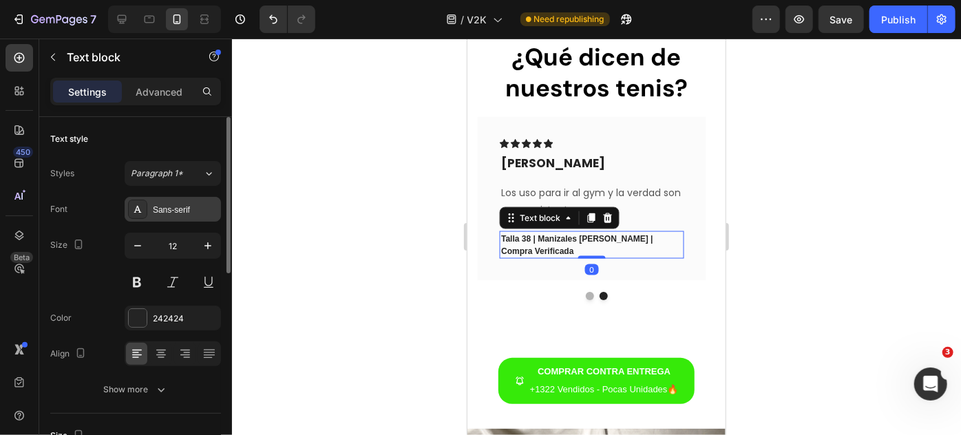
click at [169, 213] on div "Sans-serif" at bounding box center [185, 210] width 65 height 12
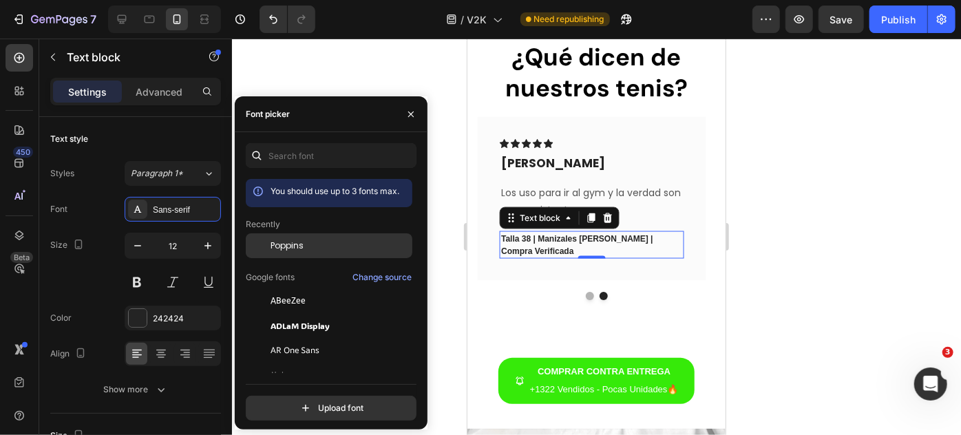
click at [279, 242] on span "Poppins" at bounding box center [286, 245] width 33 height 12
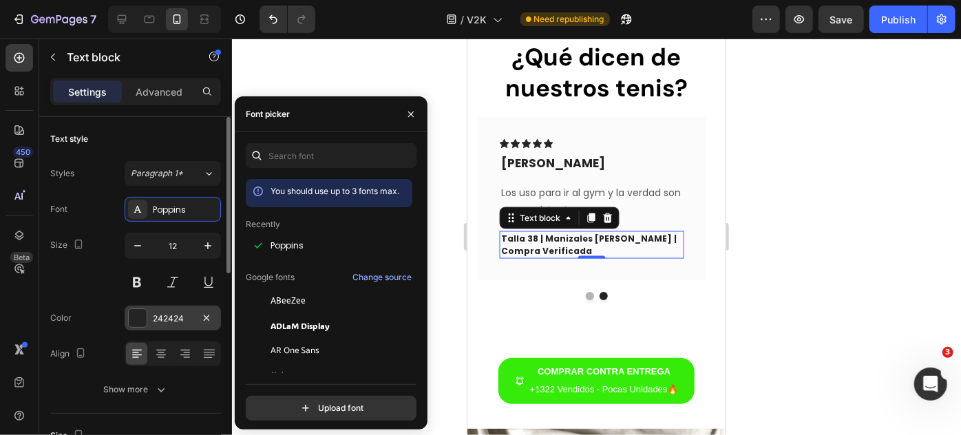
click at [136, 311] on div at bounding box center [138, 318] width 18 height 18
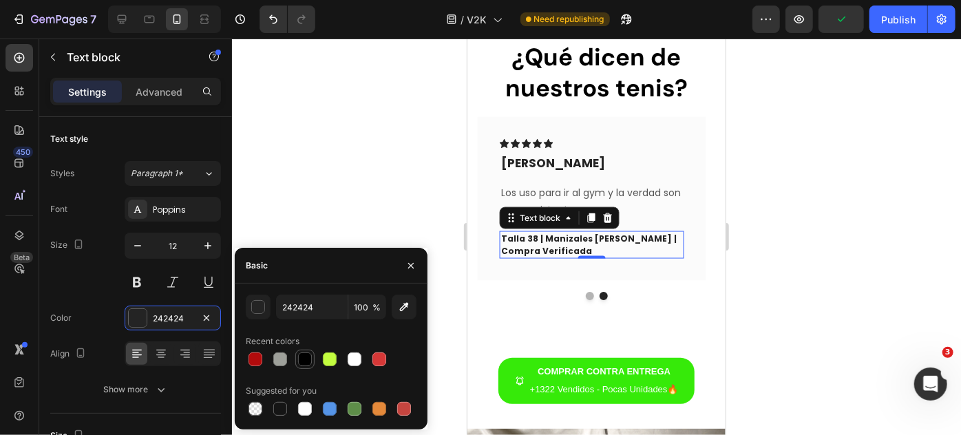
click at [311, 367] on div at bounding box center [304, 359] width 19 height 19
type input "000000"
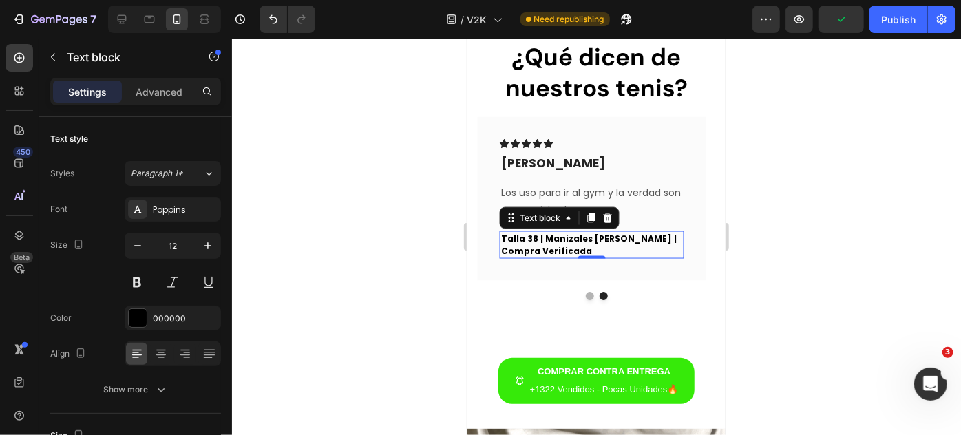
click at [389, 178] on div at bounding box center [596, 237] width 729 height 396
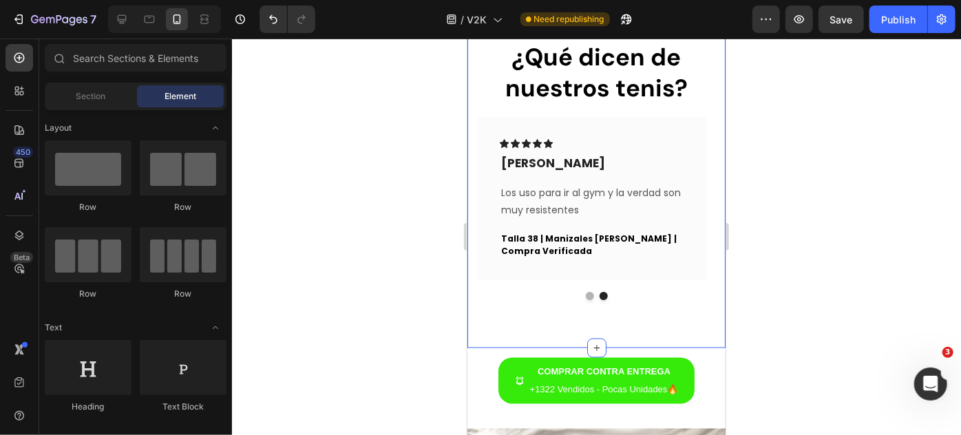
click at [524, 321] on div "¿Qué dicen de nuestros tenis? Heading Icon Icon Icon Icon Icon Row Felipe Barro…" at bounding box center [596, 170] width 258 height 356
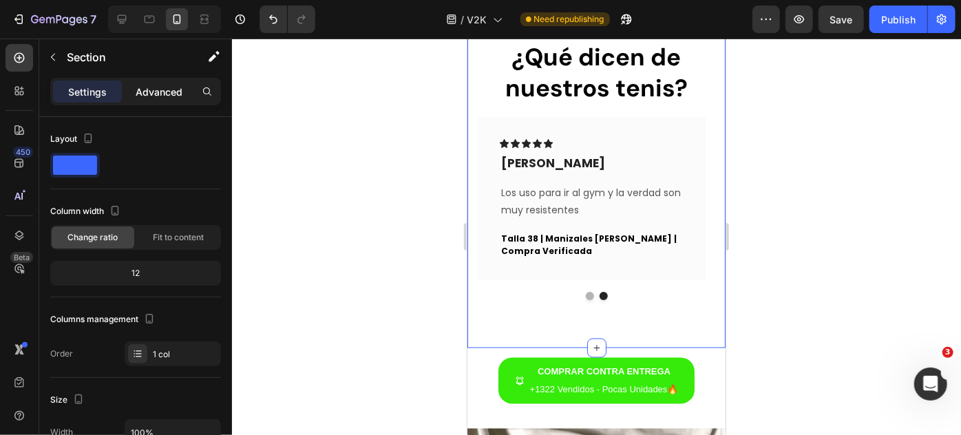
click at [158, 98] on p "Advanced" at bounding box center [159, 92] width 47 height 14
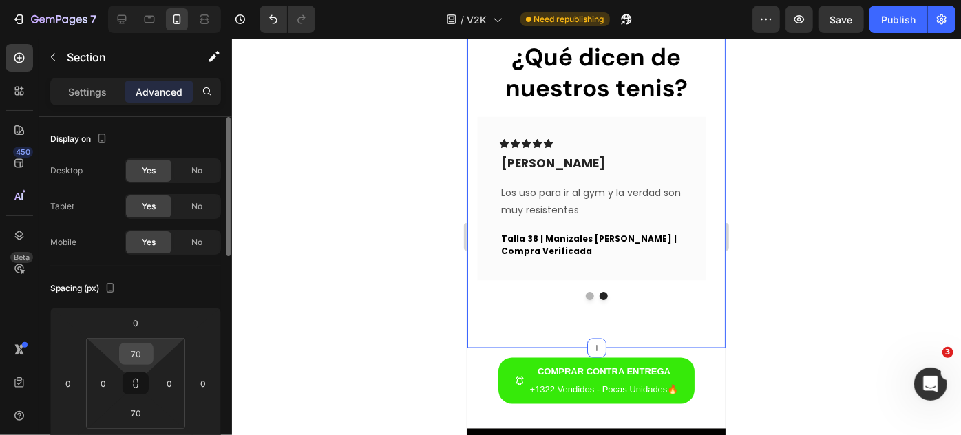
click at [141, 354] on input "70" at bounding box center [136, 353] width 28 height 21
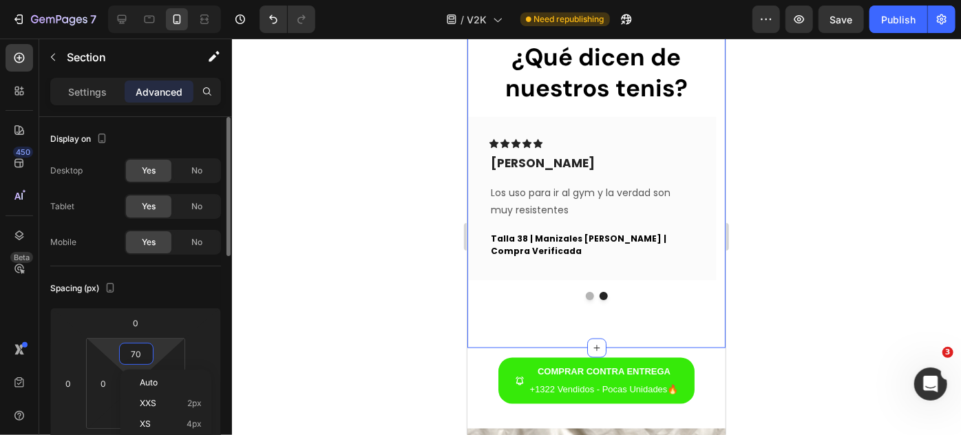
click at [138, 359] on input "70" at bounding box center [136, 353] width 28 height 21
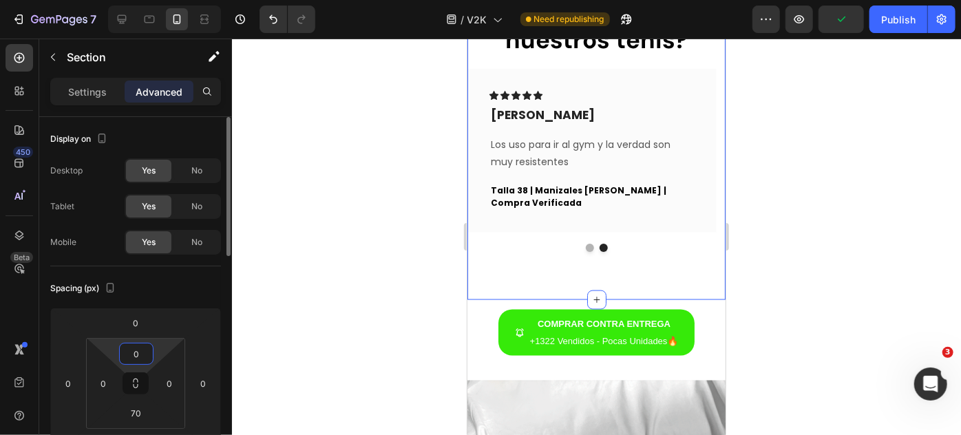
type input "0"
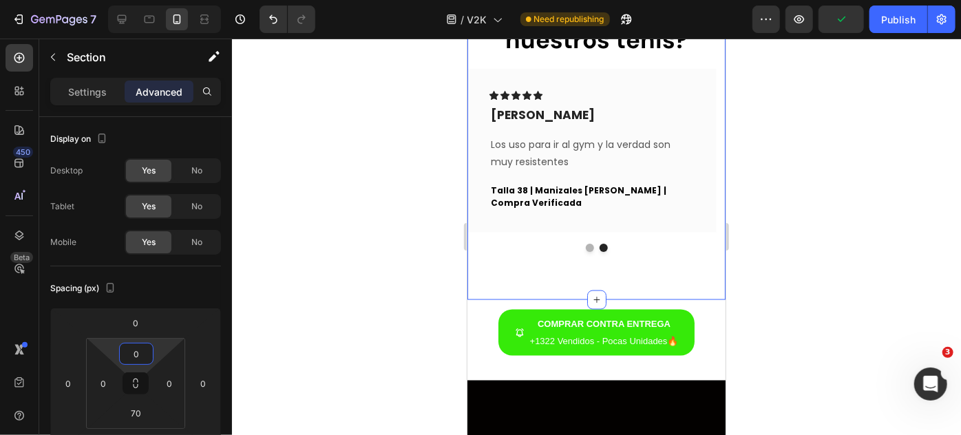
click at [367, 238] on div at bounding box center [596, 237] width 729 height 396
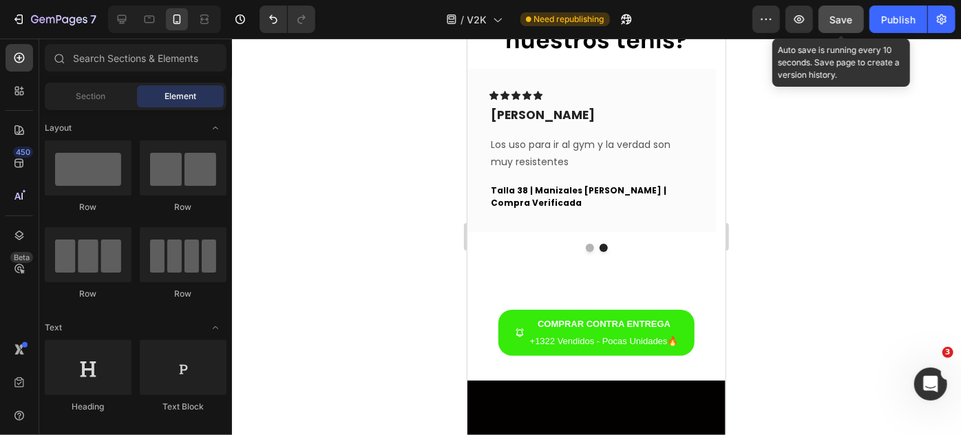
click at [848, 11] on button "Save" at bounding box center [840, 20] width 45 height 28
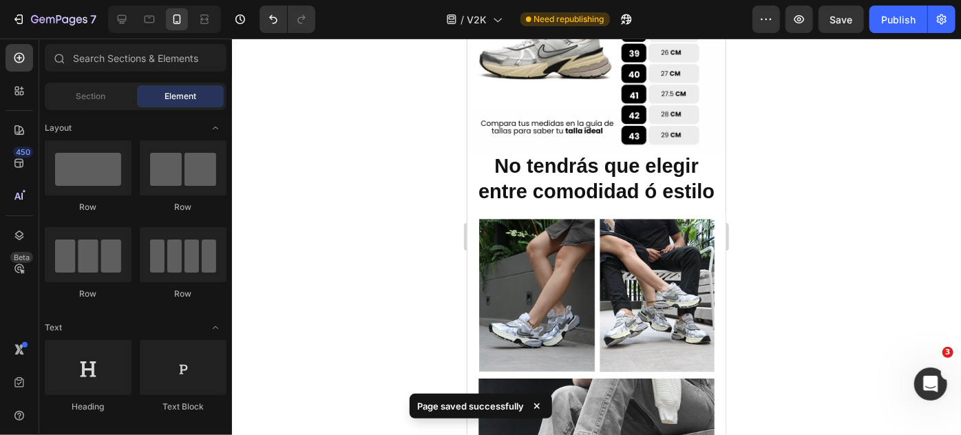
scroll to position [1847, 0]
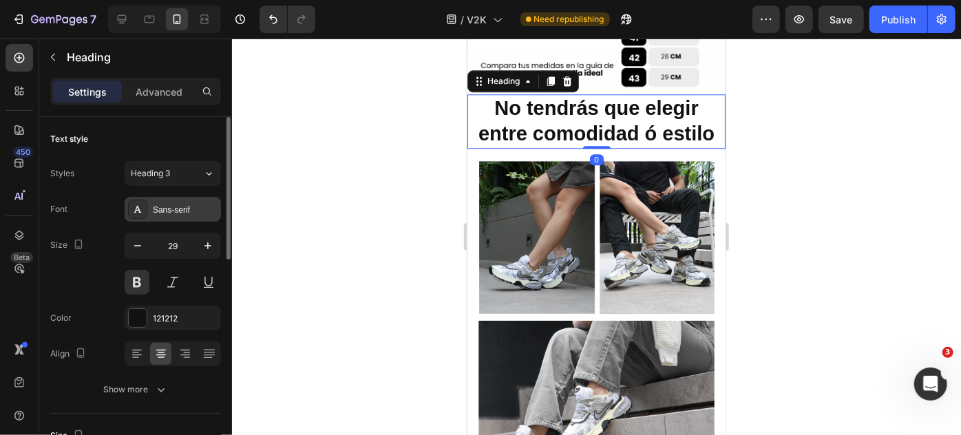
click at [197, 201] on div "Sans-serif" at bounding box center [173, 209] width 96 height 25
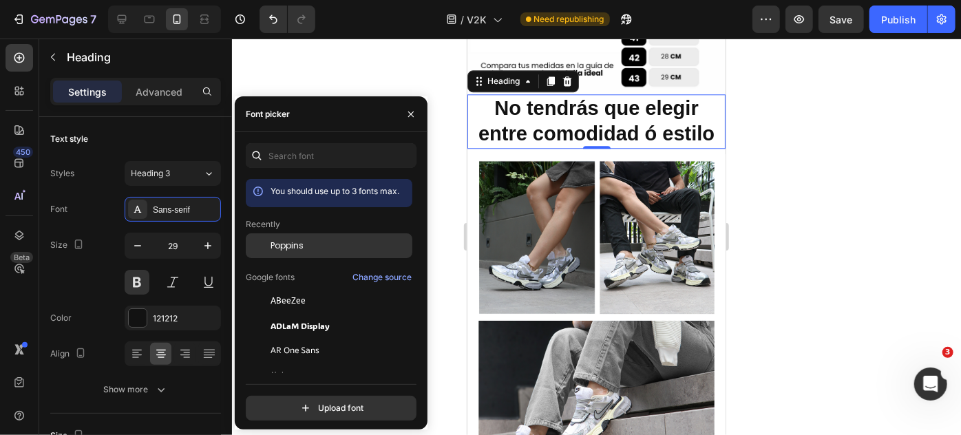
click at [318, 244] on div "Poppins" at bounding box center [339, 245] width 139 height 12
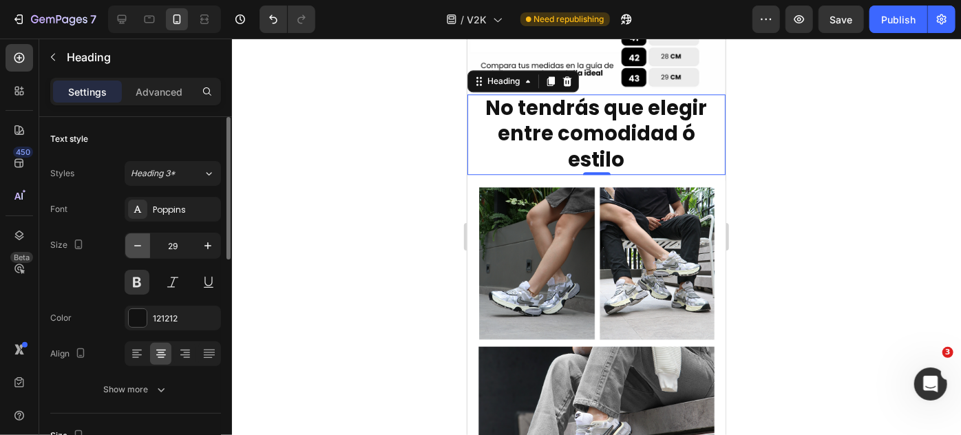
click at [138, 247] on icon "button" at bounding box center [138, 246] width 14 height 14
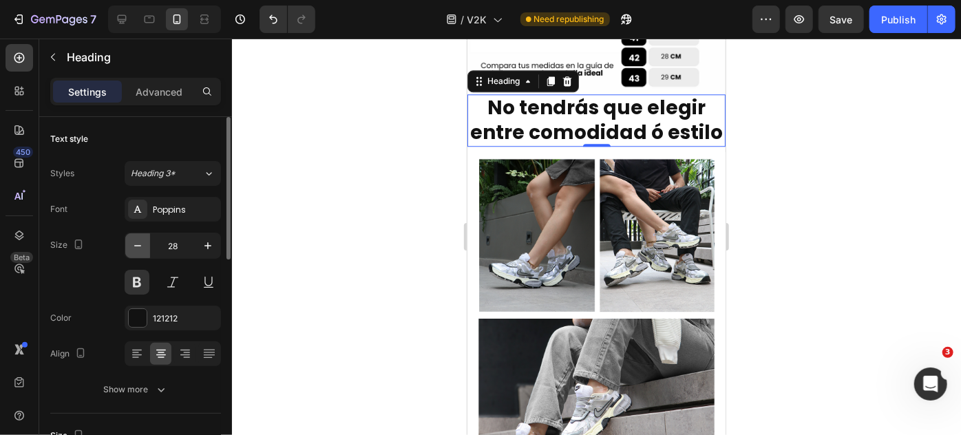
click at [138, 247] on icon "button" at bounding box center [138, 246] width 14 height 14
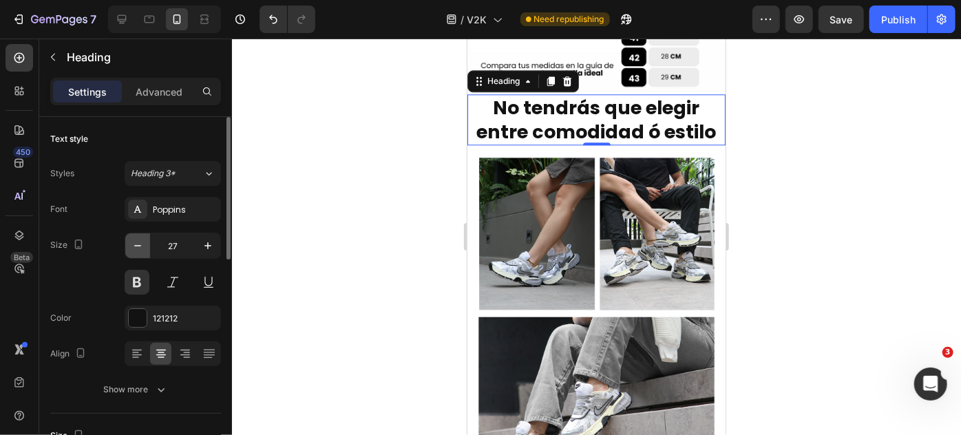
click at [138, 247] on icon "button" at bounding box center [138, 246] width 14 height 14
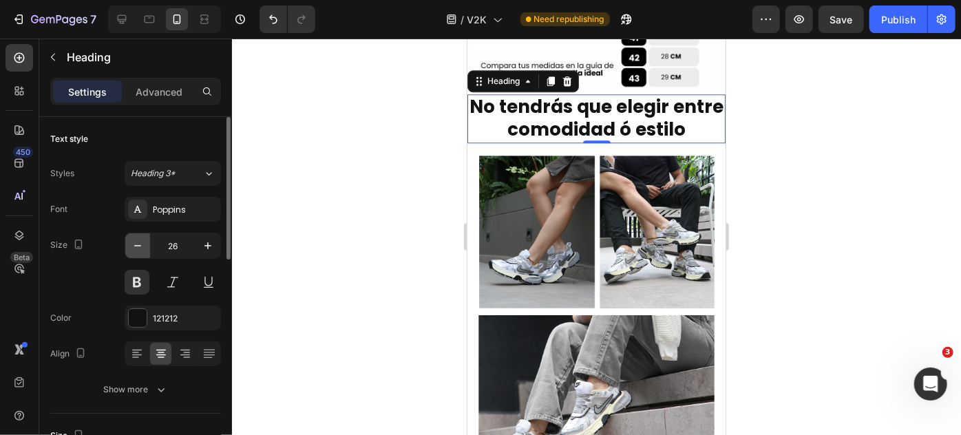
type input "25"
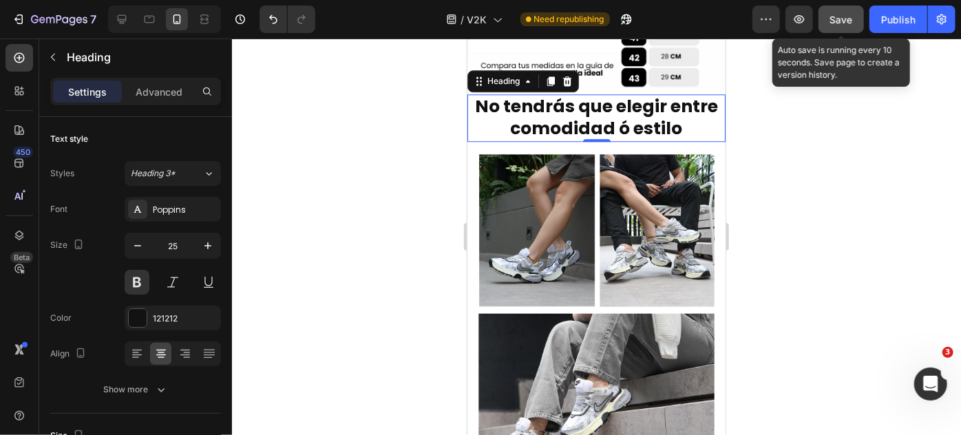
click at [837, 19] on span "Save" at bounding box center [841, 20] width 23 height 12
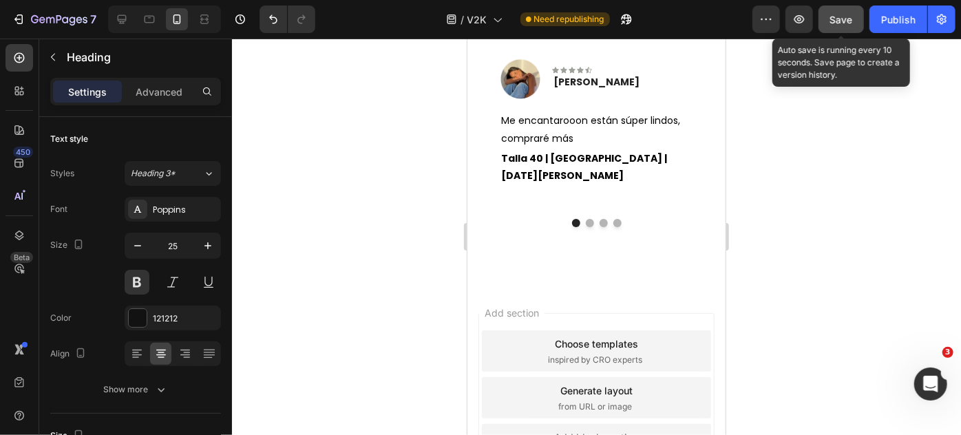
scroll to position [3007, 0]
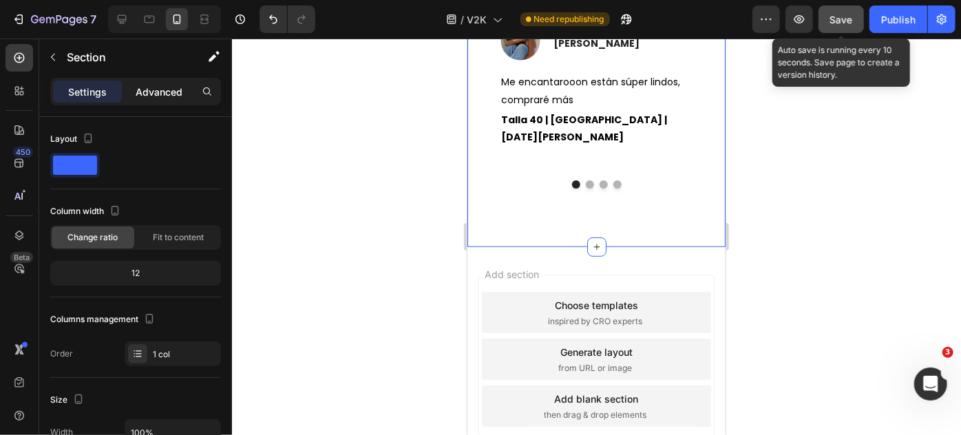
click at [158, 98] on p "Advanced" at bounding box center [159, 92] width 47 height 14
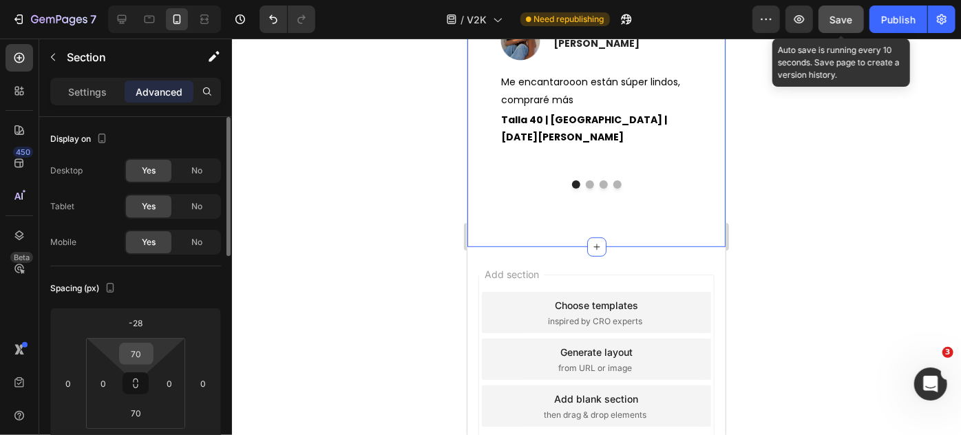
click at [131, 348] on input "70" at bounding box center [136, 353] width 28 height 21
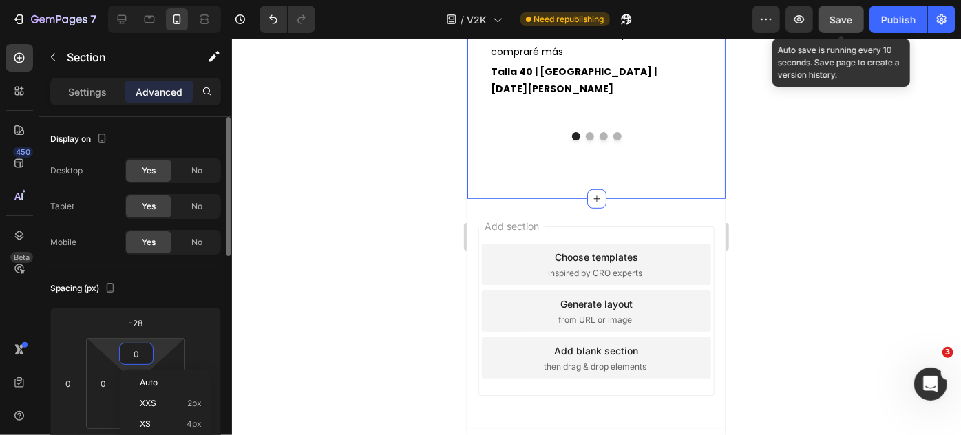
scroll to position [2959, 0]
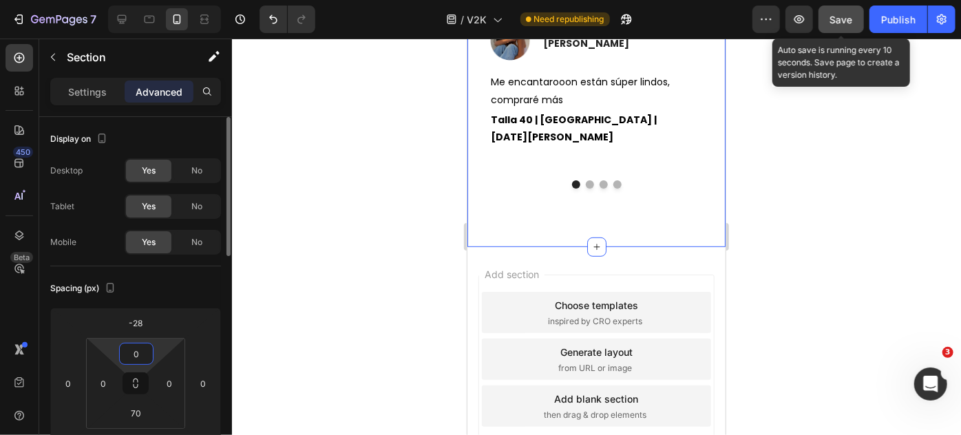
type input "0"
click at [145, 322] on input "-28" at bounding box center [136, 322] width 28 height 21
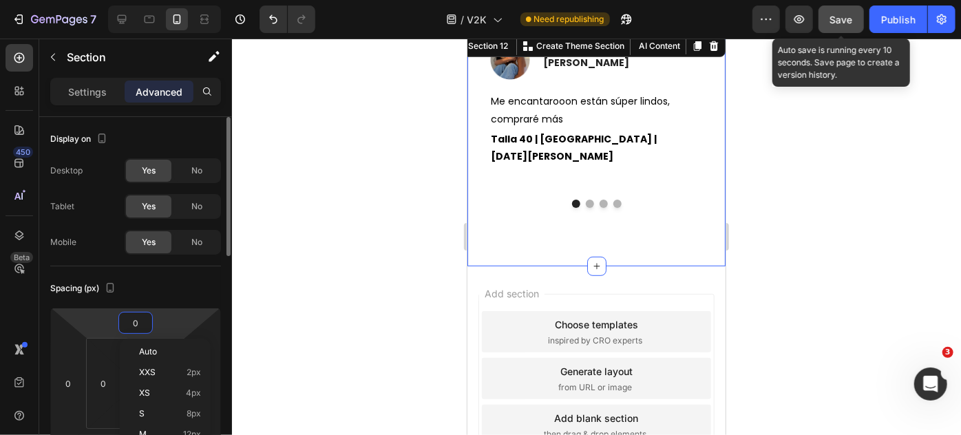
scroll to position [2978, 0]
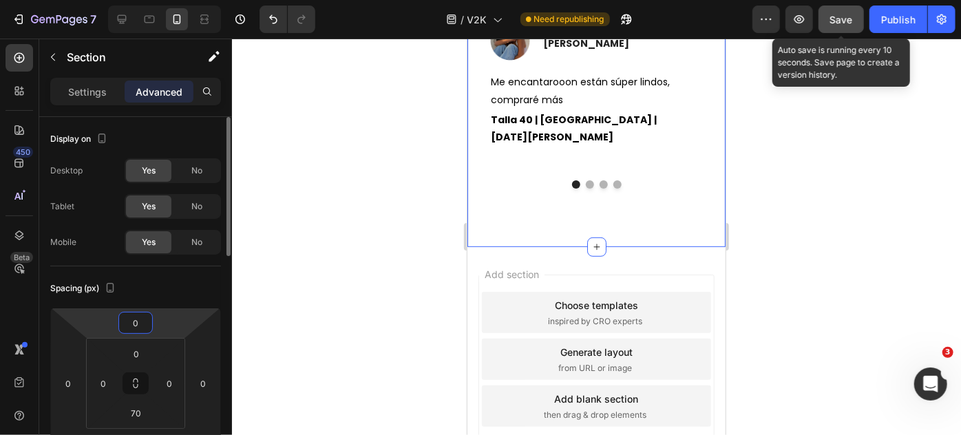
type input "0"
click at [292, 272] on div at bounding box center [596, 237] width 729 height 396
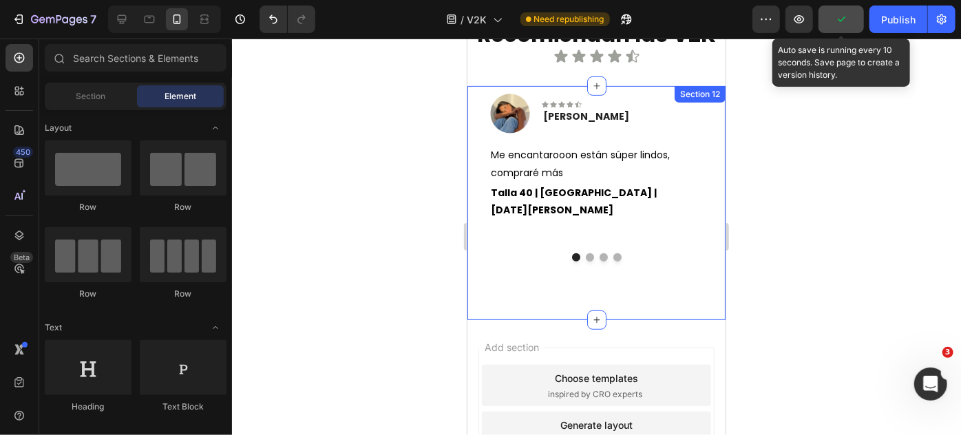
scroll to position [2916, 0]
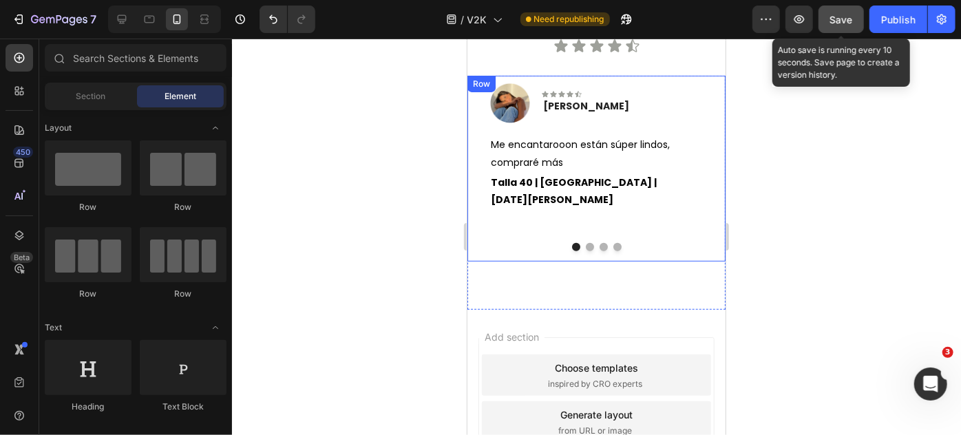
click at [528, 250] on div "Image Icon Icon Icon Icon Icon Row Valeria Giraldo Text block Row Me encantaroo…" at bounding box center [596, 168] width 258 height 186
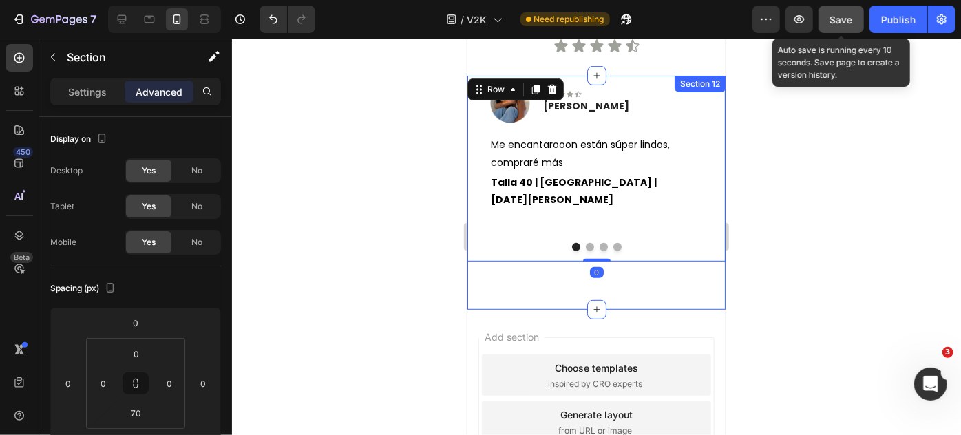
click at [523, 281] on div "Image Icon Icon Icon Icon Icon Row Valeria Giraldo Text block Row Me encantaroo…" at bounding box center [596, 192] width 258 height 234
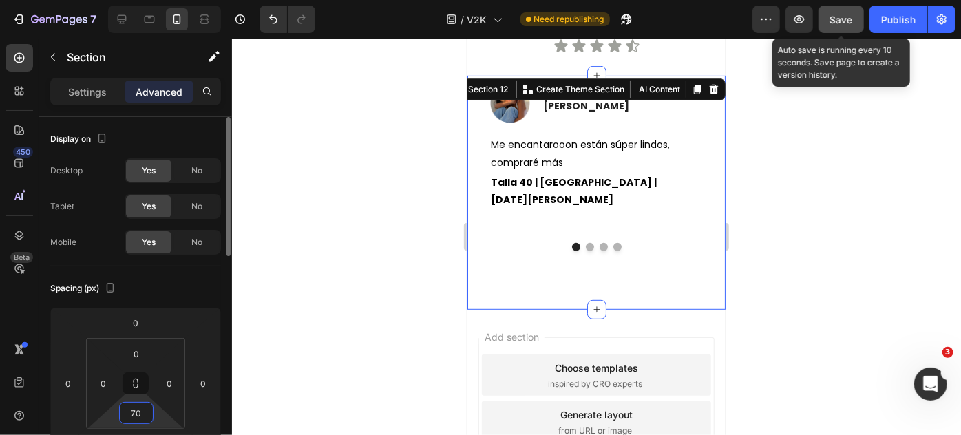
click at [137, 419] on input "70" at bounding box center [136, 413] width 28 height 21
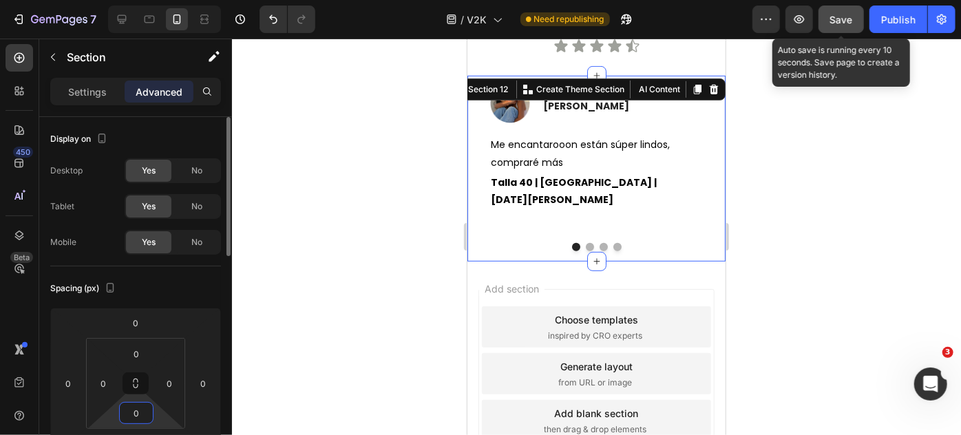
type input "0"
click at [840, 16] on span "Save" at bounding box center [841, 20] width 23 height 12
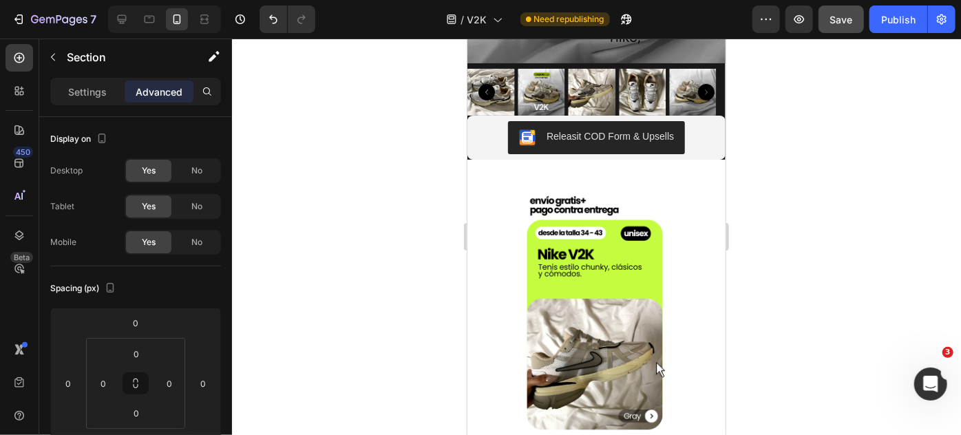
scroll to position [262, 0]
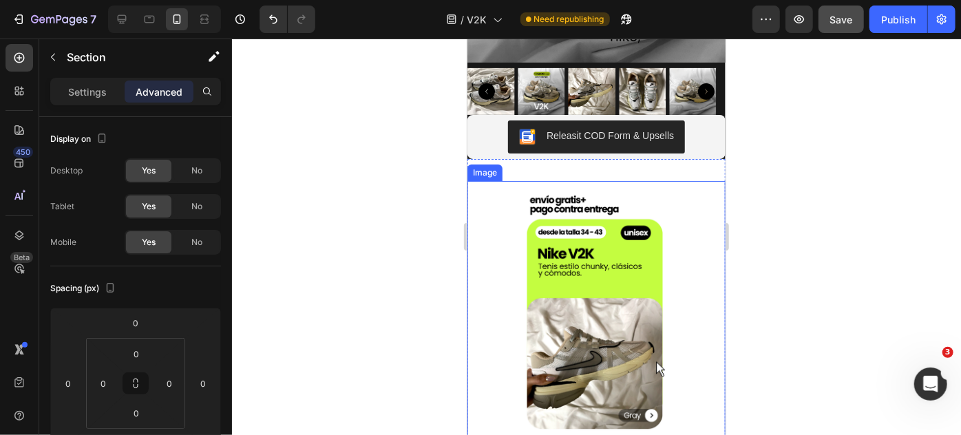
click at [550, 254] on img at bounding box center [596, 309] width 258 height 258
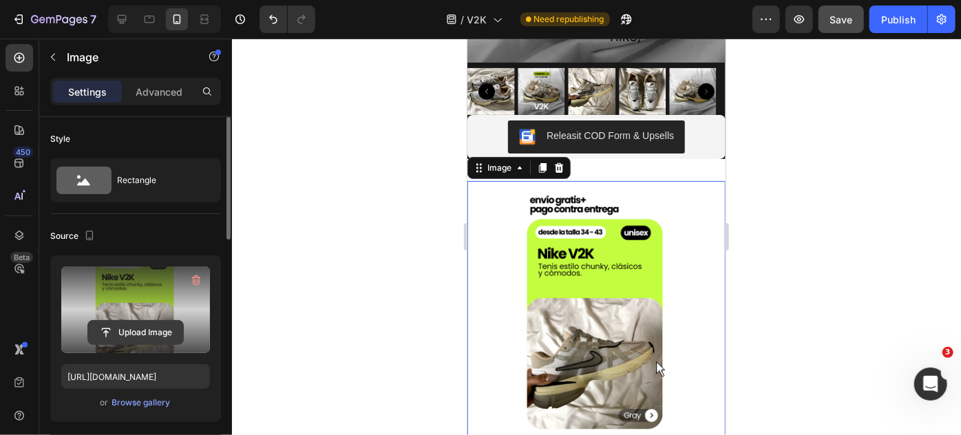
click at [138, 327] on input "file" at bounding box center [135, 332] width 95 height 23
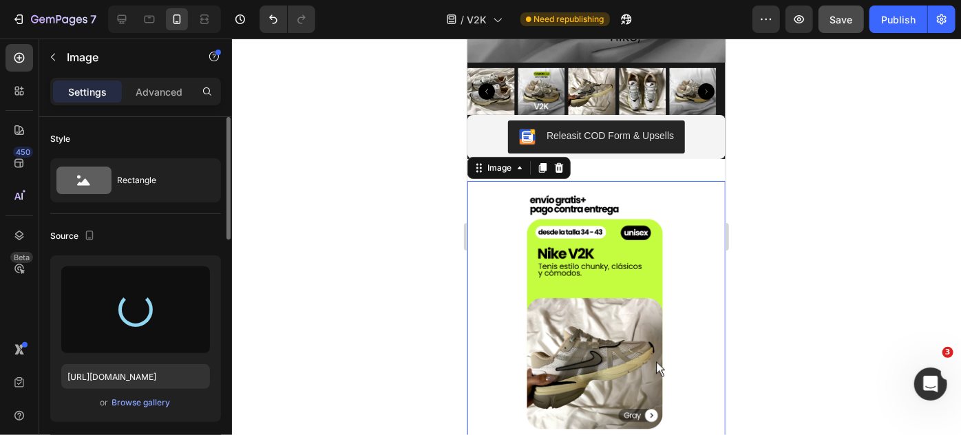
type input "https://cdn.shopify.com/s/files/1/0895/8676/2098/files/gempages_553120673636025…"
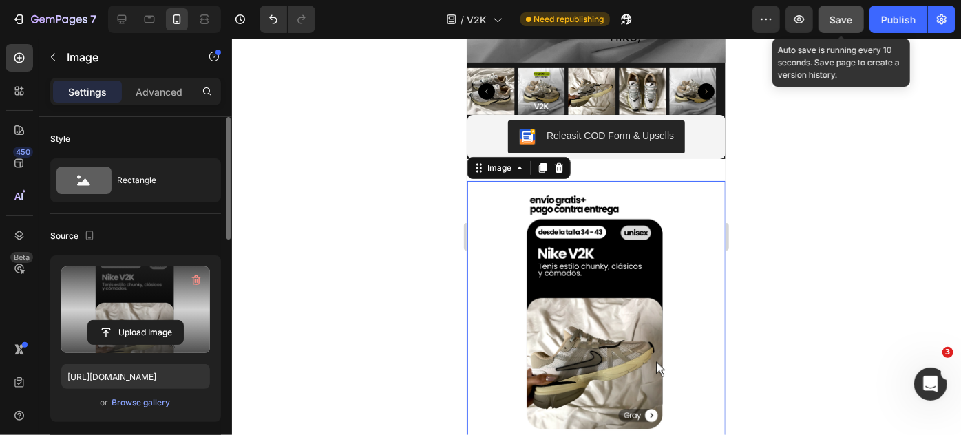
click at [846, 23] on span "Save" at bounding box center [841, 20] width 23 height 12
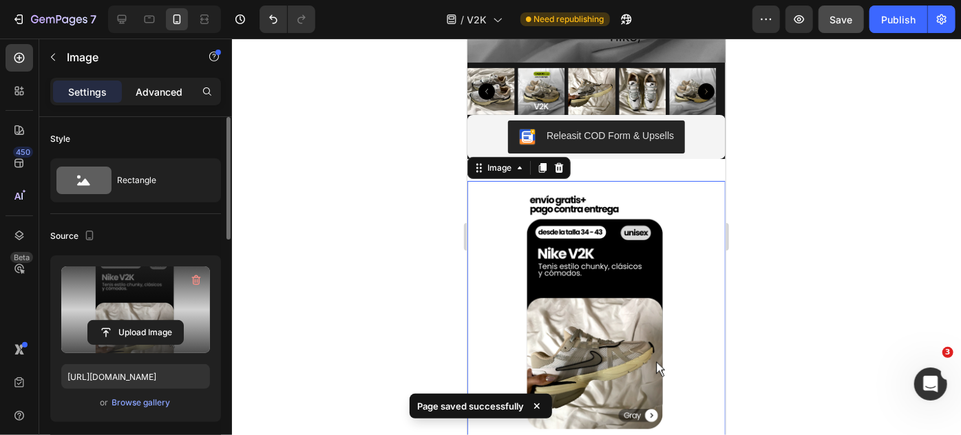
click at [159, 100] on div "Advanced" at bounding box center [159, 92] width 69 height 22
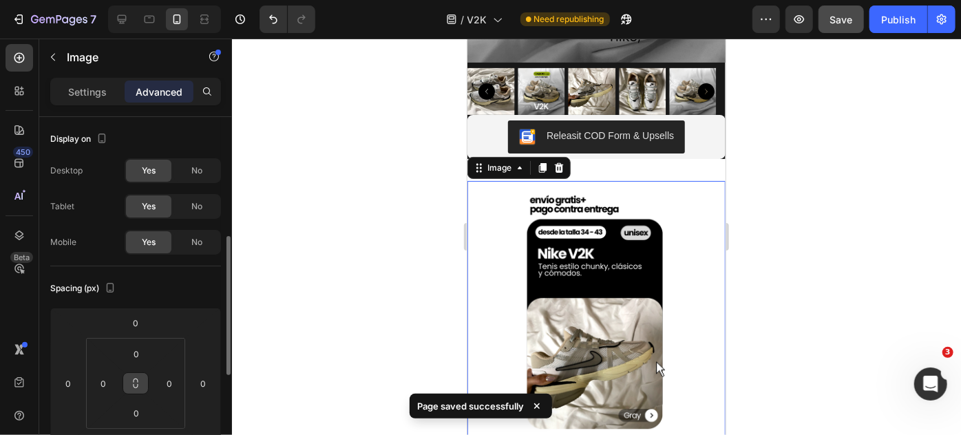
scroll to position [87, 0]
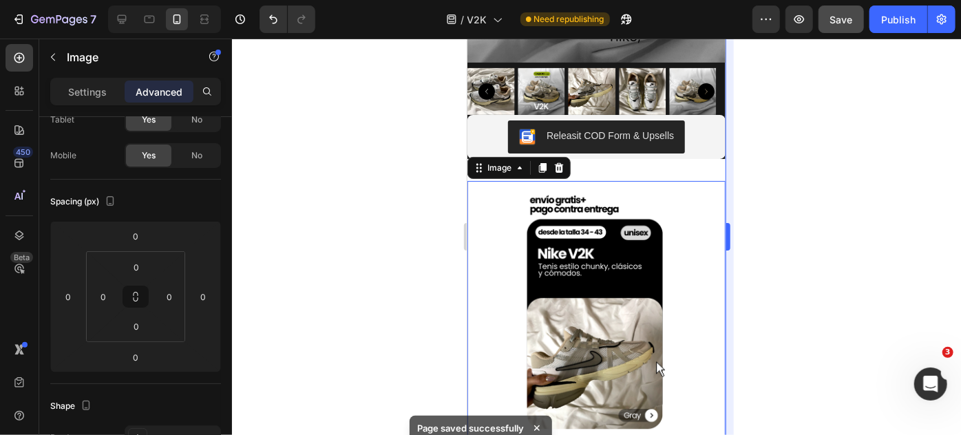
click at [741, 171] on div at bounding box center [596, 237] width 729 height 396
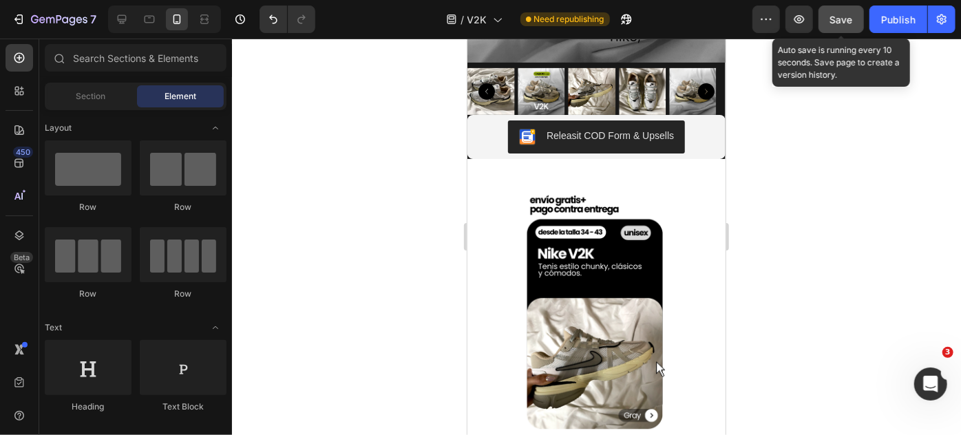
click at [848, 19] on span "Save" at bounding box center [841, 20] width 23 height 12
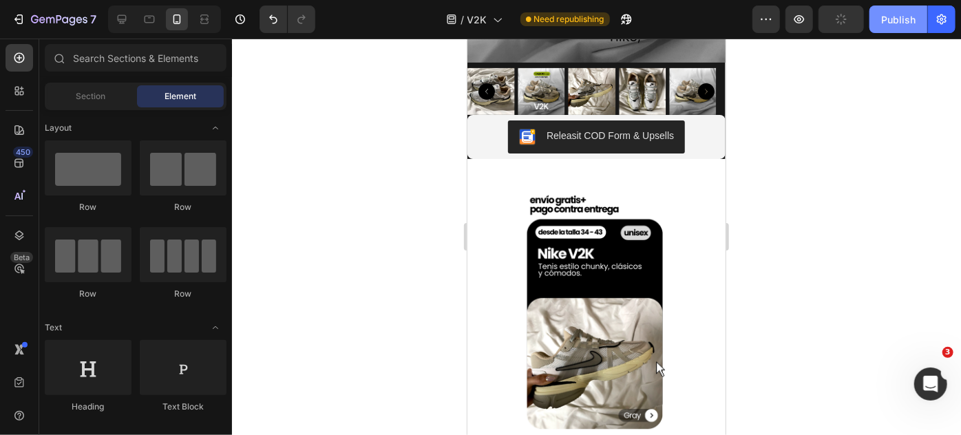
click at [881, 19] on div "Publish" at bounding box center [898, 19] width 34 height 14
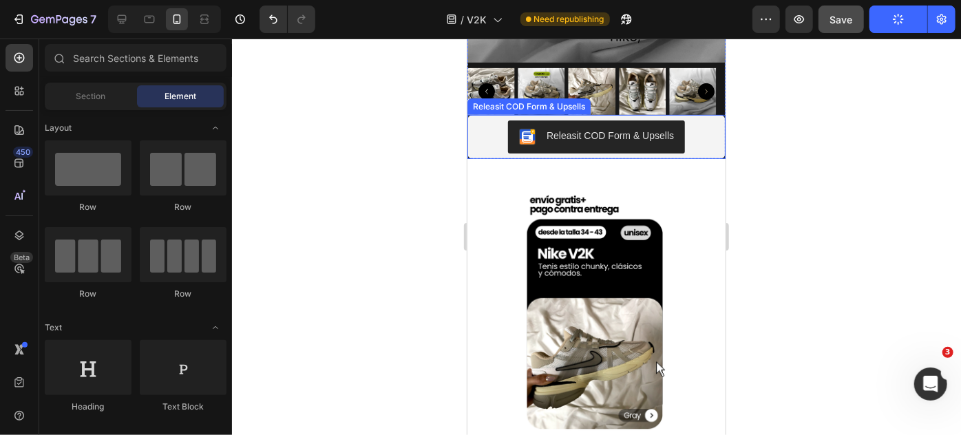
scroll to position [0, 0]
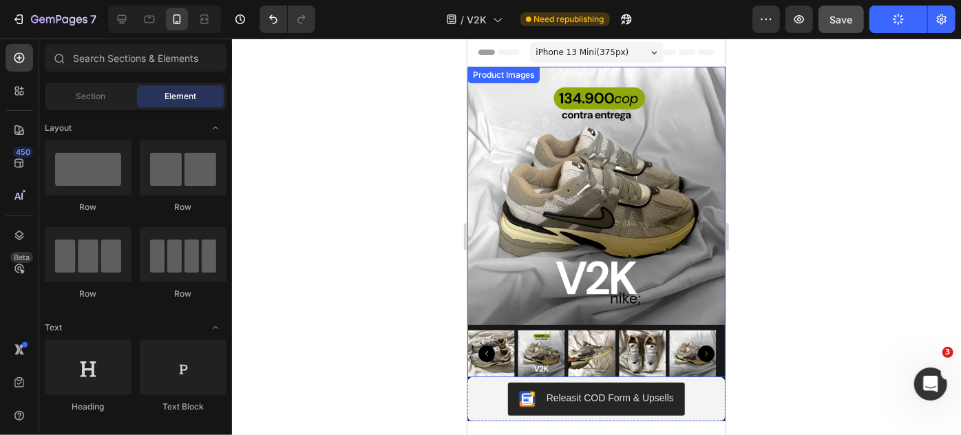
click at [531, 317] on div at bounding box center [596, 221] width 258 height 310
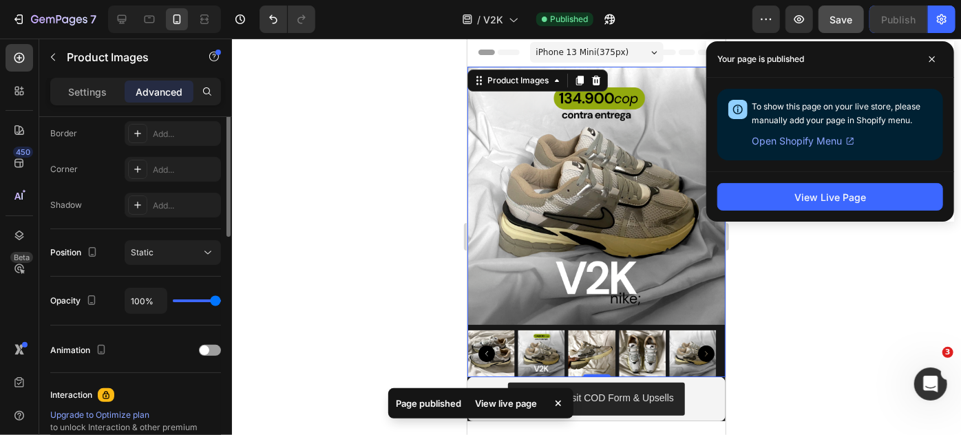
scroll to position [268, 0]
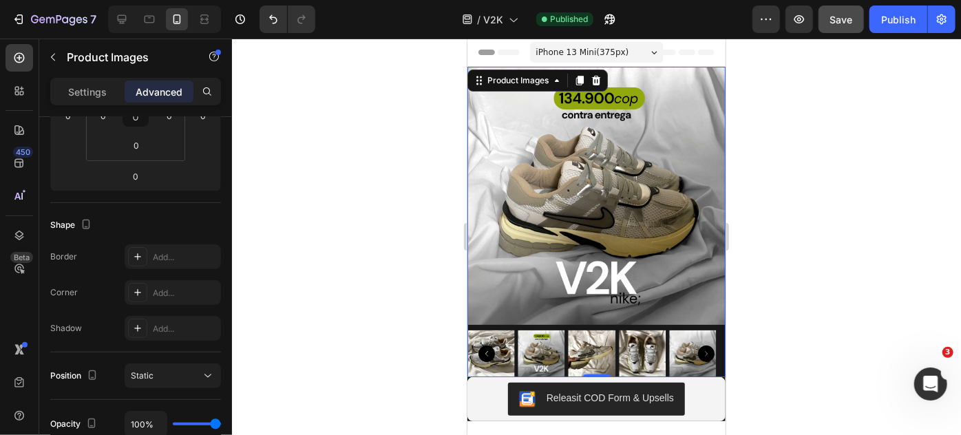
click at [312, 249] on div at bounding box center [596, 237] width 729 height 396
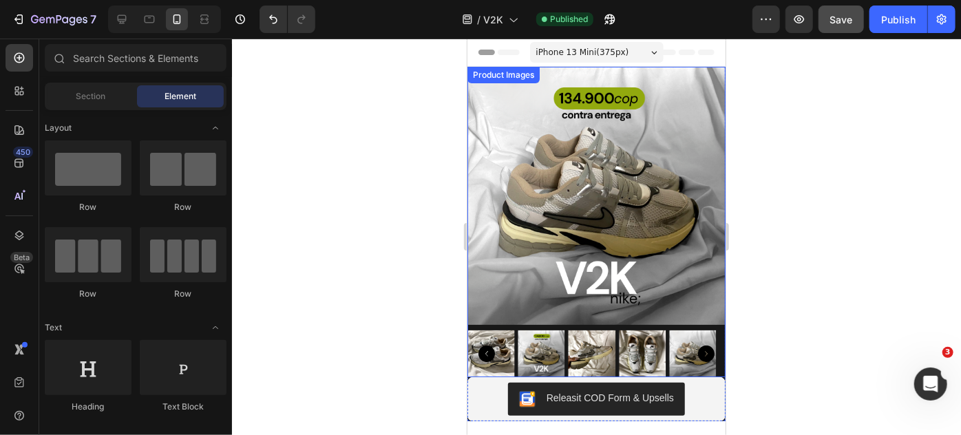
click at [514, 315] on div at bounding box center [596, 221] width 258 height 310
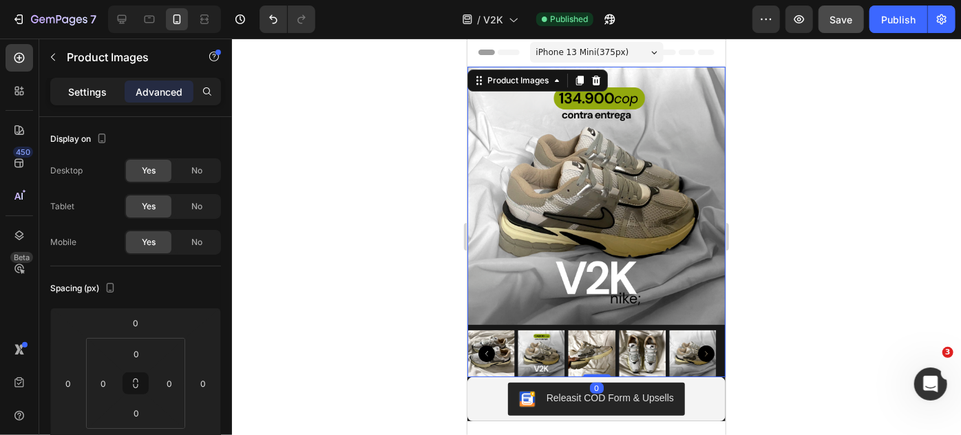
click at [71, 85] on p "Settings" at bounding box center [87, 92] width 39 height 14
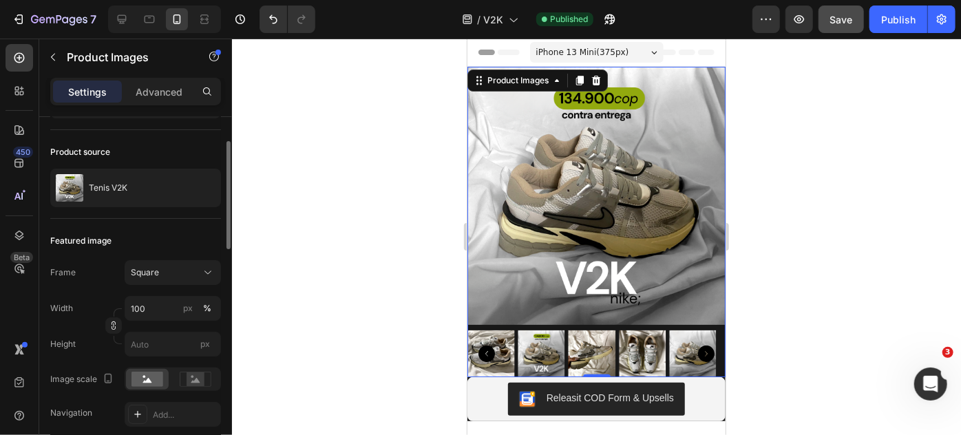
scroll to position [0, 0]
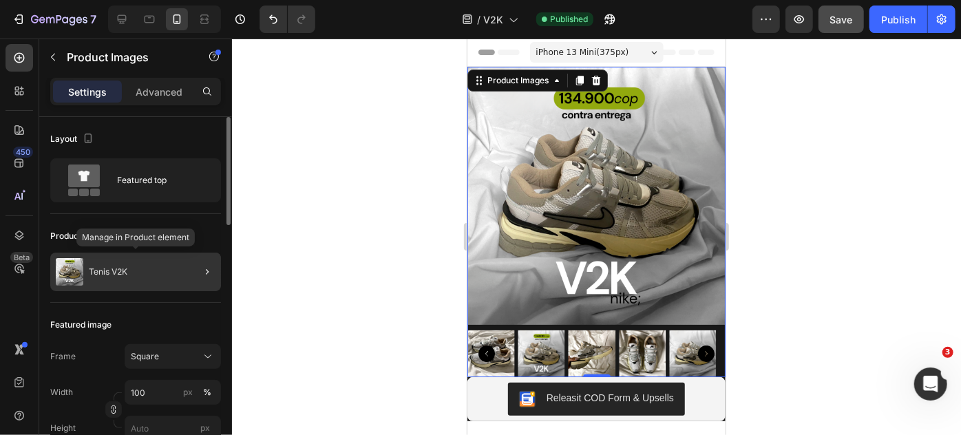
click at [120, 267] on p "Tenis V2K" at bounding box center [108, 272] width 39 height 10
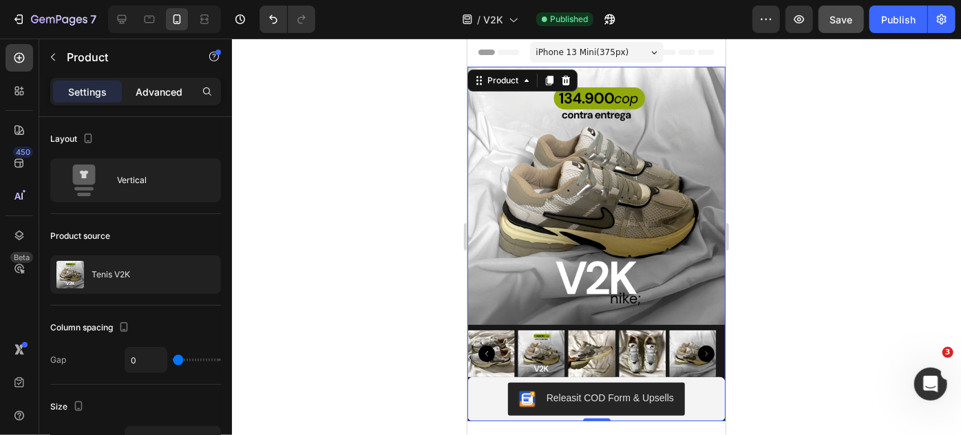
click at [175, 85] on p "Advanced" at bounding box center [159, 92] width 47 height 14
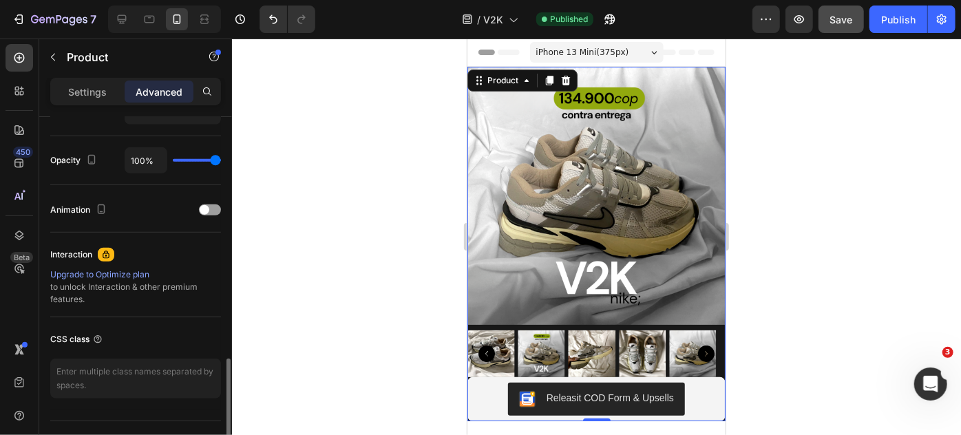
scroll to position [559, 0]
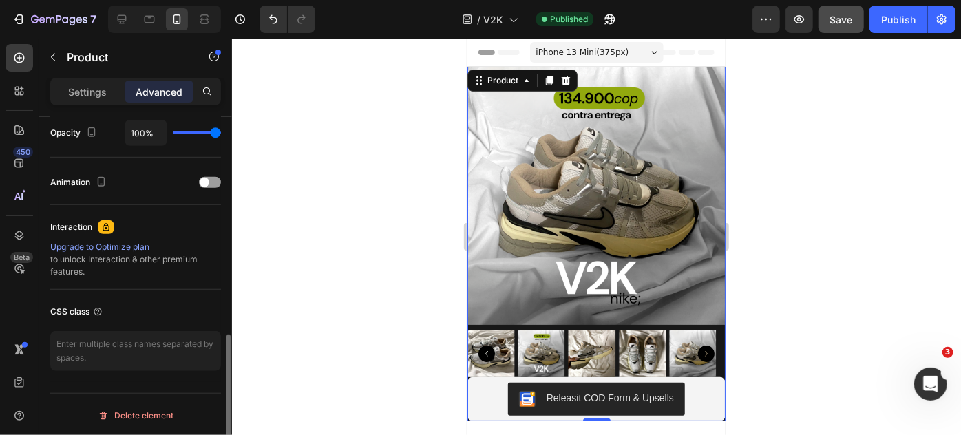
click at [284, 226] on div at bounding box center [596, 237] width 729 height 396
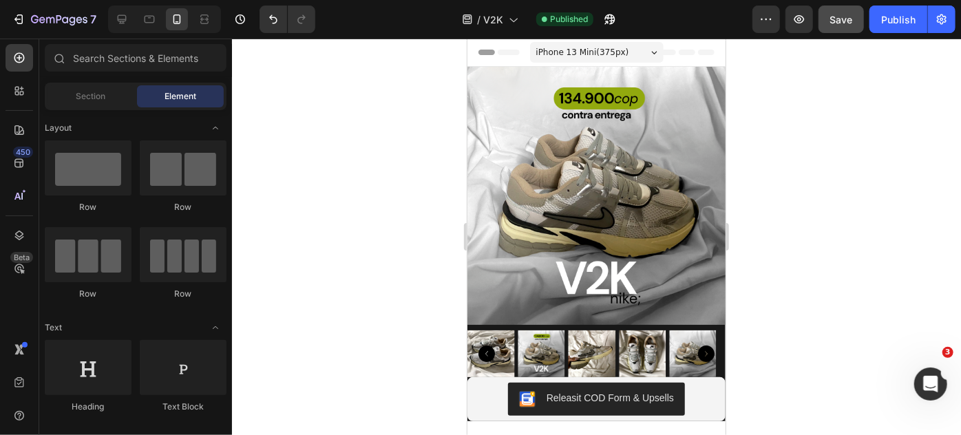
click at [363, 267] on div at bounding box center [596, 237] width 729 height 396
click at [801, 21] on icon "button" at bounding box center [799, 19] width 10 height 8
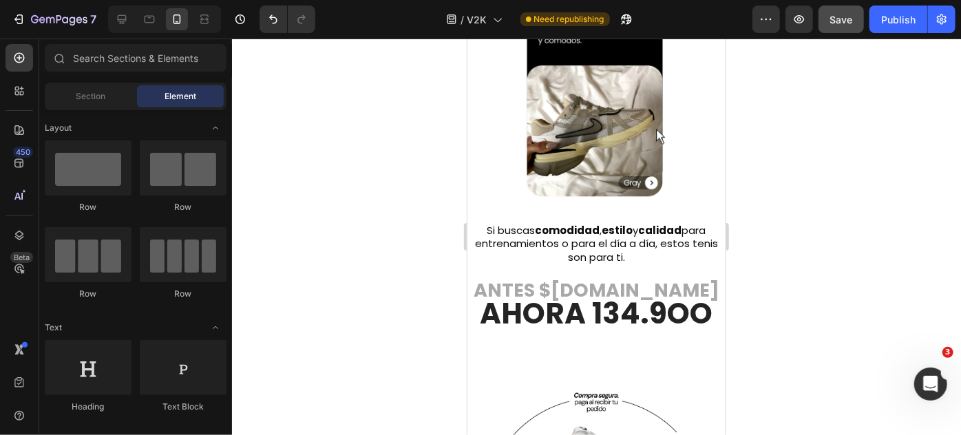
scroll to position [488, 0]
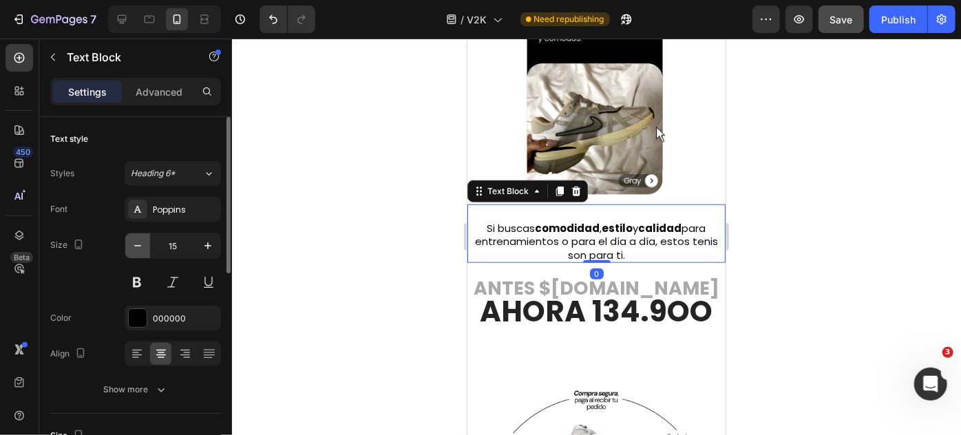
click at [141, 243] on icon "button" at bounding box center [138, 246] width 14 height 14
type input "14"
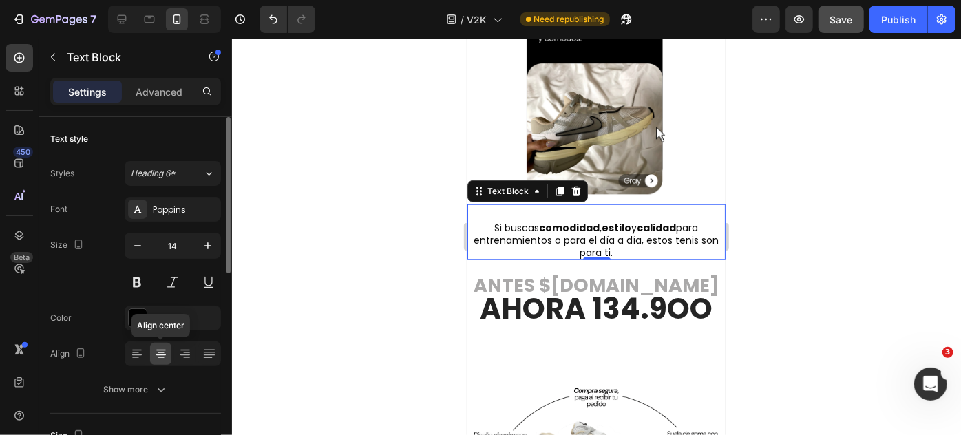
click at [161, 350] on icon at bounding box center [161, 350] width 10 height 1
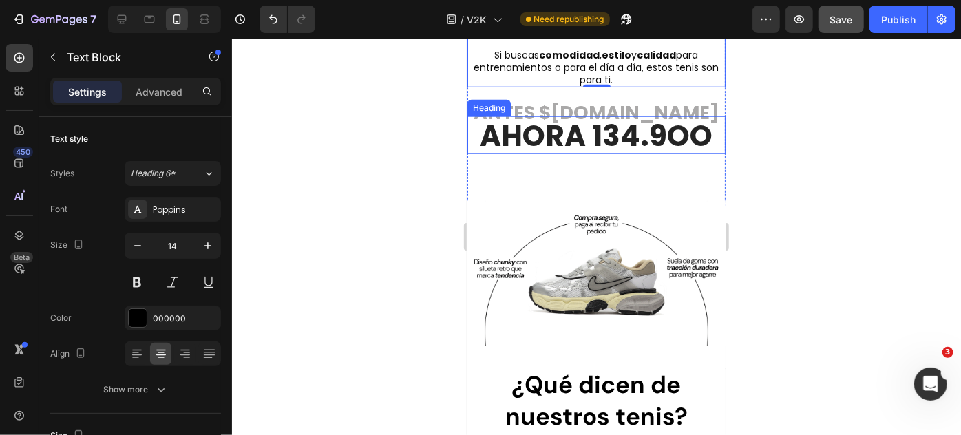
scroll to position [661, 0]
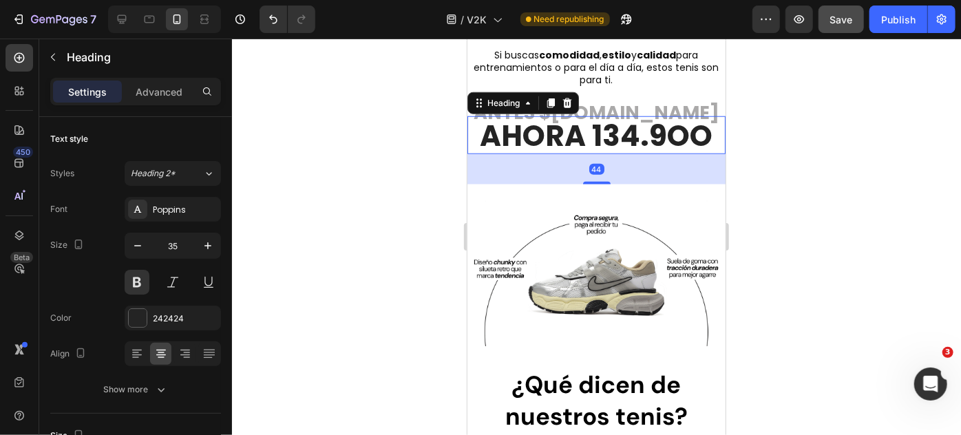
click at [619, 138] on span "AHORA 134.9OO" at bounding box center [596, 135] width 233 height 41
click at [167, 319] on div "242424" at bounding box center [173, 318] width 40 height 12
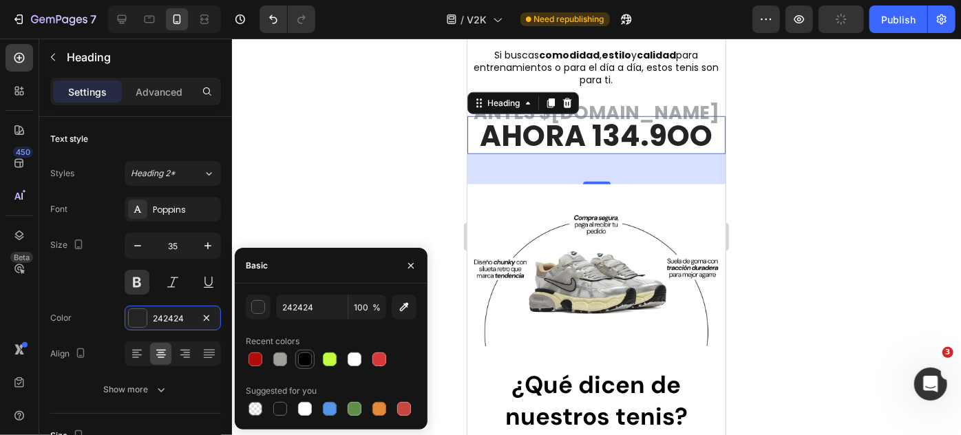
click at [301, 357] on div at bounding box center [305, 359] width 14 height 14
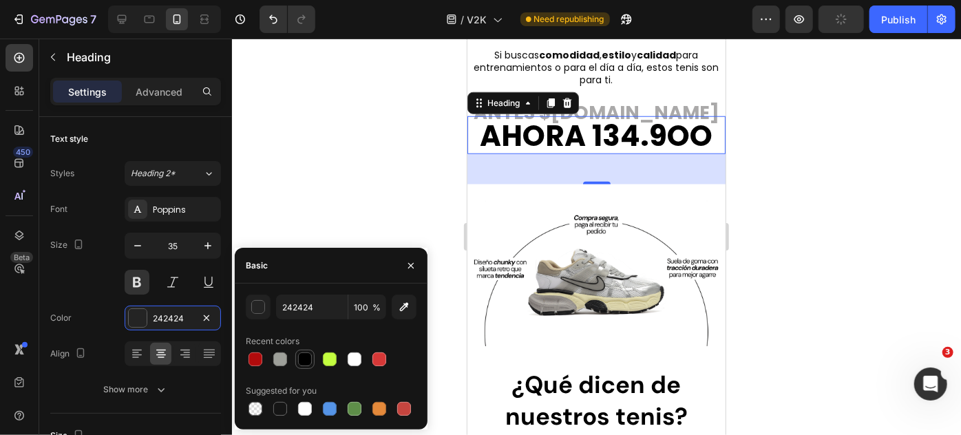
type input "000000"
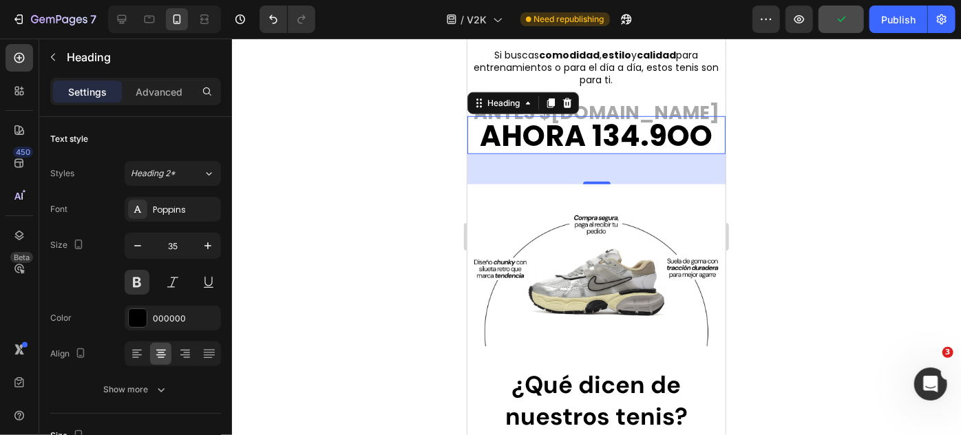
click at [295, 197] on div at bounding box center [596, 237] width 729 height 396
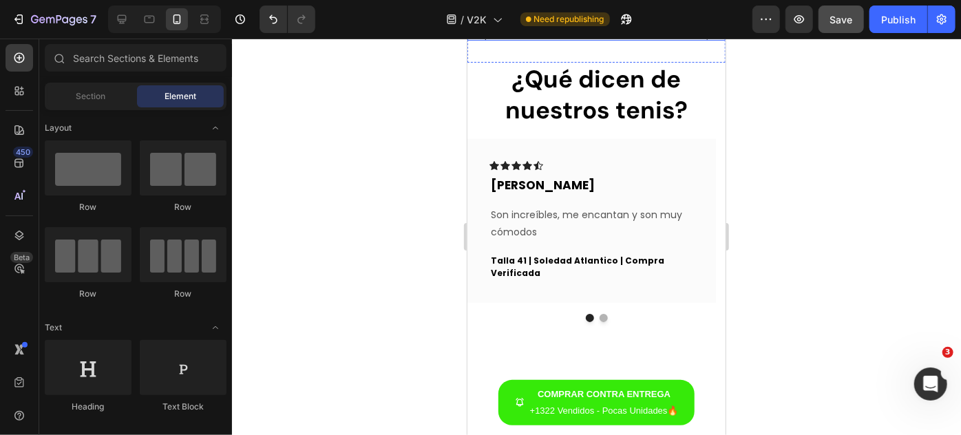
scroll to position [961, 0]
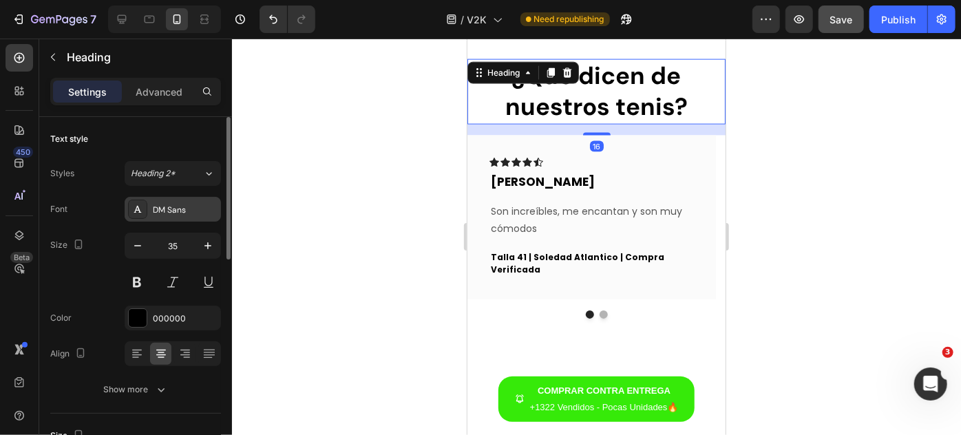
click at [207, 213] on div "DM Sans" at bounding box center [185, 210] width 65 height 12
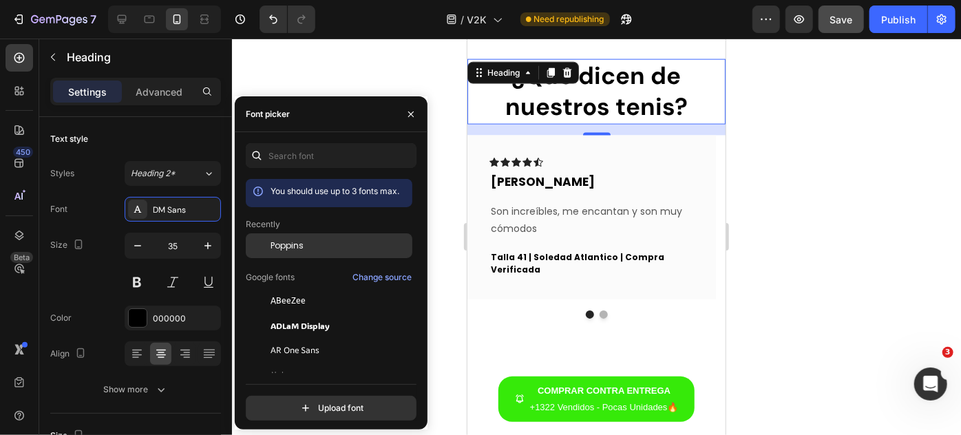
click at [270, 255] on div at bounding box center [258, 245] width 25 height 25
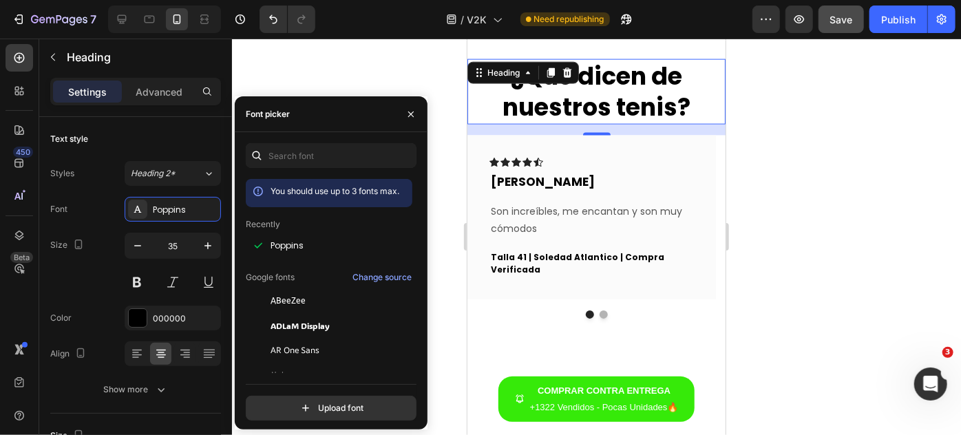
click at [756, 109] on div at bounding box center [596, 237] width 729 height 396
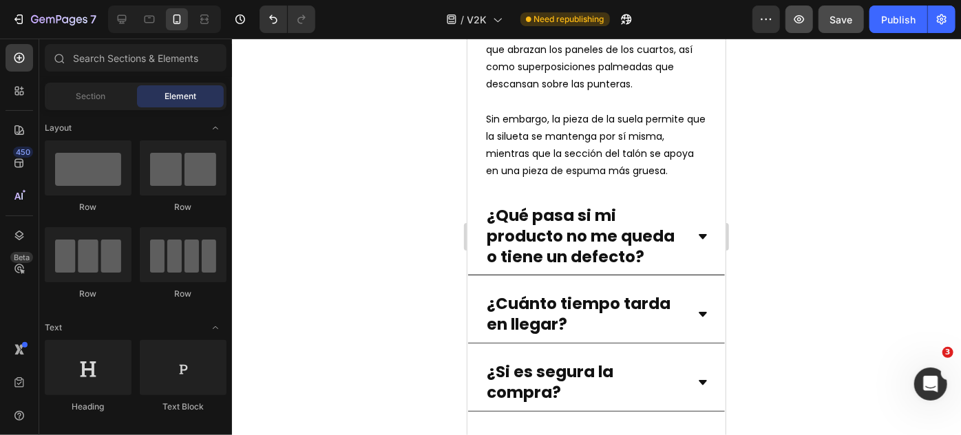
scroll to position [2491, 0]
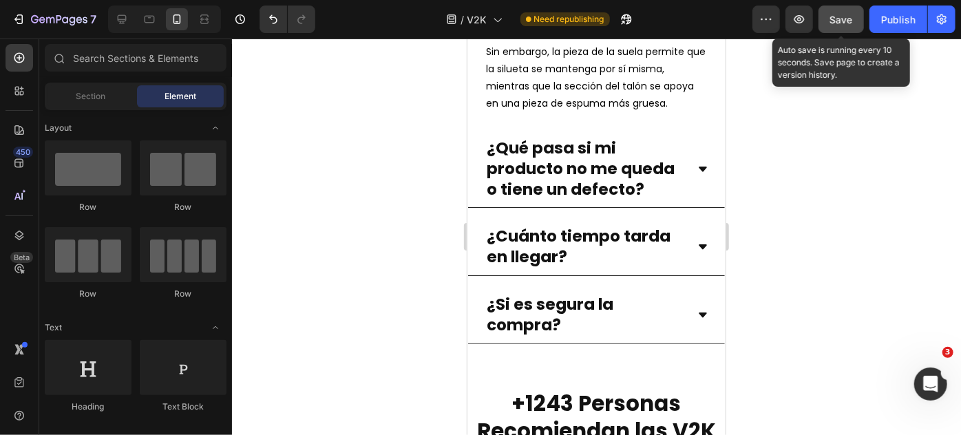
click at [838, 12] on div "Save" at bounding box center [841, 19] width 23 height 14
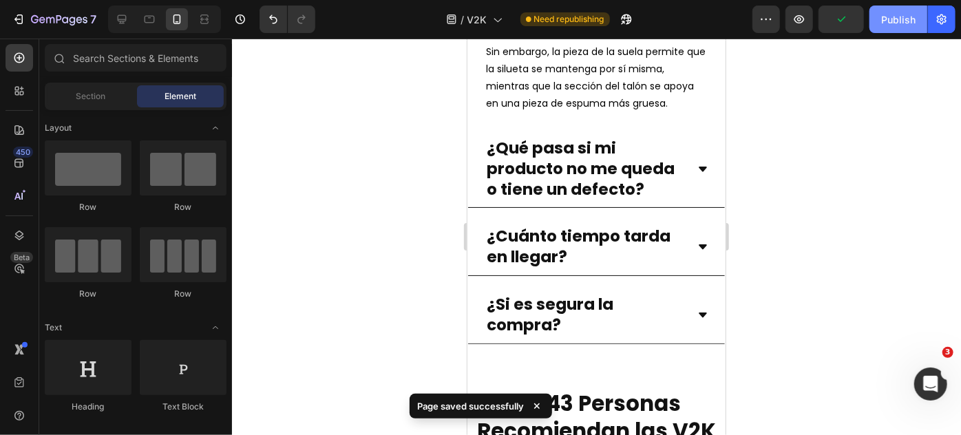
click at [894, 14] on div "Publish" at bounding box center [898, 19] width 34 height 14
